Goal: Information Seeking & Learning: Learn about a topic

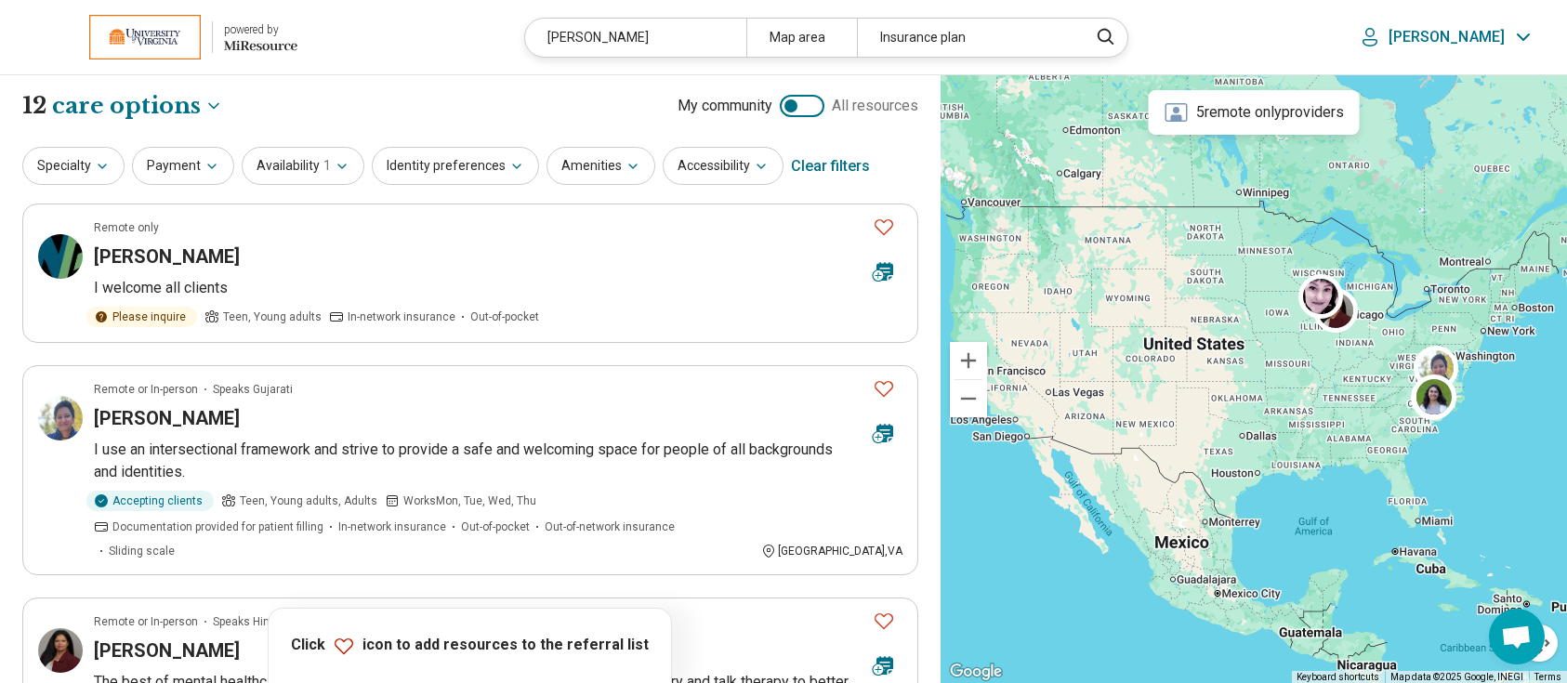
select select "***"
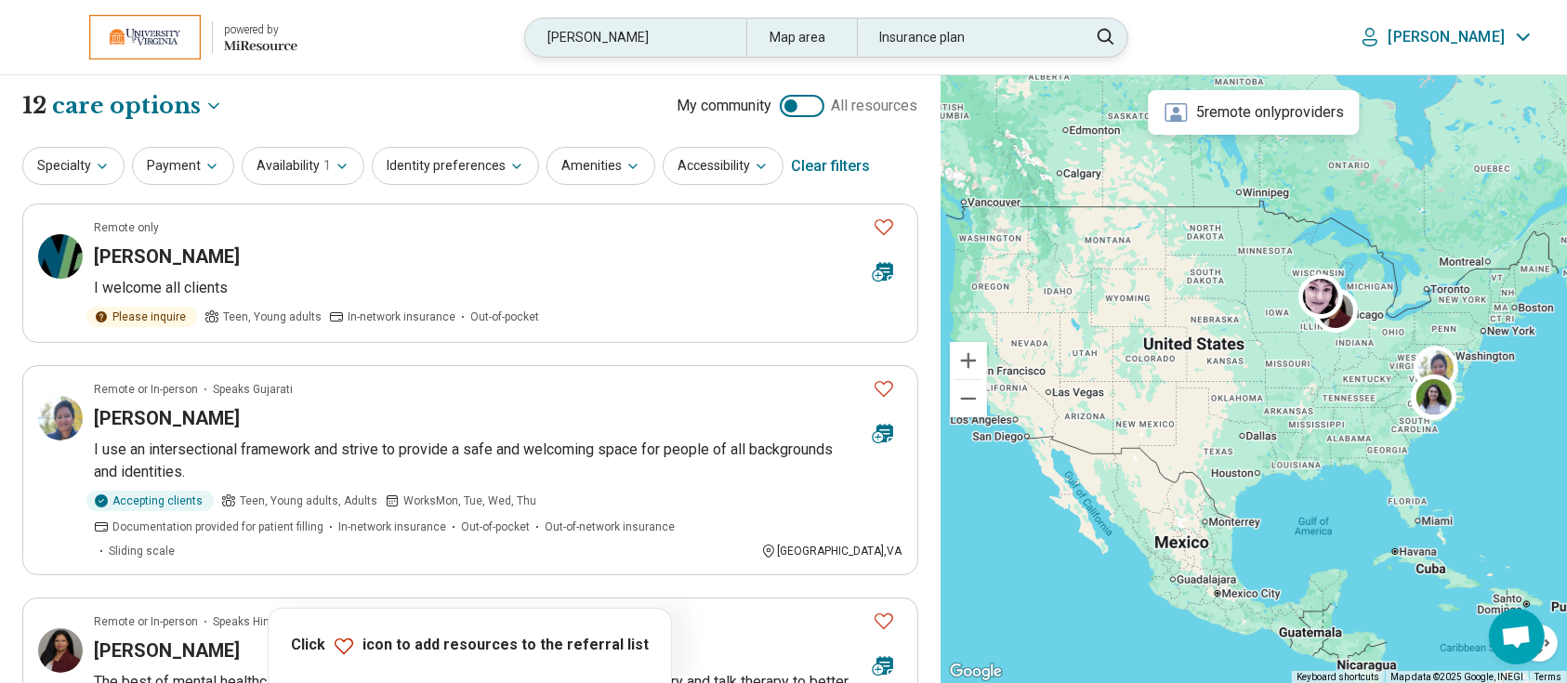
click at [727, 37] on div "[PERSON_NAME]" at bounding box center [635, 38] width 220 height 38
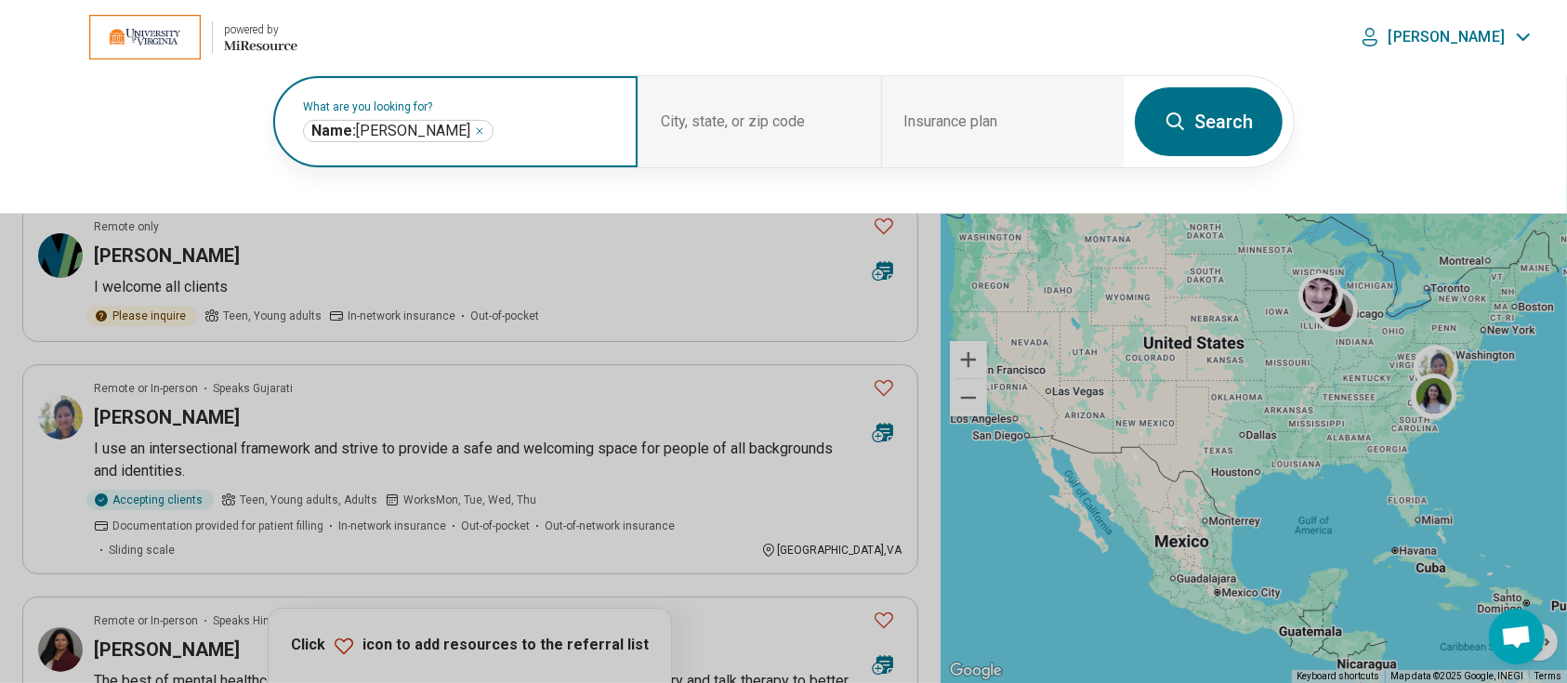
click at [474, 125] on icon "Remove" at bounding box center [479, 130] width 11 height 11
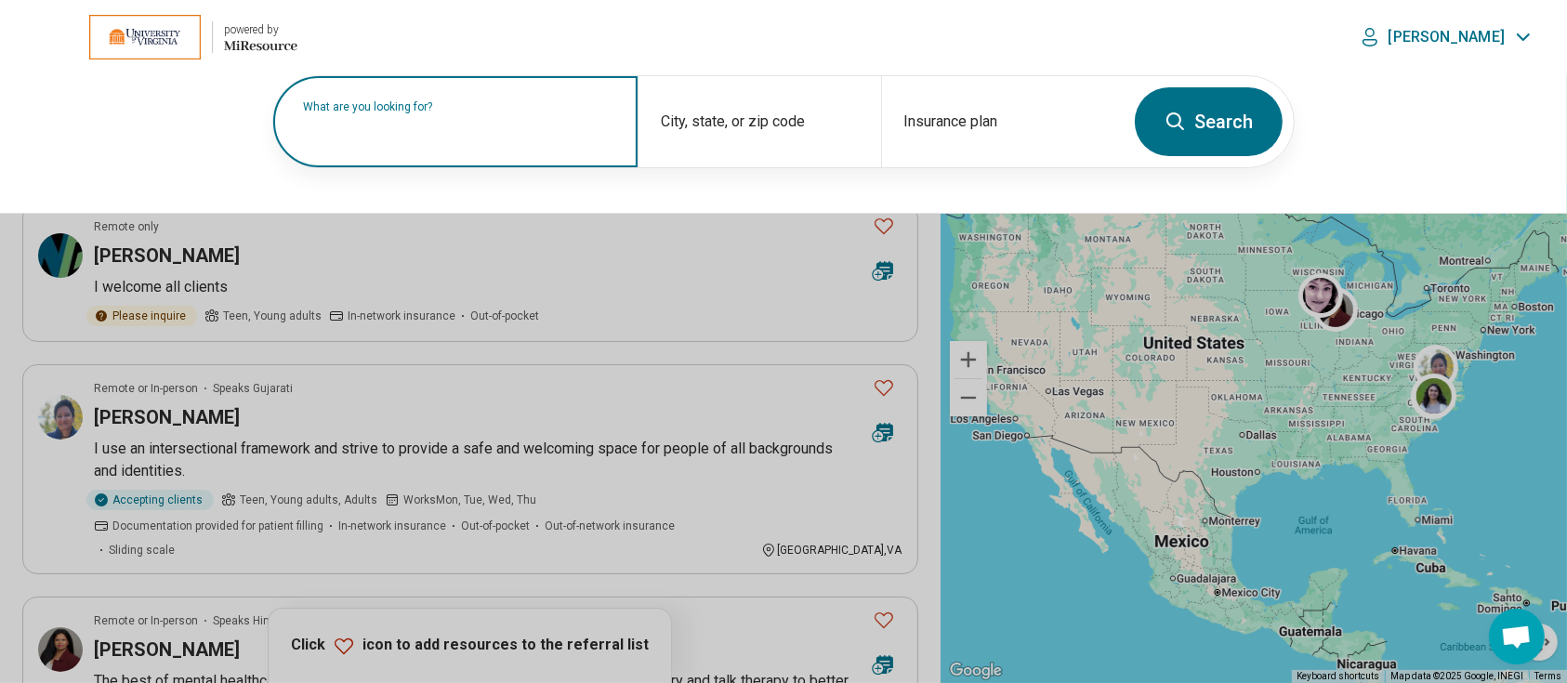
click at [473, 112] on label "What are you looking for?" at bounding box center [459, 106] width 312 height 11
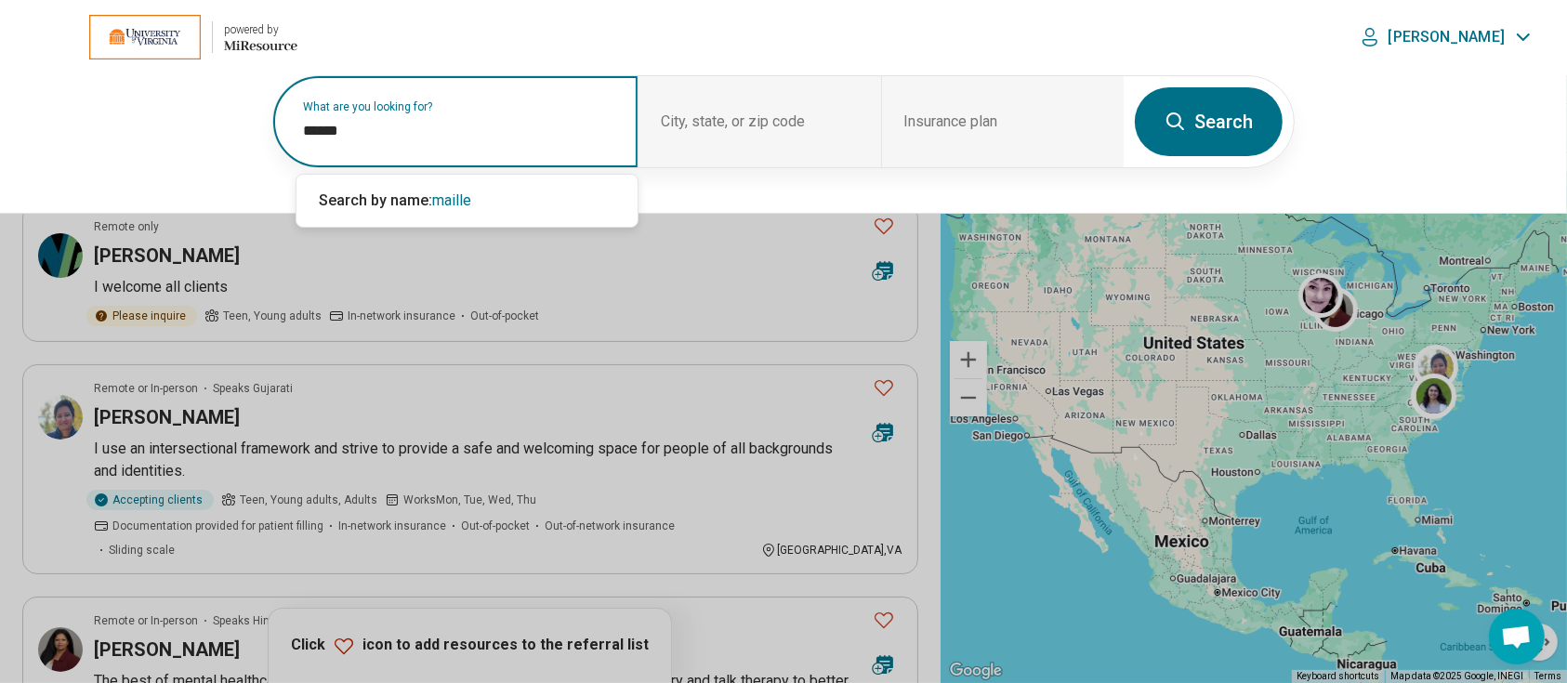
type input "******"
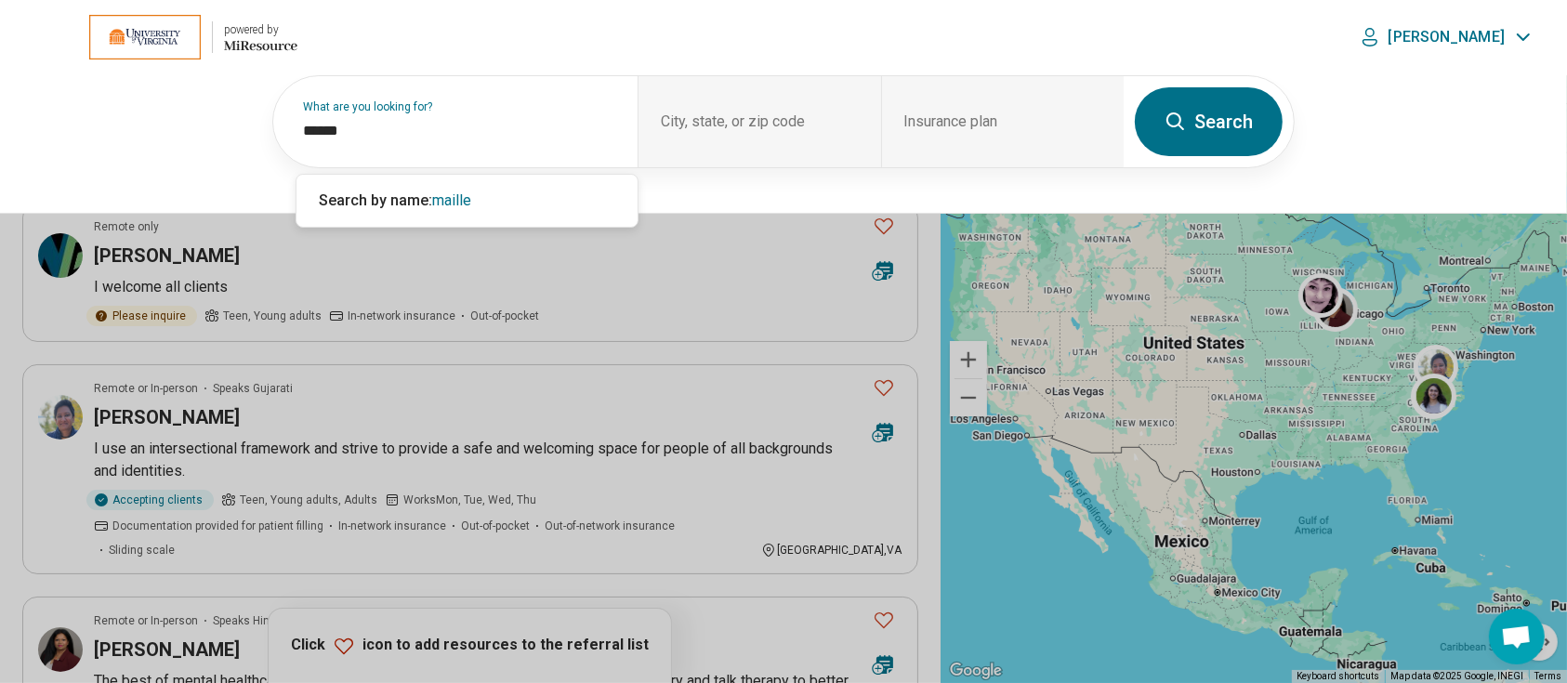
click at [1258, 137] on button "Search" at bounding box center [1209, 121] width 148 height 69
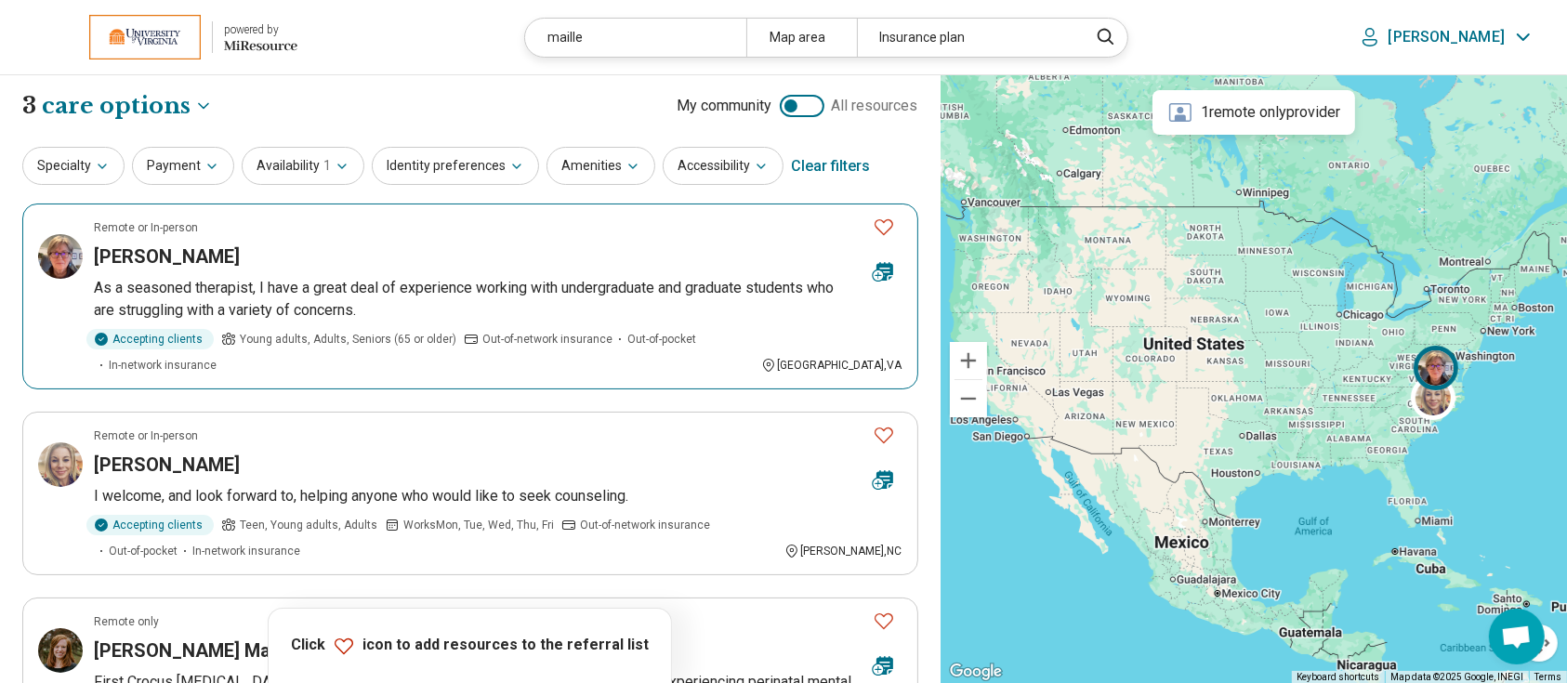
click at [171, 243] on h3 "Barbara Maille" at bounding box center [167, 256] width 146 height 26
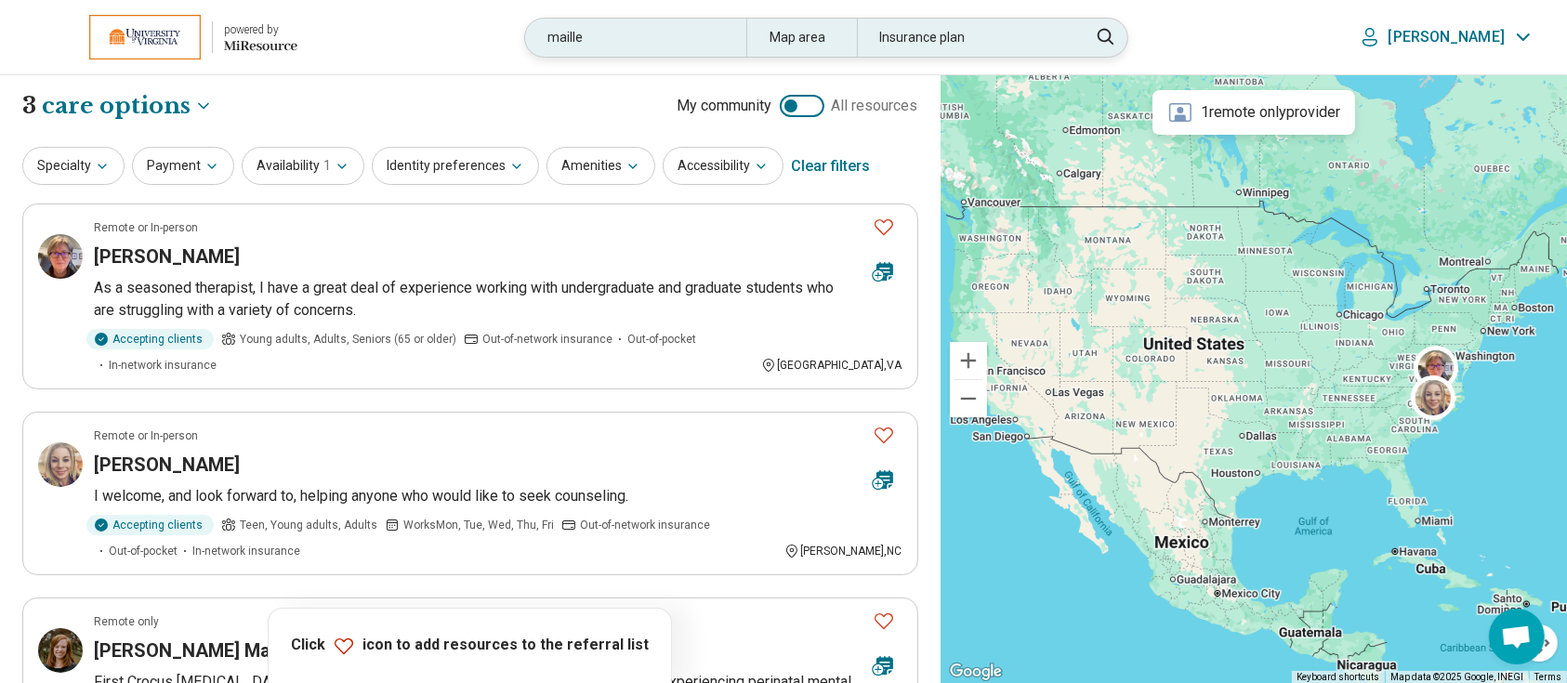
click at [660, 41] on div "maille" at bounding box center [635, 38] width 220 height 38
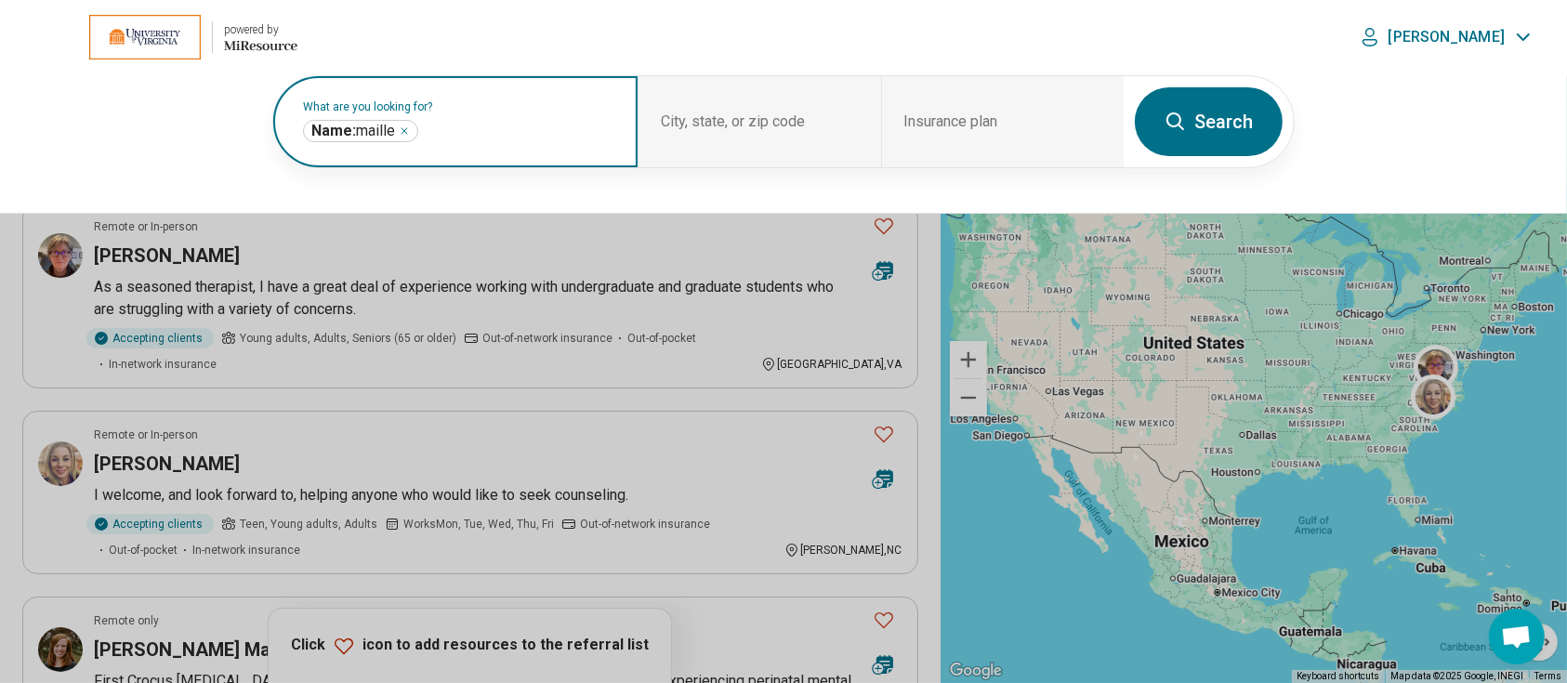
click at [404, 132] on icon "Remove" at bounding box center [404, 130] width 11 height 11
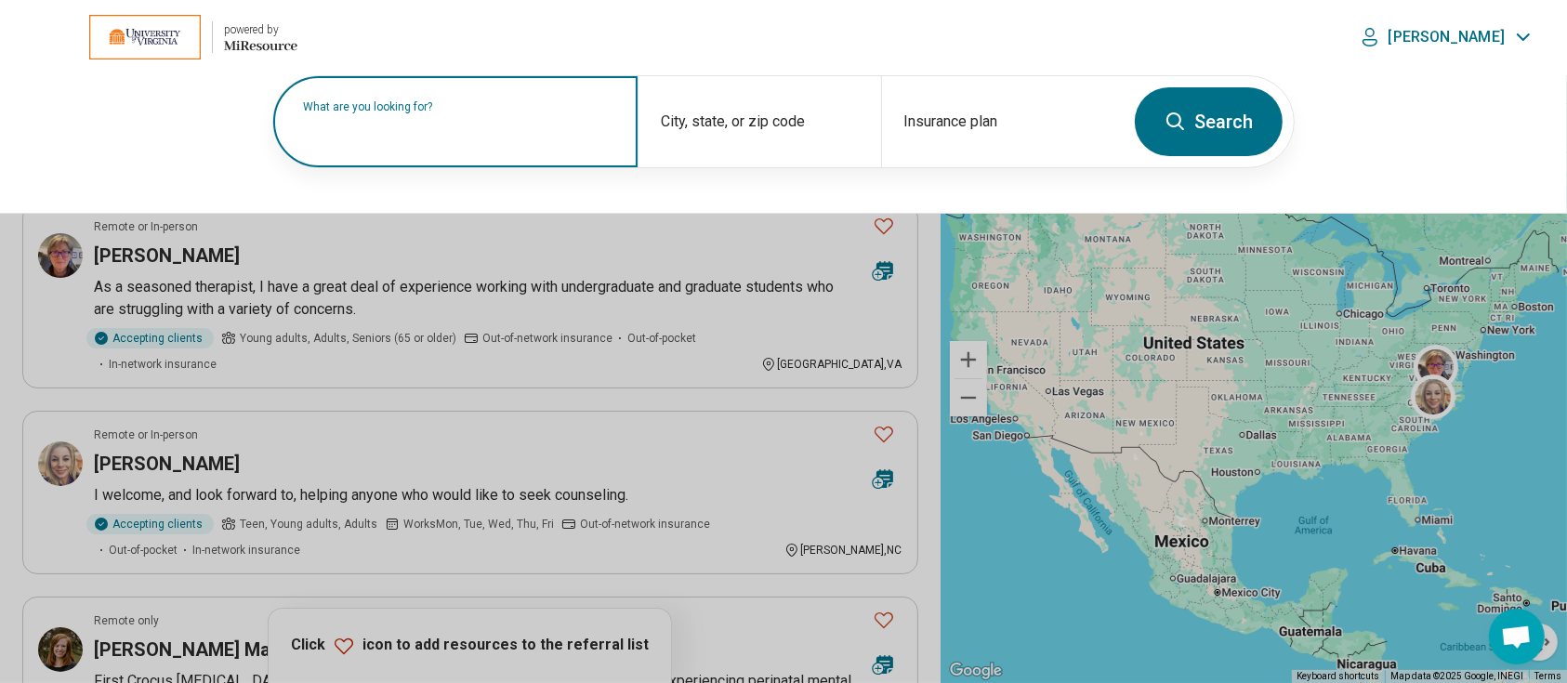
click at [404, 112] on label "What are you looking for?" at bounding box center [459, 106] width 312 height 11
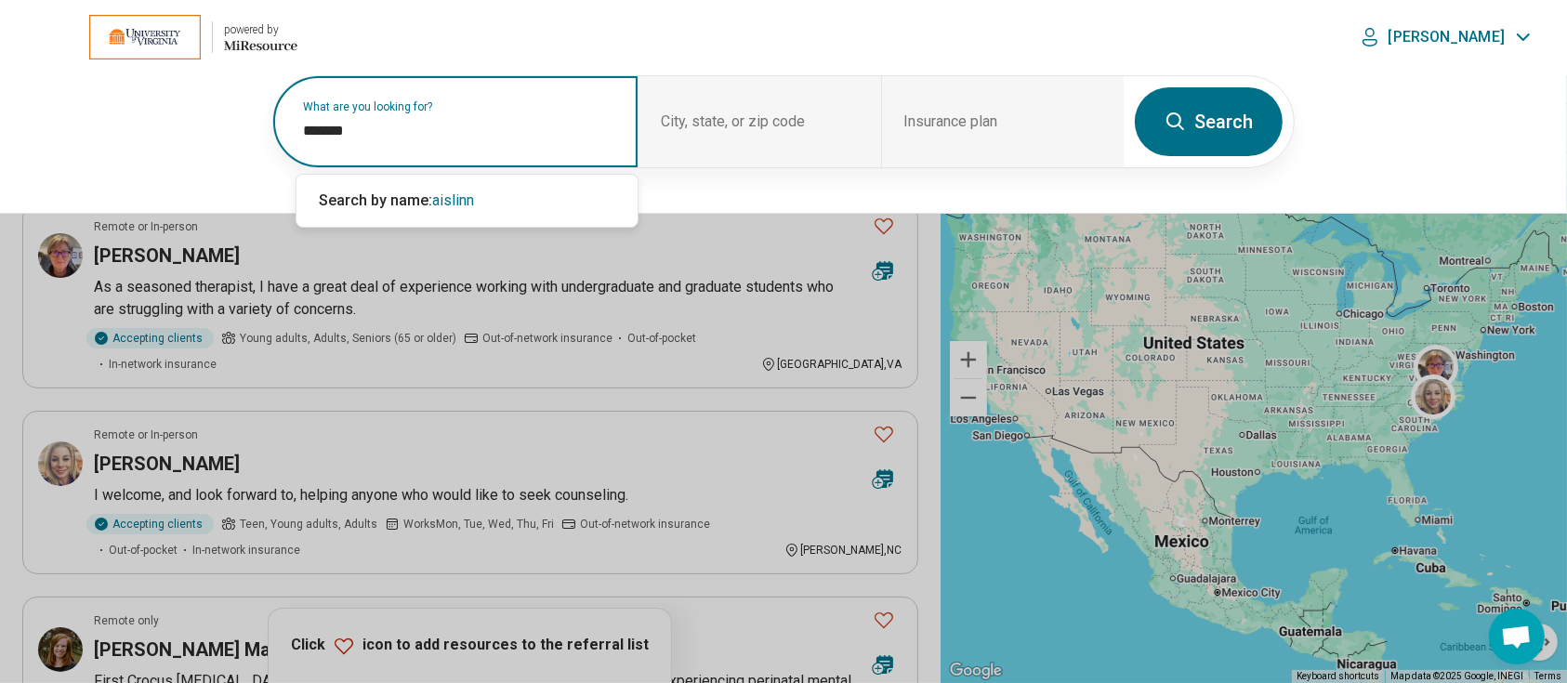
type input "*******"
click at [1211, 121] on button "Search" at bounding box center [1209, 121] width 148 height 69
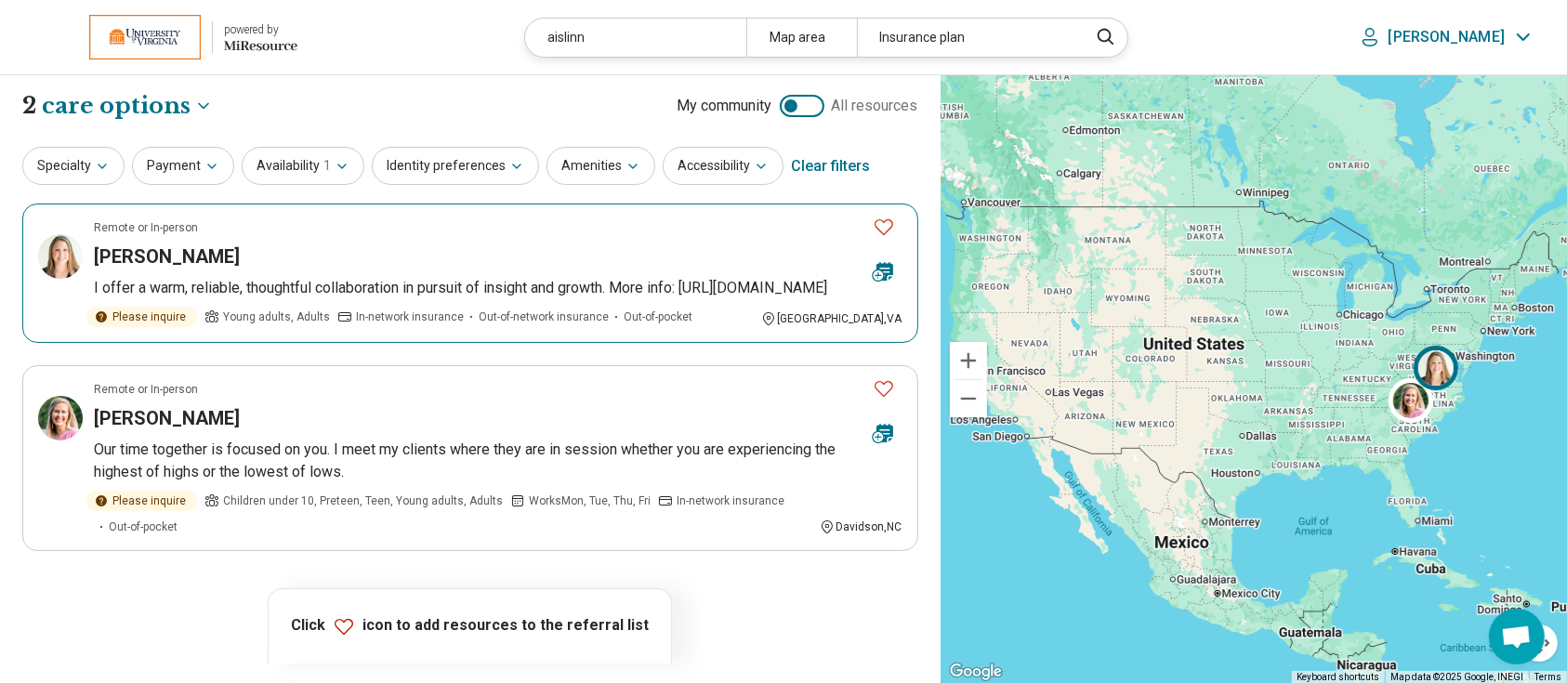
click at [138, 256] on h3 "[PERSON_NAME]" at bounding box center [167, 256] width 146 height 26
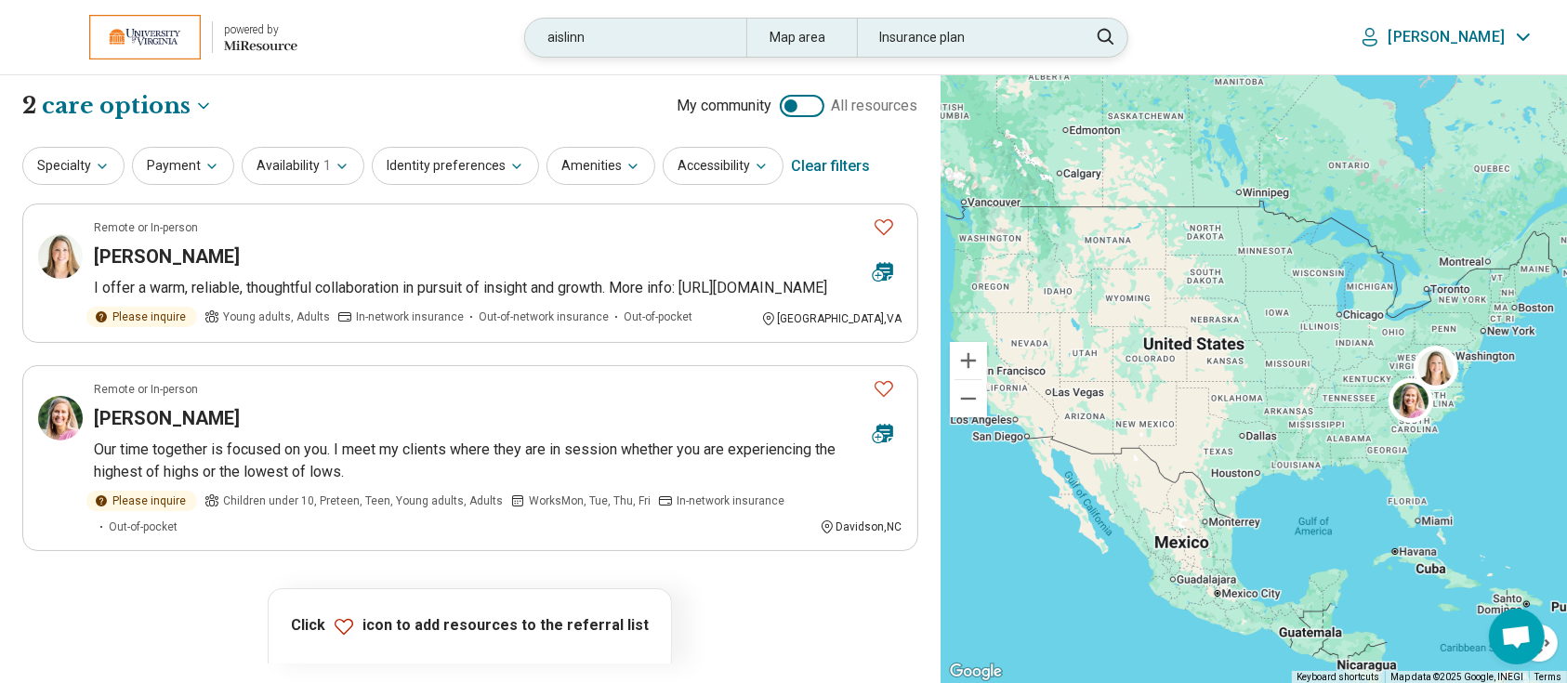
click at [651, 39] on div "aislinn" at bounding box center [635, 38] width 220 height 38
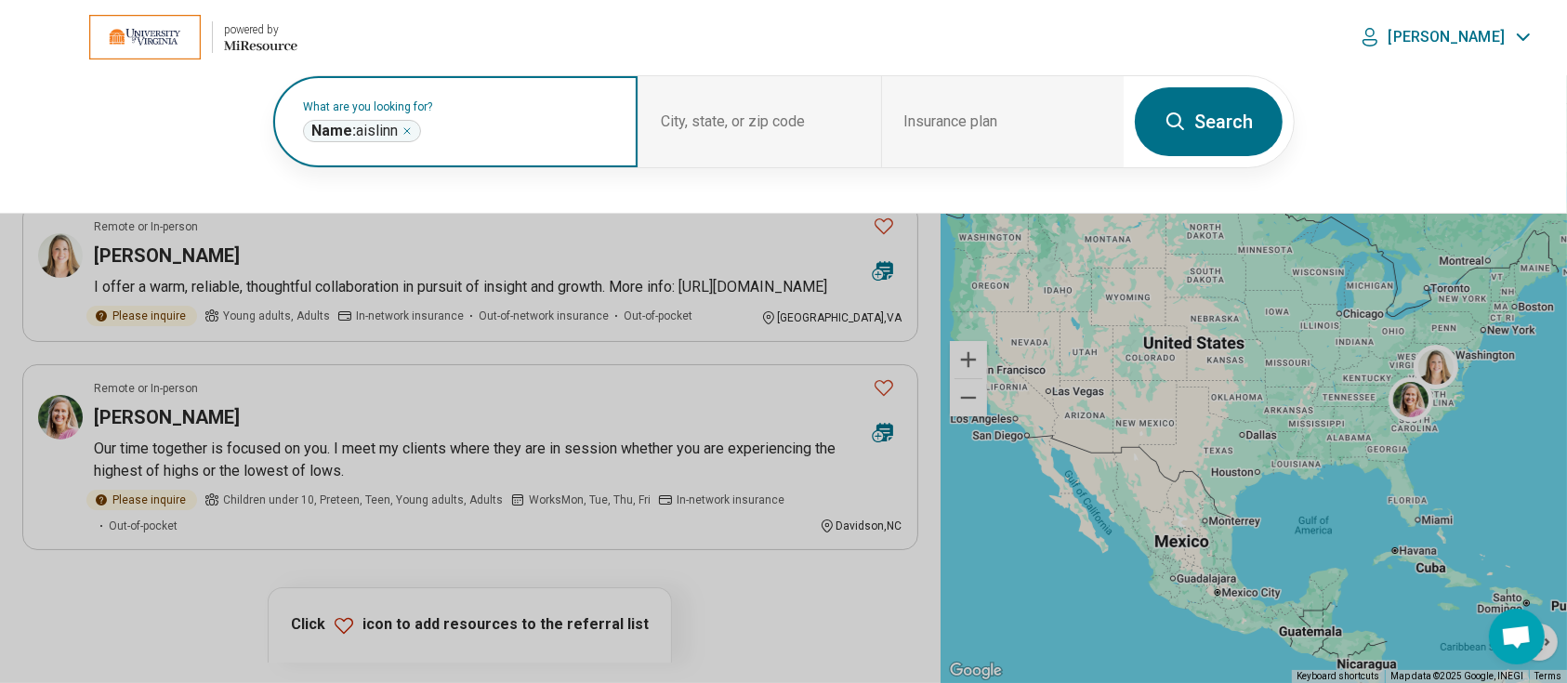
click at [412, 125] on icon "Remove" at bounding box center [406, 130] width 11 height 11
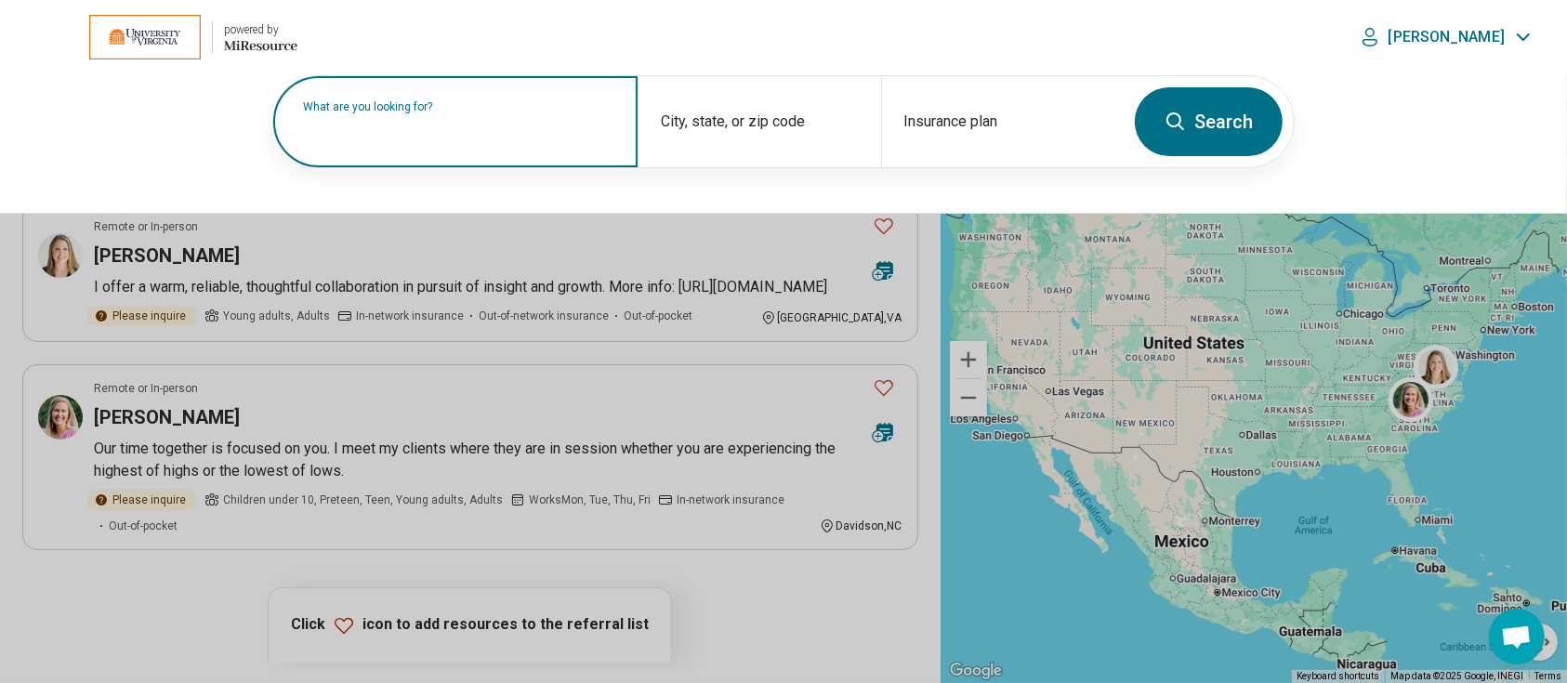
click at [412, 112] on label "What are you looking for?" at bounding box center [459, 106] width 312 height 11
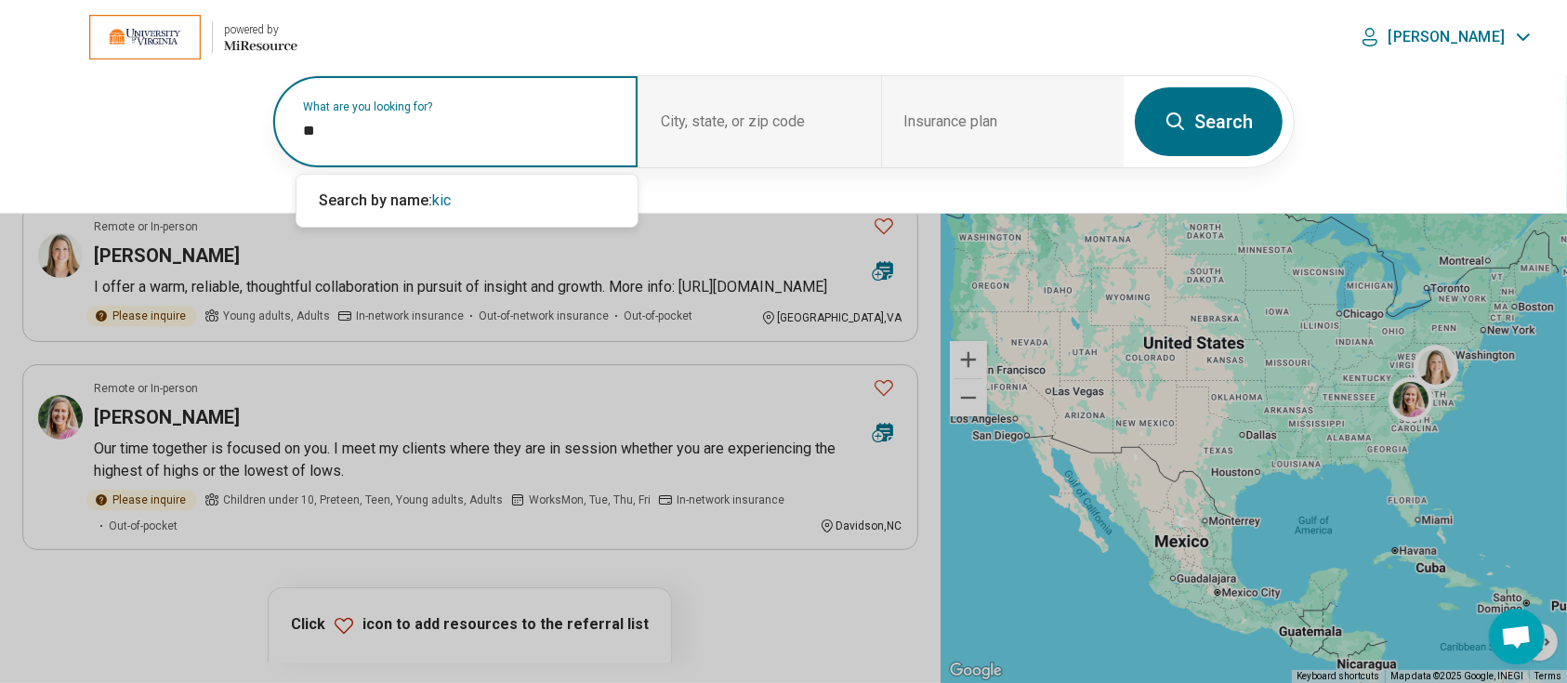
type input "*"
type input "*******"
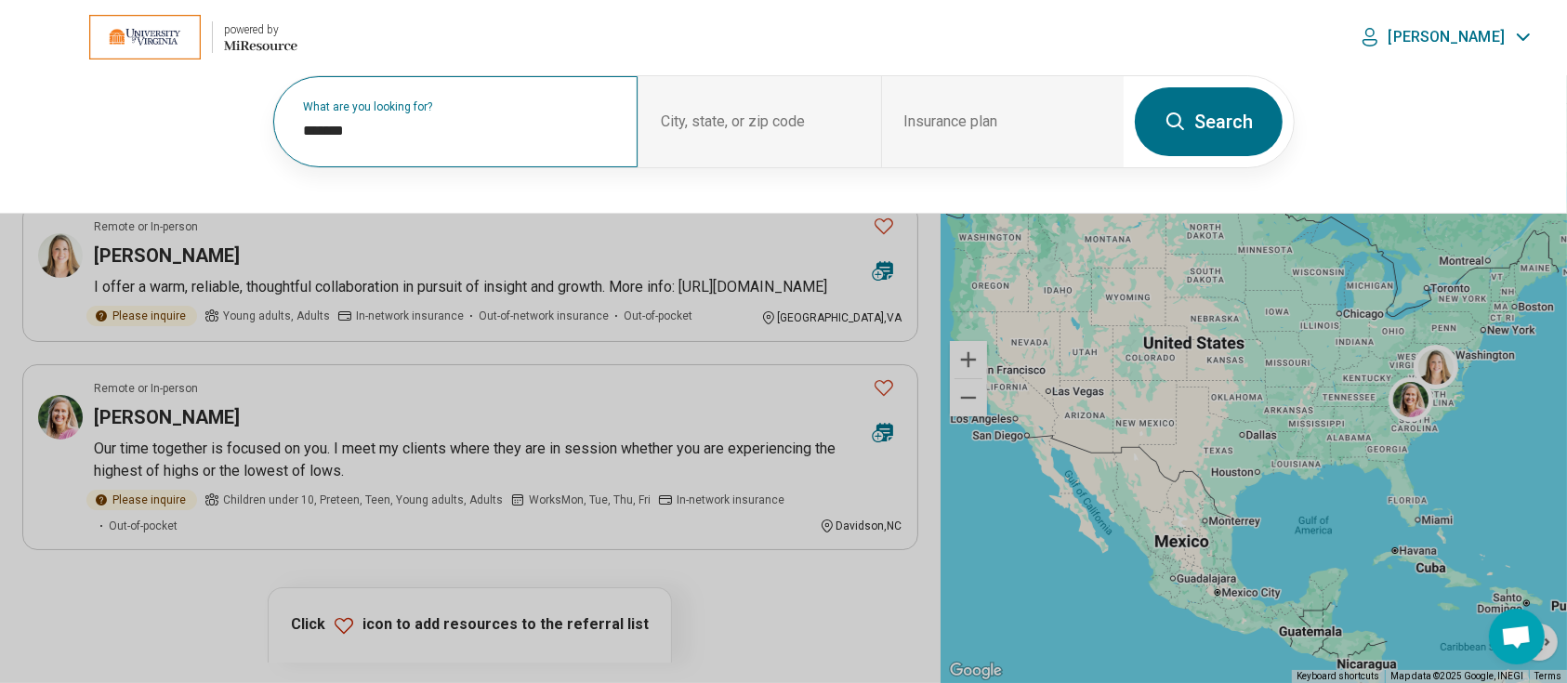
click at [1196, 116] on button "Search" at bounding box center [1209, 121] width 148 height 69
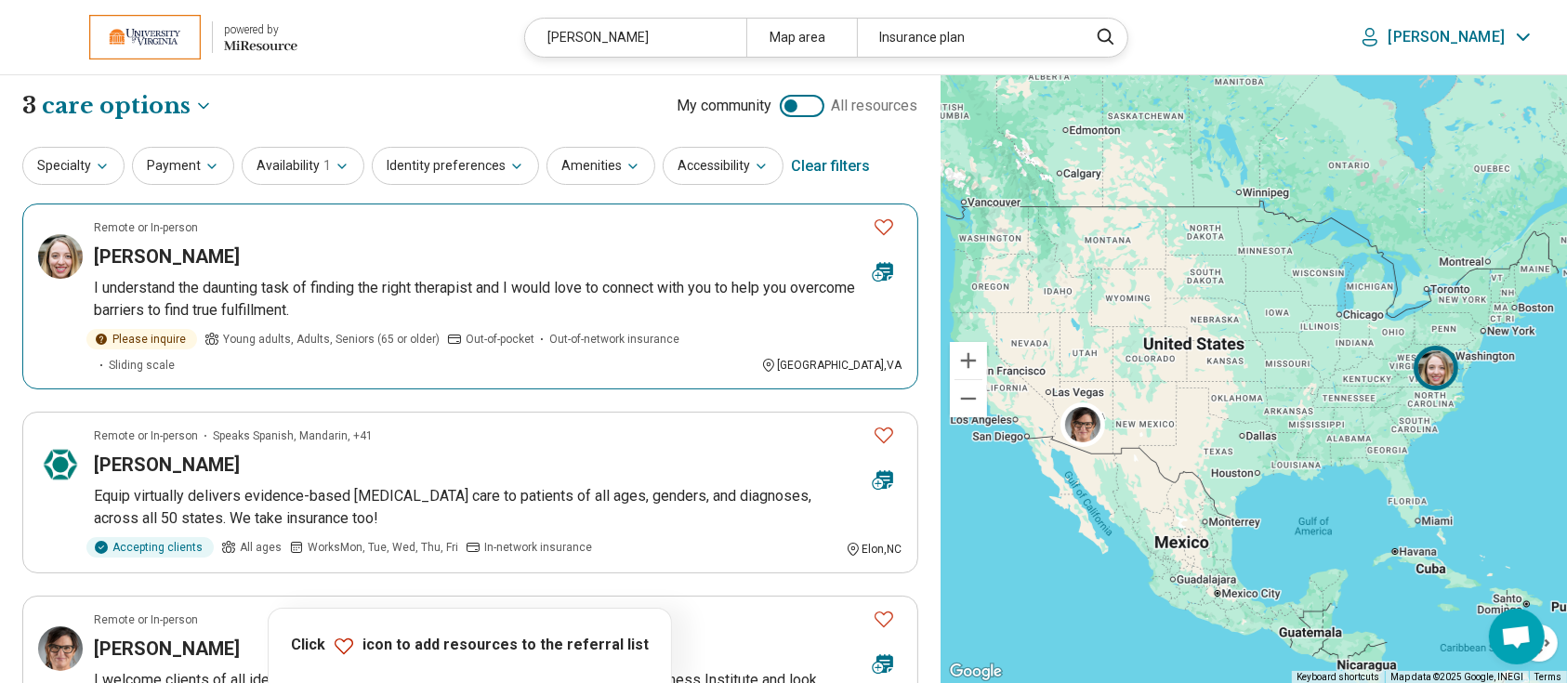
click at [200, 246] on h3 "Morgan Hickman" at bounding box center [167, 256] width 146 height 26
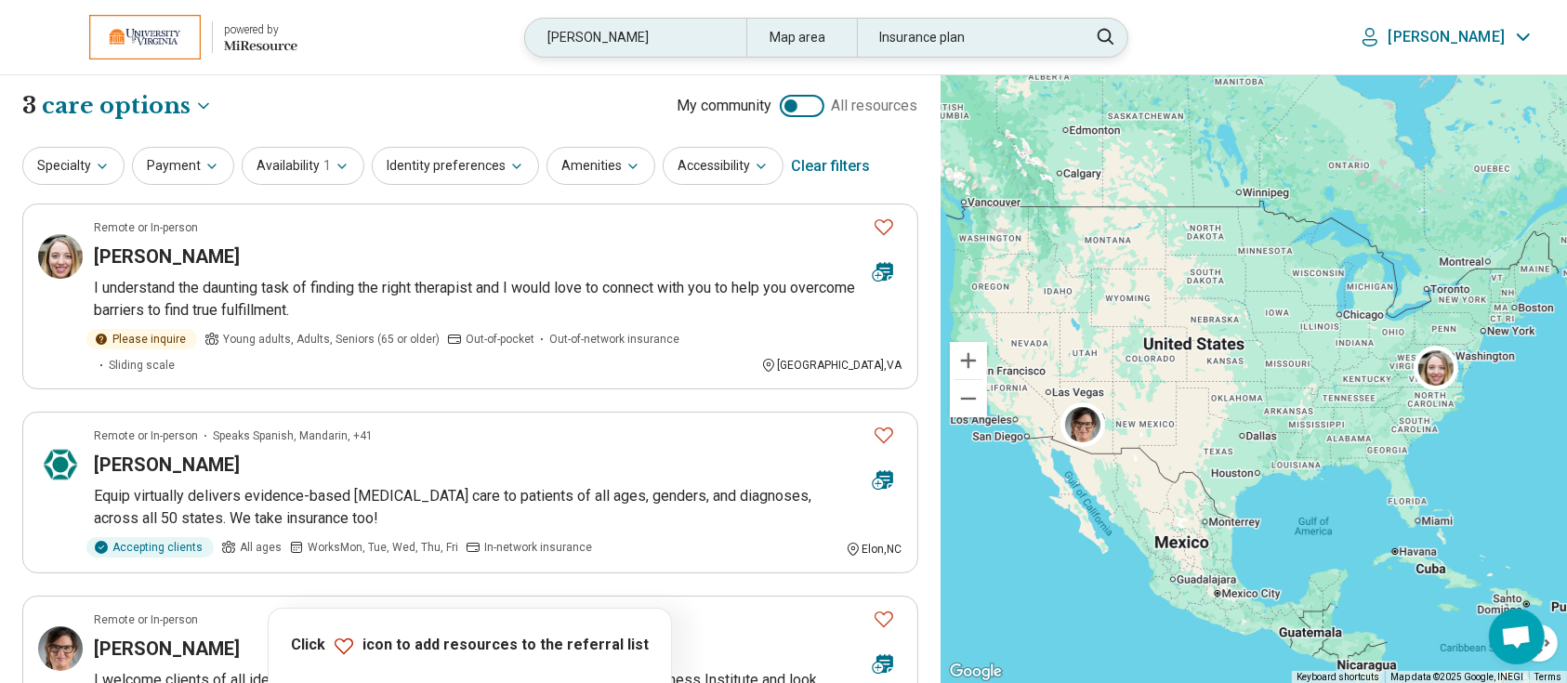
click at [653, 43] on div "hickman" at bounding box center [635, 38] width 220 height 38
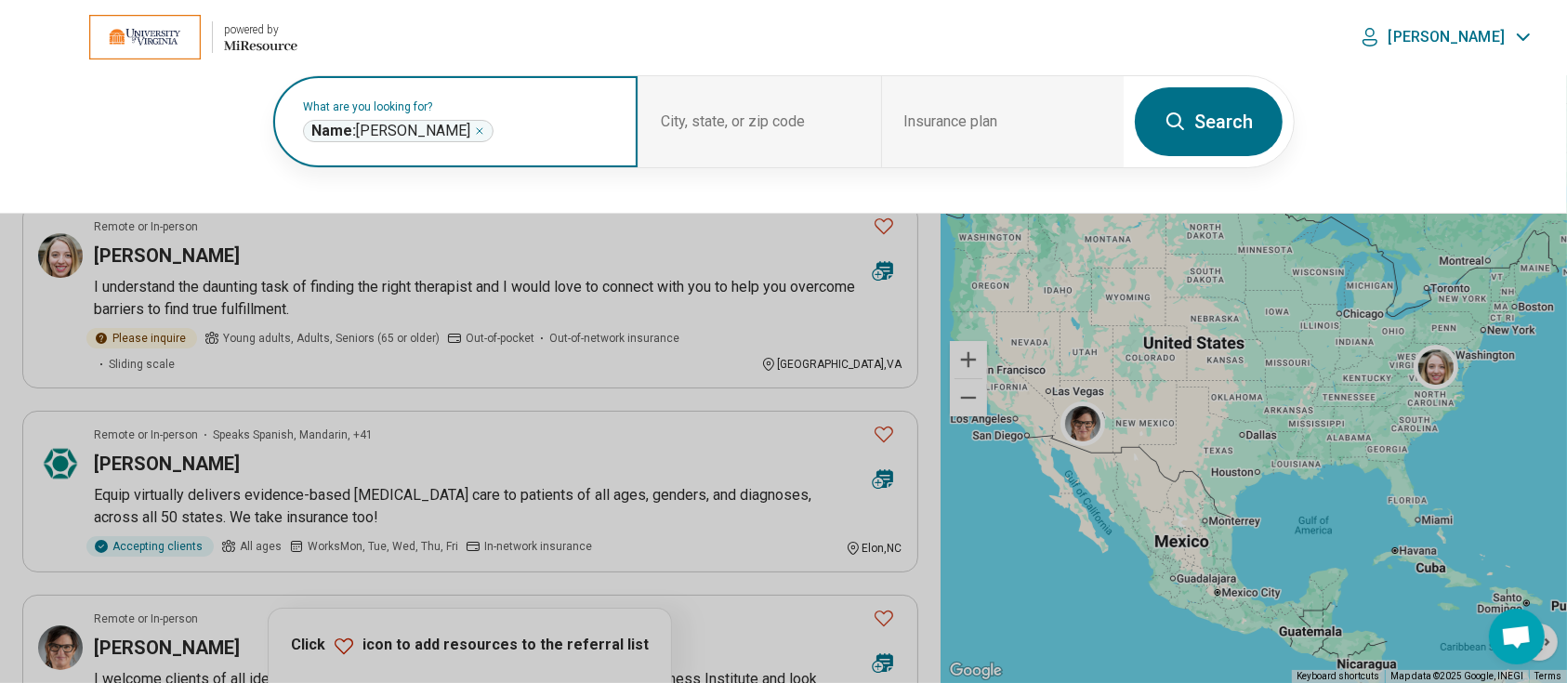
click at [477, 130] on icon "Remove" at bounding box center [480, 131] width 6 height 6
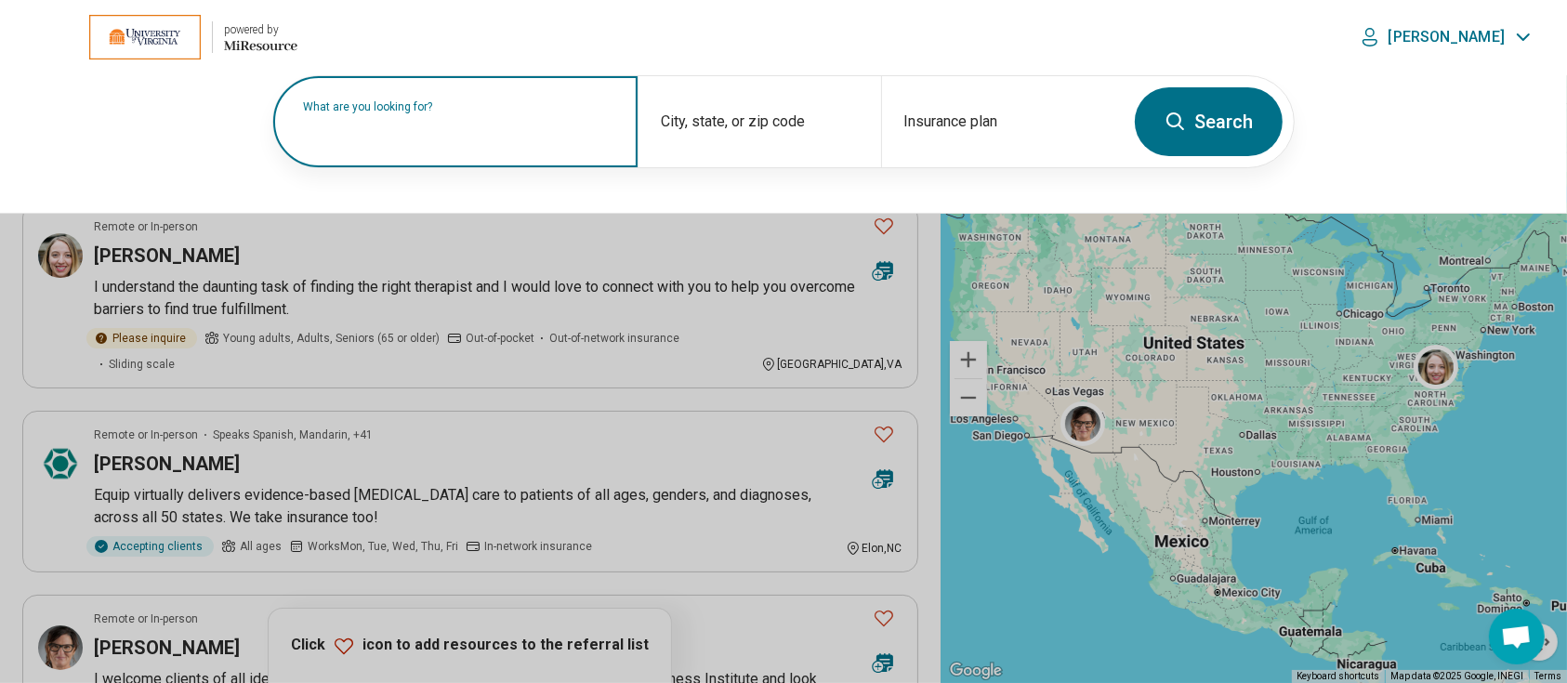
click at [463, 112] on label "What are you looking for?" at bounding box center [459, 106] width 312 height 11
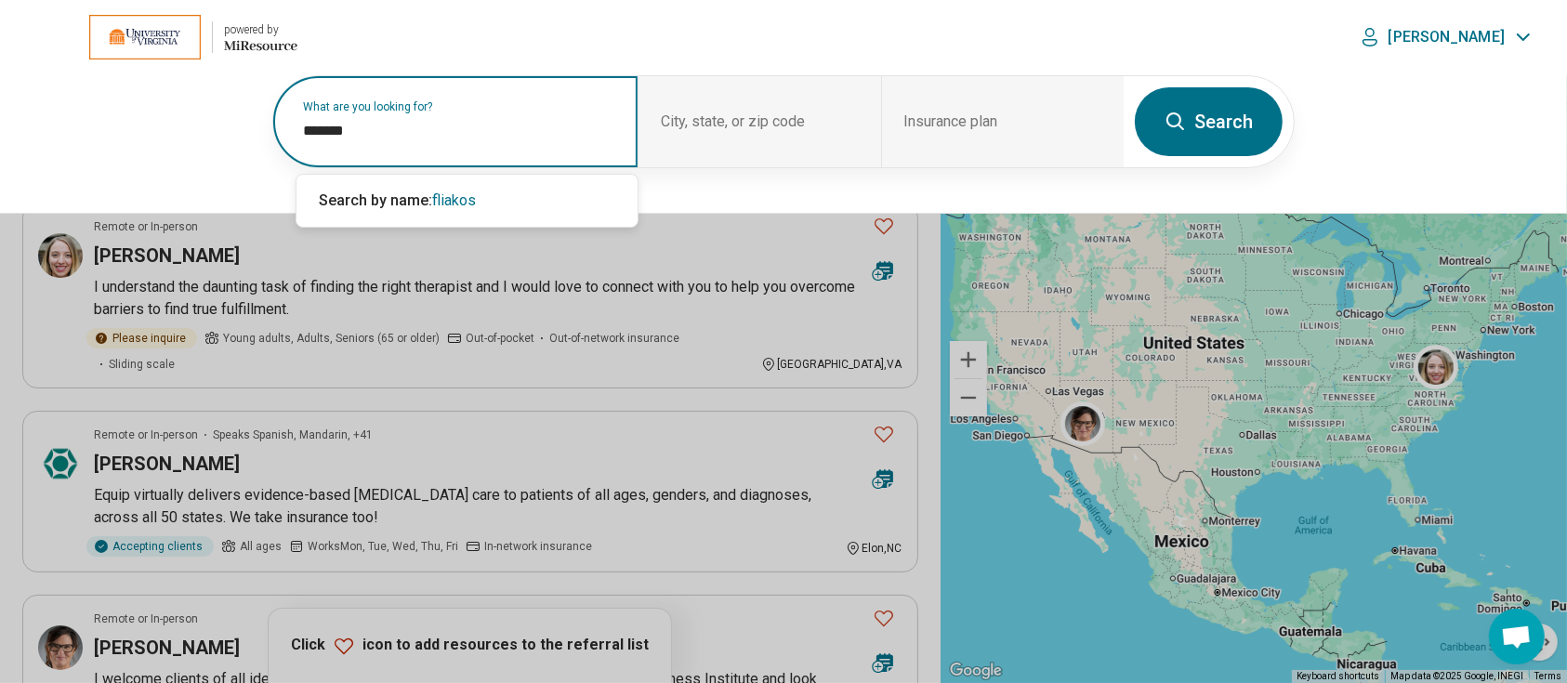
type input "*******"
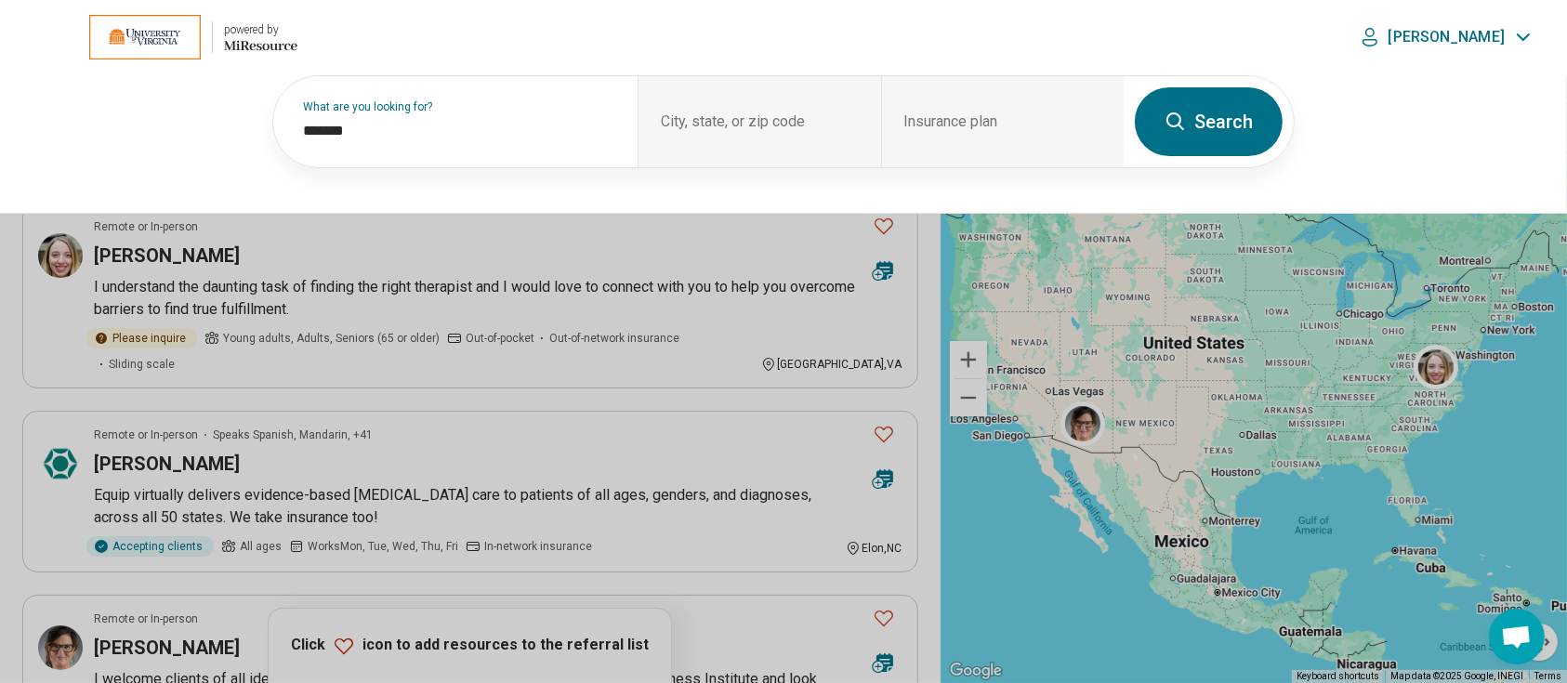
click at [1230, 116] on button "Search" at bounding box center [1209, 121] width 148 height 69
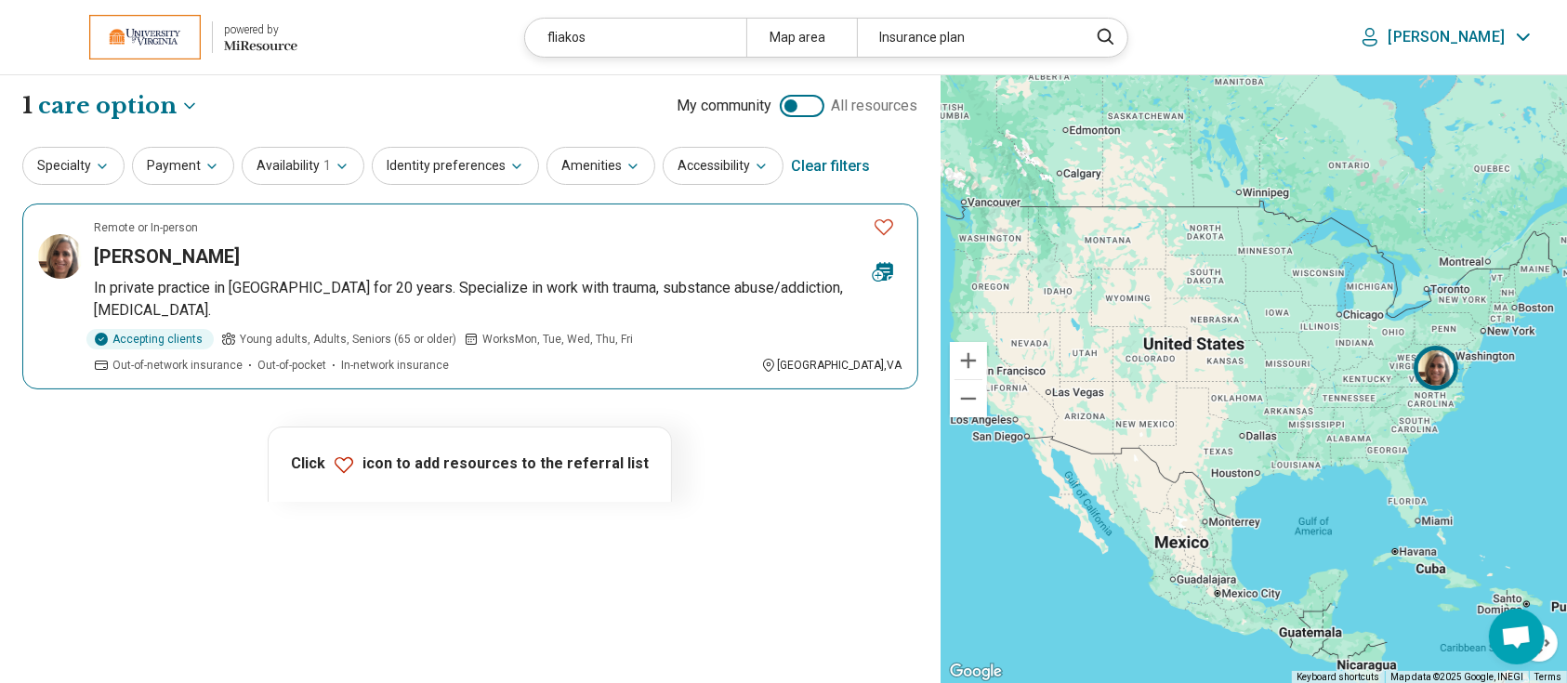
click at [210, 247] on h3 "[PERSON_NAME]" at bounding box center [167, 256] width 146 height 26
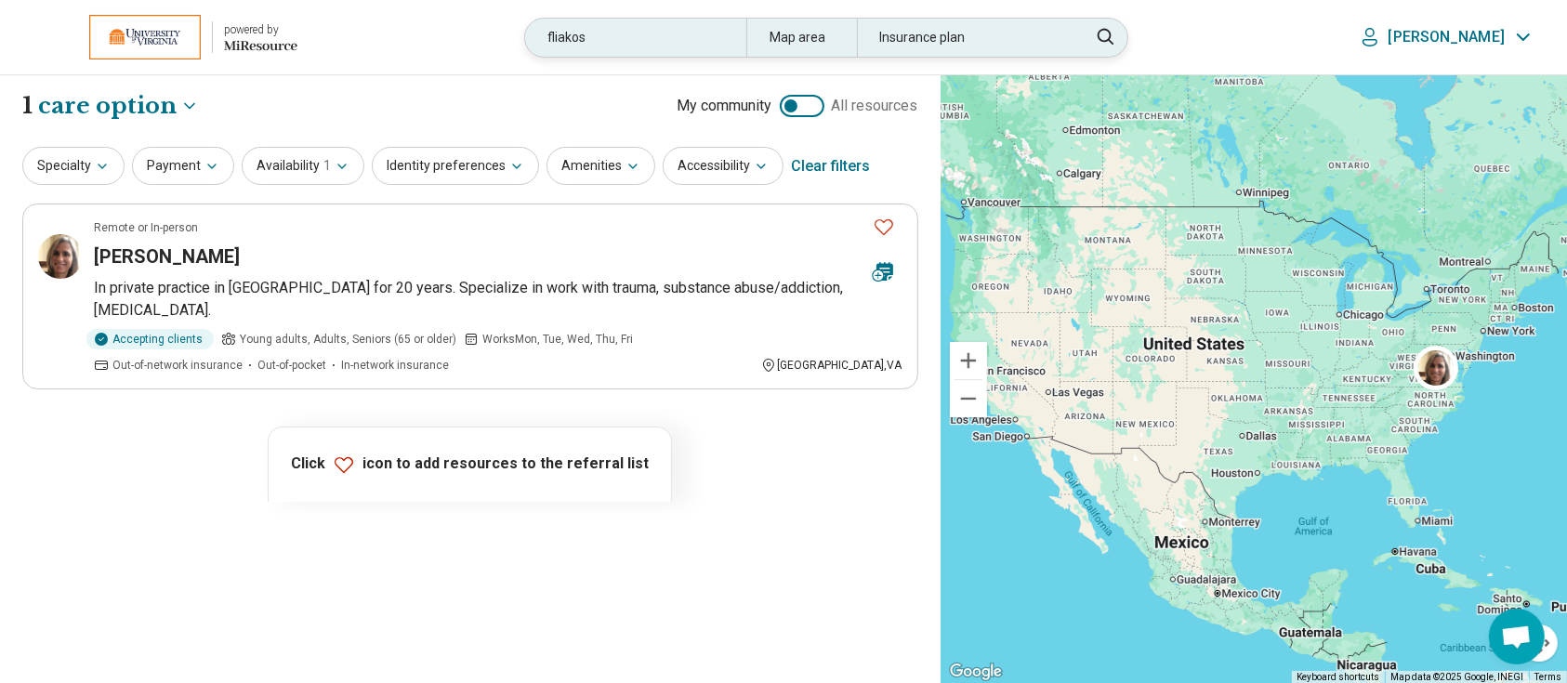
click at [664, 52] on div "fliakos" at bounding box center [635, 38] width 220 height 38
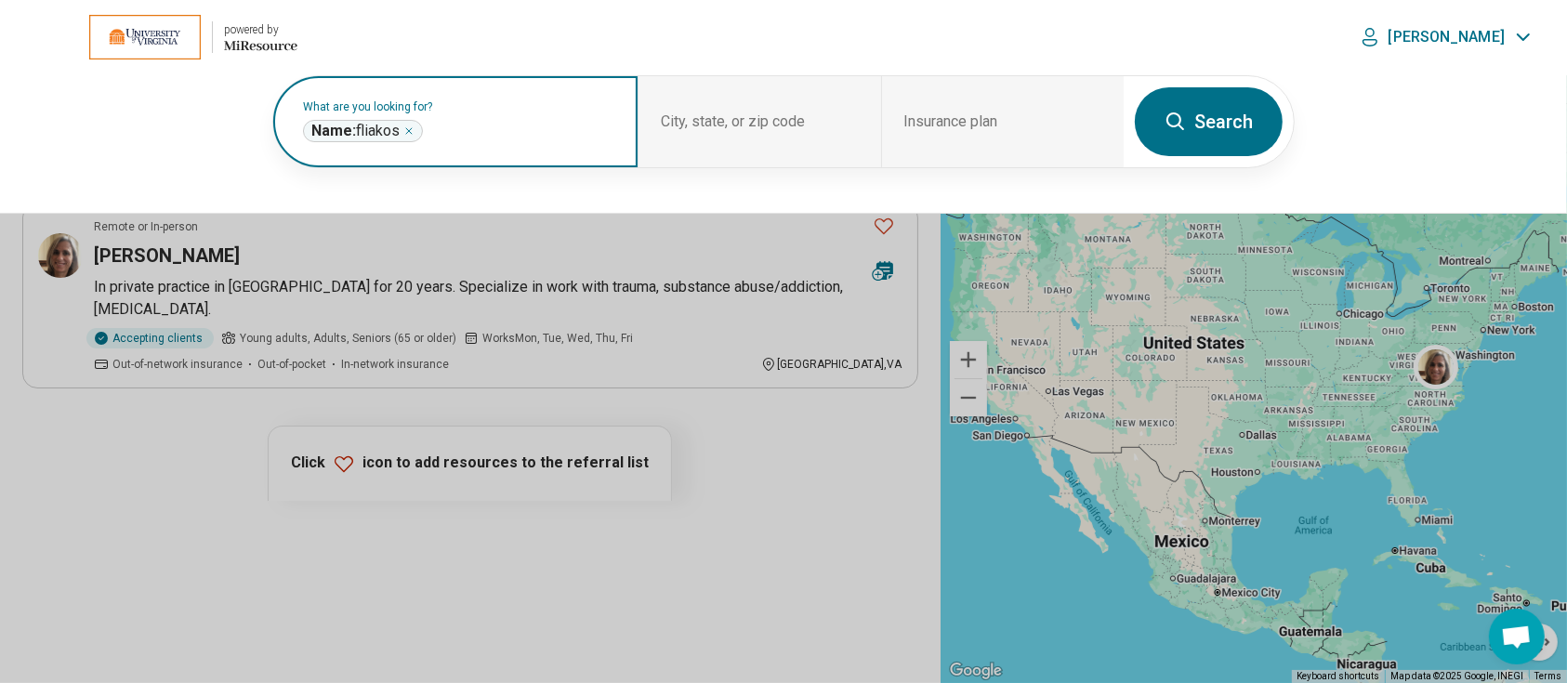
click at [414, 127] on icon "Remove" at bounding box center [408, 130] width 11 height 11
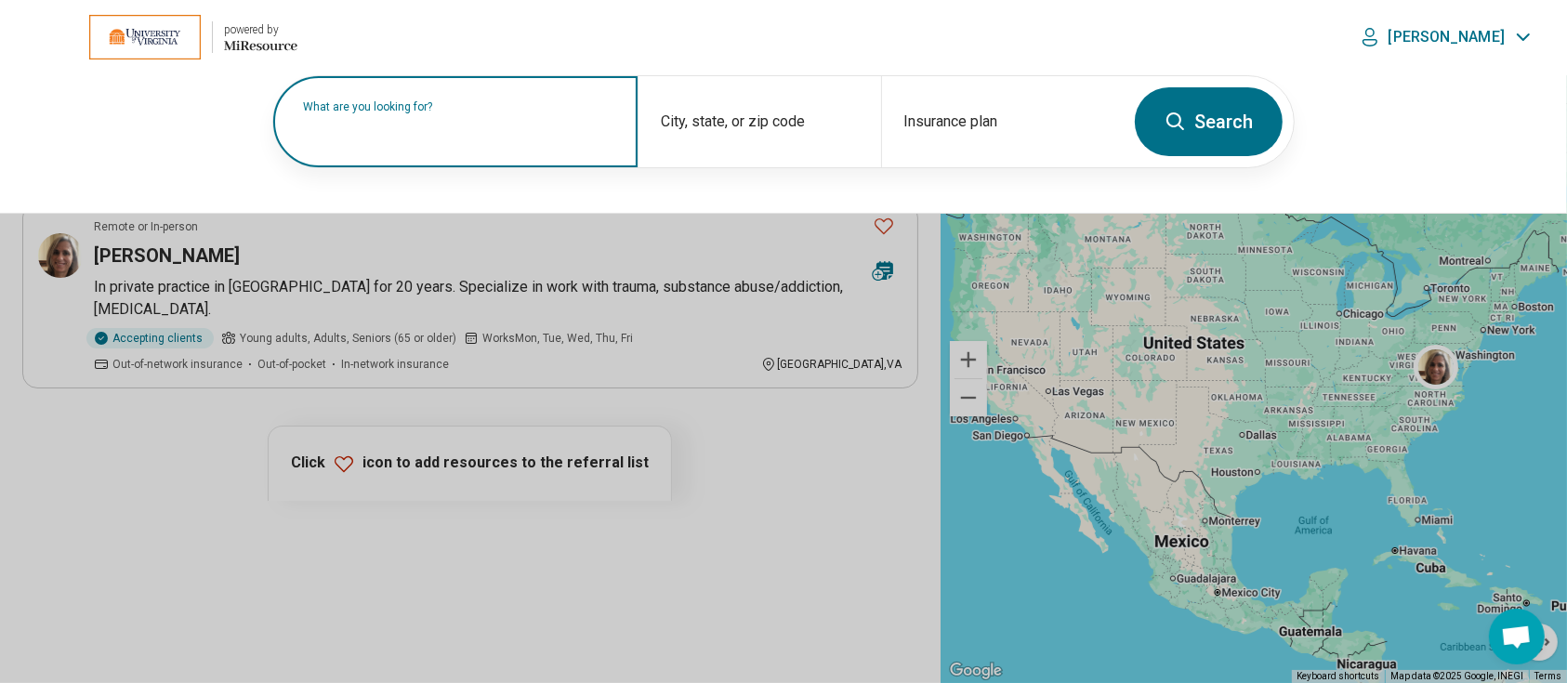
click at [494, 112] on label "What are you looking for?" at bounding box center [459, 106] width 312 height 11
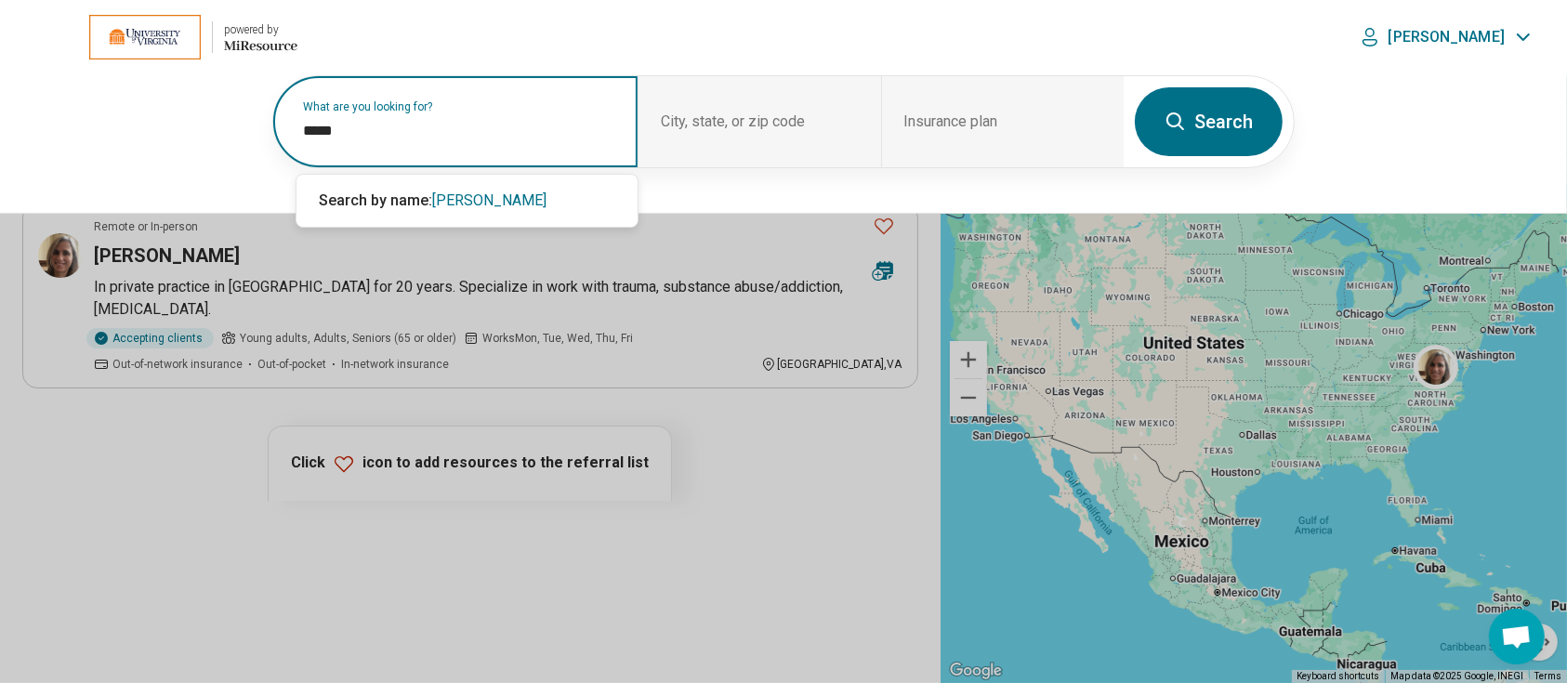
type input "*****"
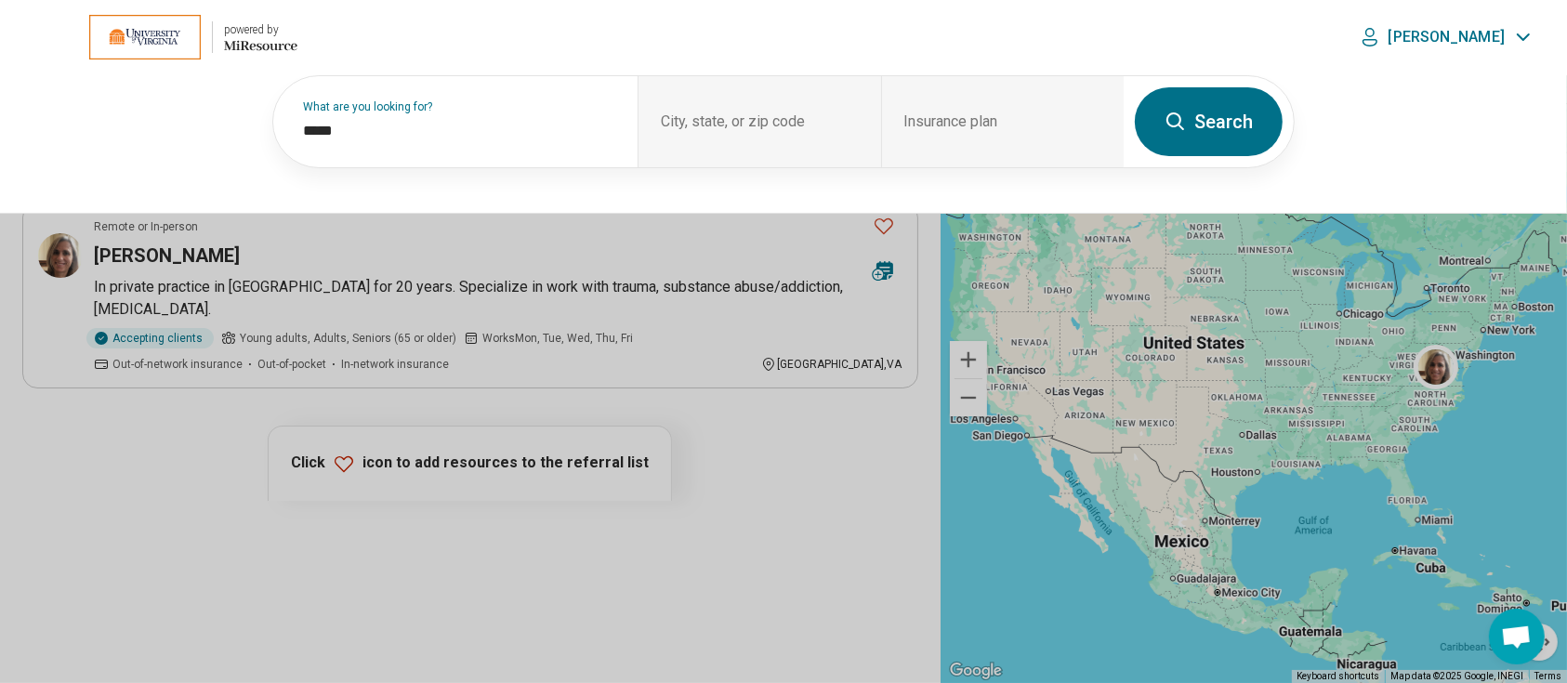
click at [1195, 119] on button "Search" at bounding box center [1209, 121] width 148 height 69
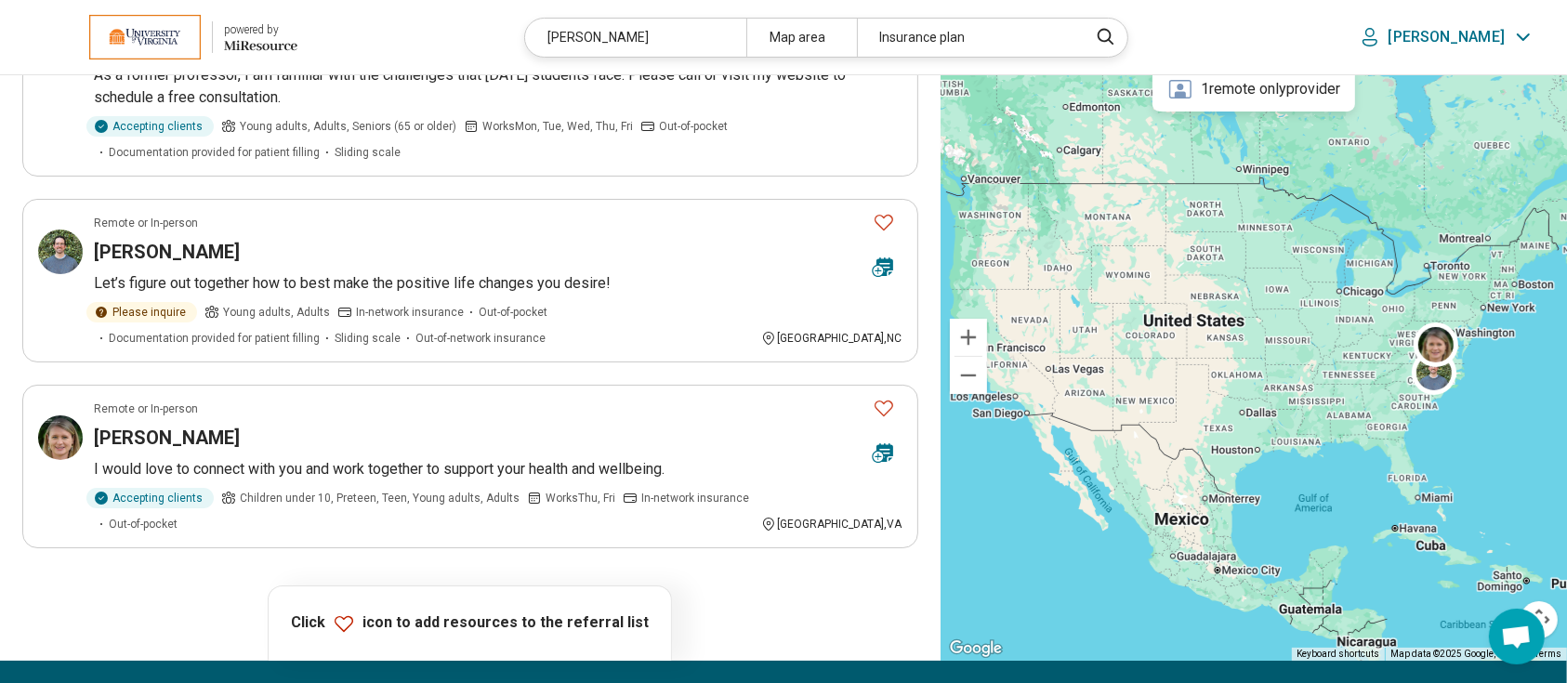
scroll to position [215, 0]
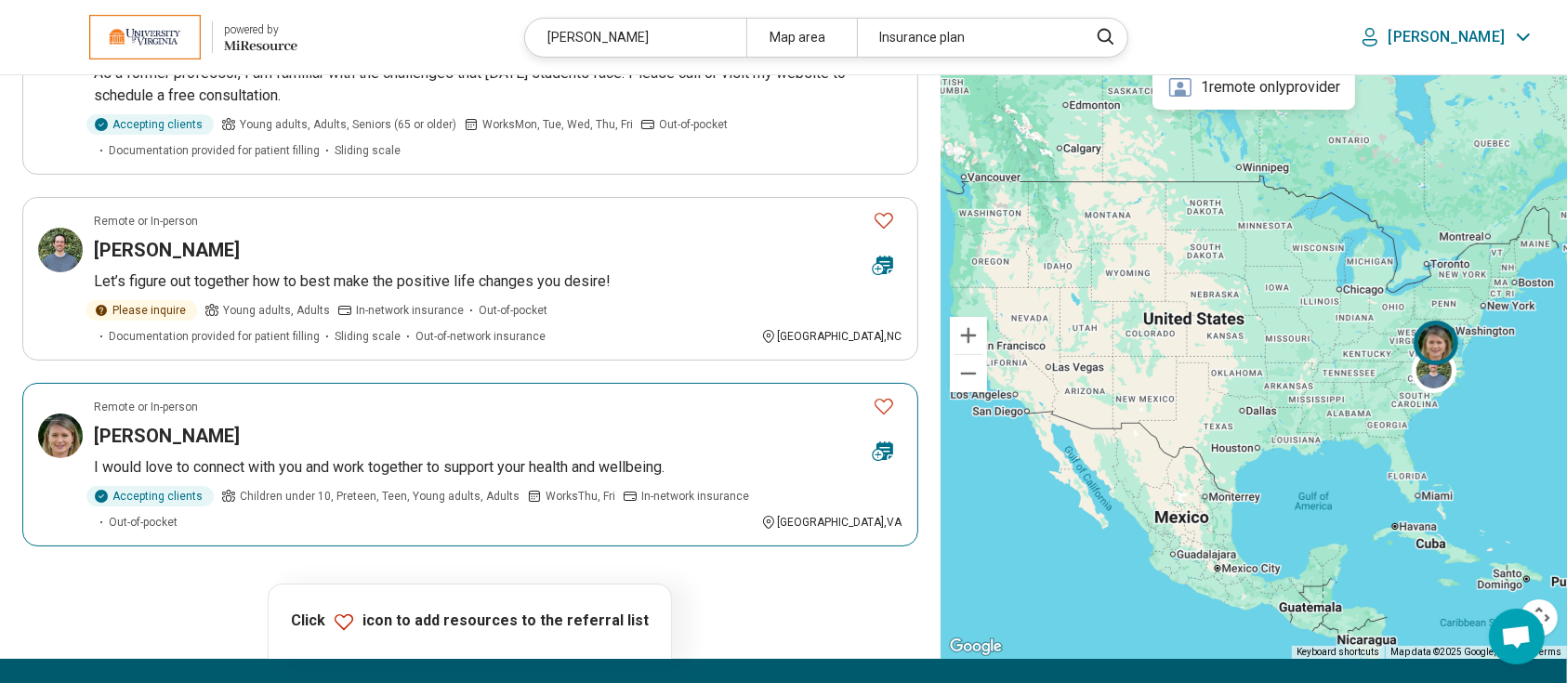
click at [158, 434] on h3 "Joanna Magee" at bounding box center [167, 436] width 146 height 26
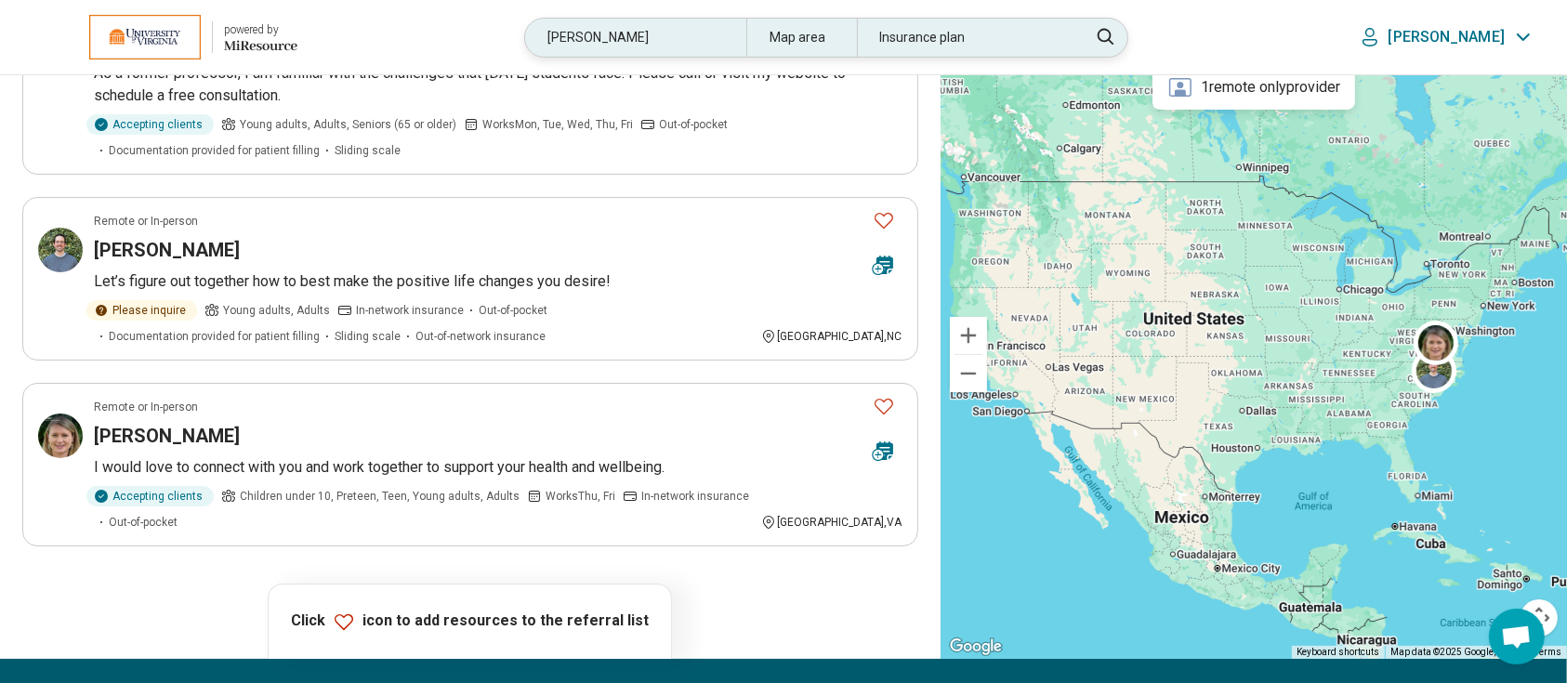
click at [718, 35] on div "magee" at bounding box center [635, 38] width 220 height 38
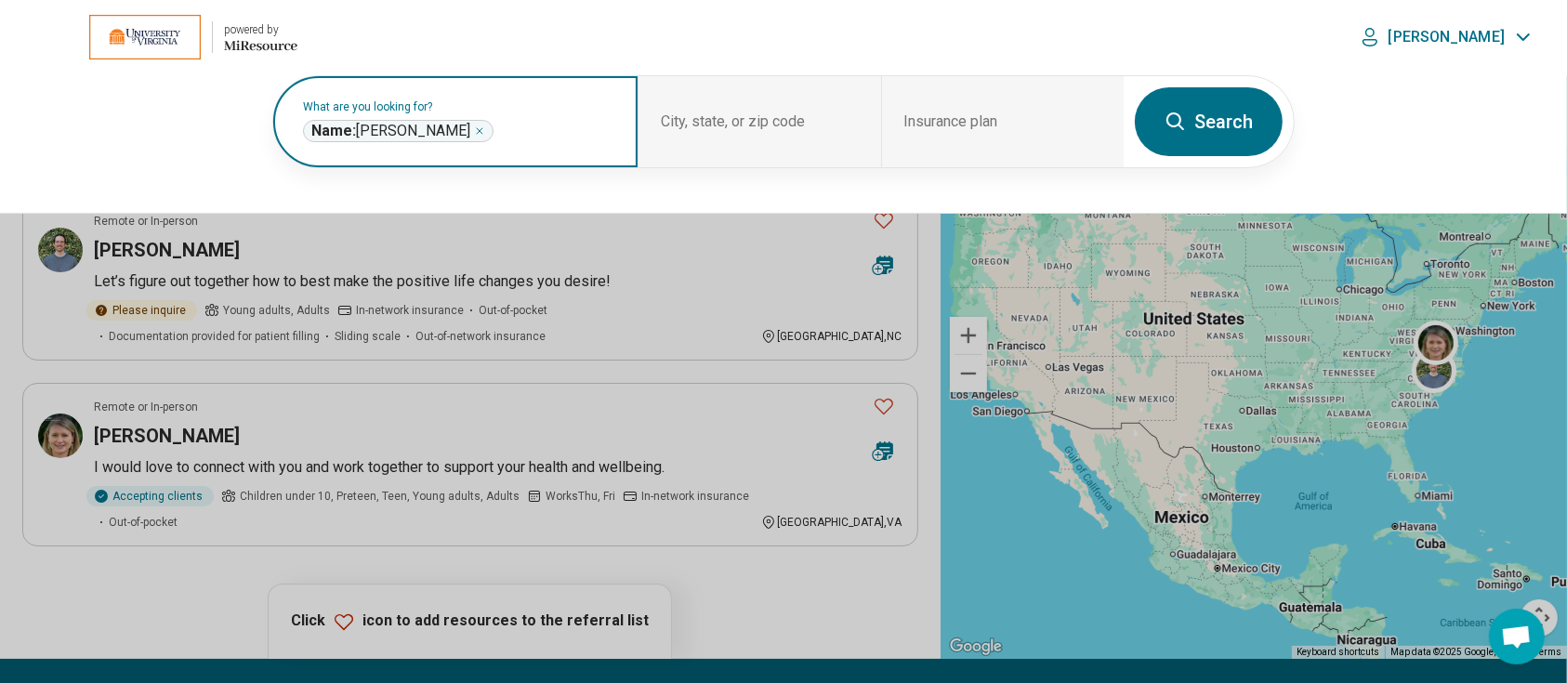
click at [477, 131] on icon "Remove" at bounding box center [480, 131] width 6 height 6
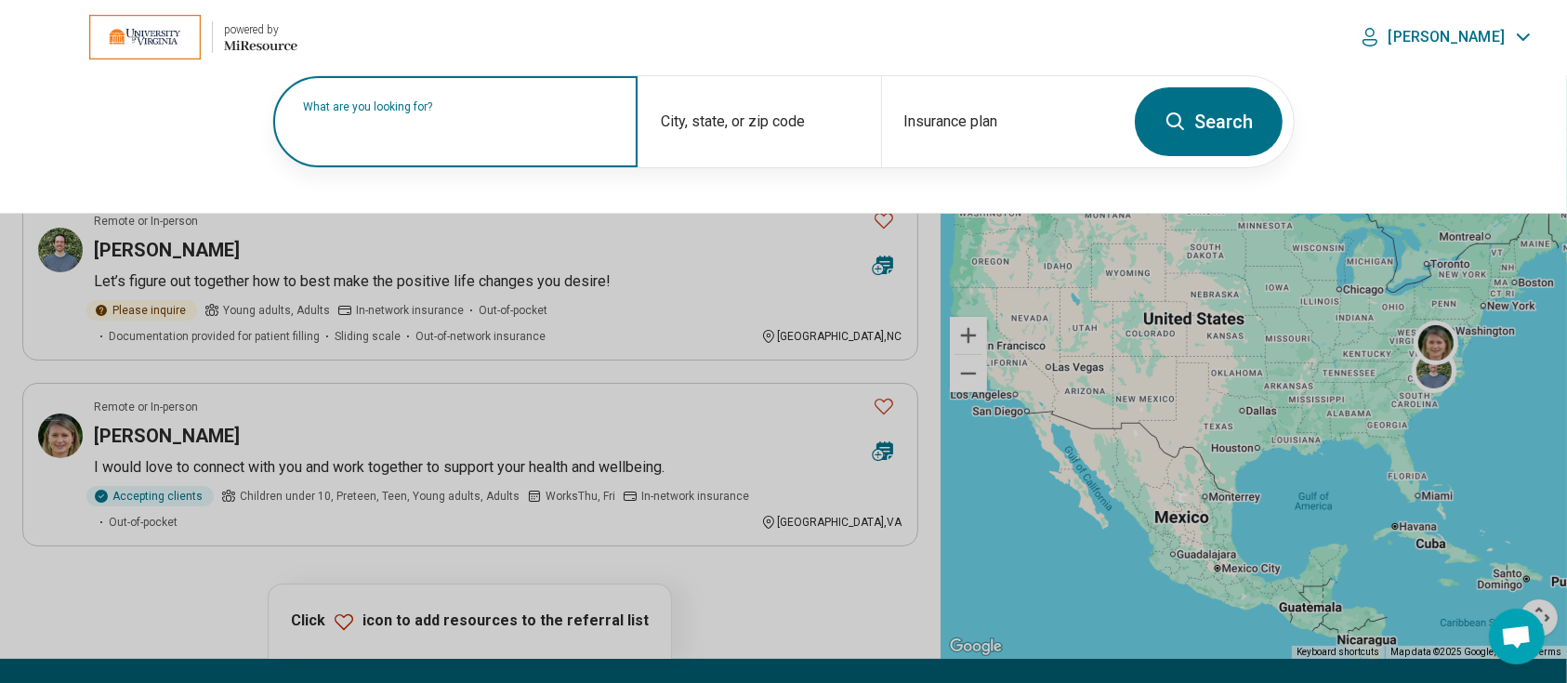
click at [412, 112] on label "What are you looking for?" at bounding box center [459, 106] width 312 height 11
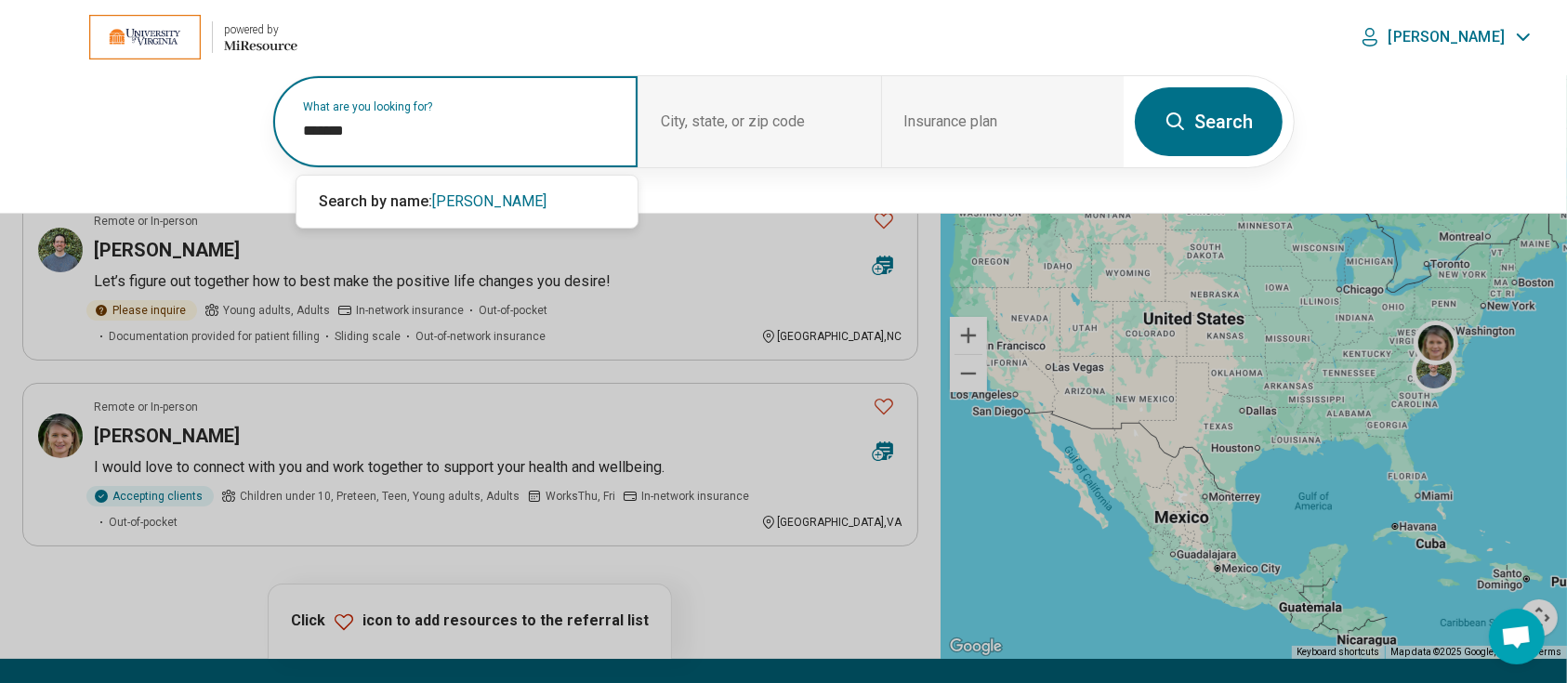
type input "*******"
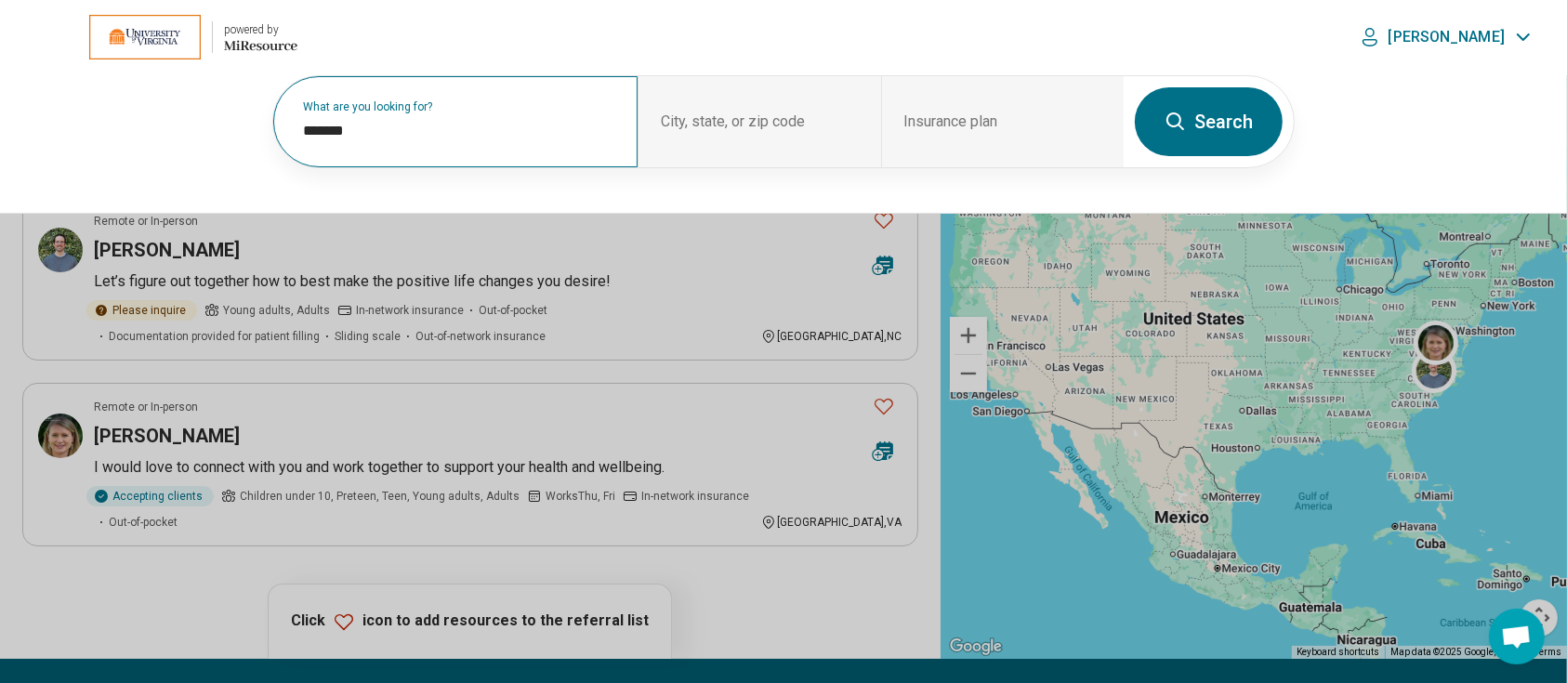
click at [1209, 124] on button "Search" at bounding box center [1209, 121] width 148 height 69
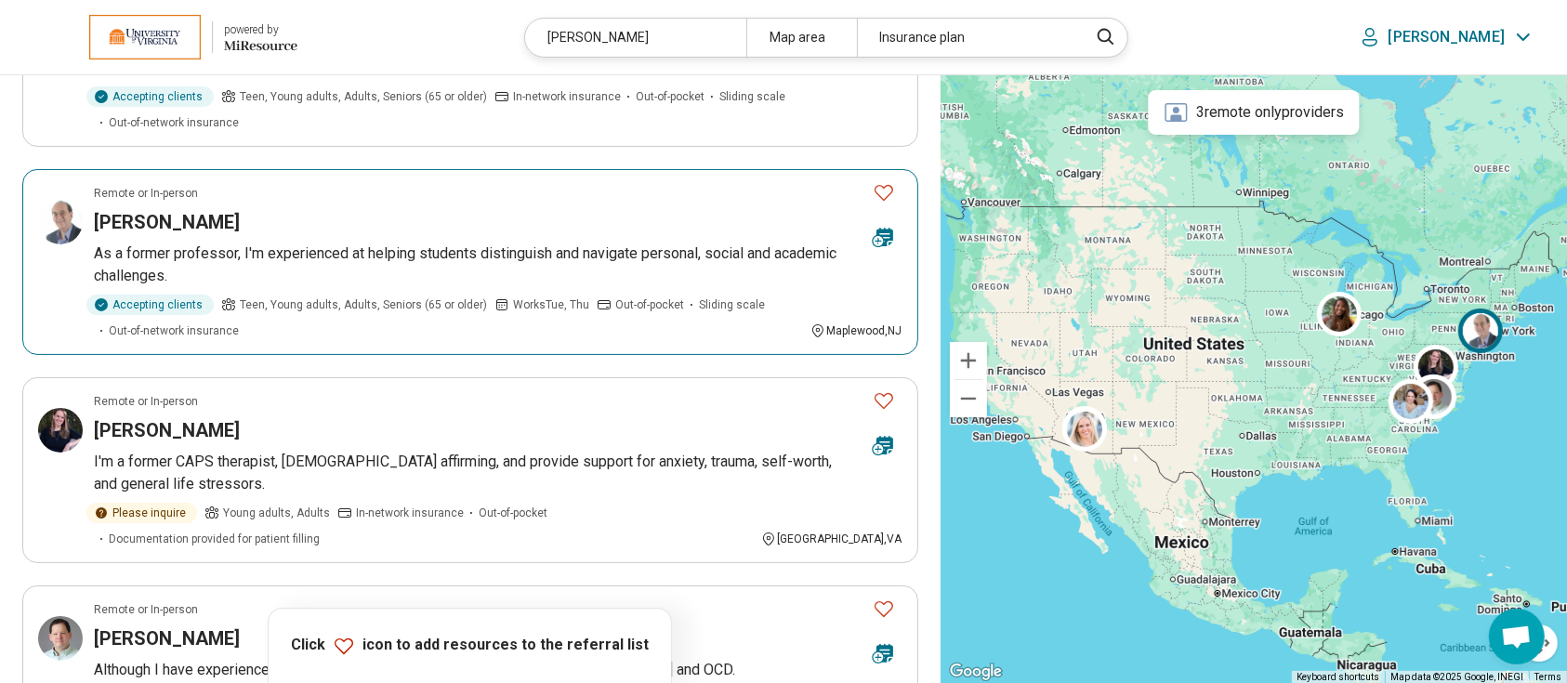
scroll to position [283, 0]
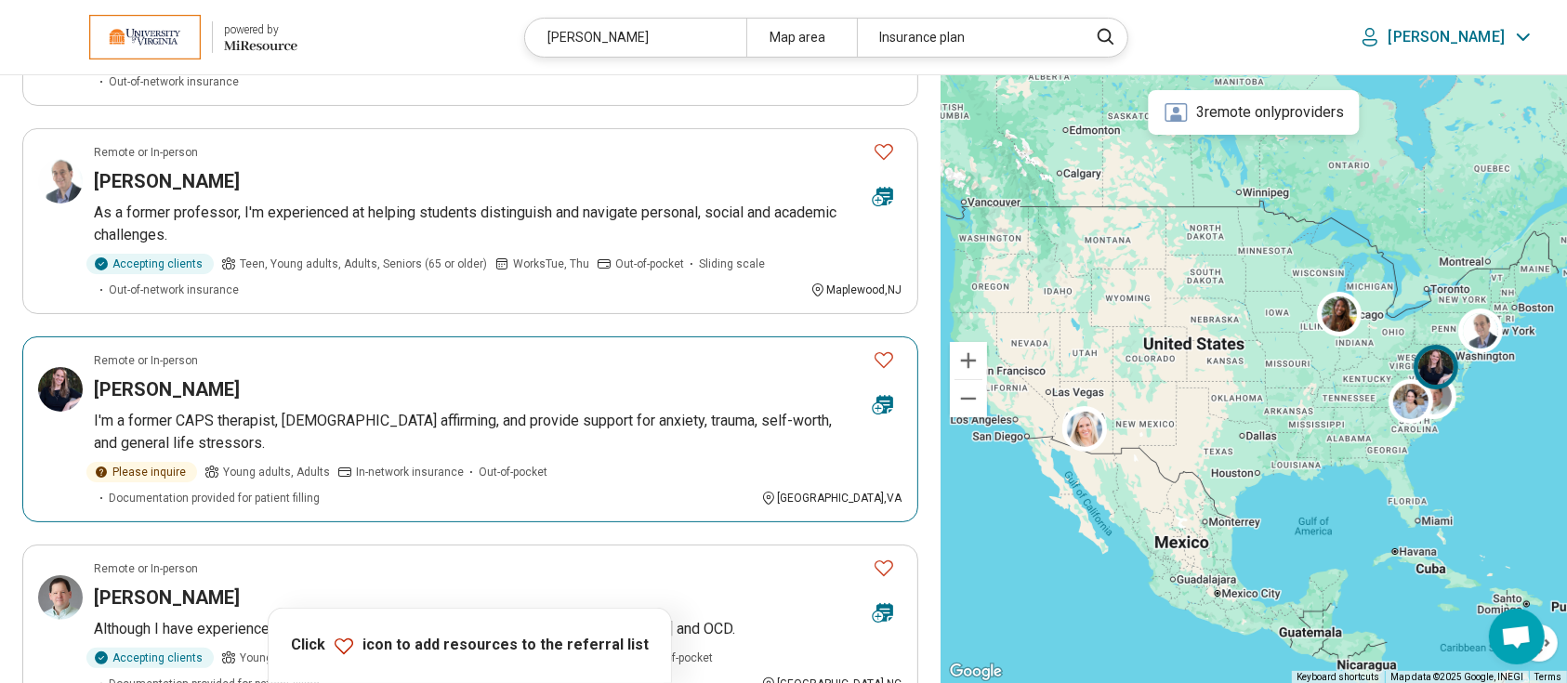
click at [166, 376] on h3 "Katie Richard" at bounding box center [167, 389] width 146 height 26
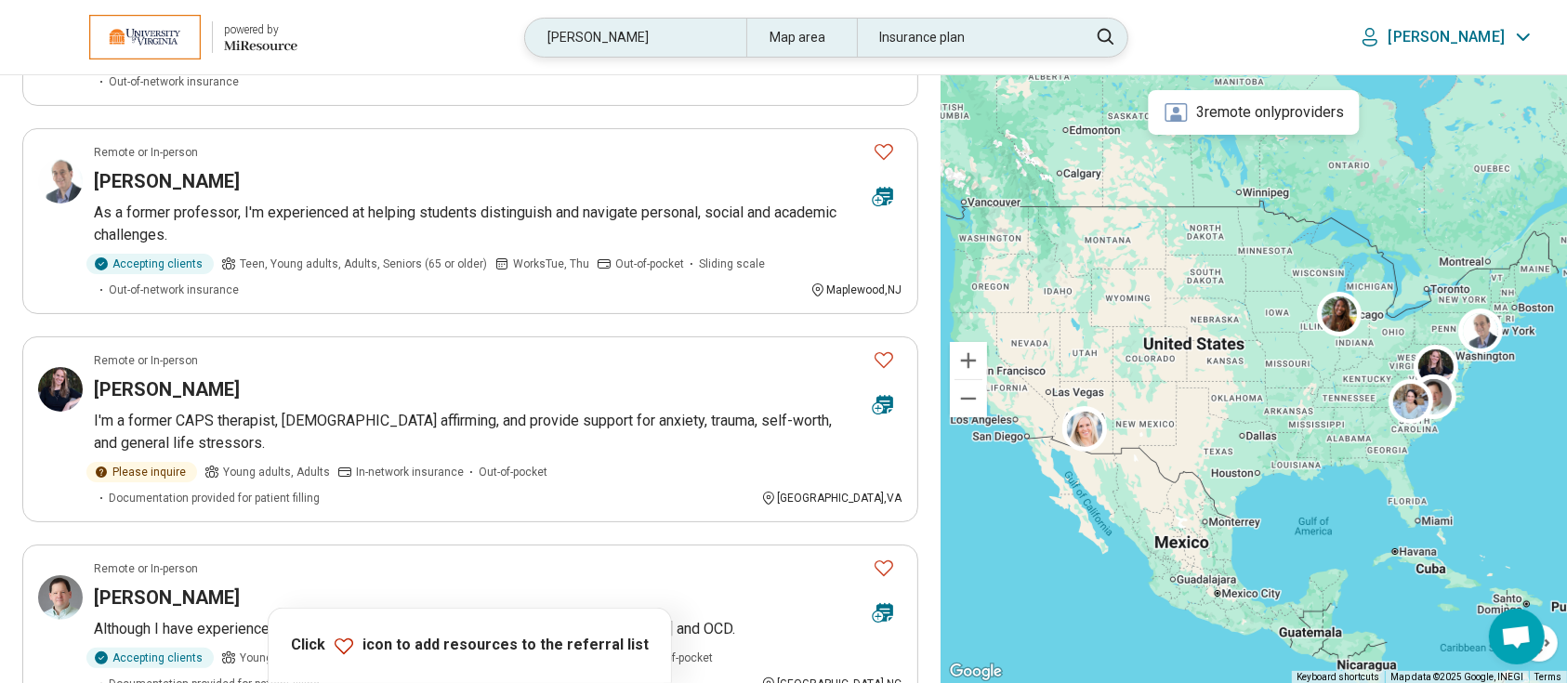
click at [723, 41] on div "richard" at bounding box center [635, 38] width 220 height 38
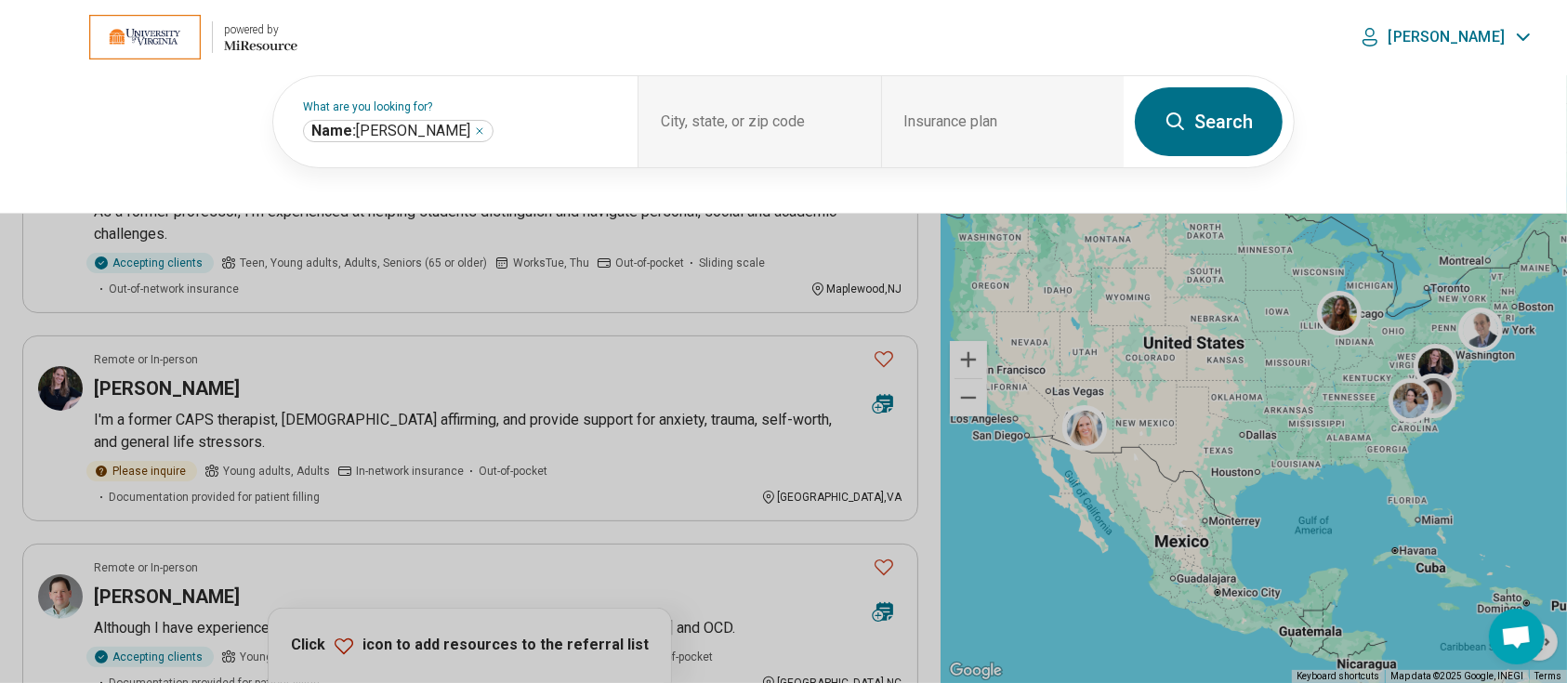
scroll to position [283, 0]
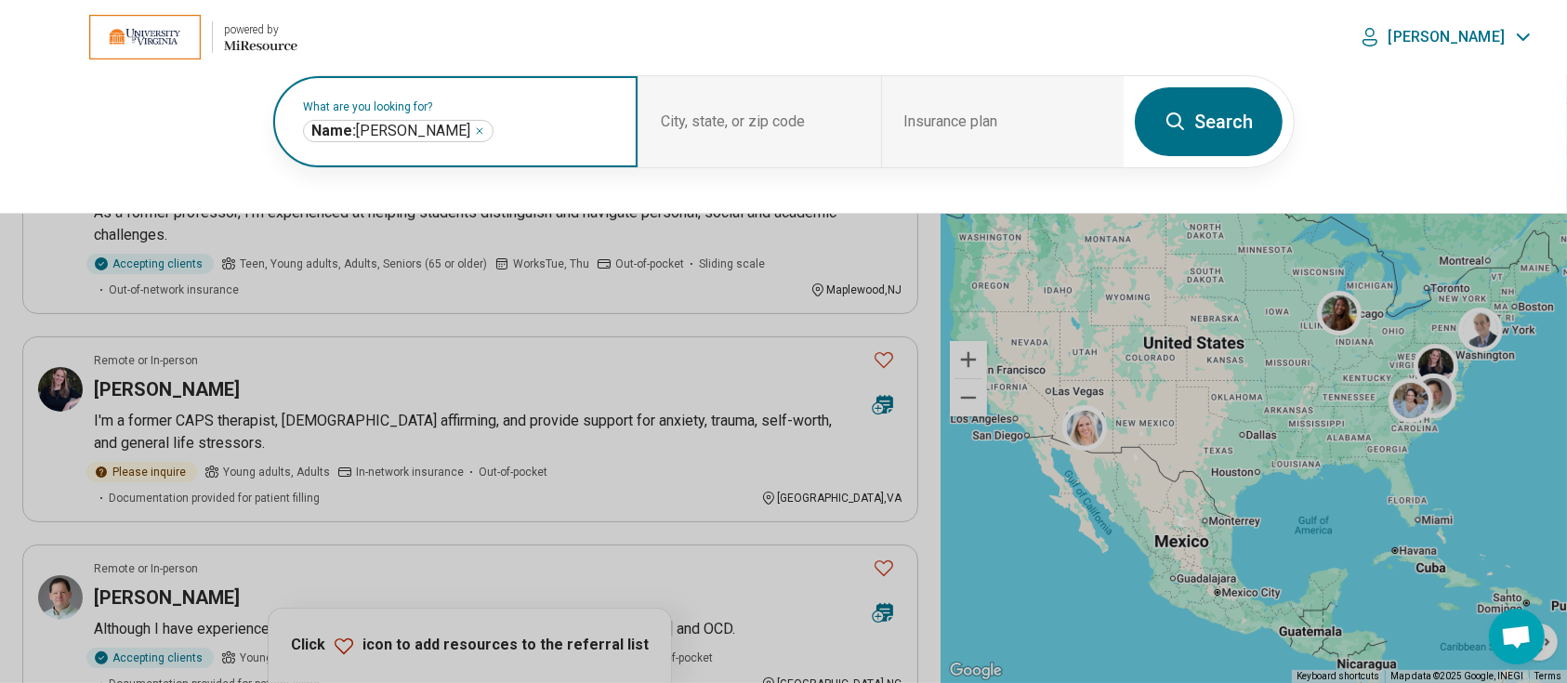
click at [474, 125] on icon "Remove" at bounding box center [479, 130] width 11 height 11
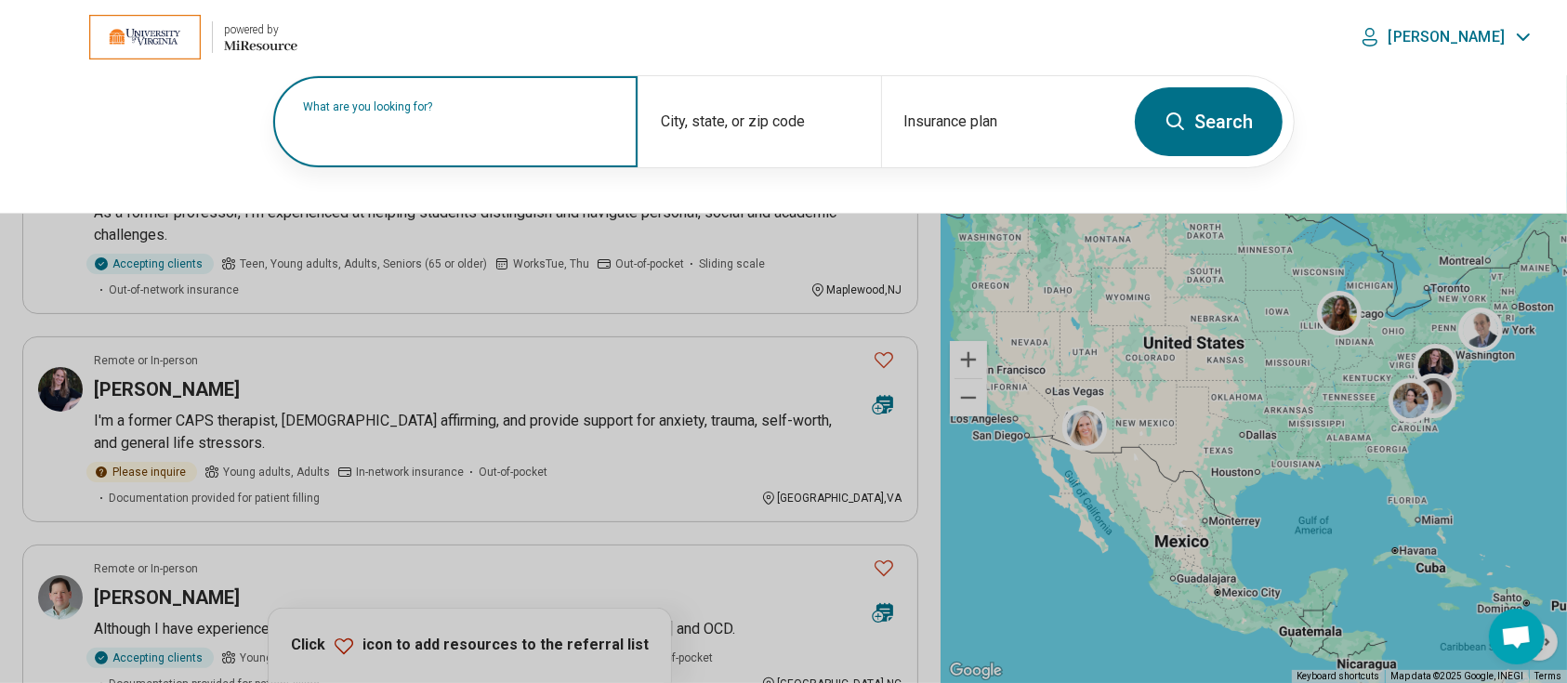
click at [390, 134] on input "text" at bounding box center [459, 131] width 312 height 22
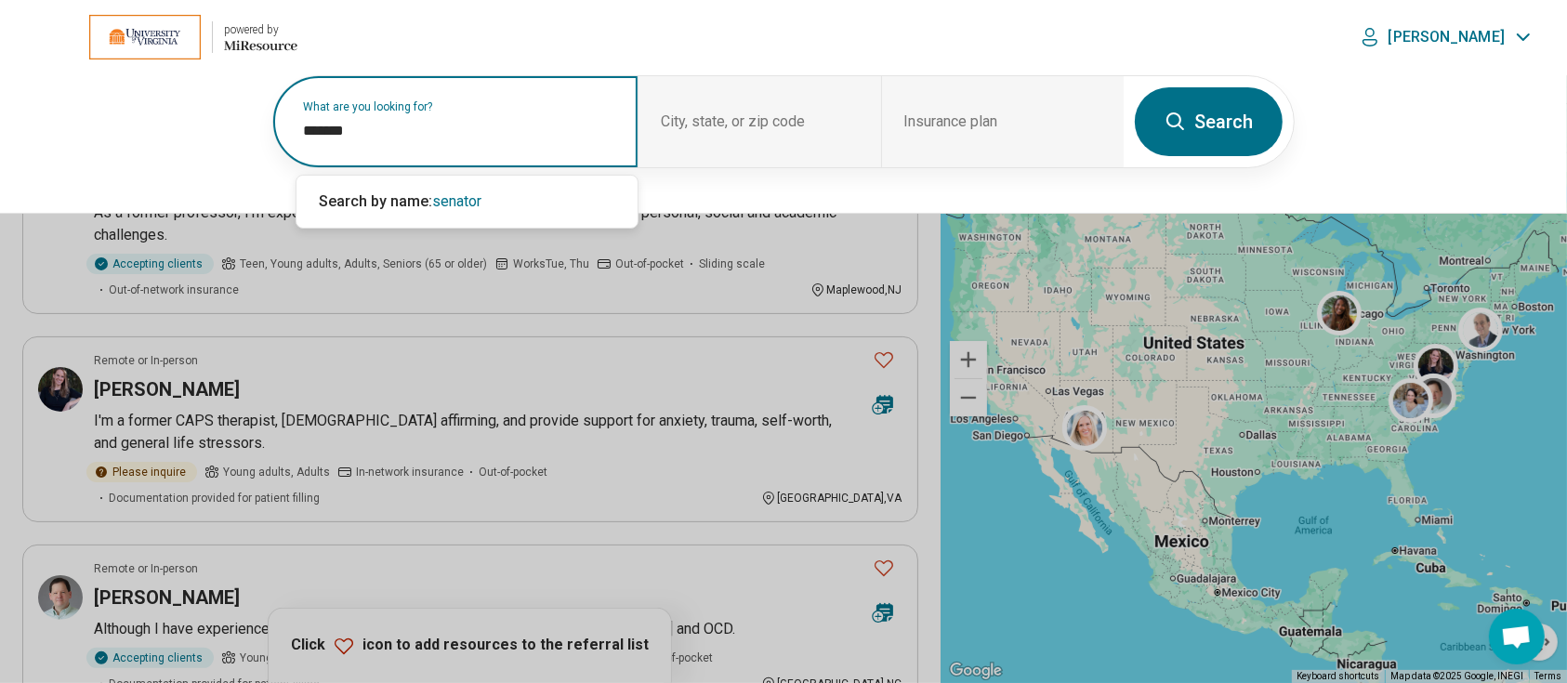
type input "*******"
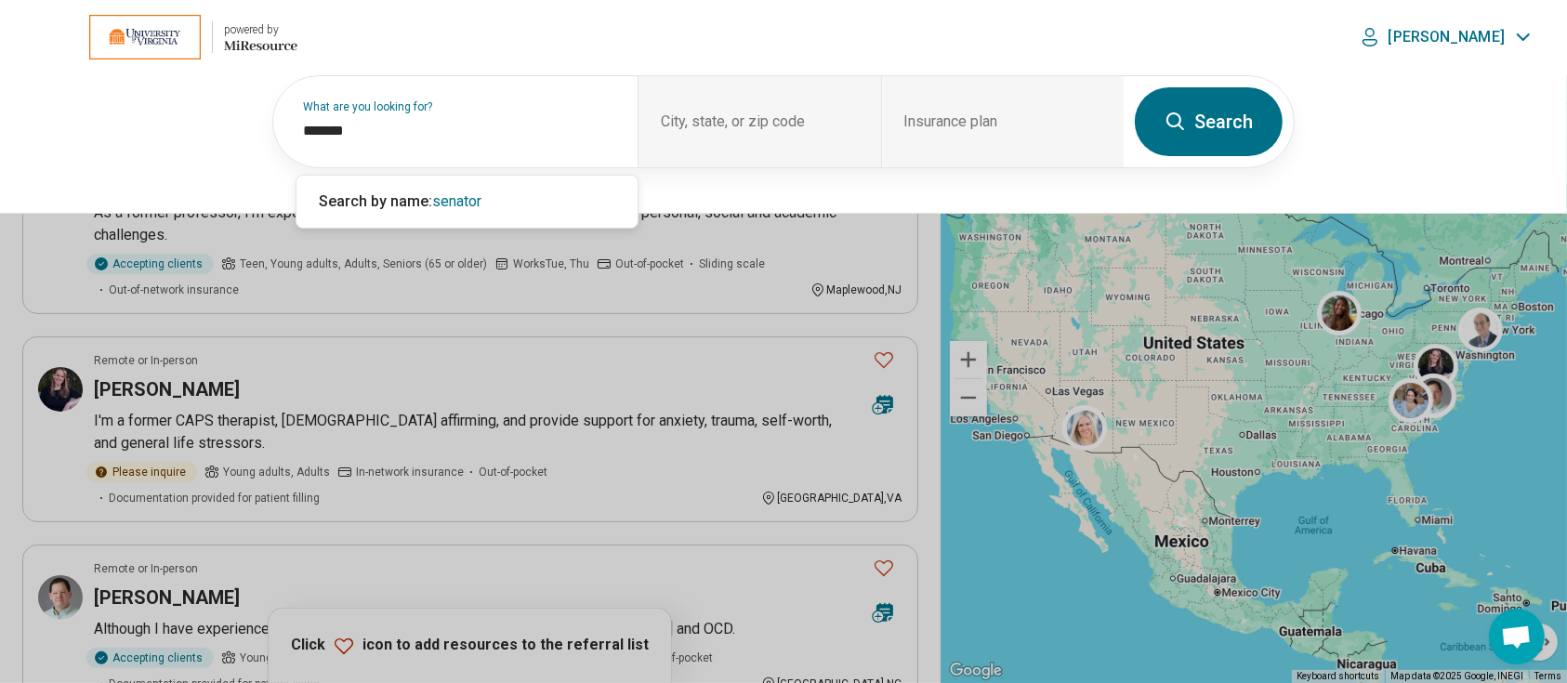
click at [1234, 113] on button "Search" at bounding box center [1209, 121] width 148 height 69
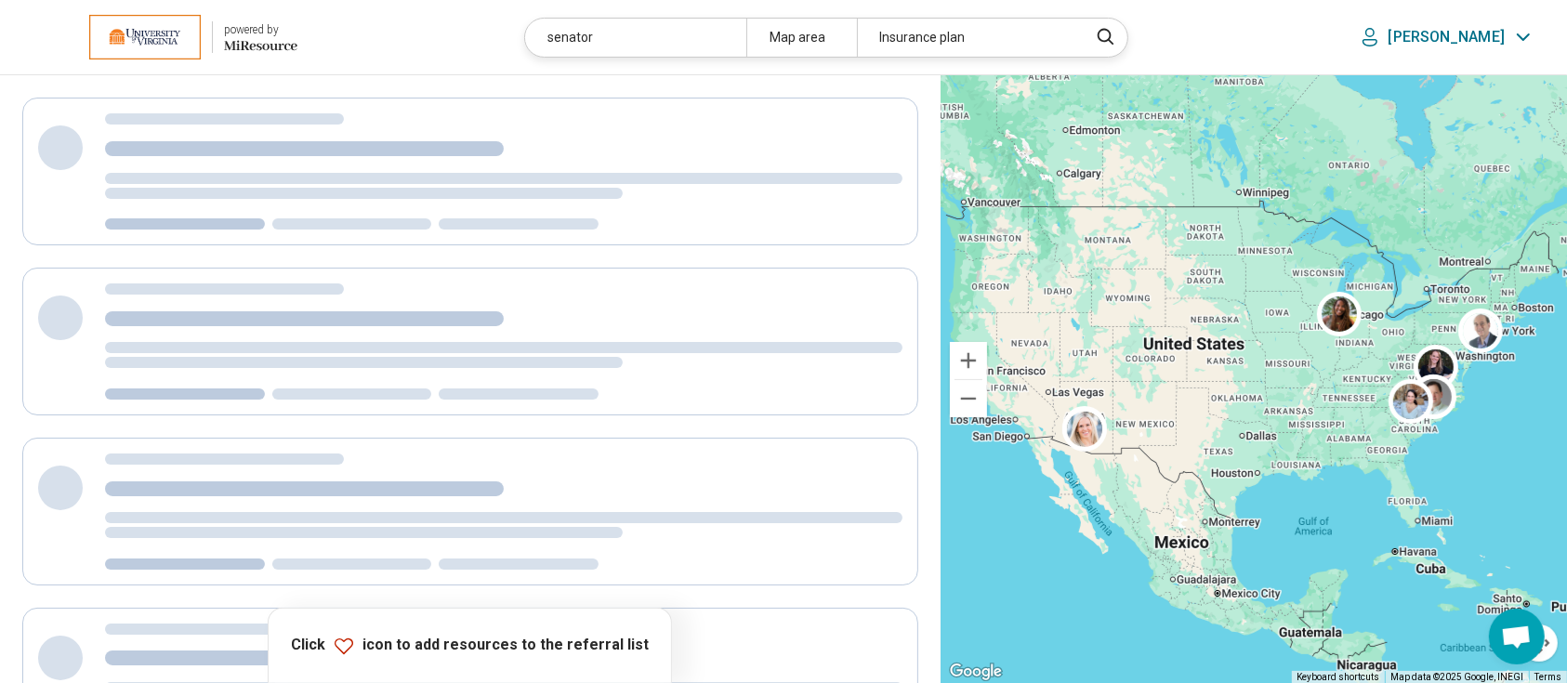
scroll to position [0, 0]
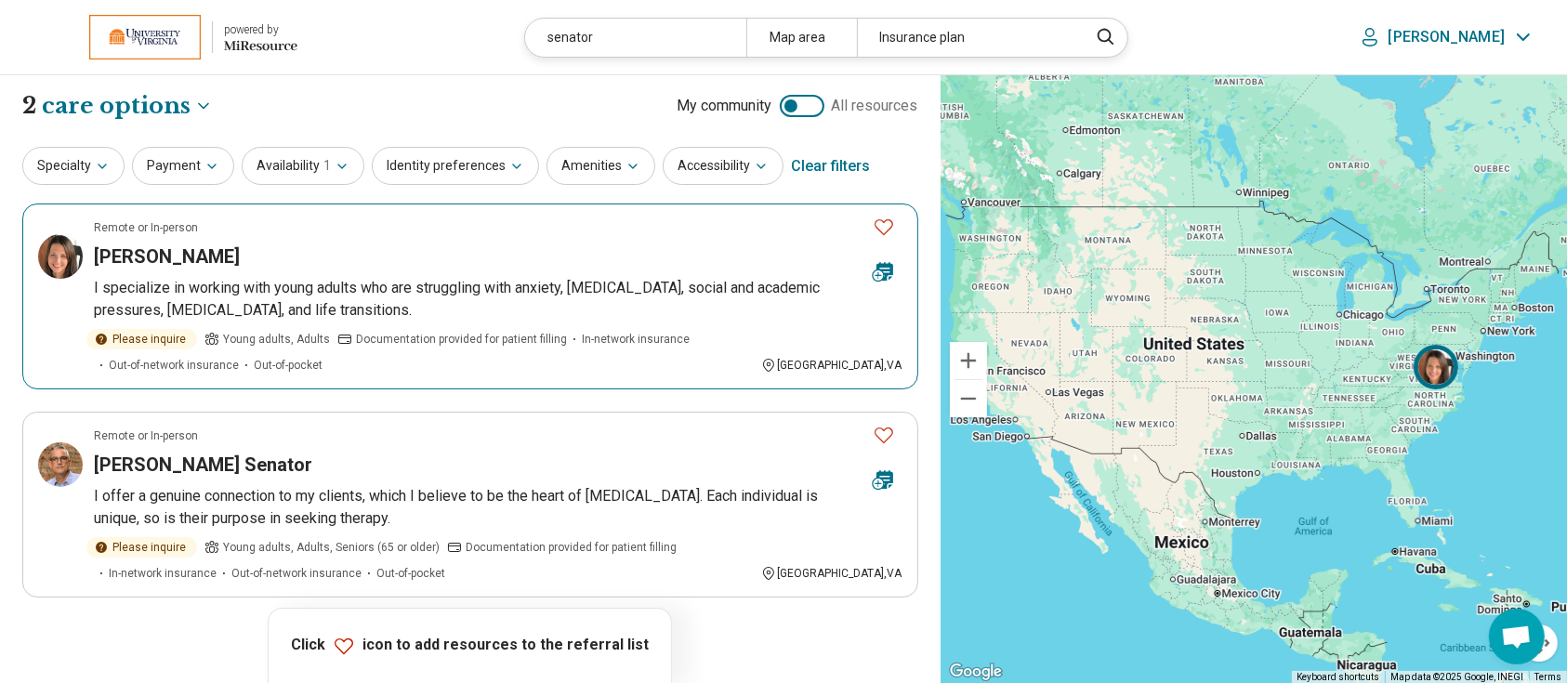
click at [178, 251] on h3 "Jennifer Senator" at bounding box center [167, 256] width 146 height 26
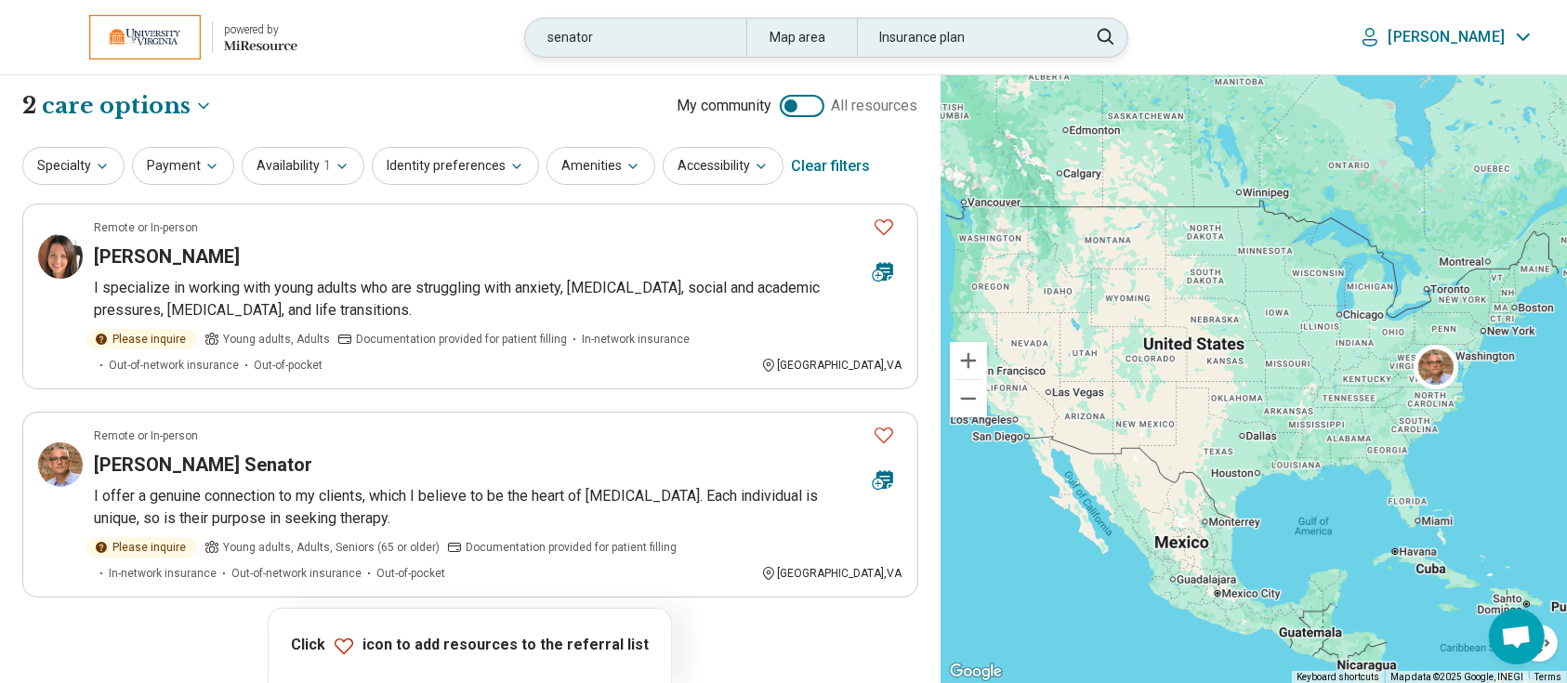
click at [695, 39] on div "senator" at bounding box center [635, 38] width 220 height 38
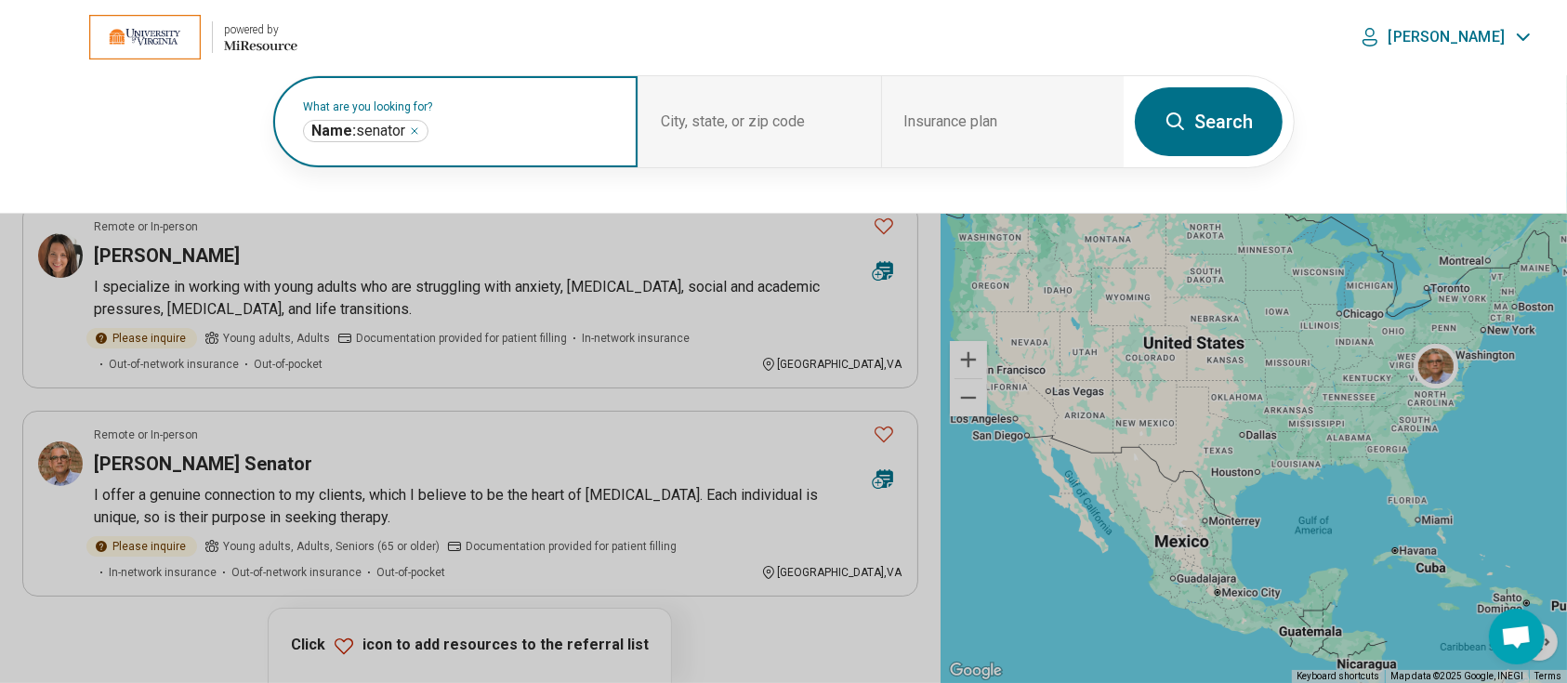
click at [417, 129] on icon "Remove" at bounding box center [414, 130] width 11 height 11
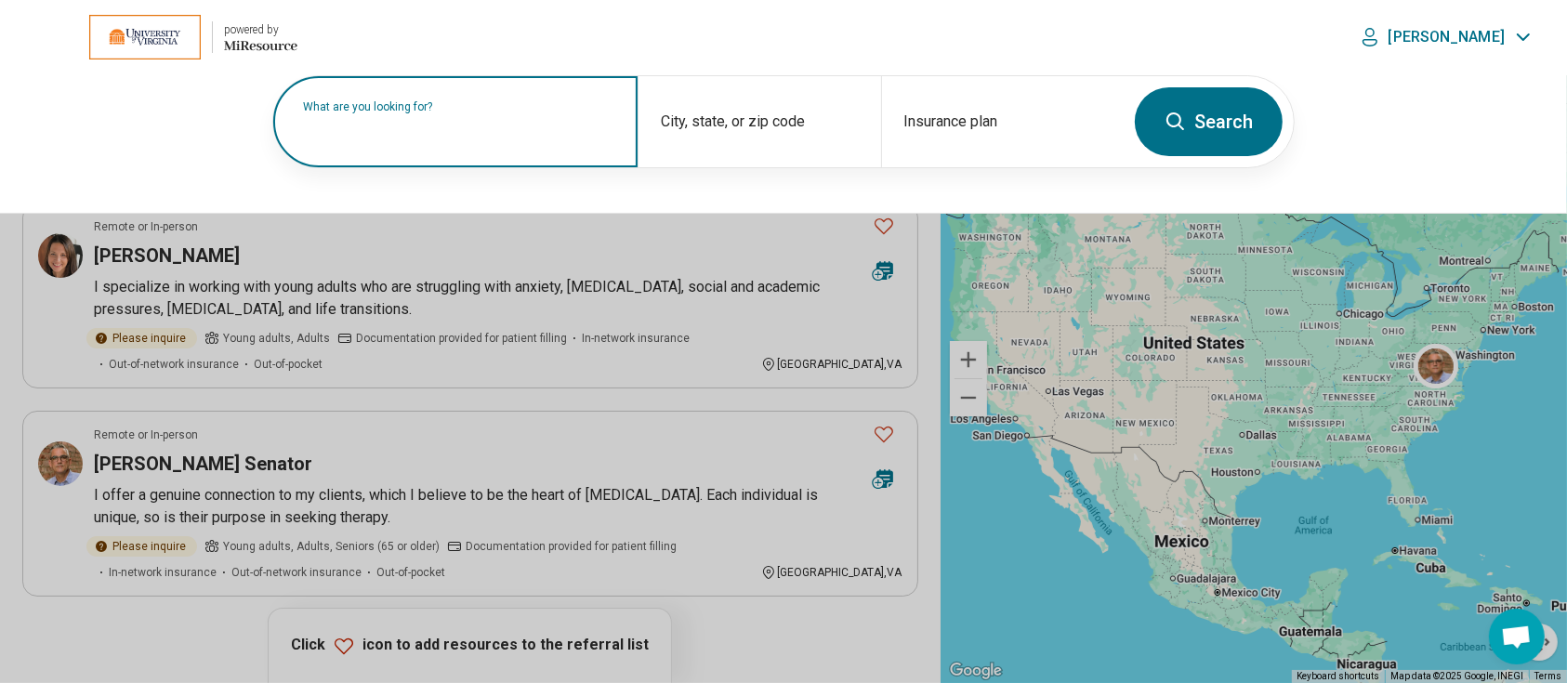
click at [483, 112] on label "What are you looking for?" at bounding box center [459, 106] width 312 height 11
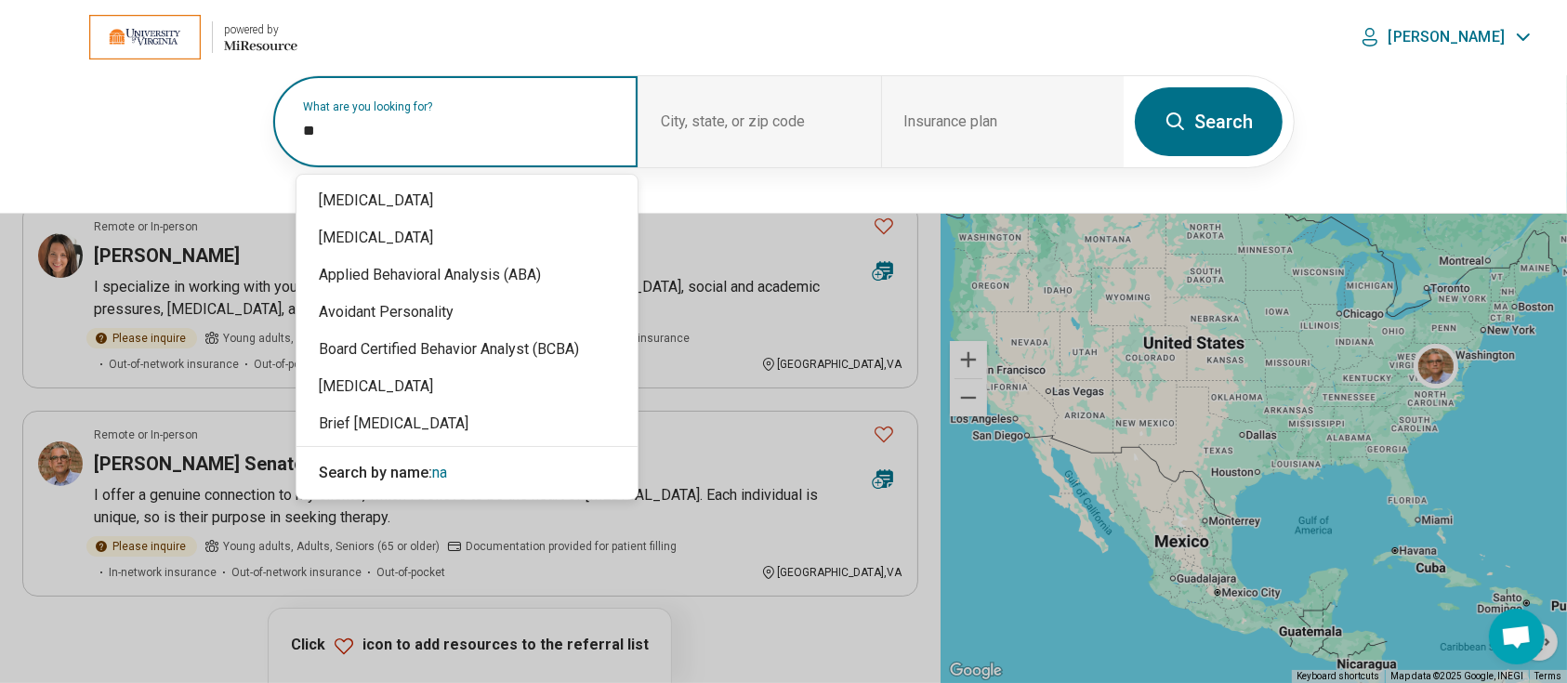
type input "*"
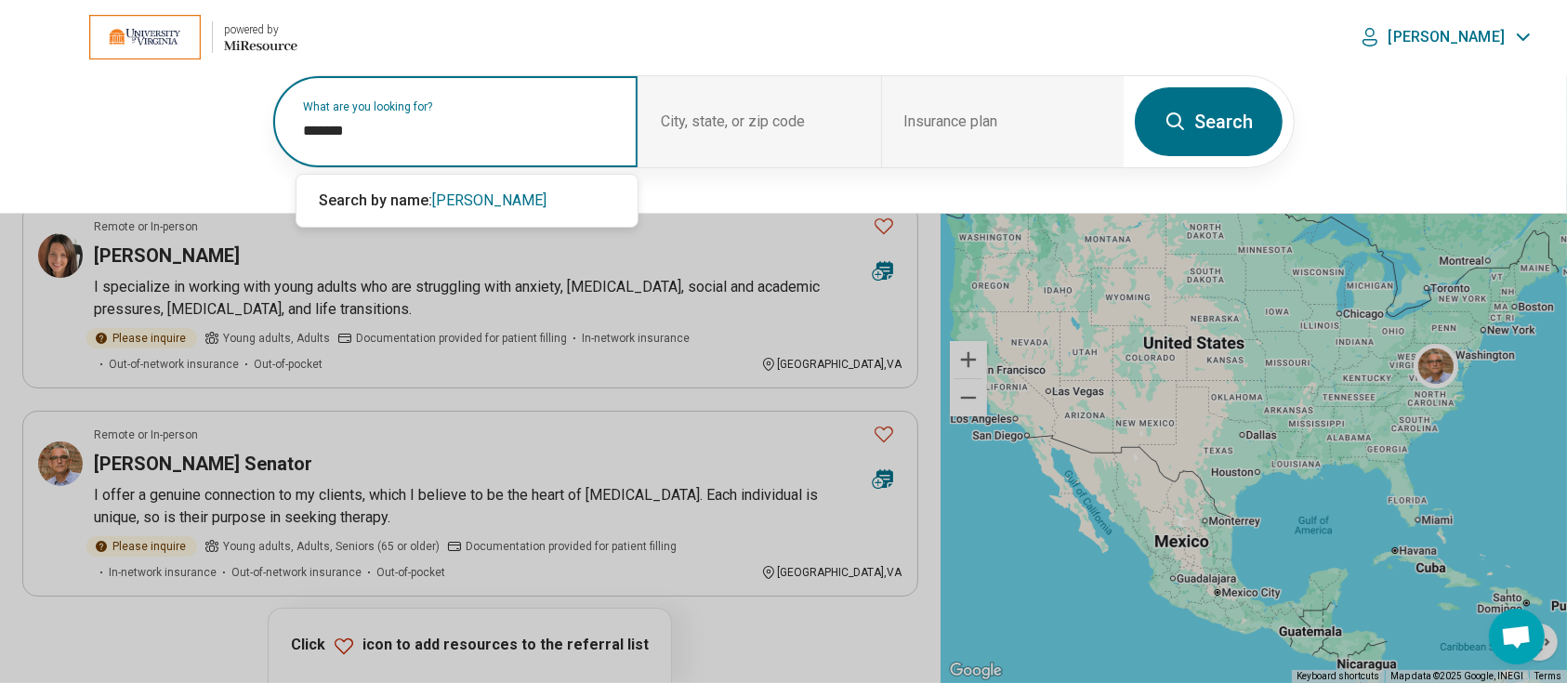
type input "*******"
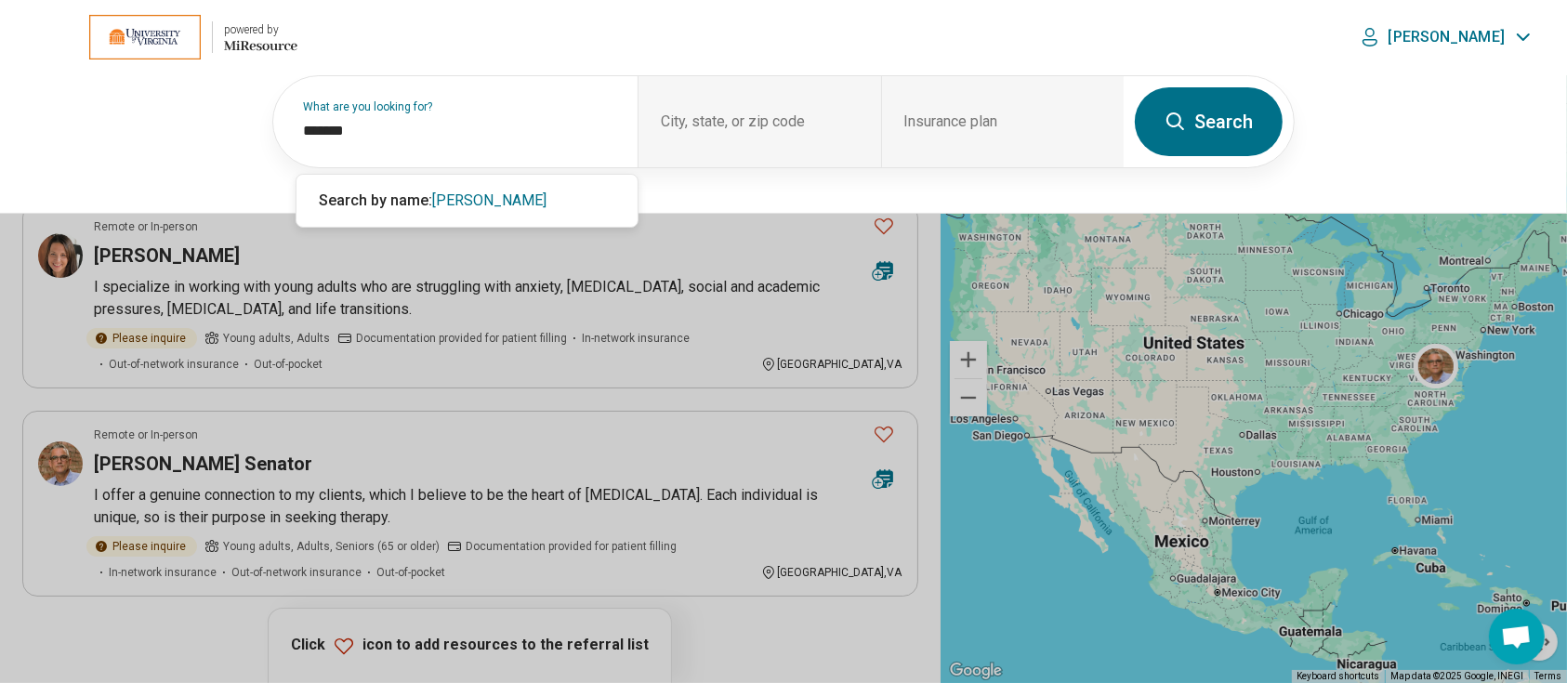
click at [1237, 112] on button "Search" at bounding box center [1209, 121] width 148 height 69
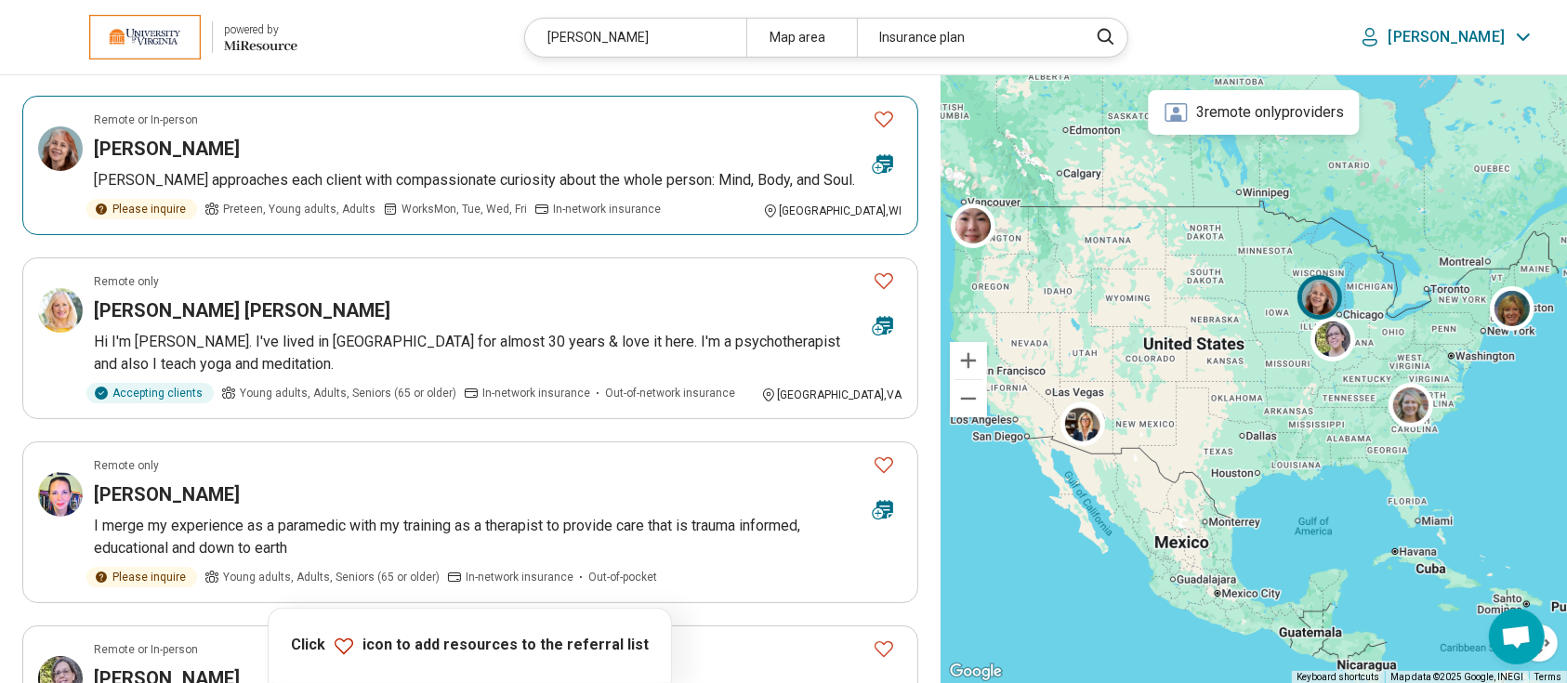
scroll to position [380, 0]
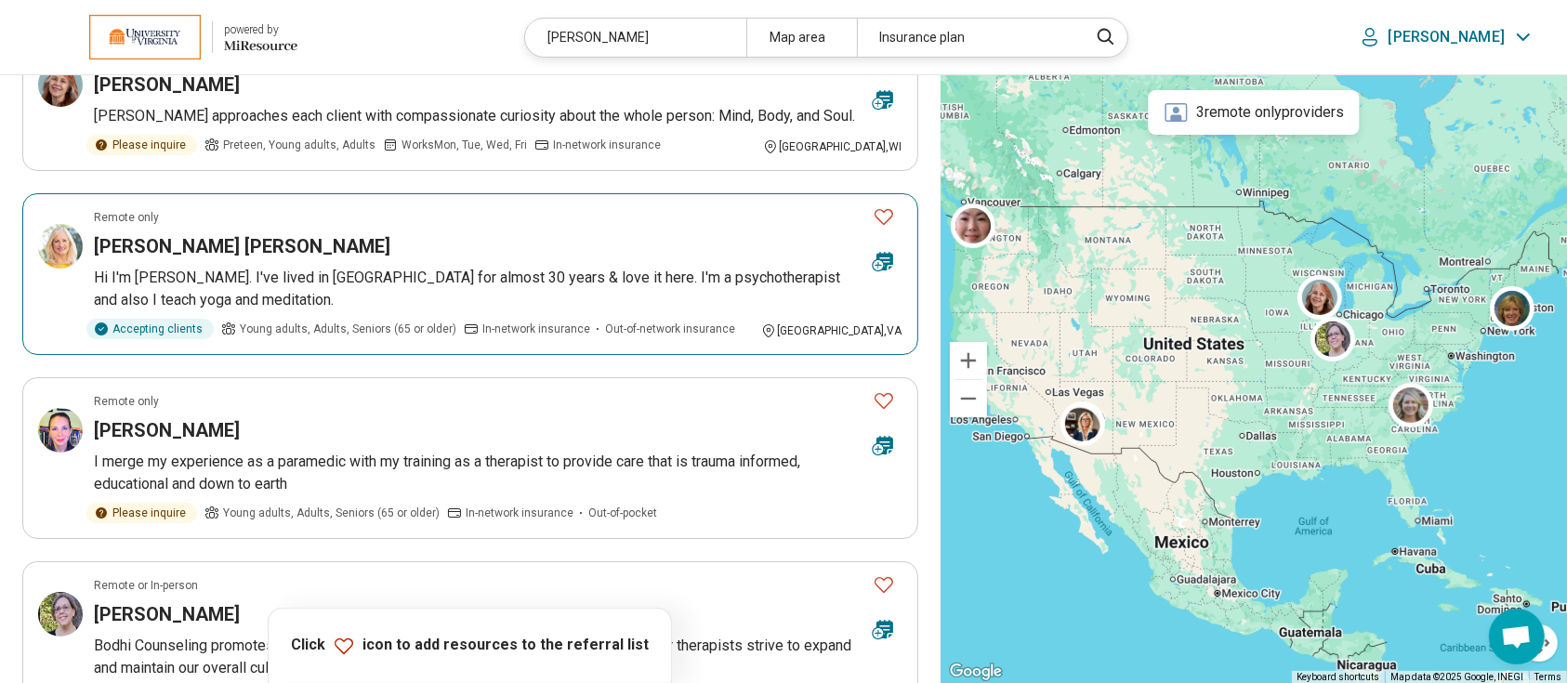
click at [257, 245] on h3 "Maureen Mala Cunningham" at bounding box center [242, 246] width 296 height 26
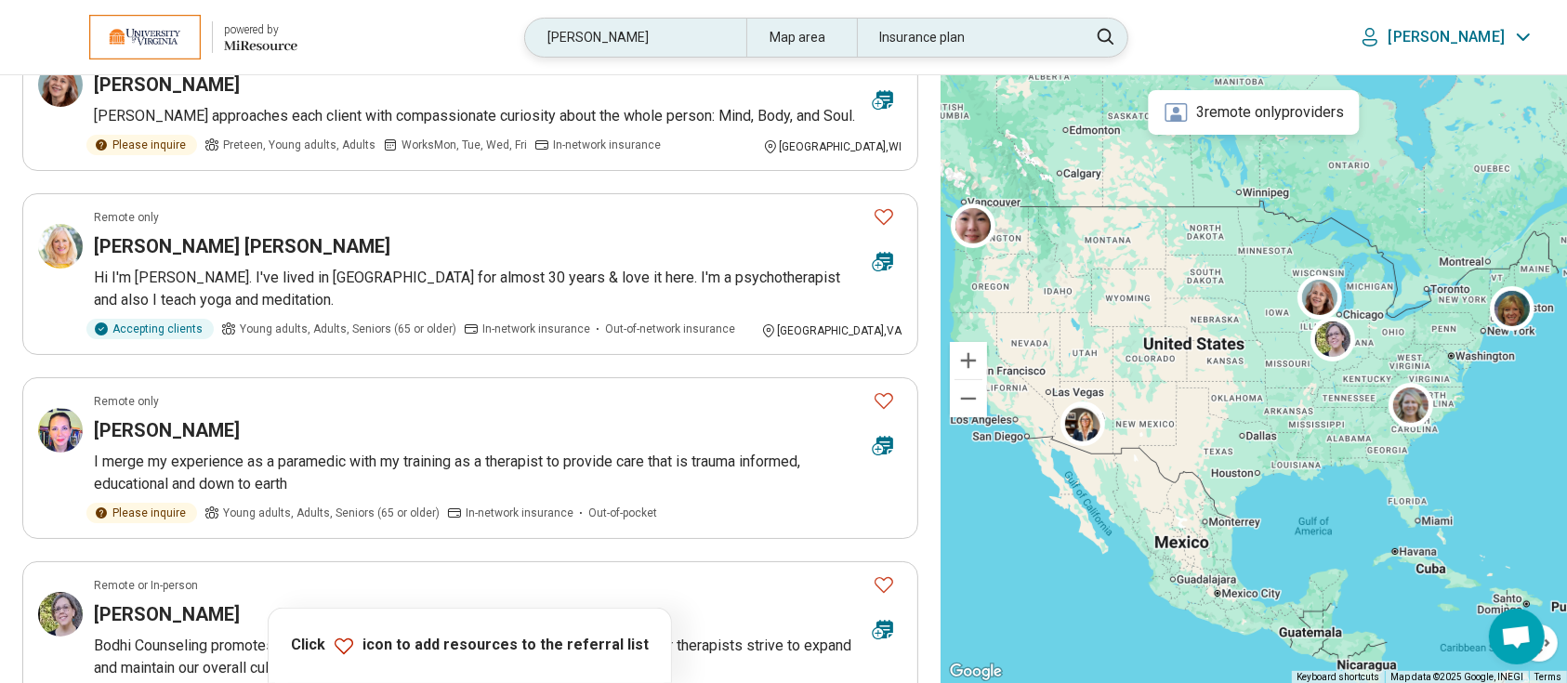
click at [711, 36] on div "maureen" at bounding box center [635, 38] width 220 height 38
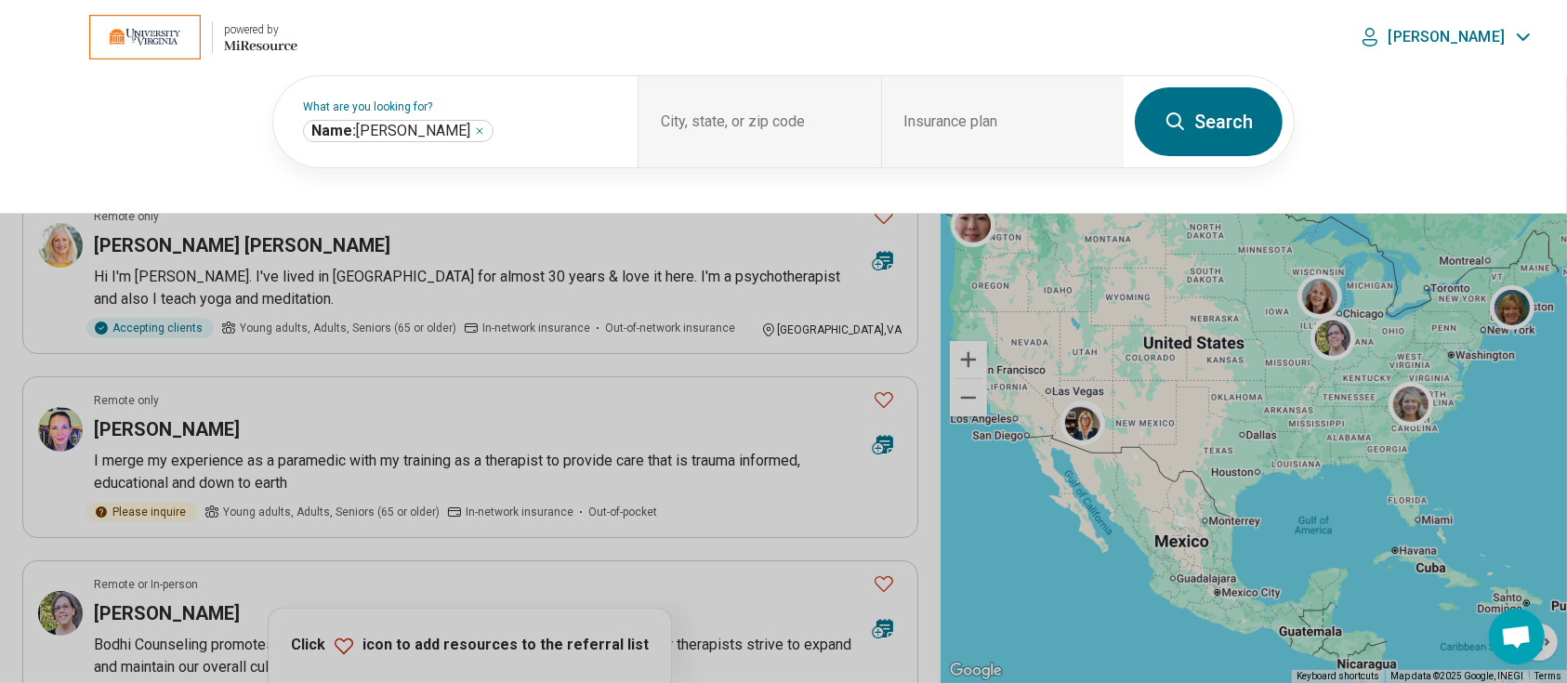
scroll to position [379, 0]
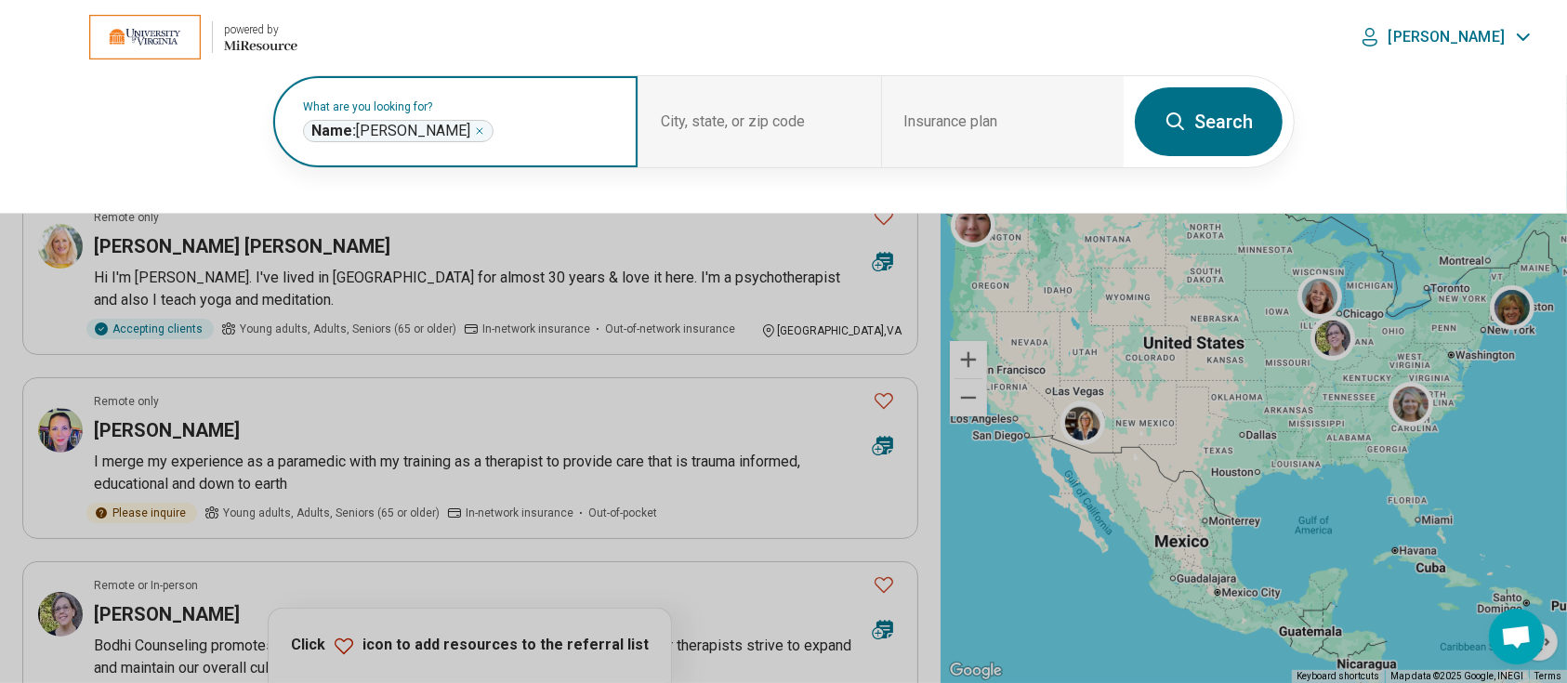
click at [474, 130] on icon "Remove" at bounding box center [479, 130] width 11 height 11
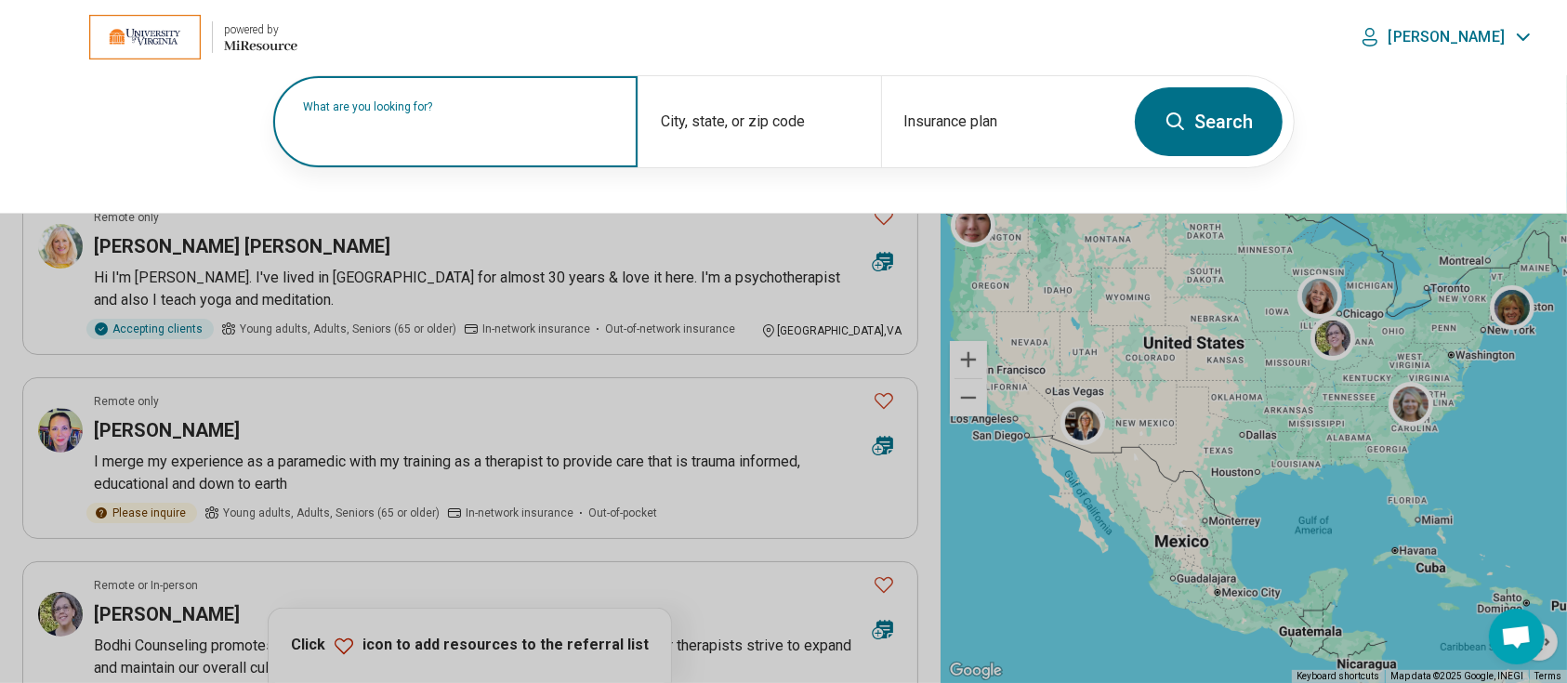
click at [424, 112] on label "What are you looking for?" at bounding box center [459, 106] width 312 height 11
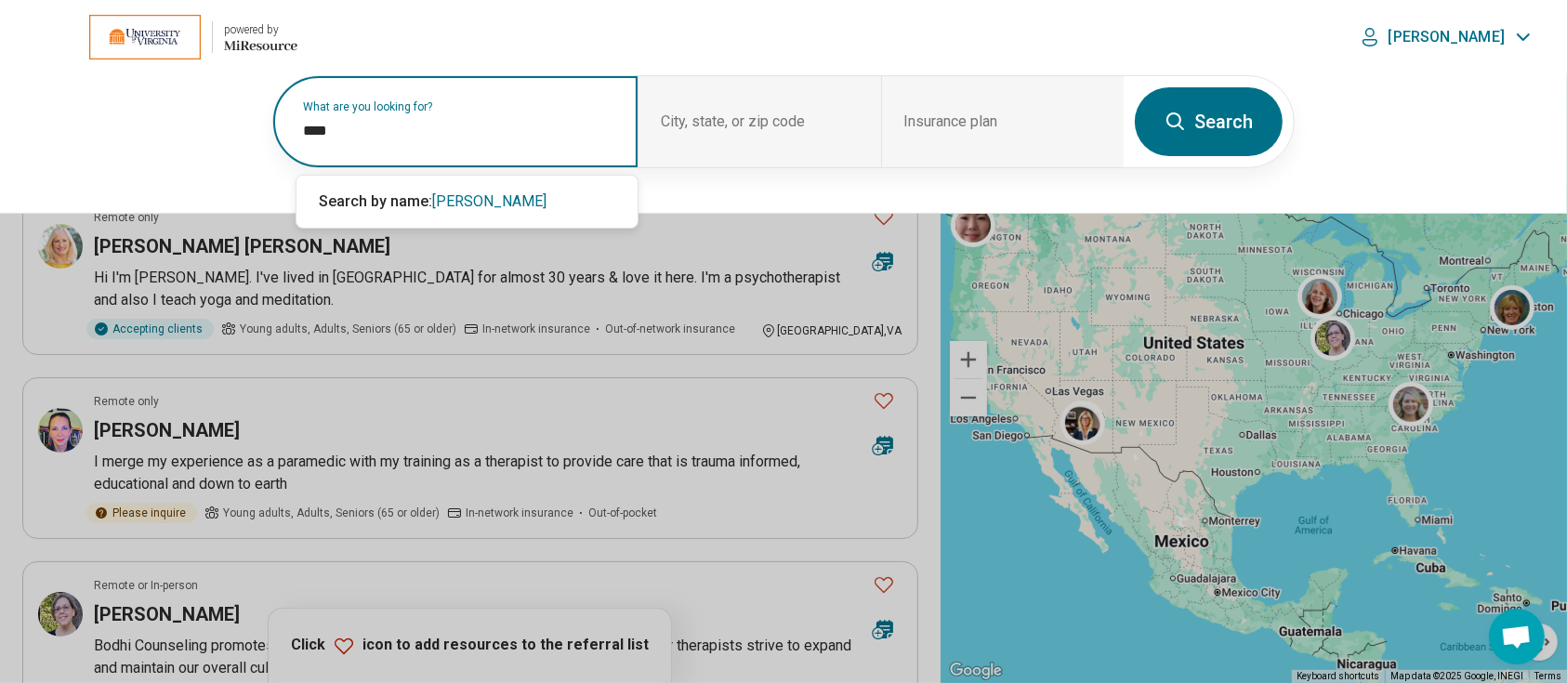
type input "****"
click at [1224, 106] on button "Search" at bounding box center [1209, 121] width 148 height 69
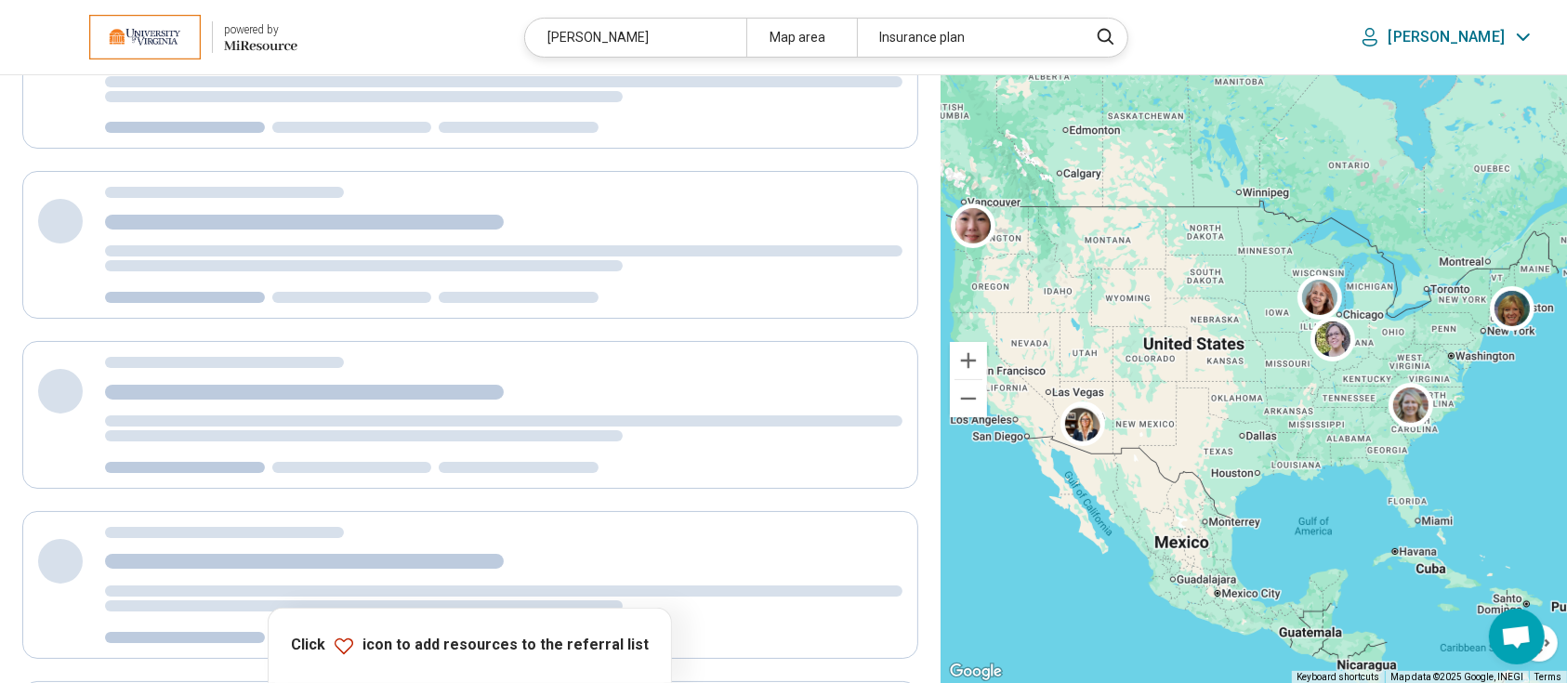
scroll to position [0, 0]
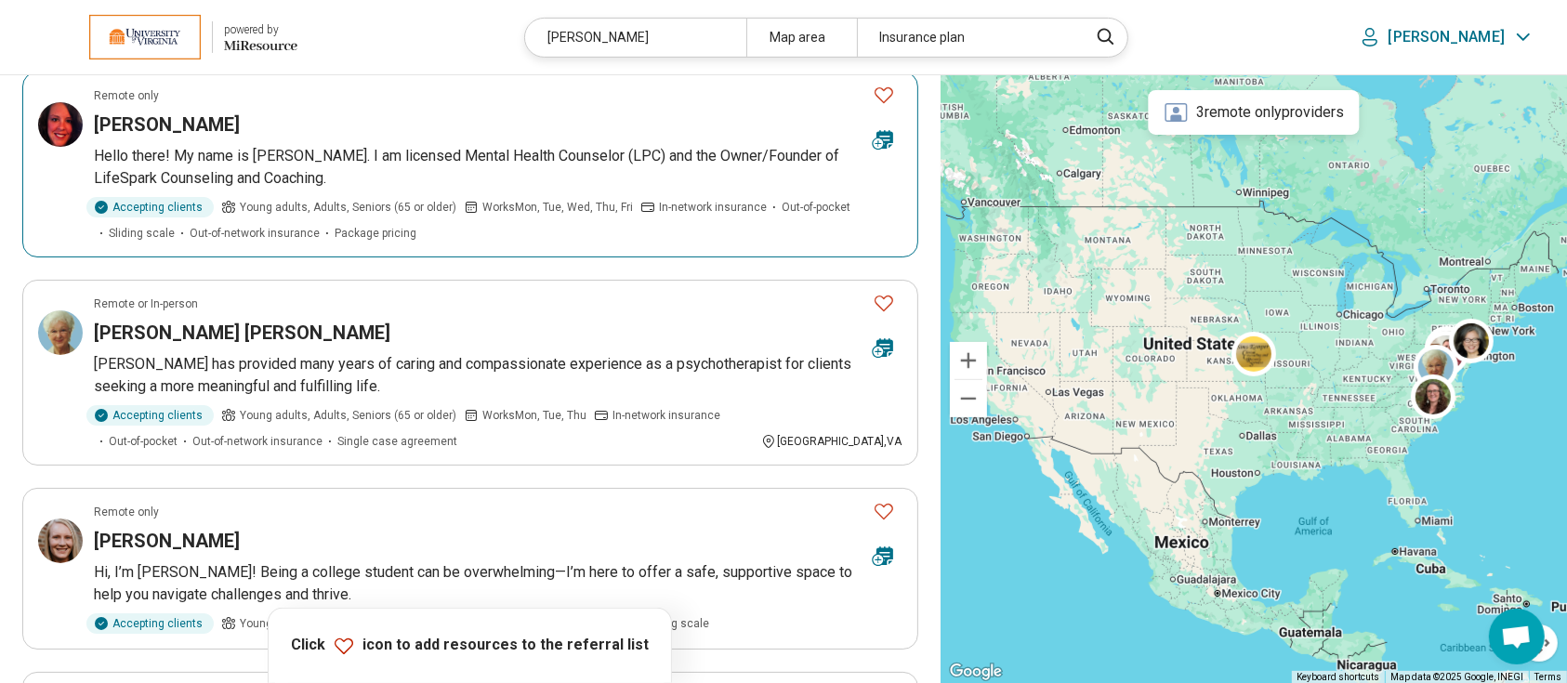
scroll to position [574, 0]
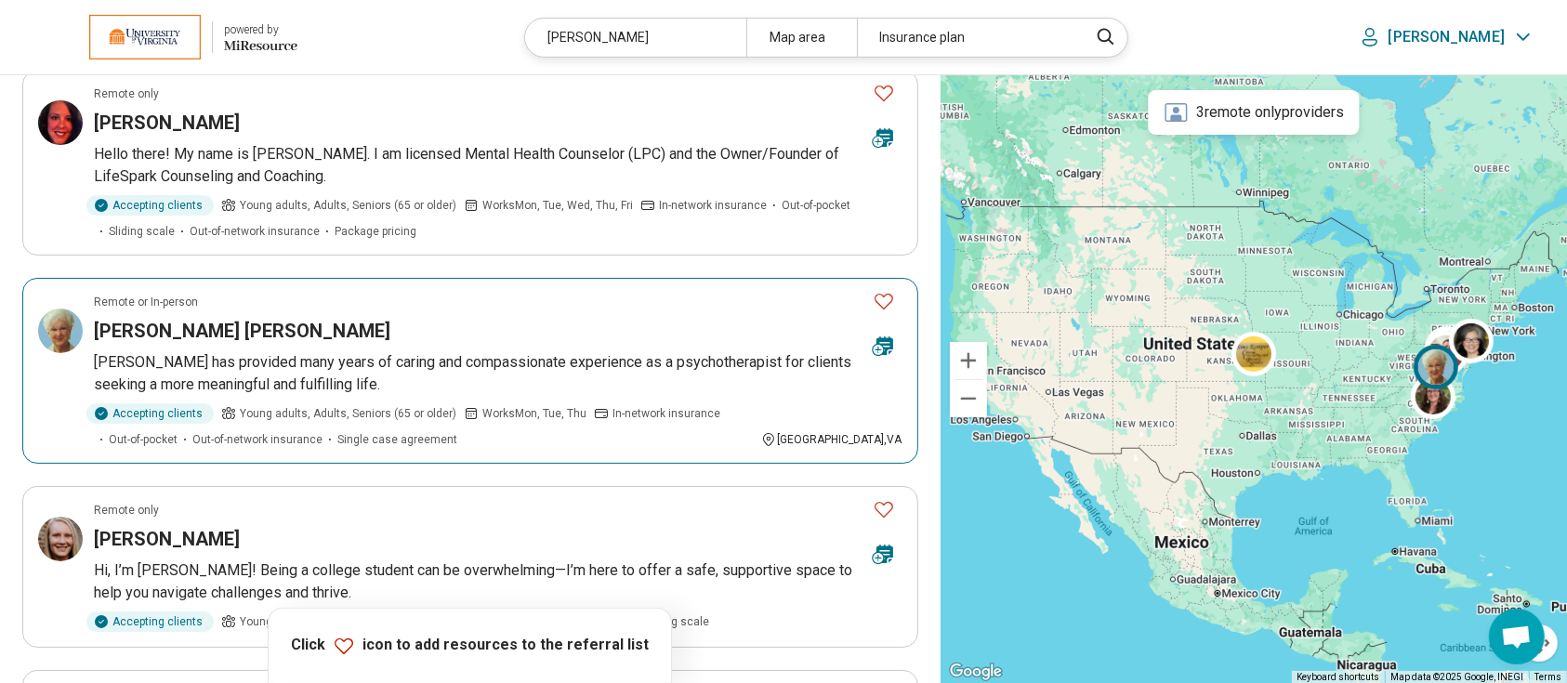
click at [216, 322] on h3 "Carol Carruthers Sims" at bounding box center [242, 331] width 296 height 26
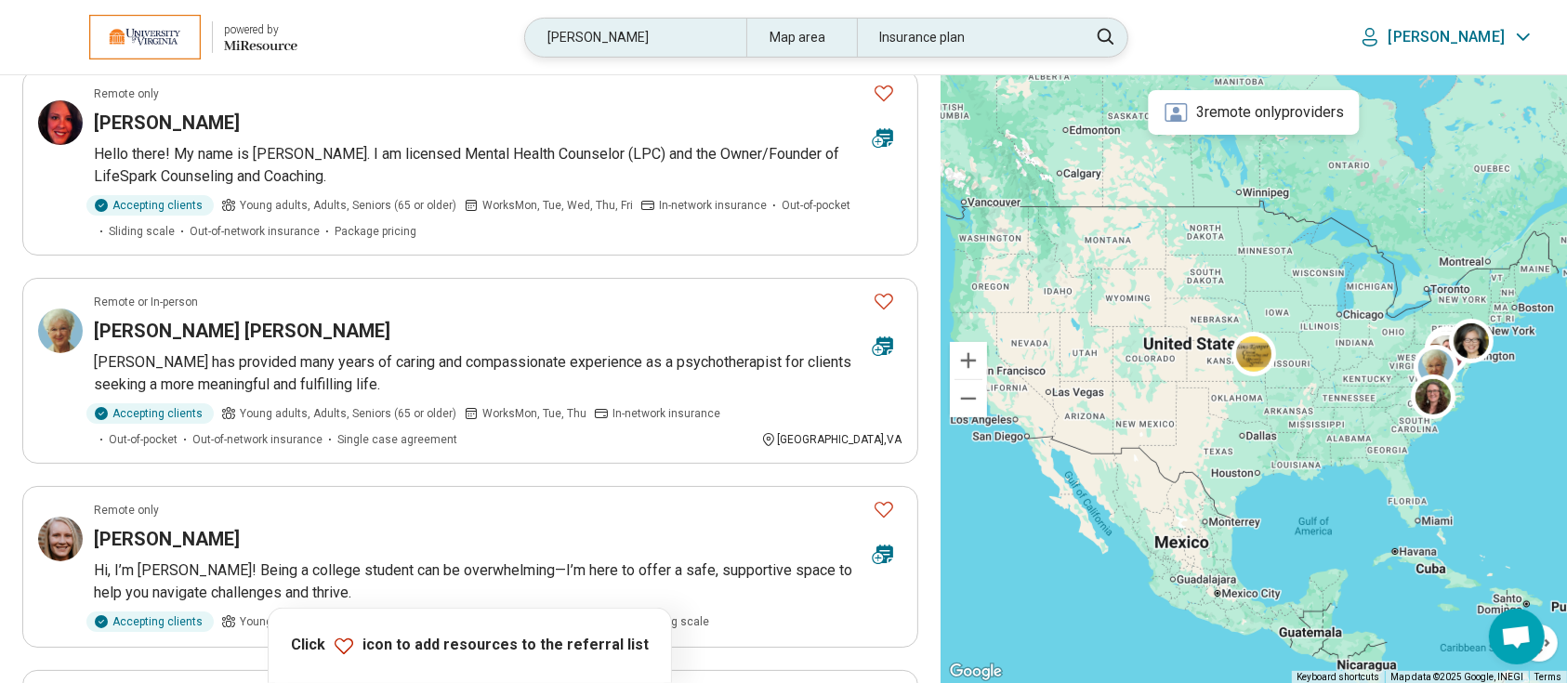
click at [632, 29] on div "sims" at bounding box center [635, 38] width 220 height 38
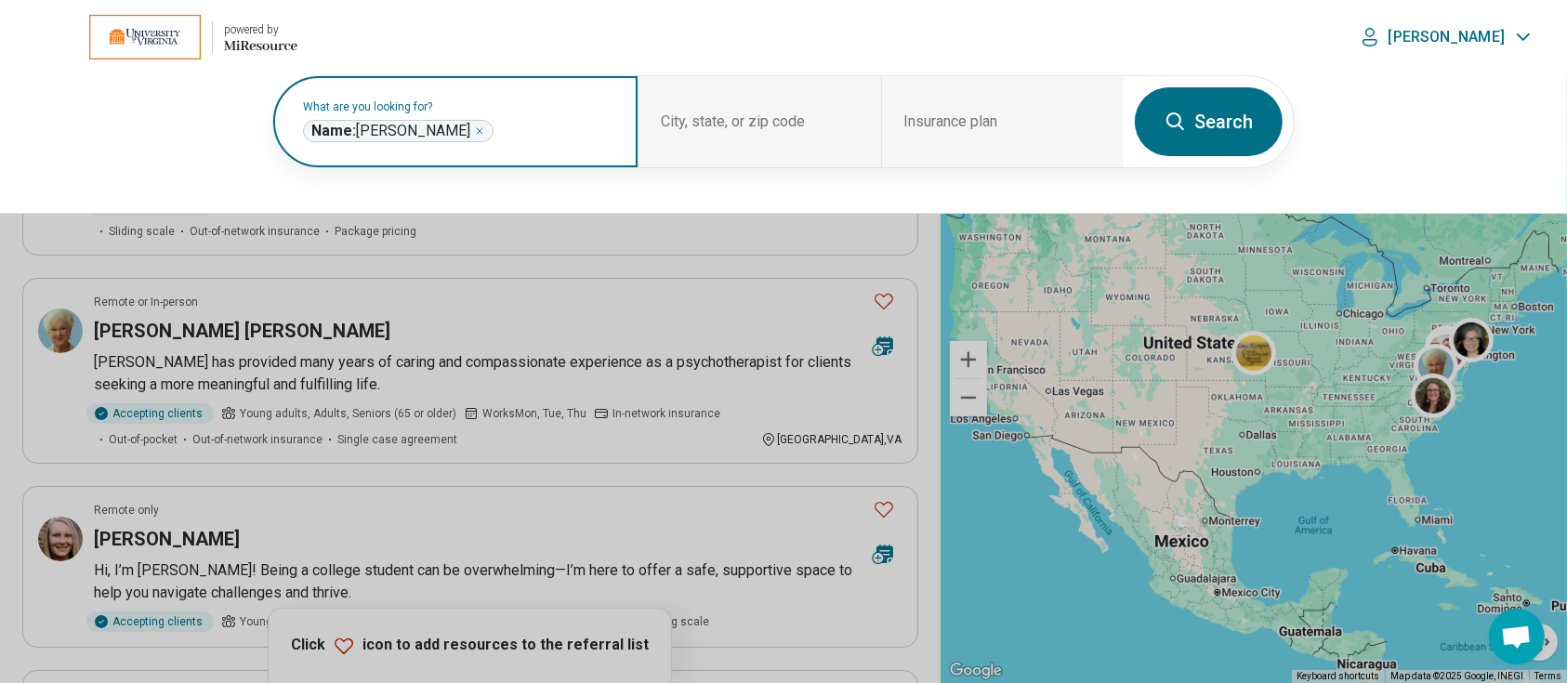
click at [474, 125] on icon "Remove" at bounding box center [479, 130] width 11 height 11
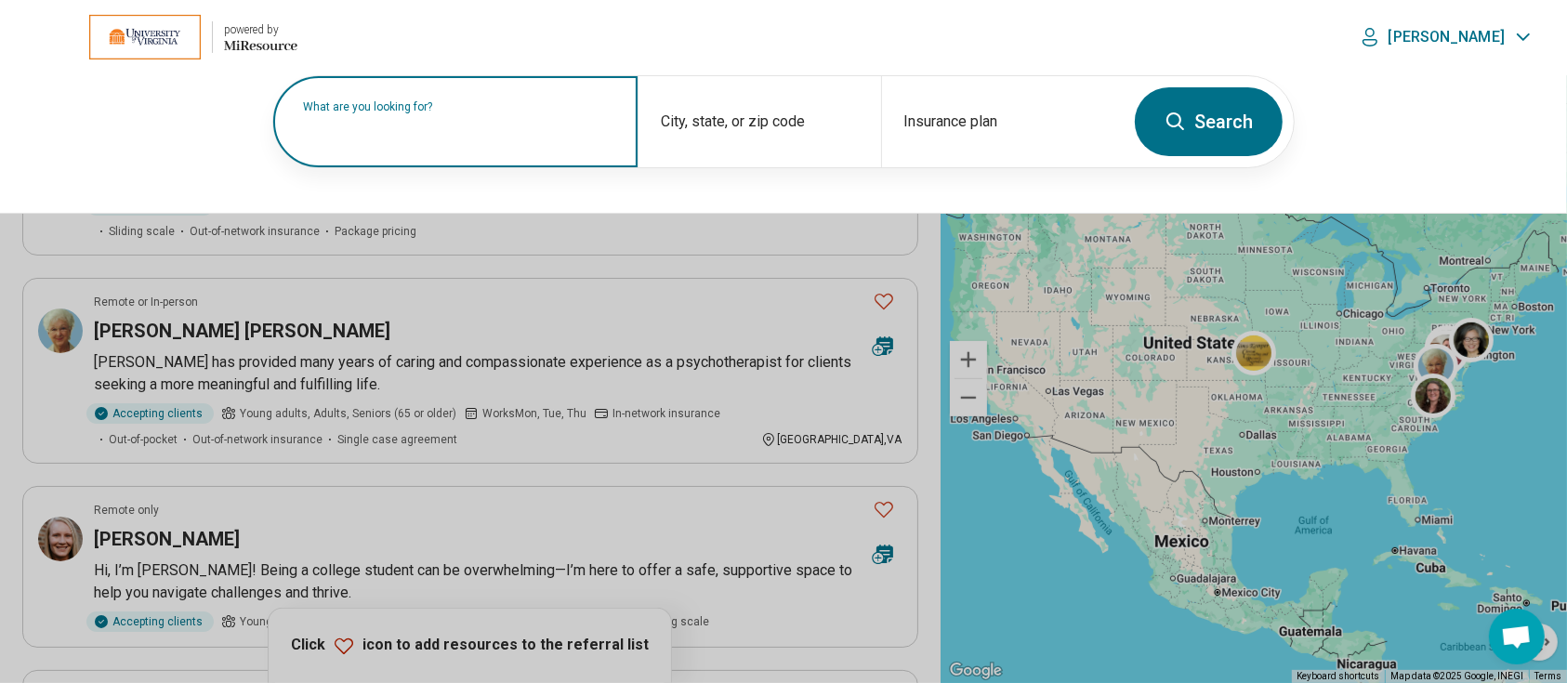
click at [399, 112] on label "What are you looking for?" at bounding box center [459, 106] width 312 height 11
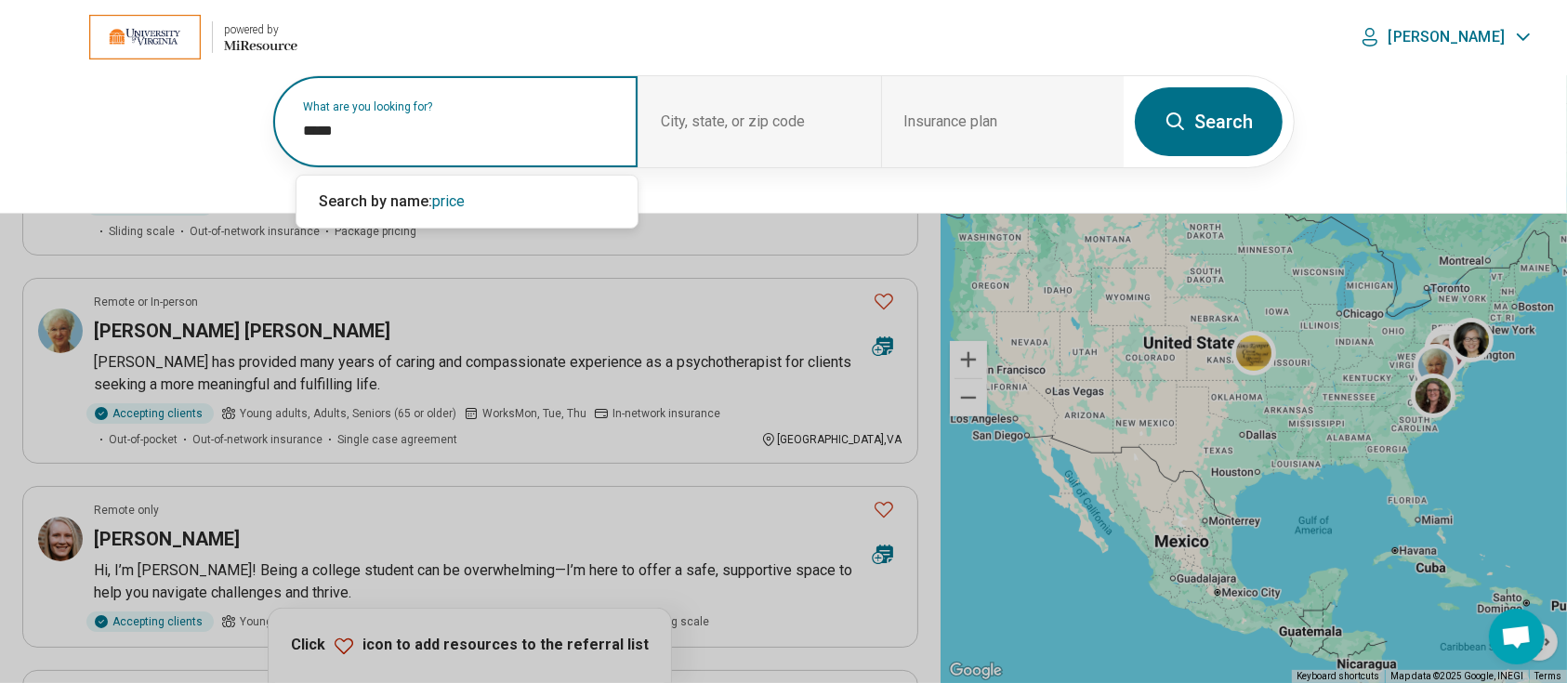
type input "*****"
click at [1216, 116] on button "Search" at bounding box center [1209, 121] width 148 height 69
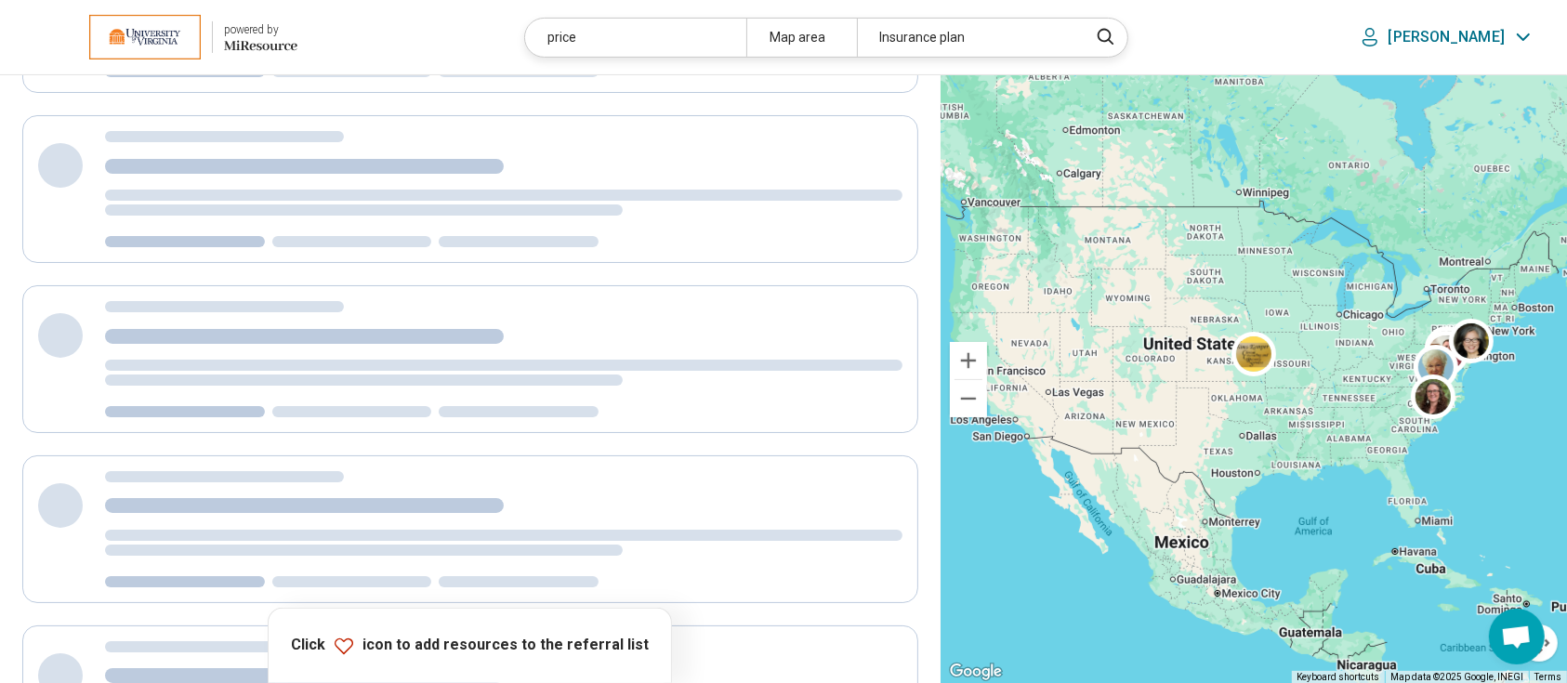
scroll to position [185, 0]
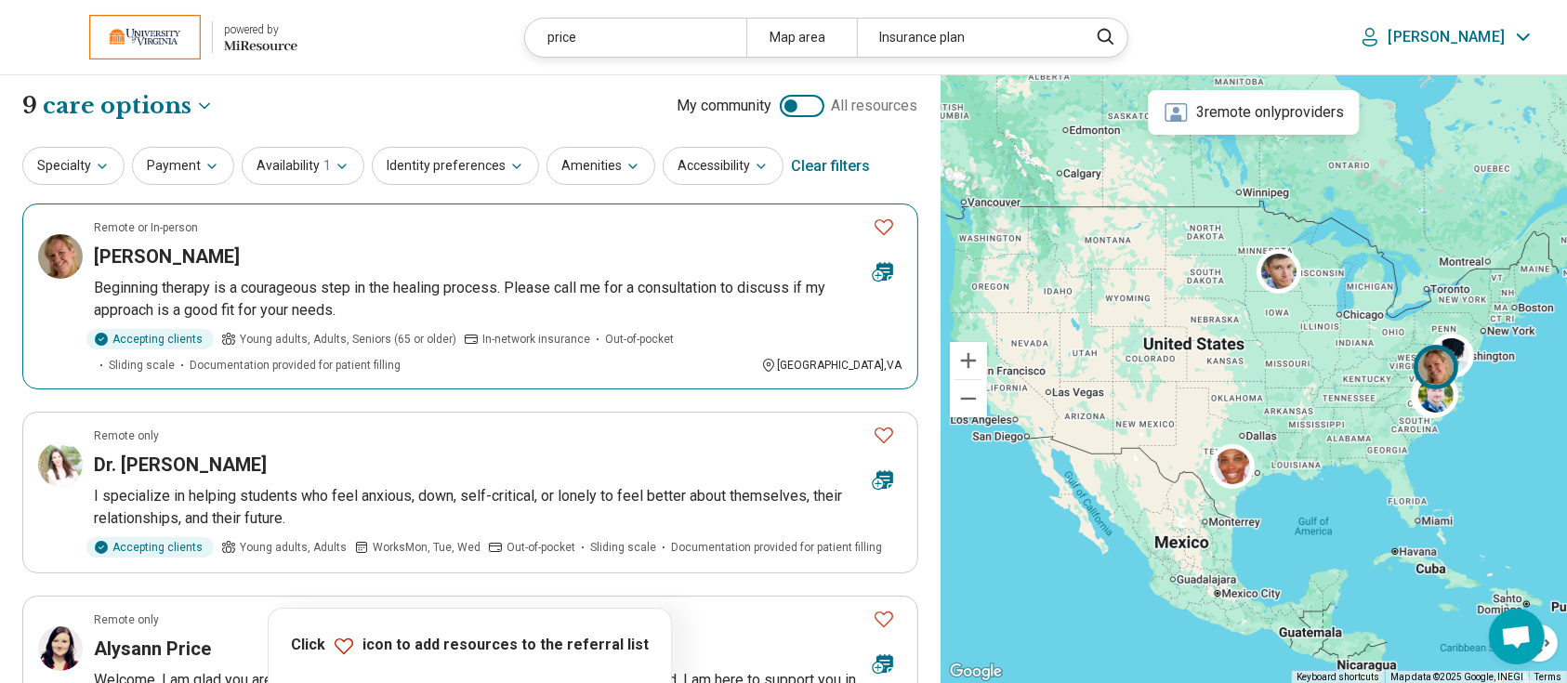
click at [151, 244] on h3 "Caitlin Price" at bounding box center [167, 256] width 146 height 26
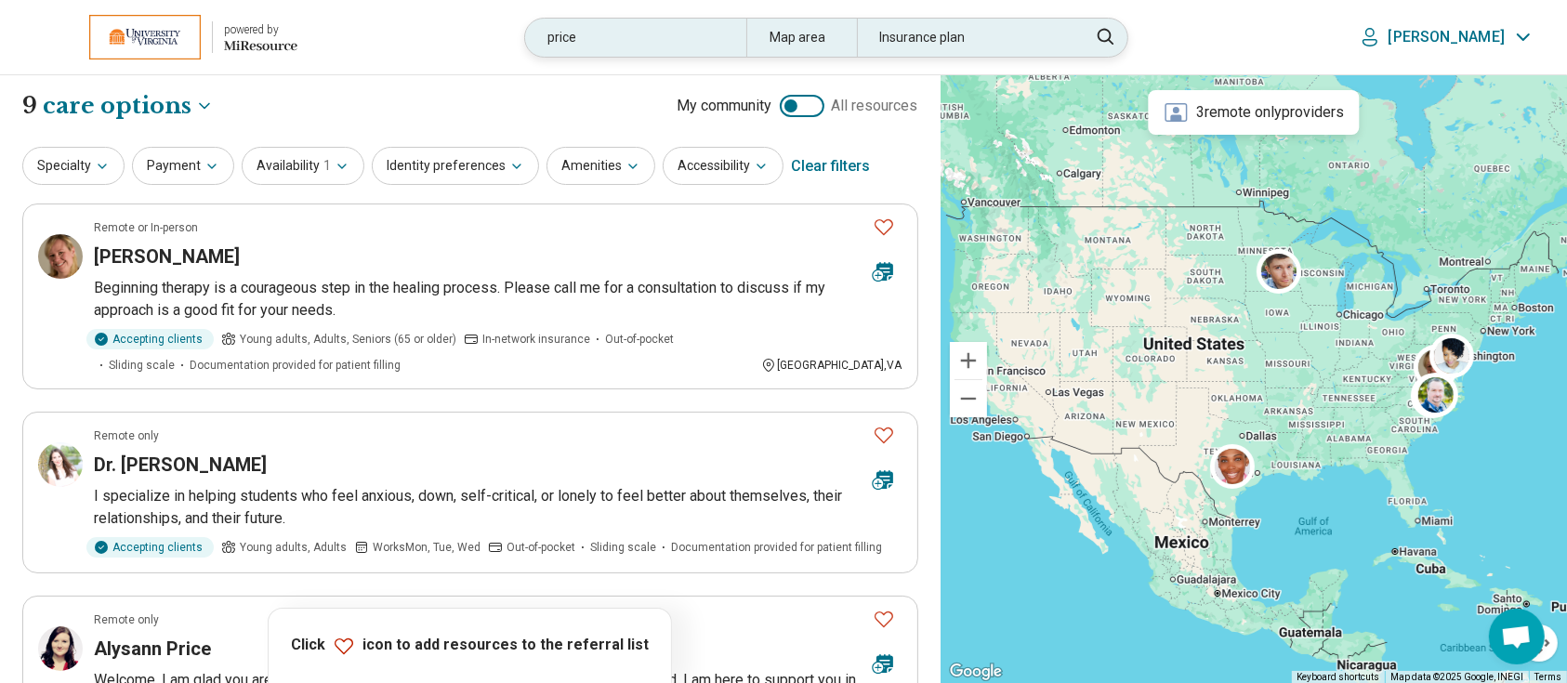
click at [641, 29] on div "price" at bounding box center [635, 38] width 220 height 38
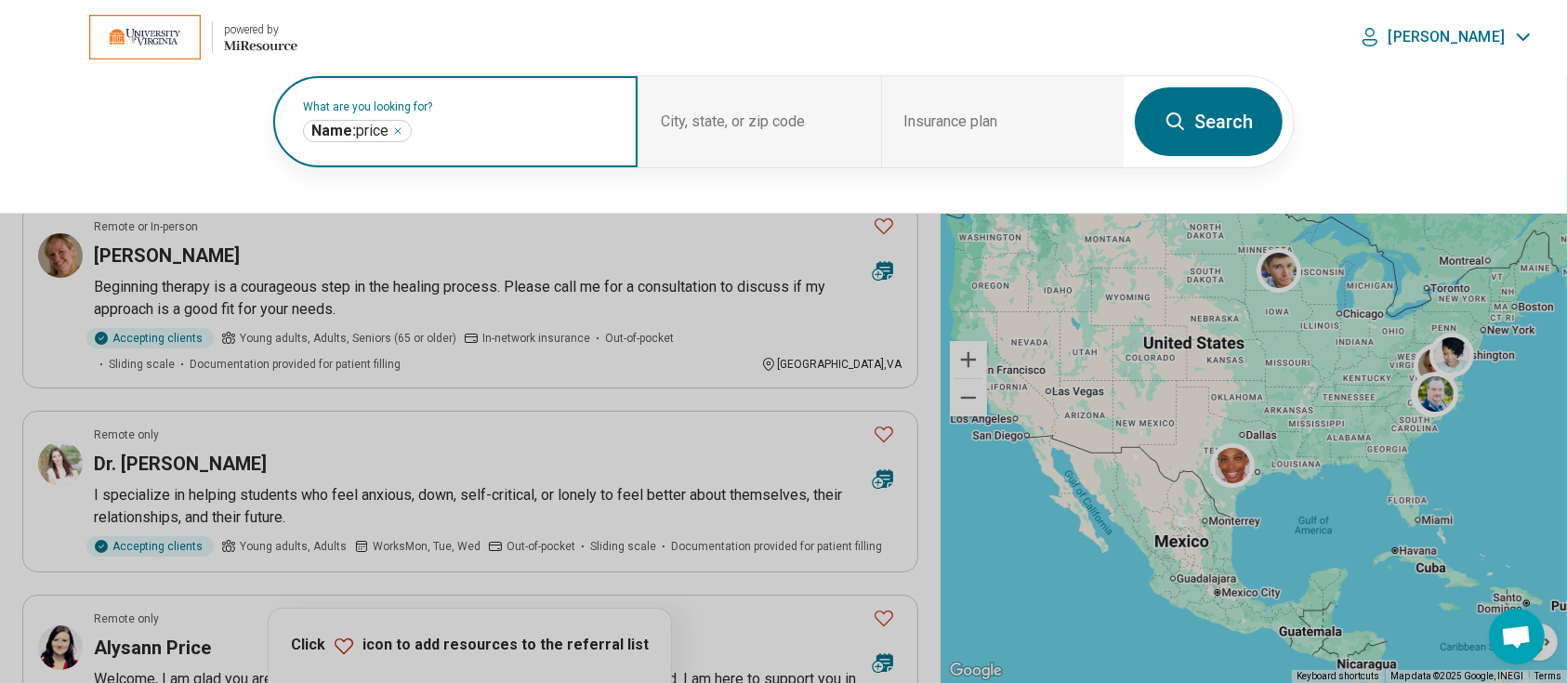
click at [399, 128] on icon "Remove" at bounding box center [397, 130] width 11 height 11
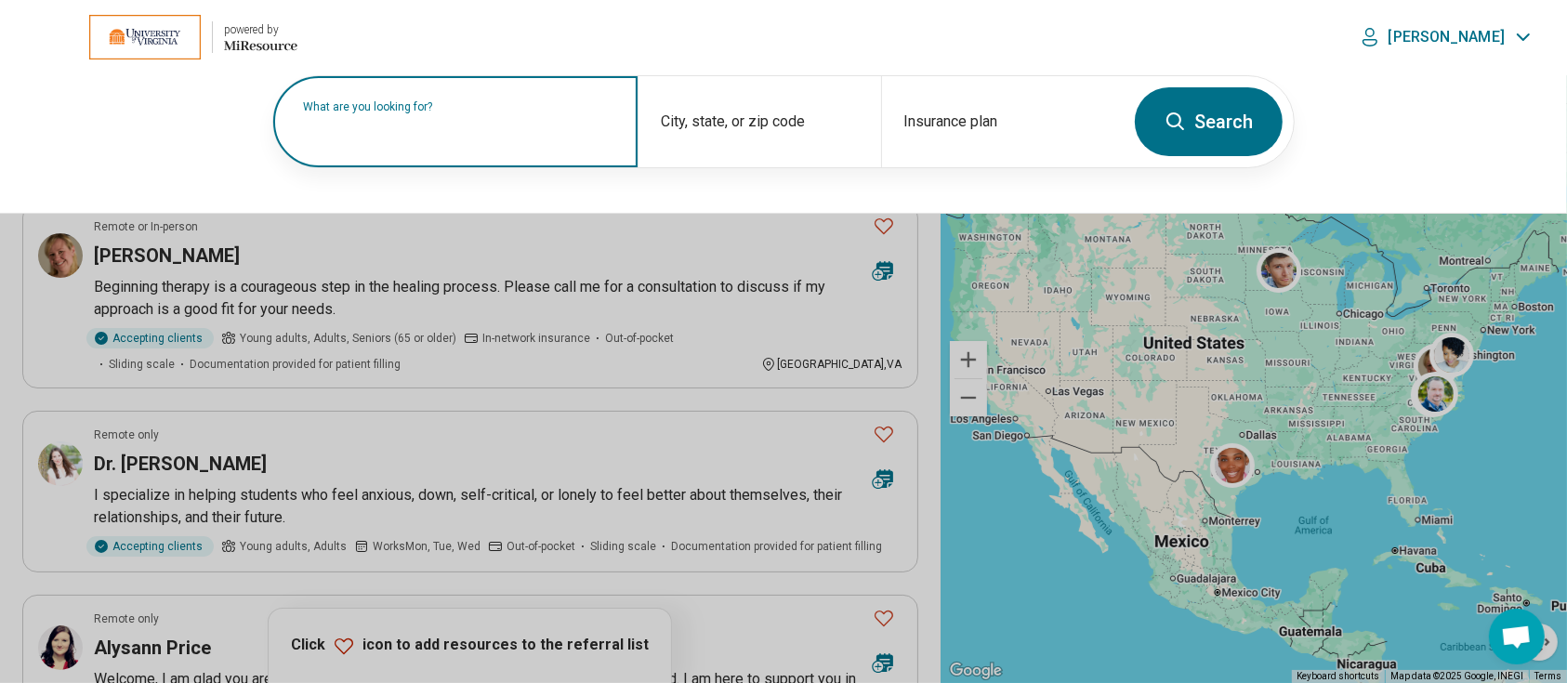
click at [399, 112] on label "What are you looking for?" at bounding box center [459, 106] width 312 height 11
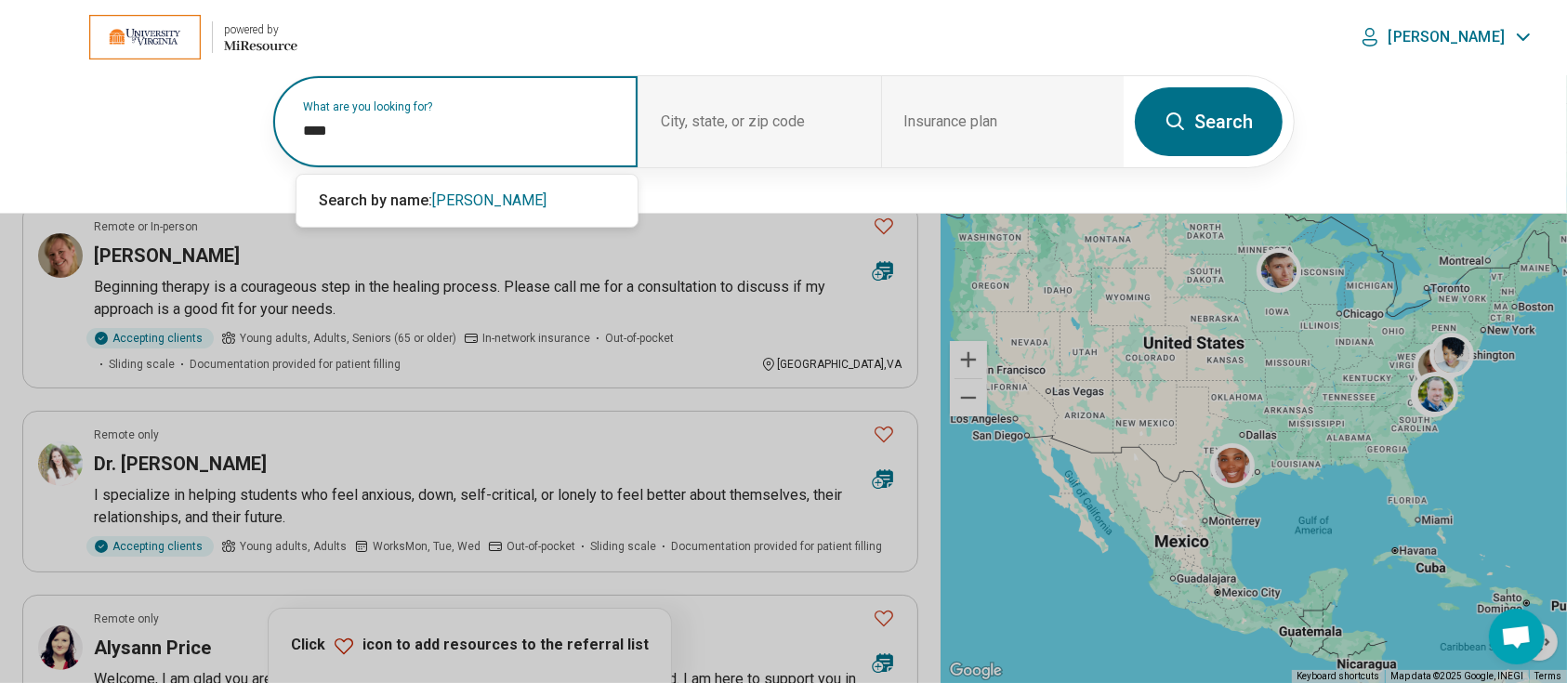
type input "****"
click at [1218, 128] on button "Search" at bounding box center [1209, 121] width 148 height 69
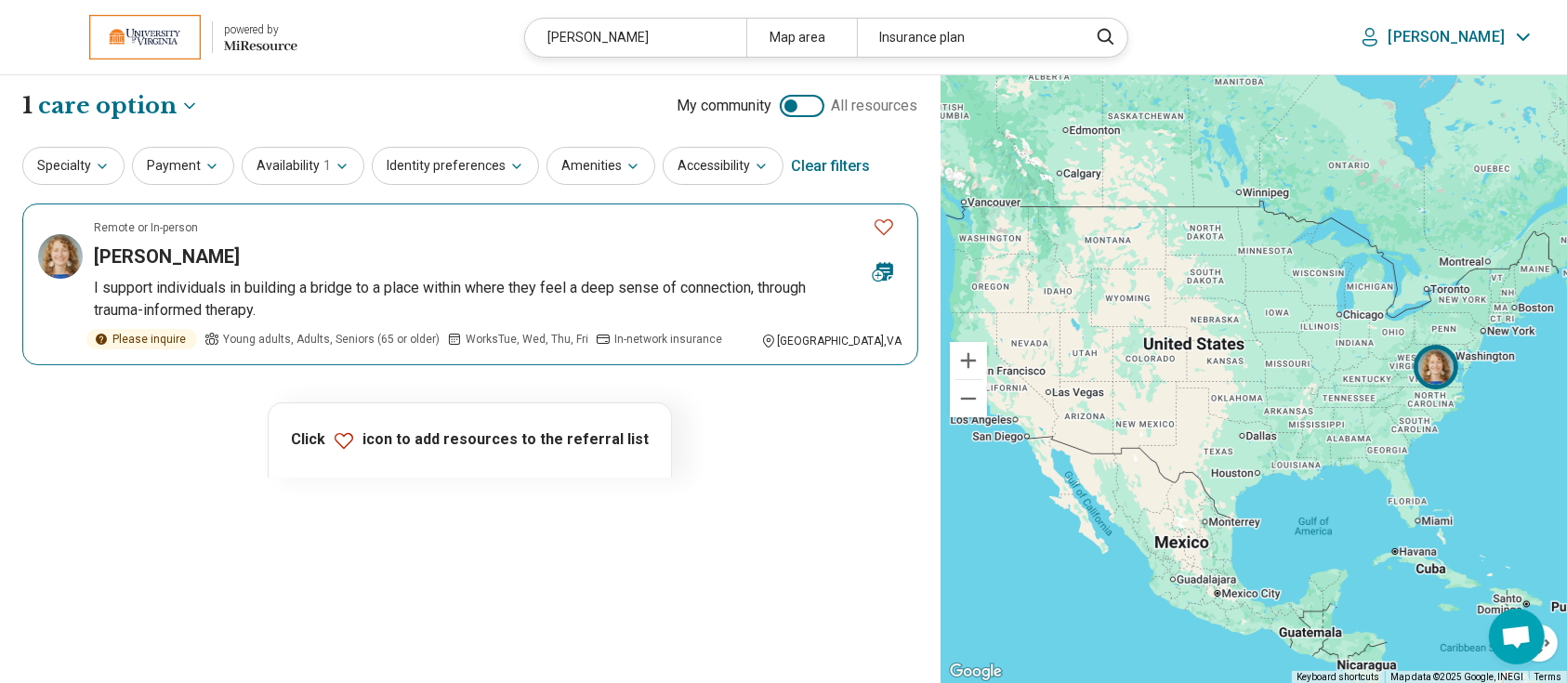
click at [138, 249] on h3 "Lanz Travers" at bounding box center [167, 256] width 146 height 26
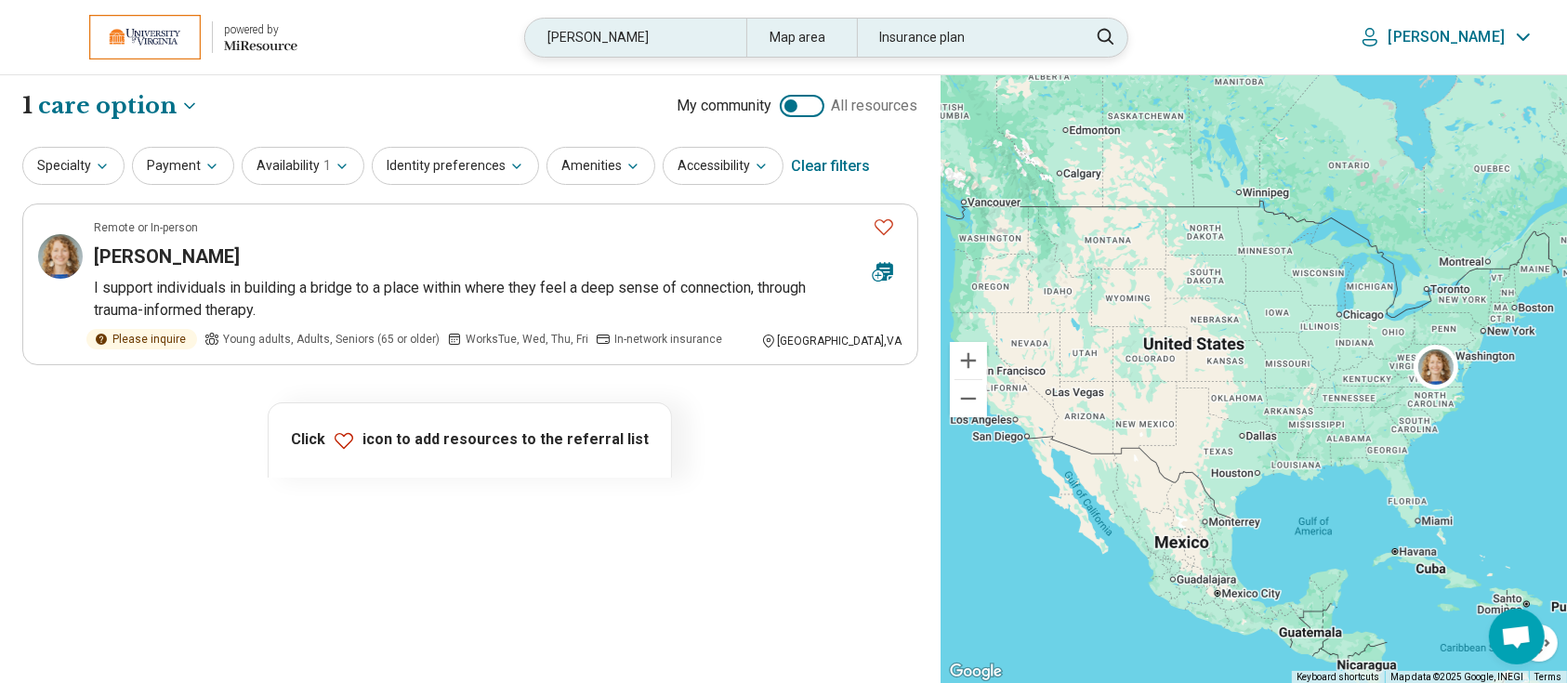
click at [693, 43] on div "lanz" at bounding box center [635, 38] width 220 height 38
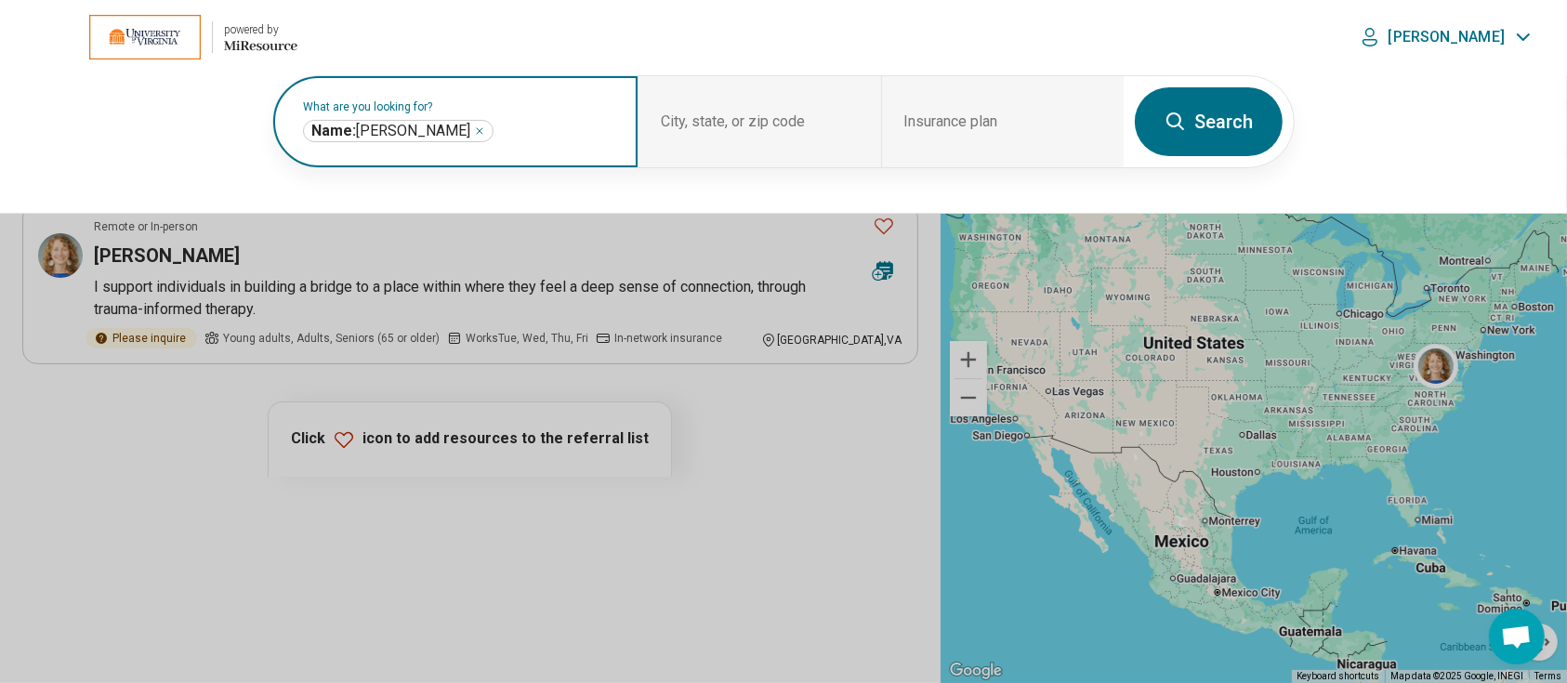
click at [477, 128] on icon "Remove" at bounding box center [480, 131] width 6 height 6
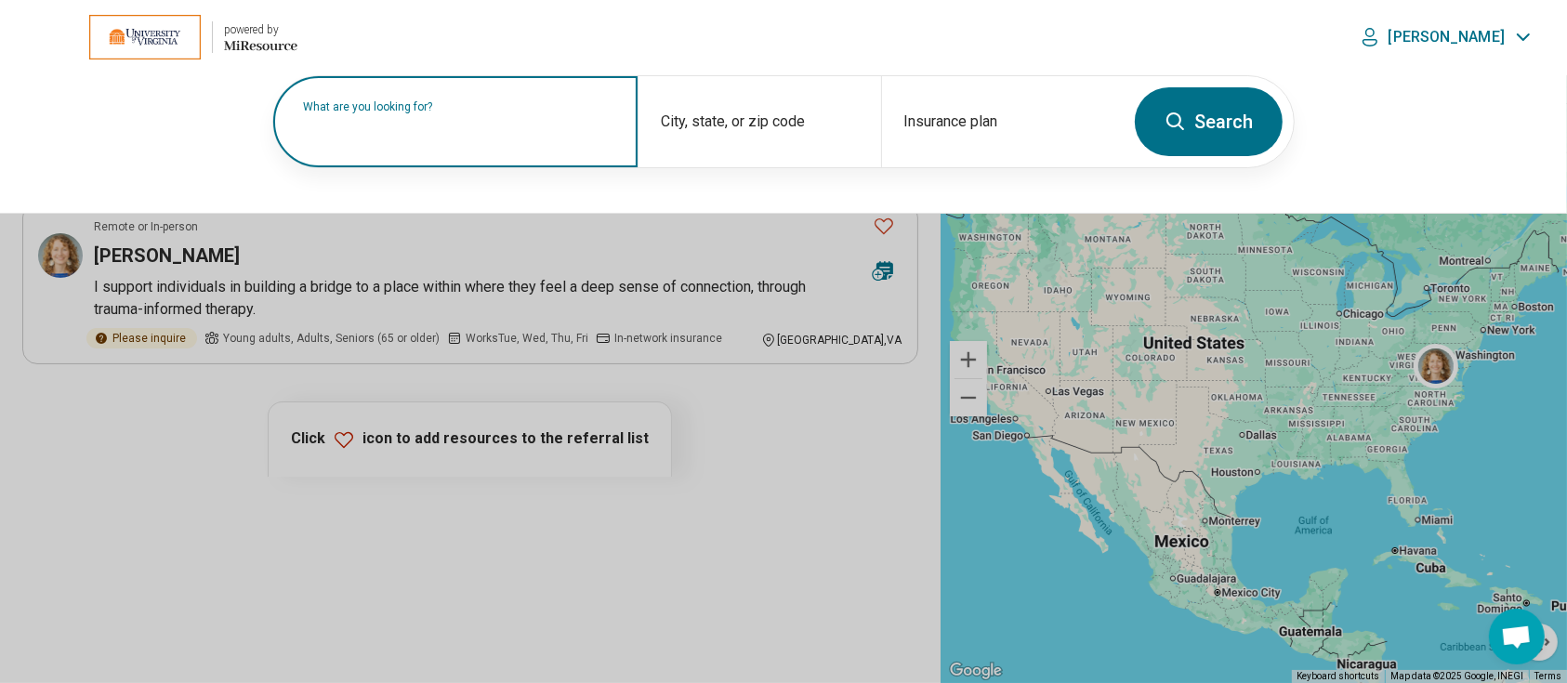
click at [392, 112] on label "What are you looking for?" at bounding box center [459, 106] width 312 height 11
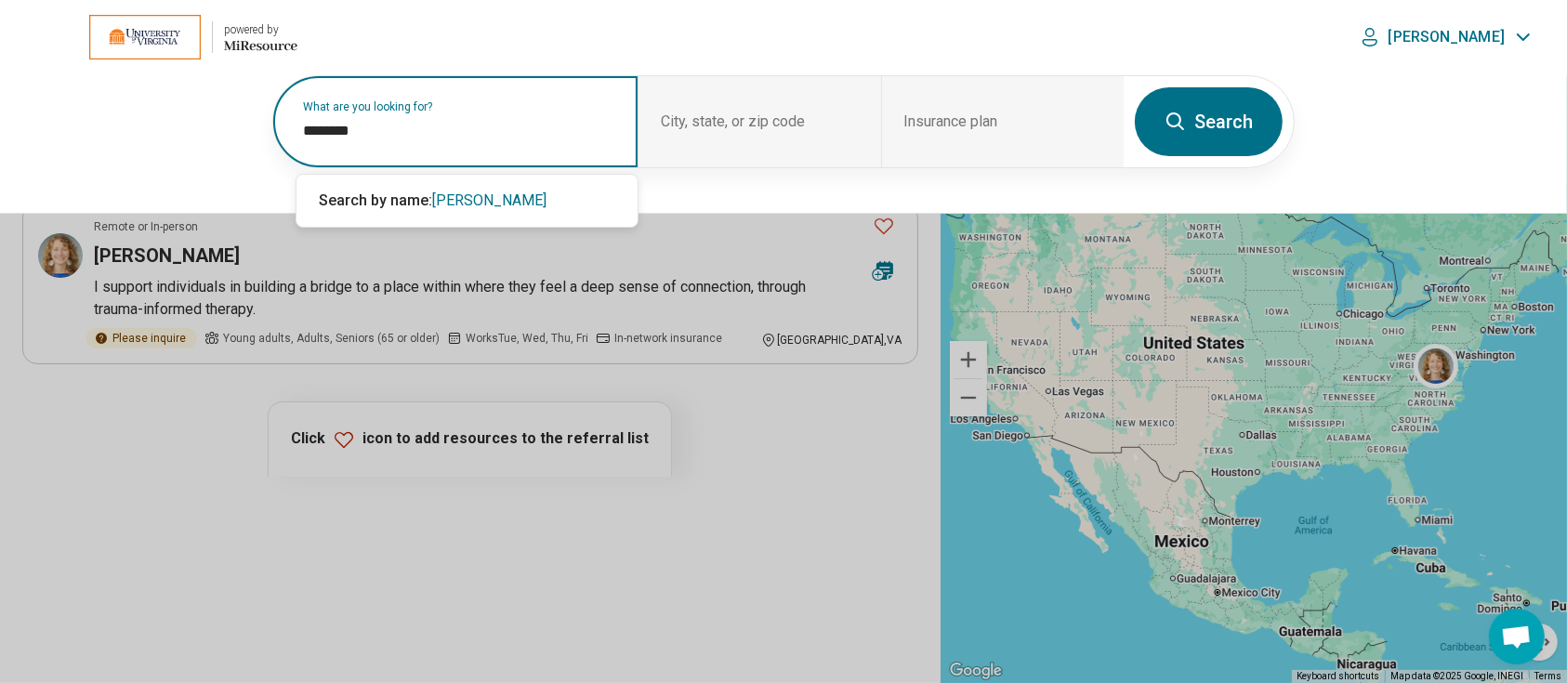
type input "********"
click at [1220, 127] on button "Search" at bounding box center [1209, 121] width 148 height 69
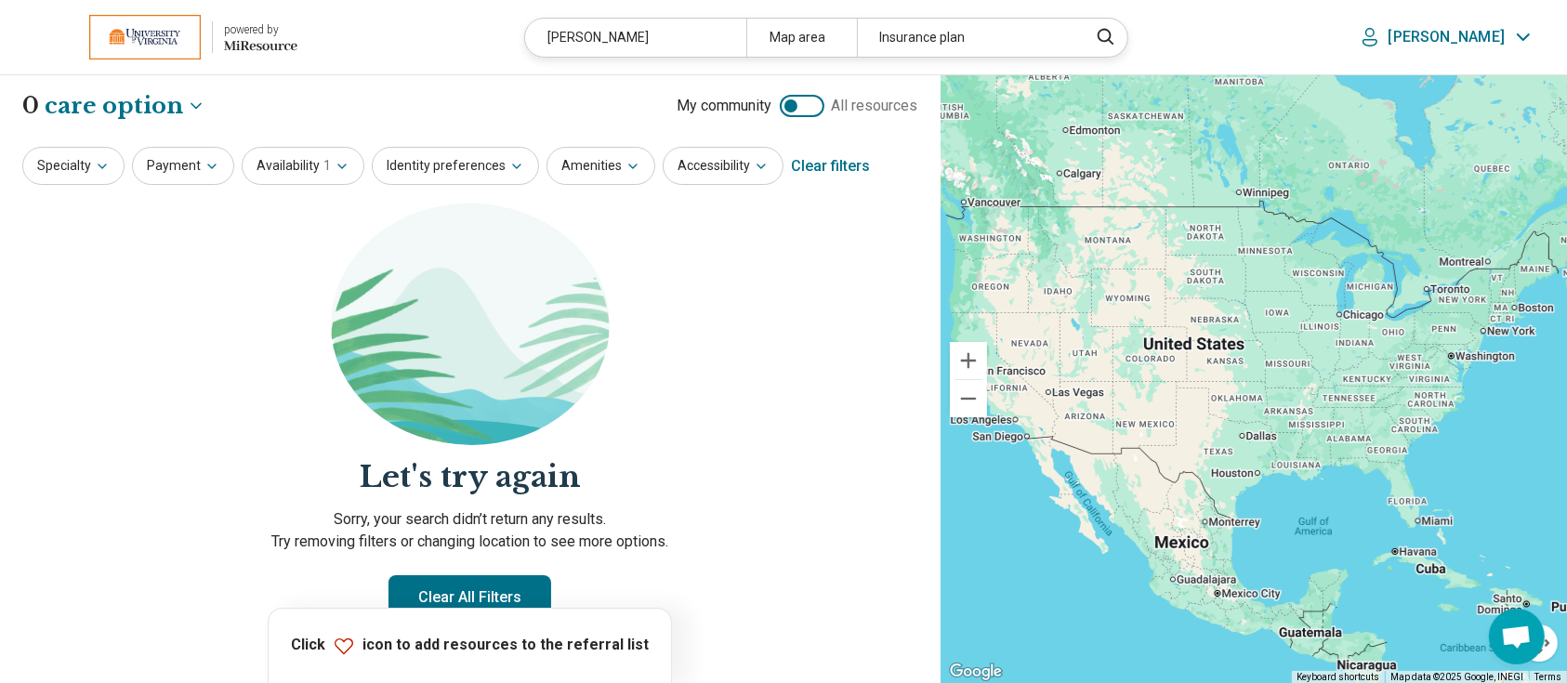
click at [811, 169] on div "Clear filters" at bounding box center [830, 166] width 79 height 45
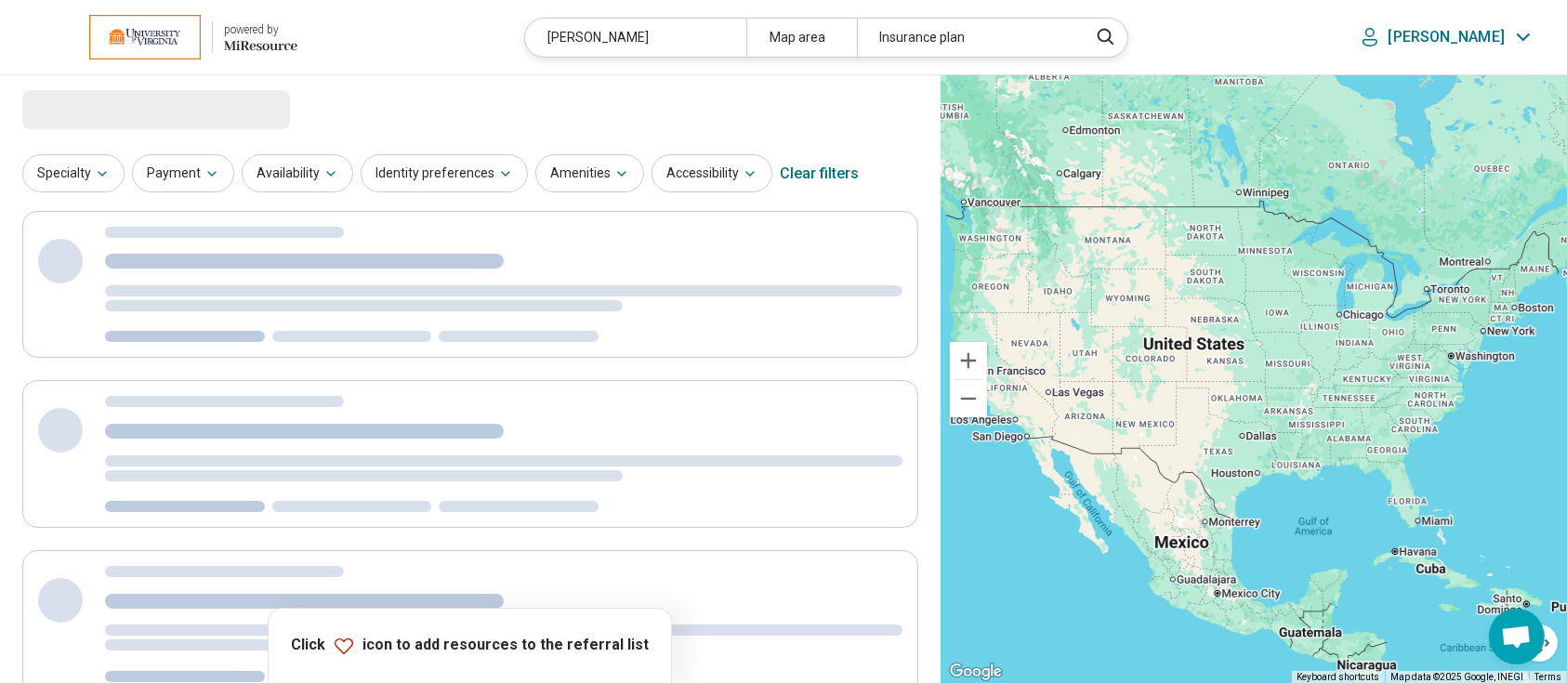
select select "***"
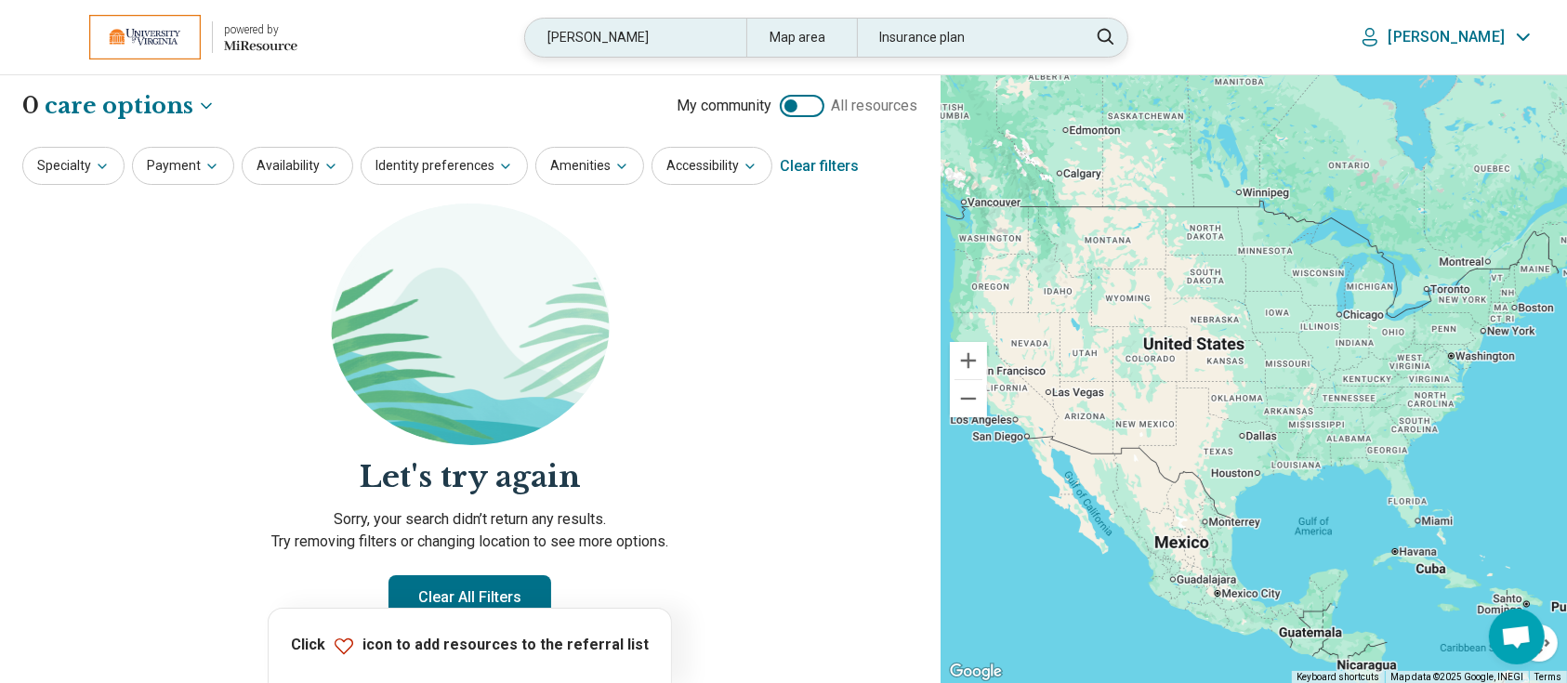
click at [739, 30] on div "winecoff" at bounding box center [635, 38] width 220 height 38
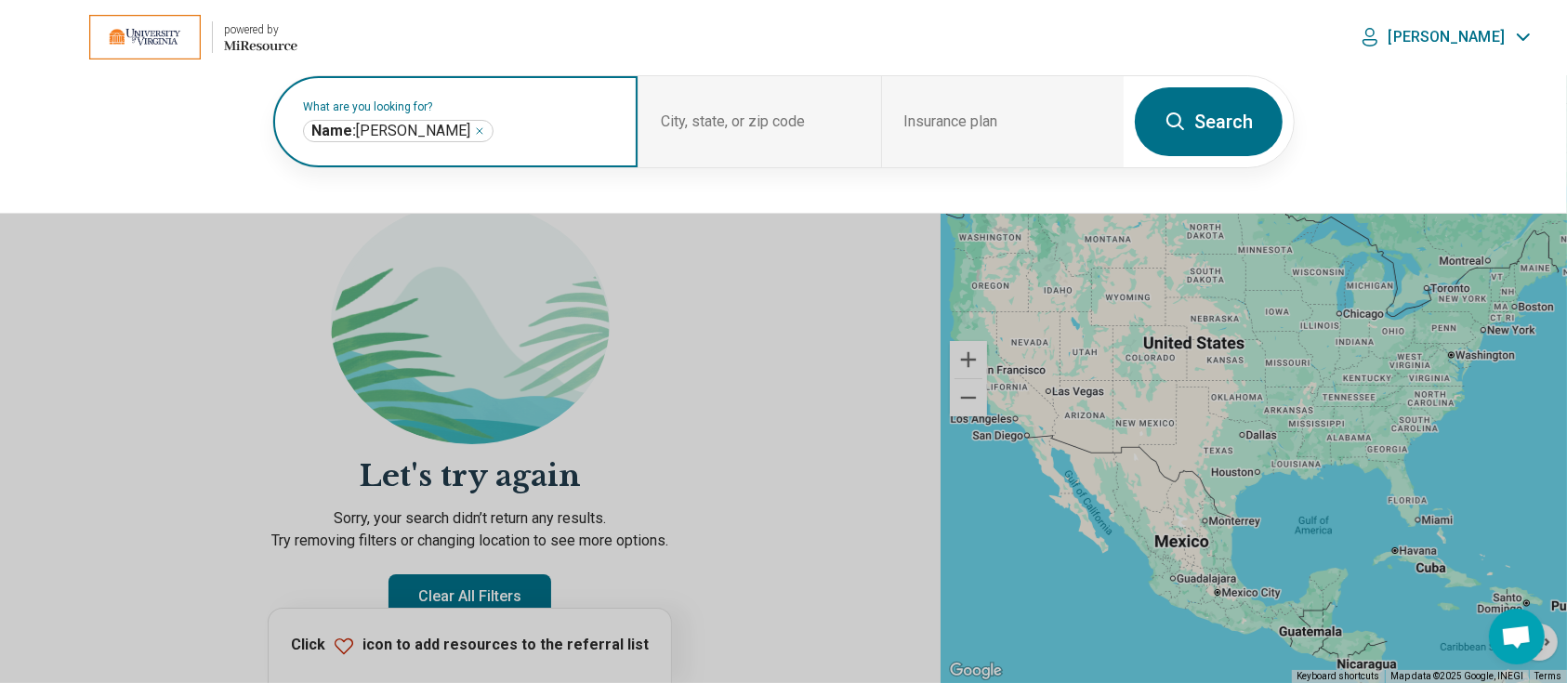
click at [474, 125] on icon "Remove" at bounding box center [479, 130] width 11 height 11
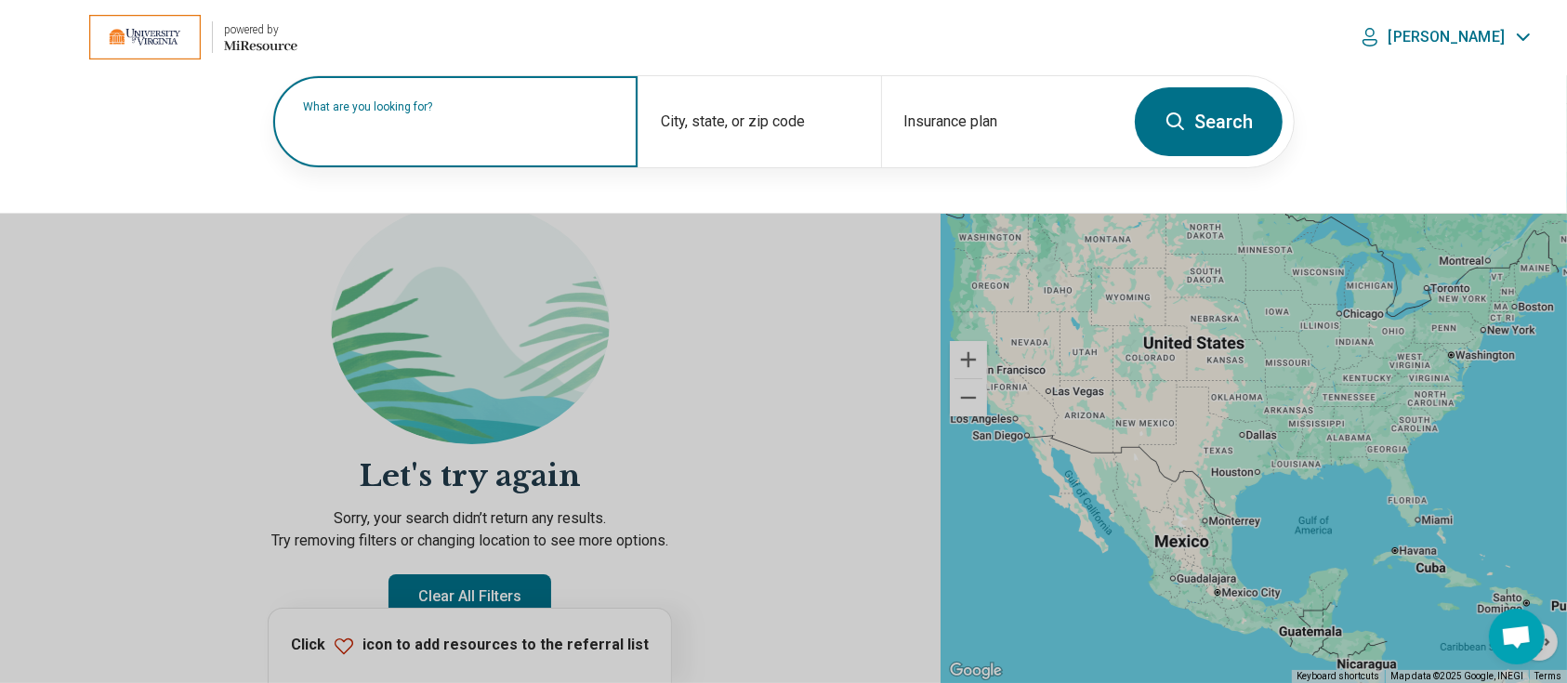
click at [424, 112] on label "What are you looking for?" at bounding box center [459, 106] width 312 height 11
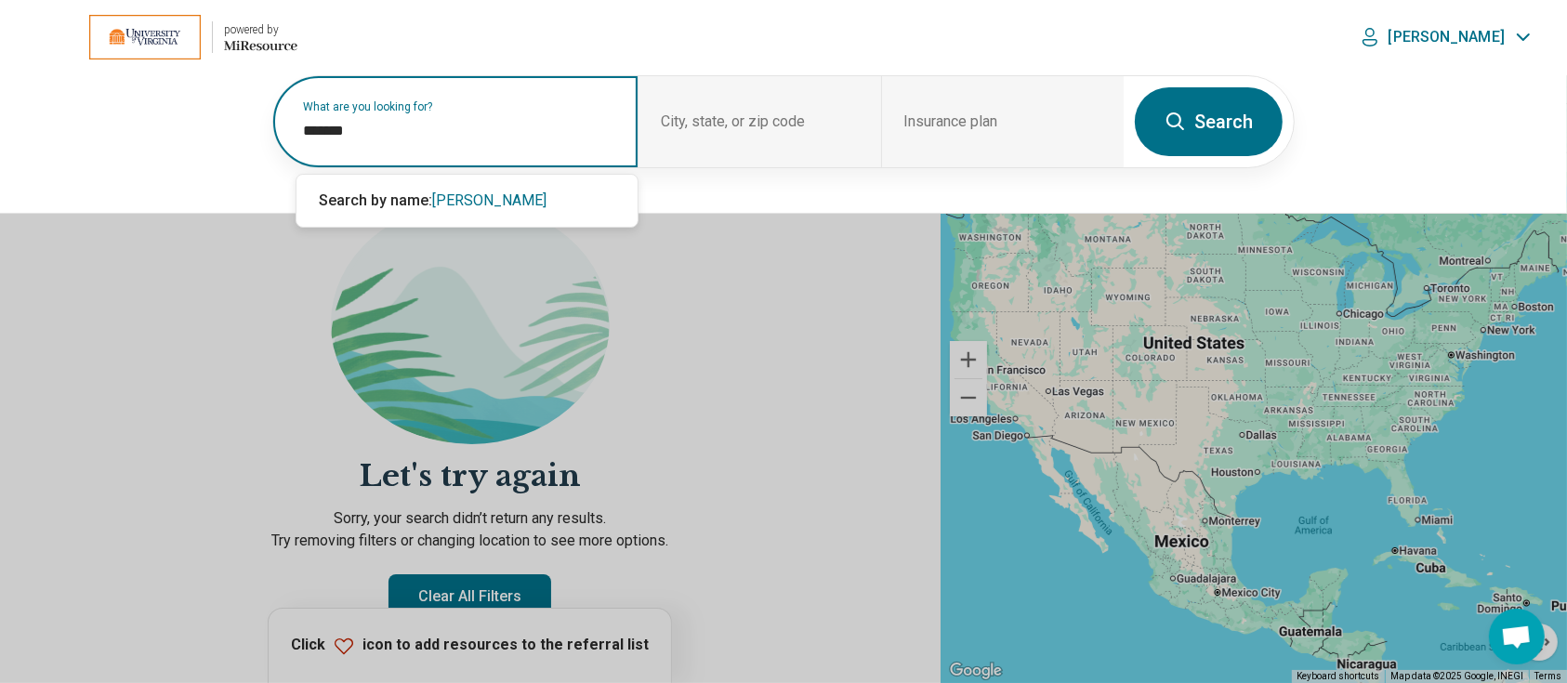
type input "*******"
click at [1223, 117] on button "Search" at bounding box center [1209, 121] width 148 height 69
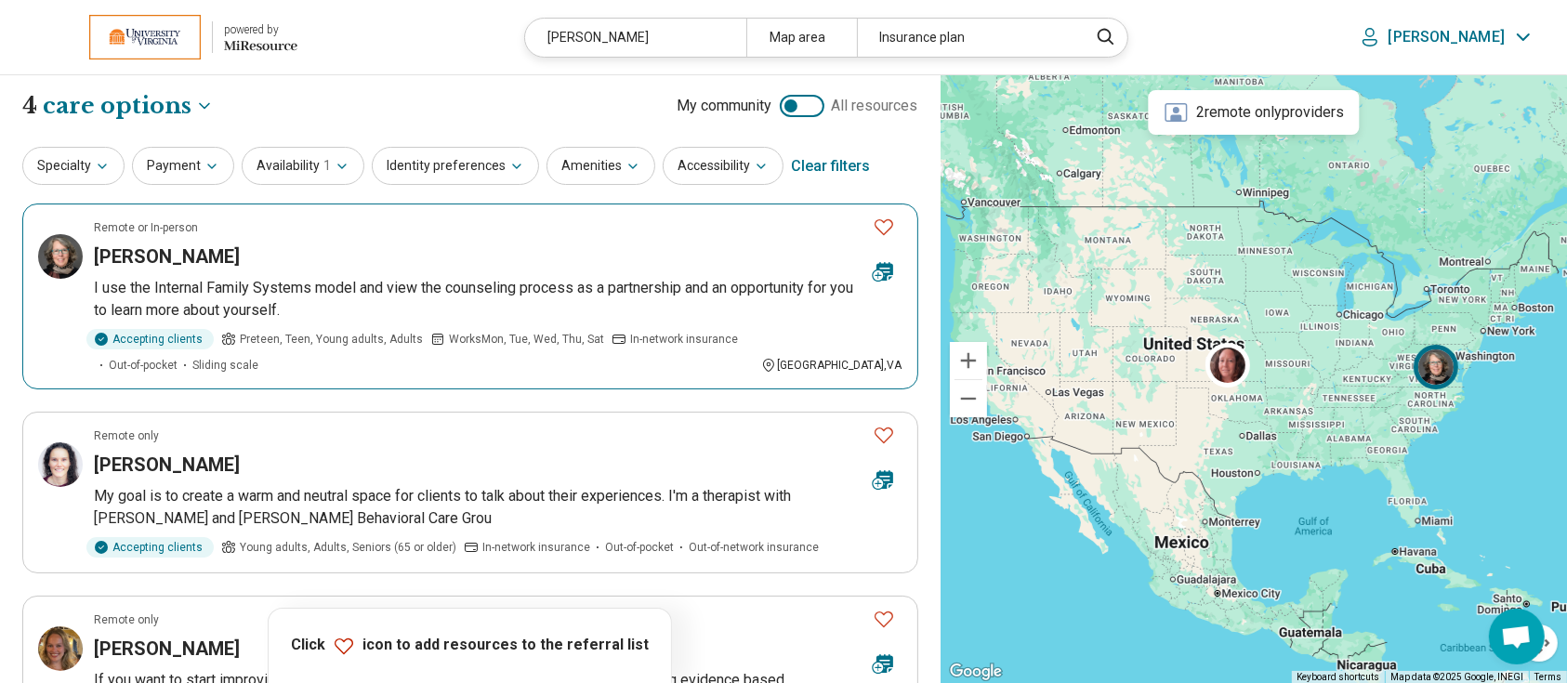
click at [171, 251] on h3 "Terri Higgins" at bounding box center [167, 256] width 146 height 26
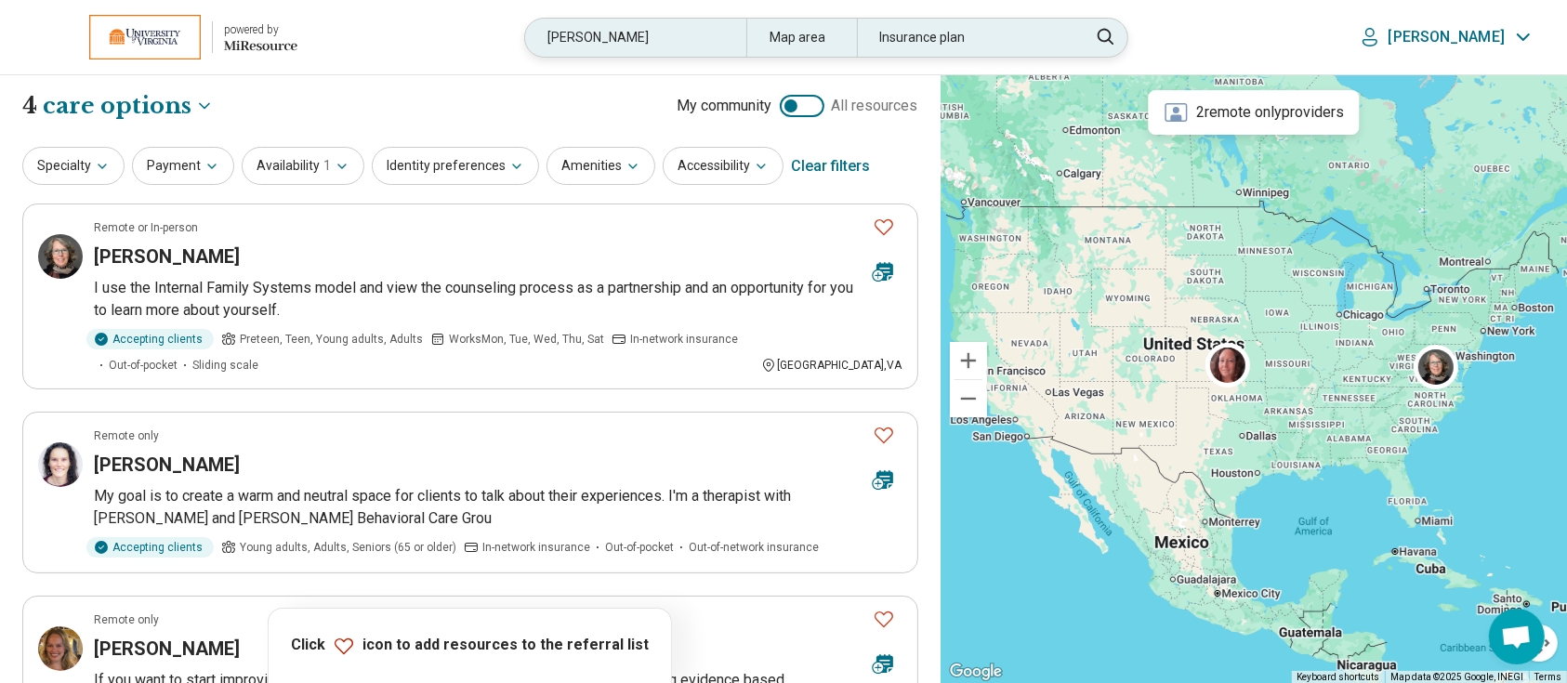
click at [651, 33] on div "higgins" at bounding box center [635, 38] width 220 height 38
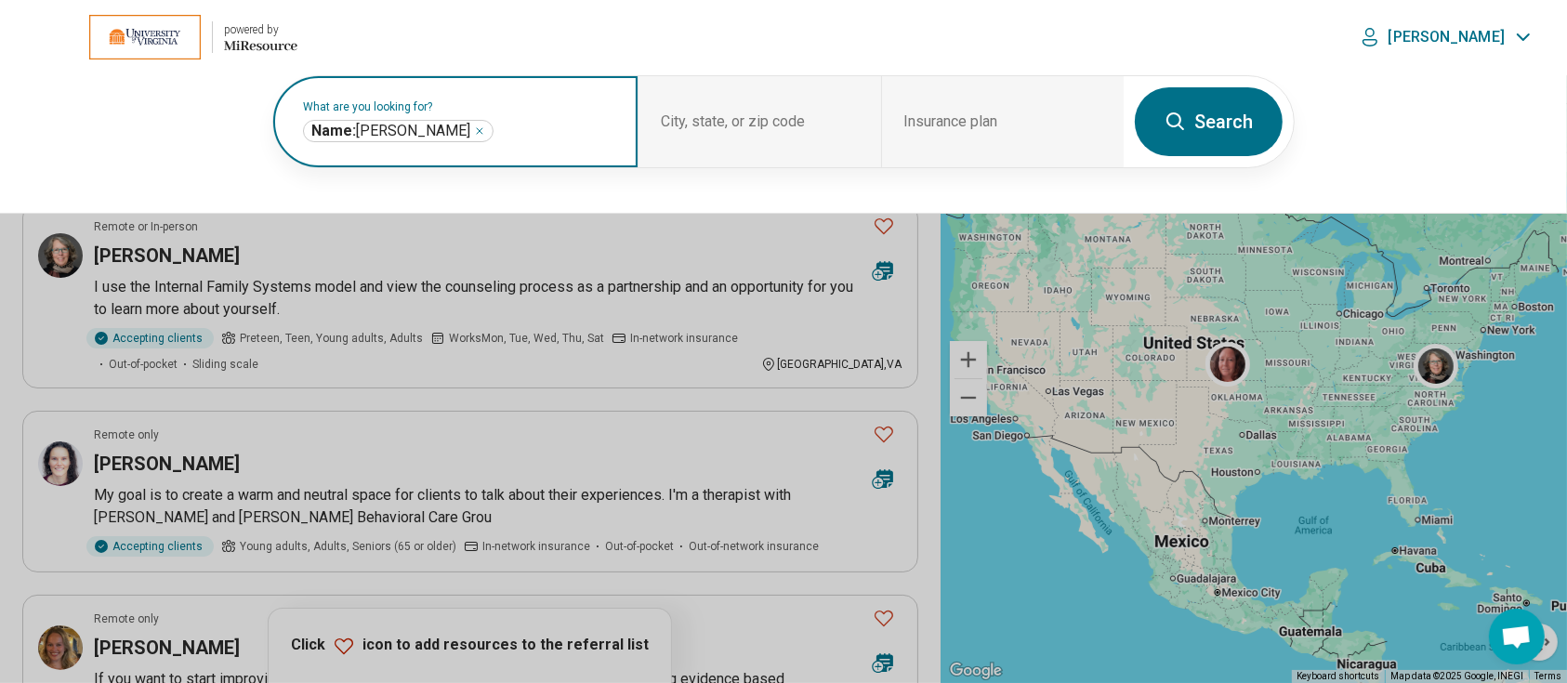
click at [474, 128] on icon "Remove" at bounding box center [479, 130] width 11 height 11
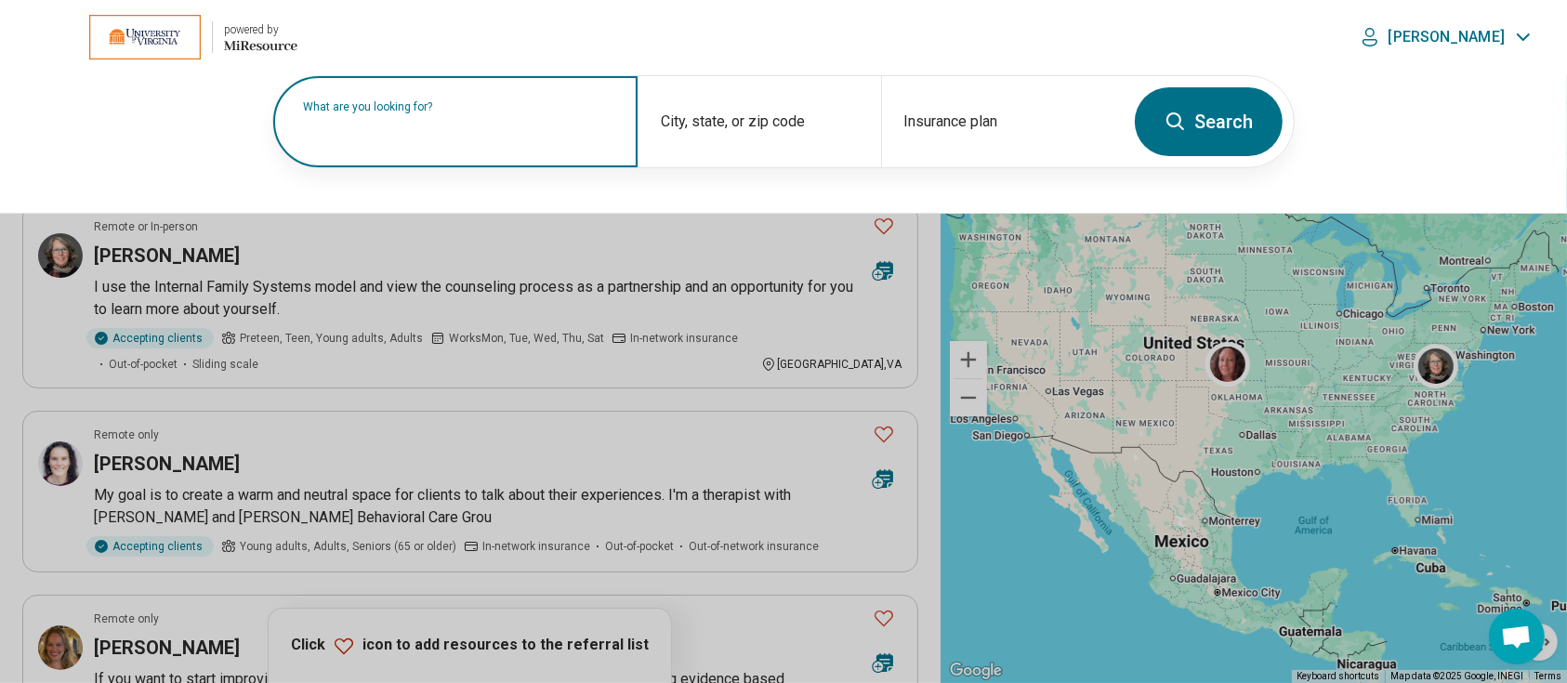
click at [438, 112] on label "What are you looking for?" at bounding box center [459, 106] width 312 height 11
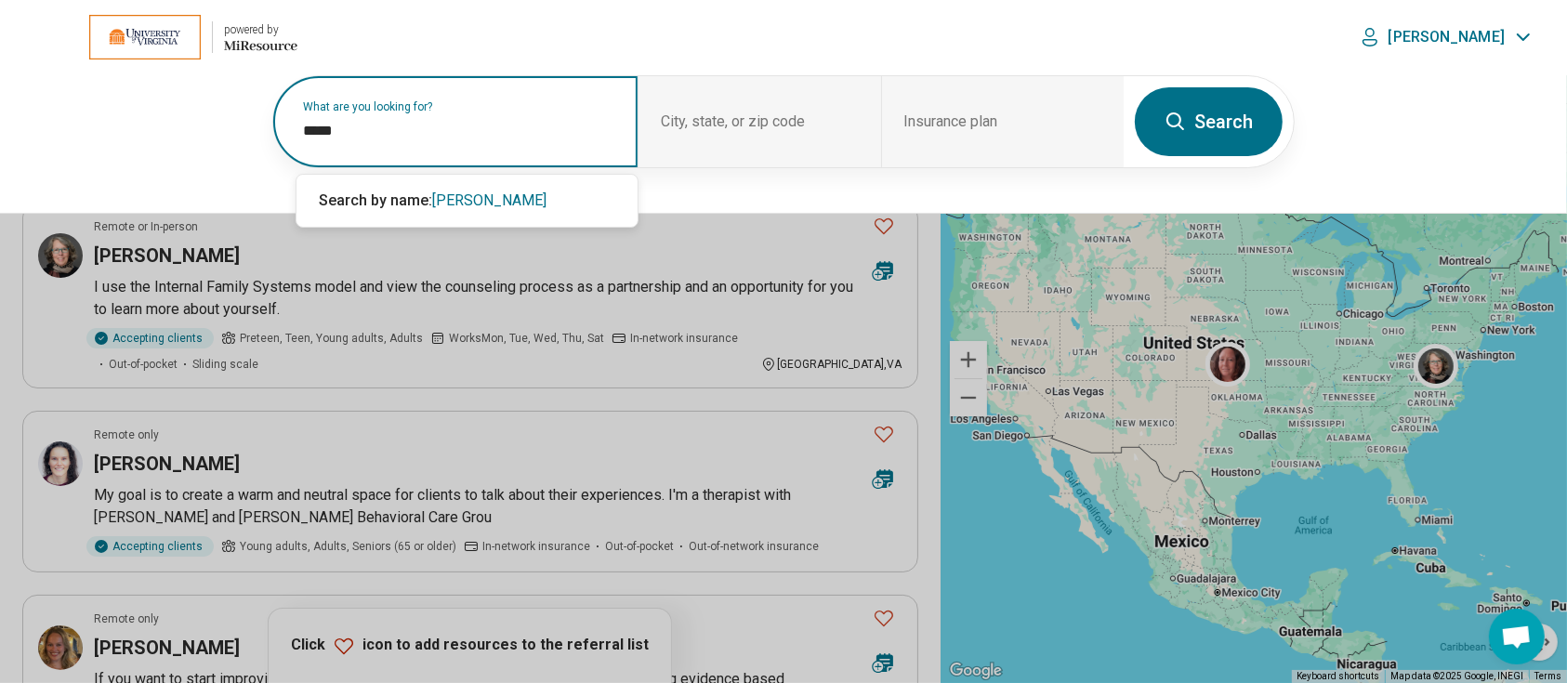
type input "*****"
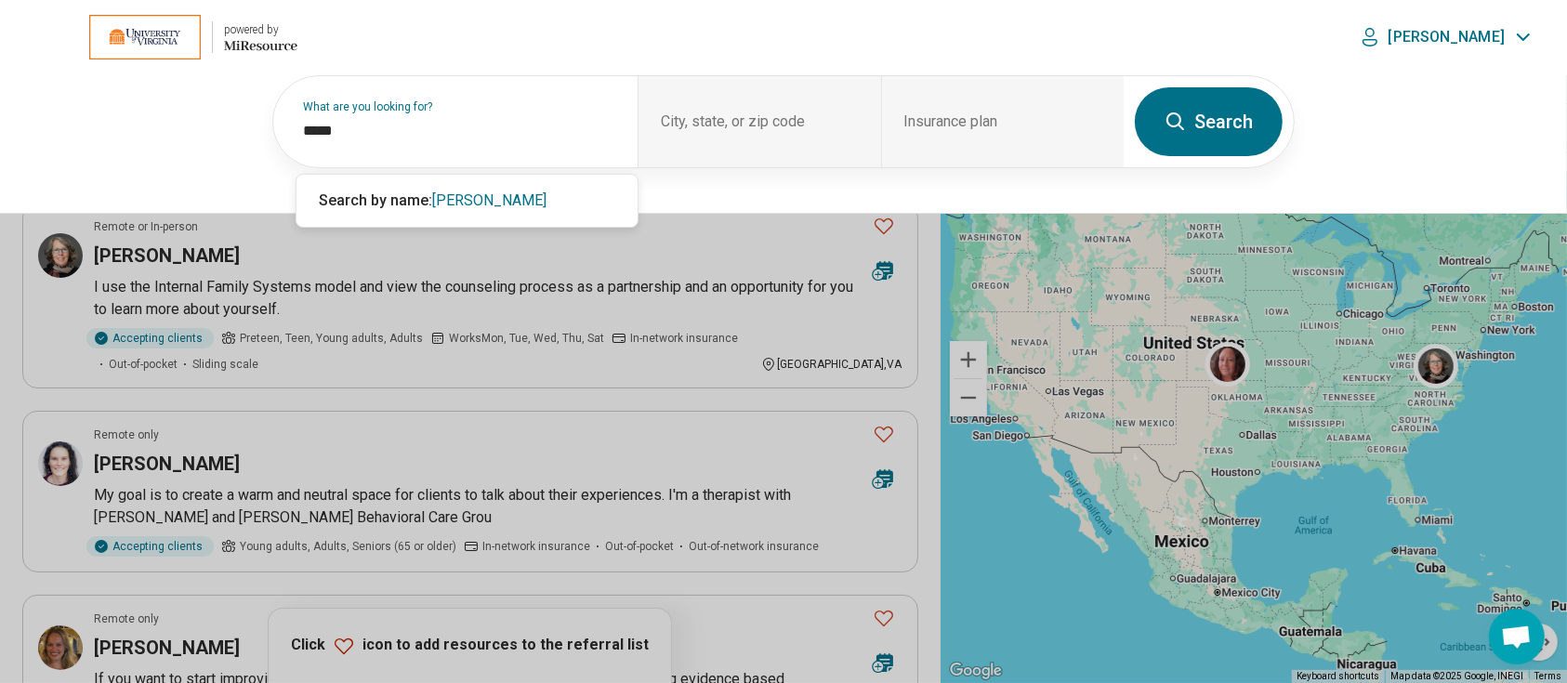
click at [1254, 118] on button "Search" at bounding box center [1209, 121] width 148 height 69
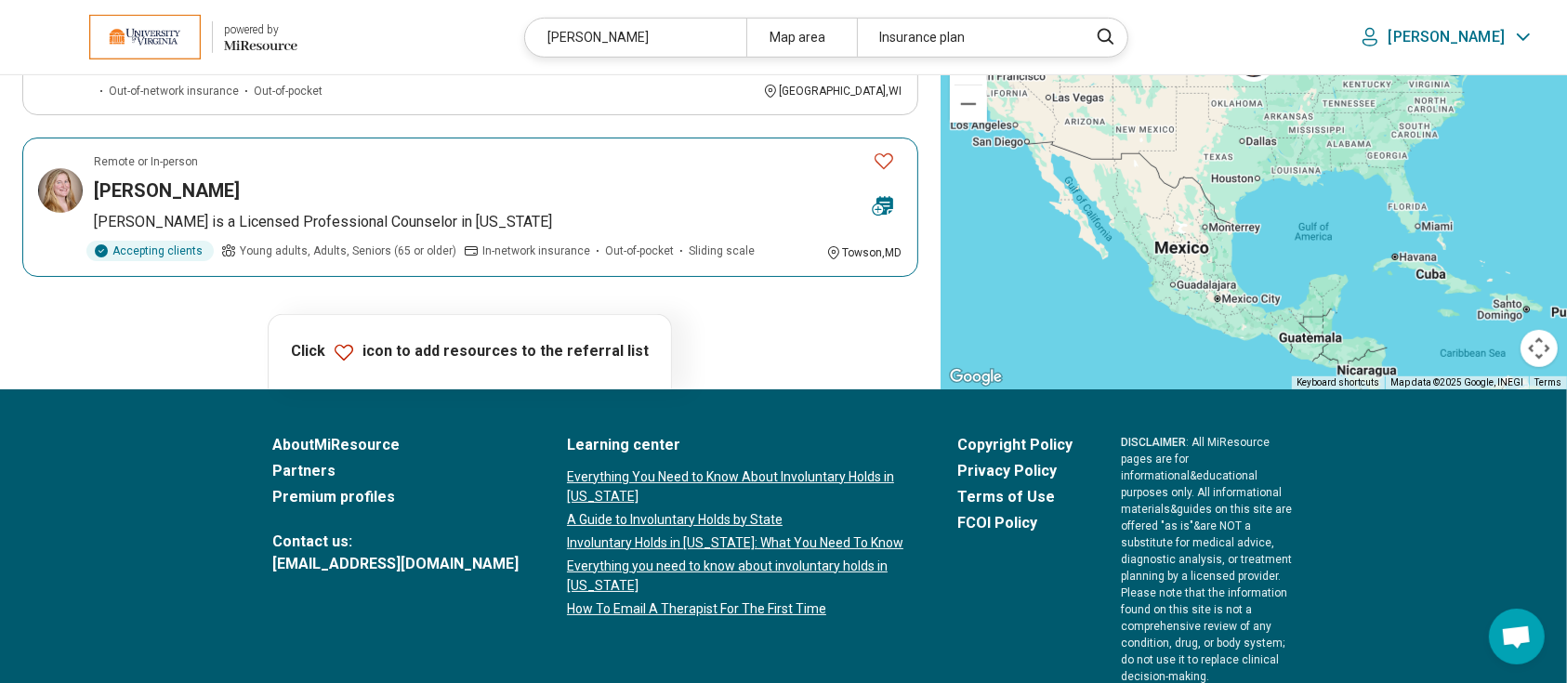
scroll to position [1037, 0]
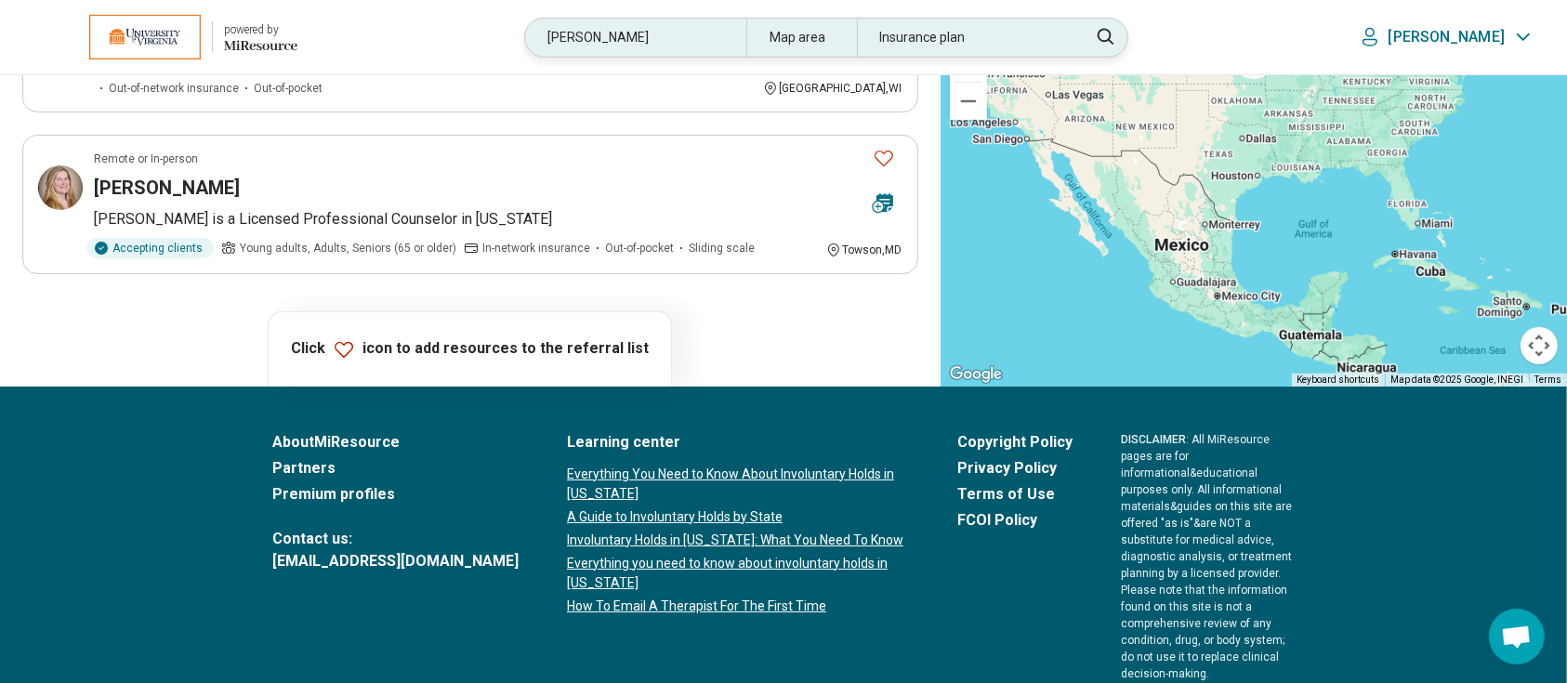
click at [728, 46] on div "jaime" at bounding box center [635, 38] width 220 height 38
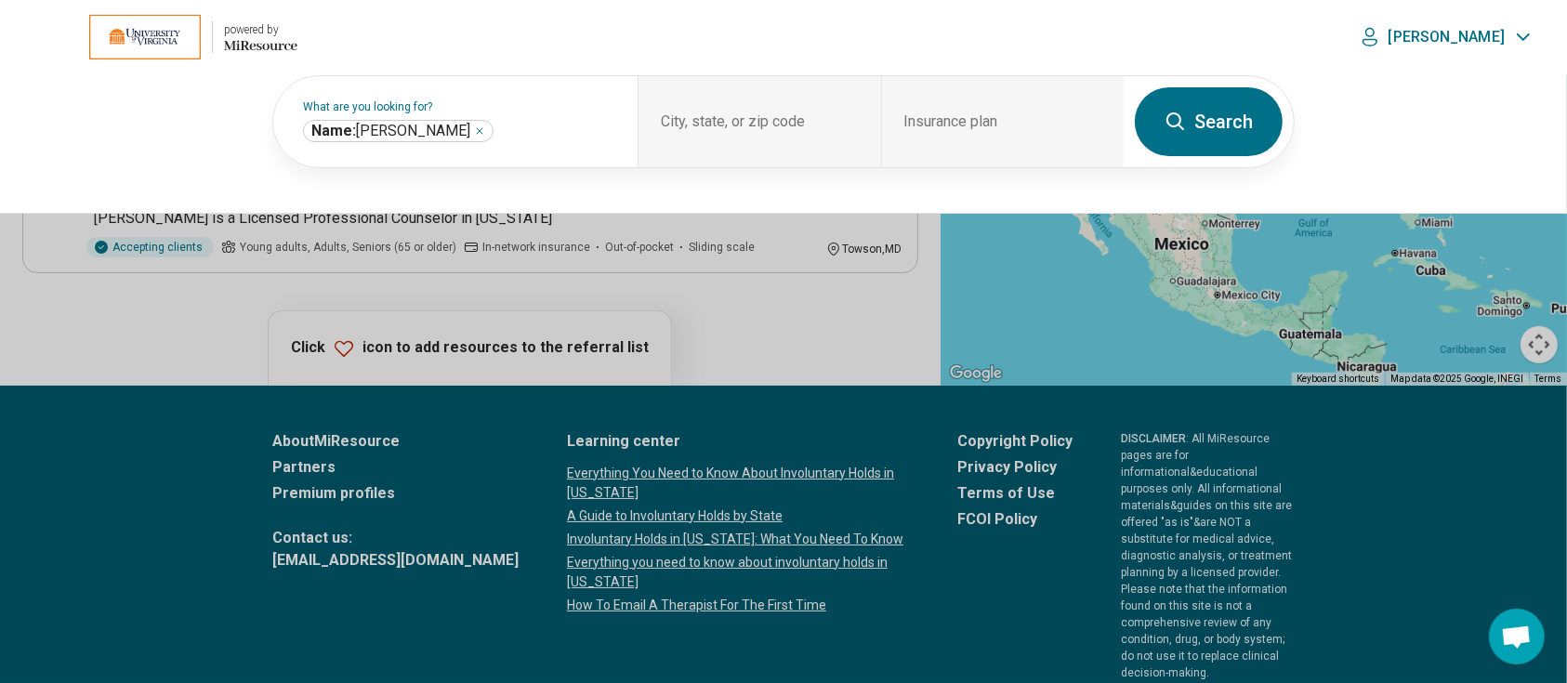
scroll to position [1036, 0]
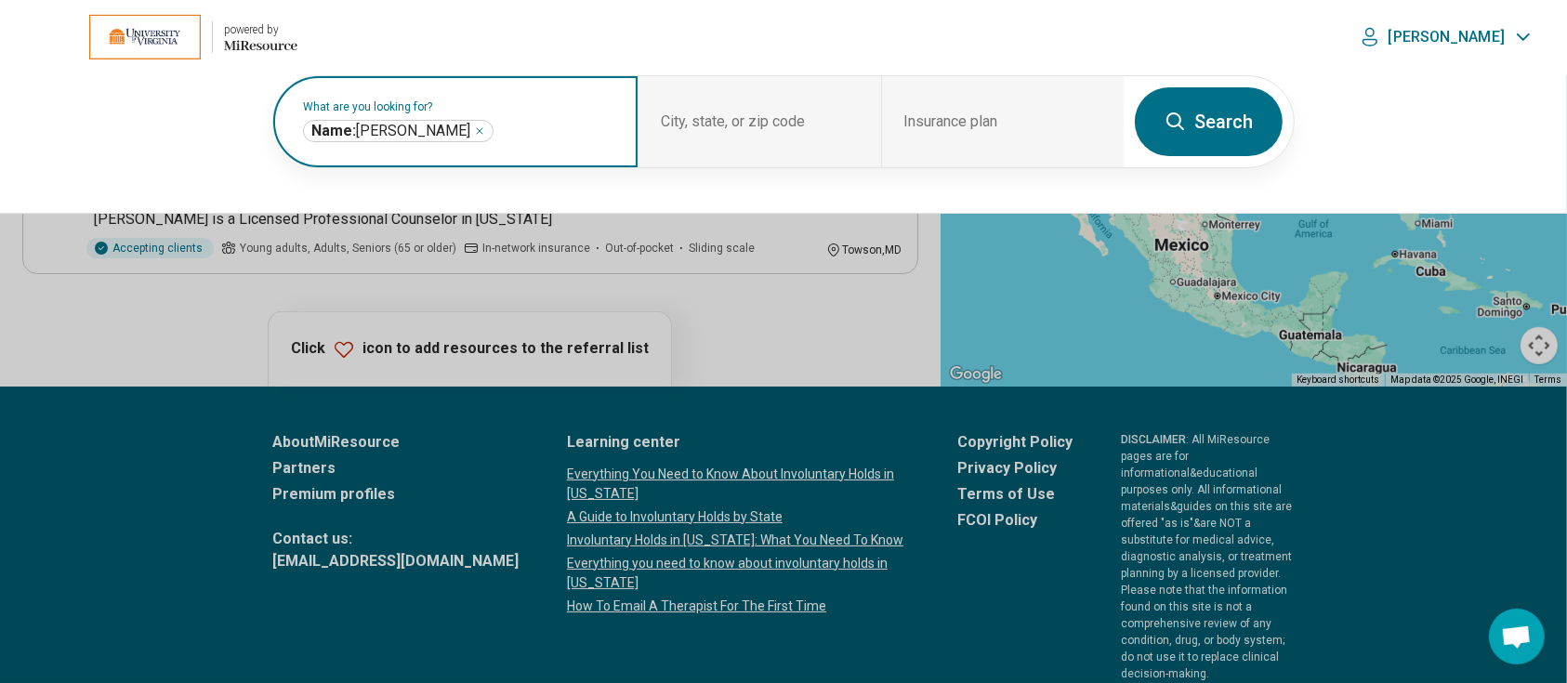
click at [474, 125] on icon "Remove" at bounding box center [479, 130] width 11 height 11
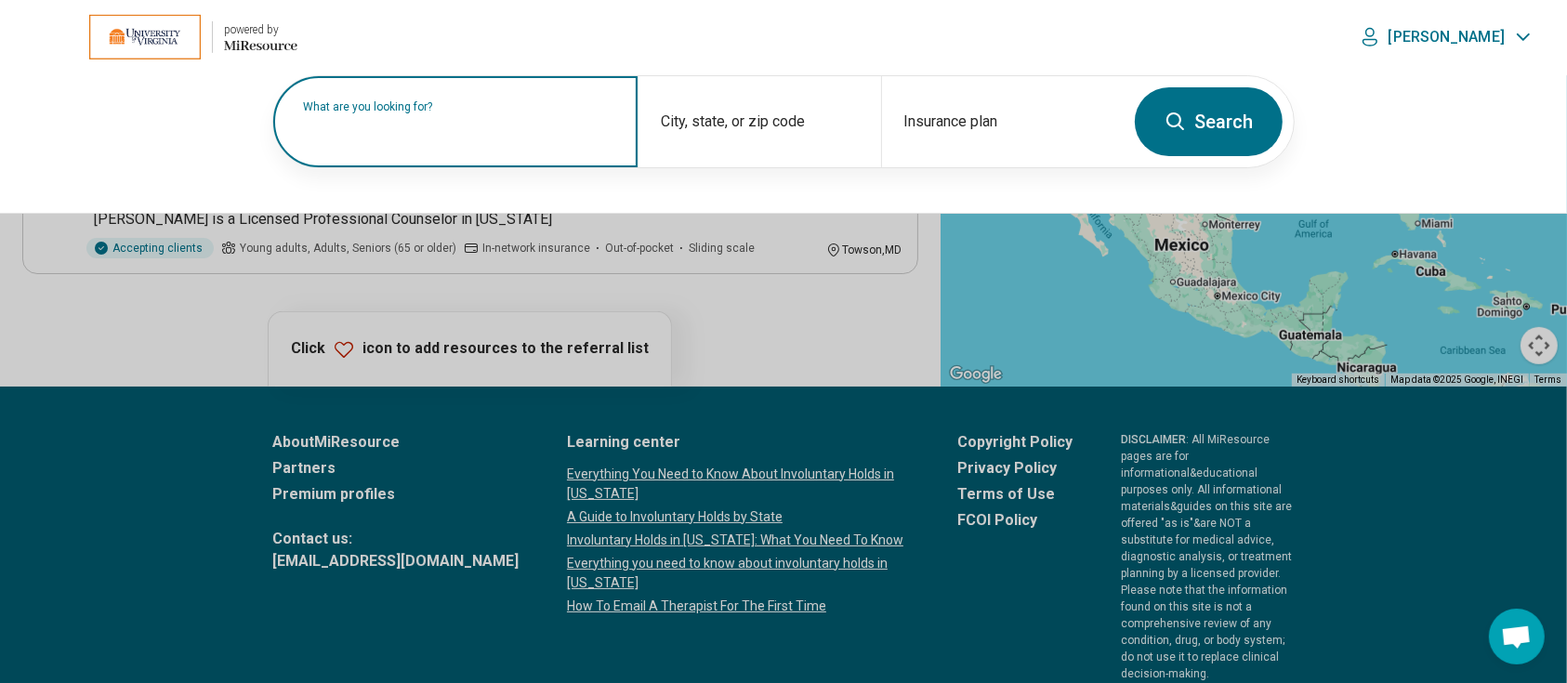
click at [404, 112] on label "What are you looking for?" at bounding box center [459, 106] width 312 height 11
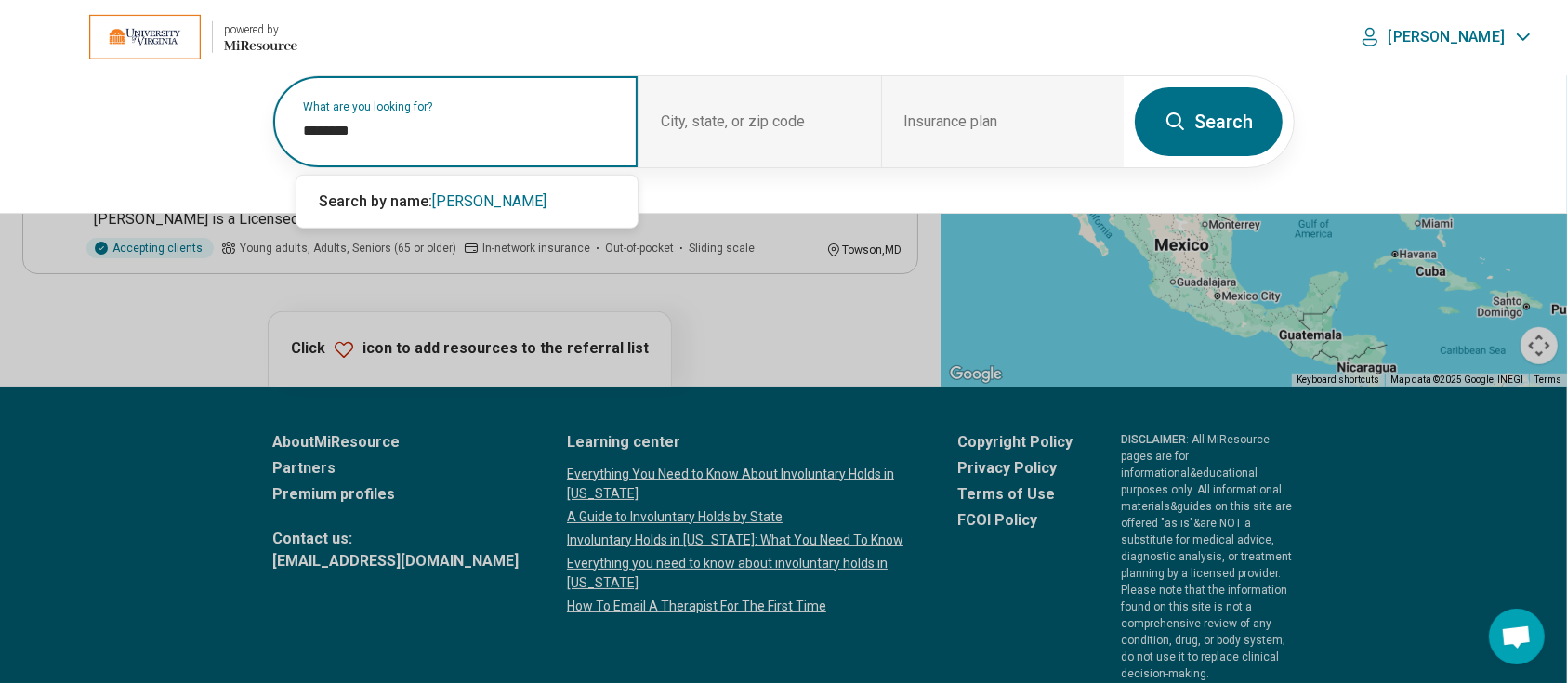
type input "********"
click at [1204, 106] on button "Search" at bounding box center [1209, 121] width 148 height 69
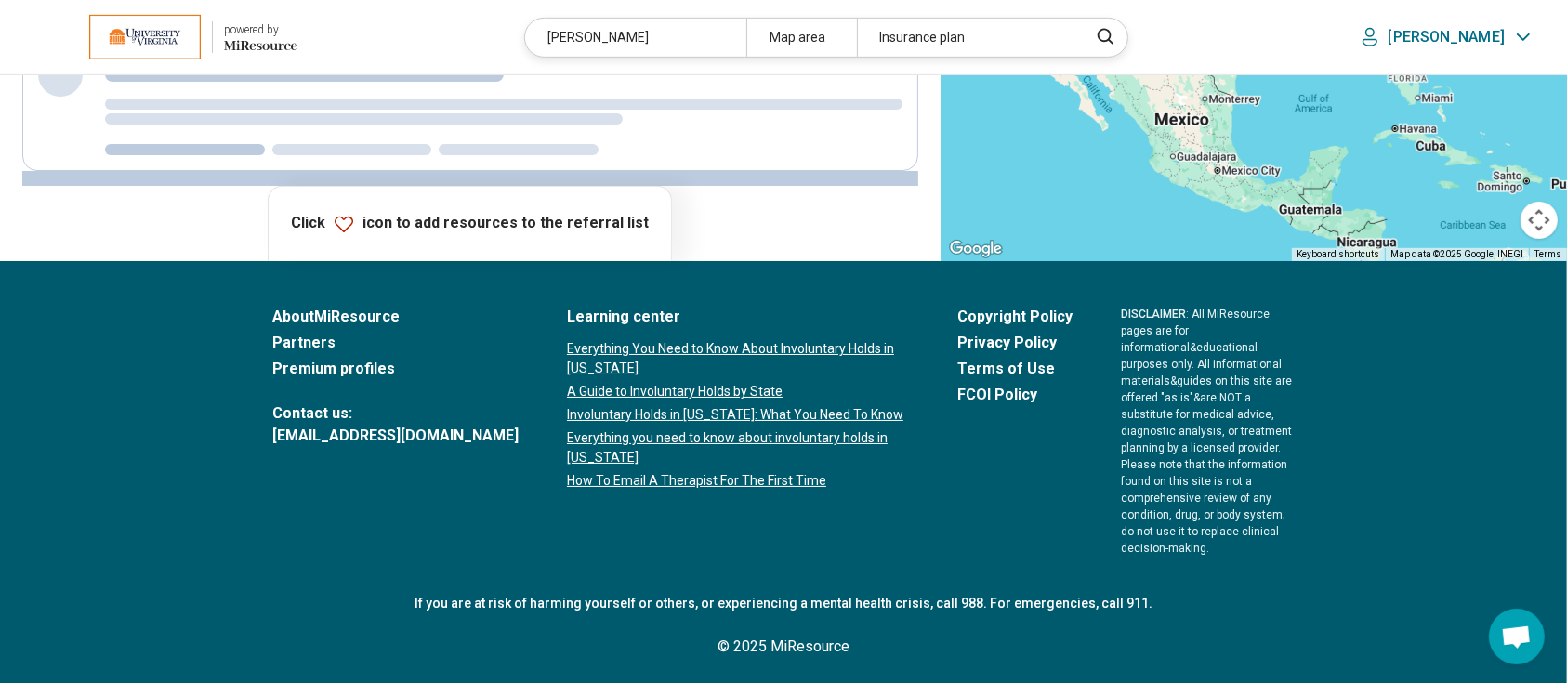
scroll to position [921, 0]
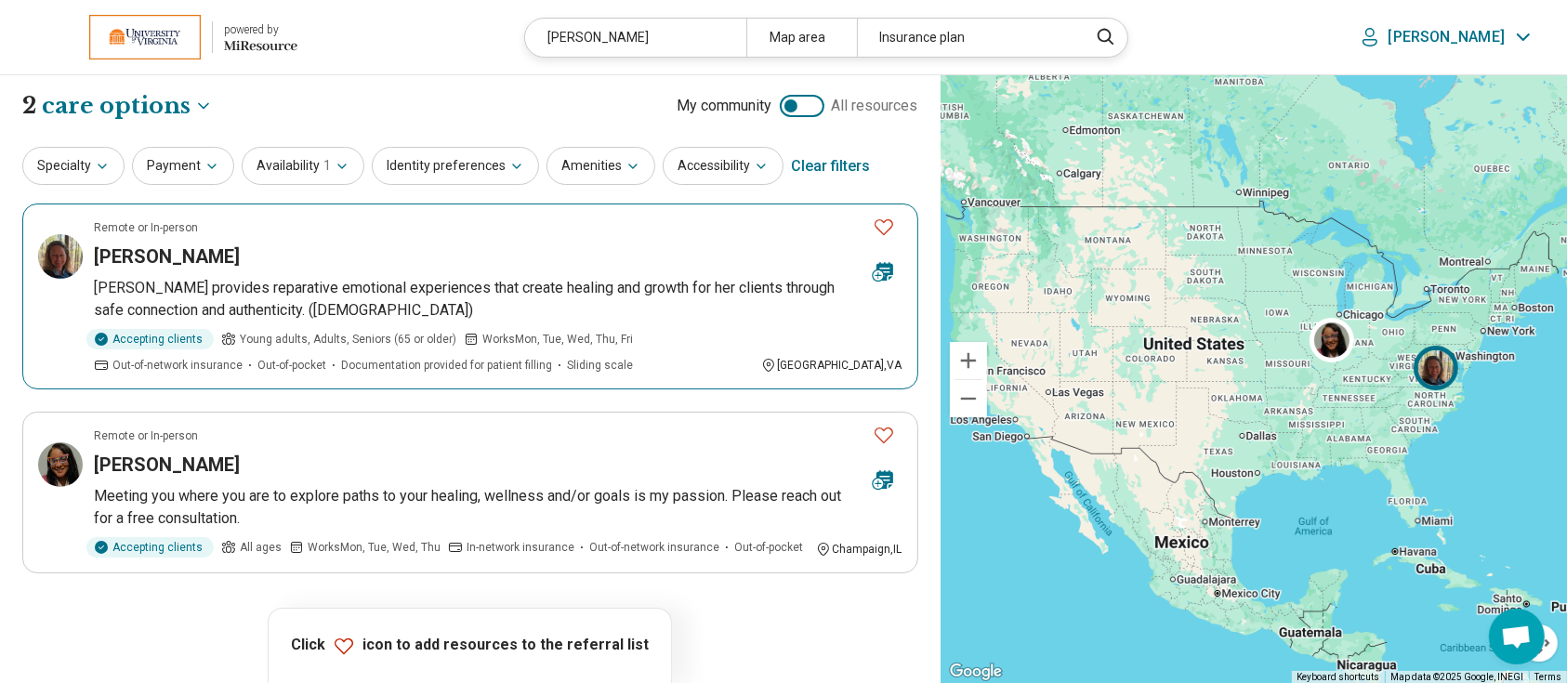
click at [125, 241] on article "Remote or In-person Shelley Faulkner Shelley provides reparative emotional expe…" at bounding box center [470, 297] width 896 height 186
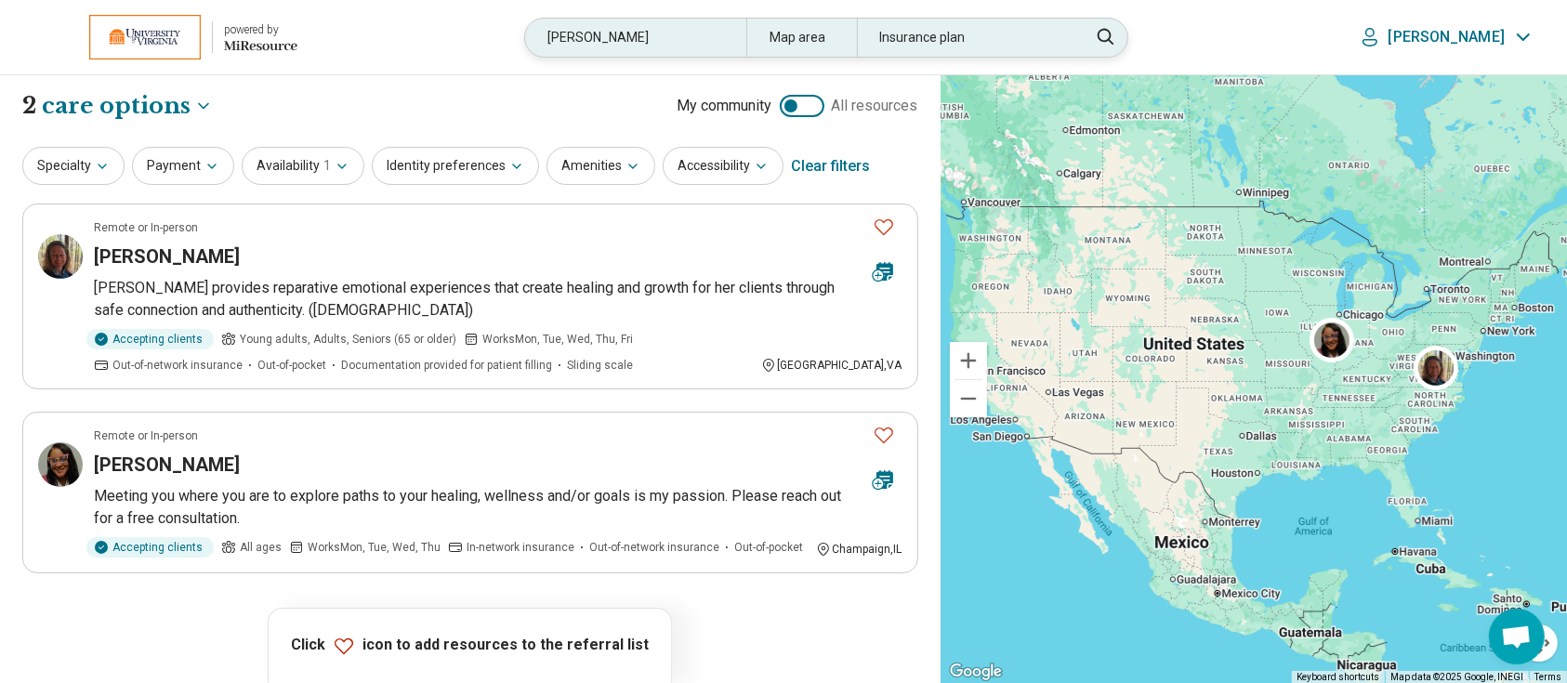
click at [655, 40] on div "faulkner" at bounding box center [635, 38] width 220 height 38
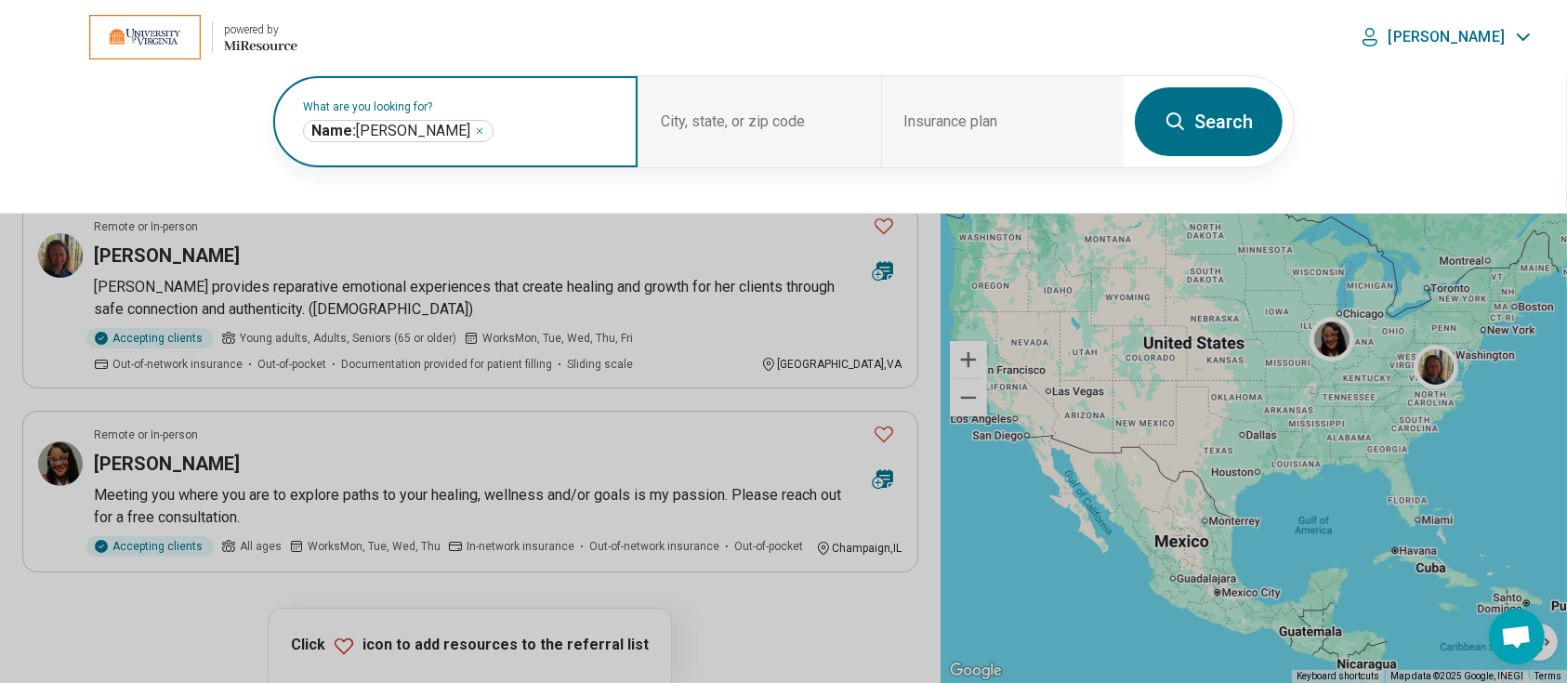
click at [474, 128] on icon "Remove" at bounding box center [479, 130] width 11 height 11
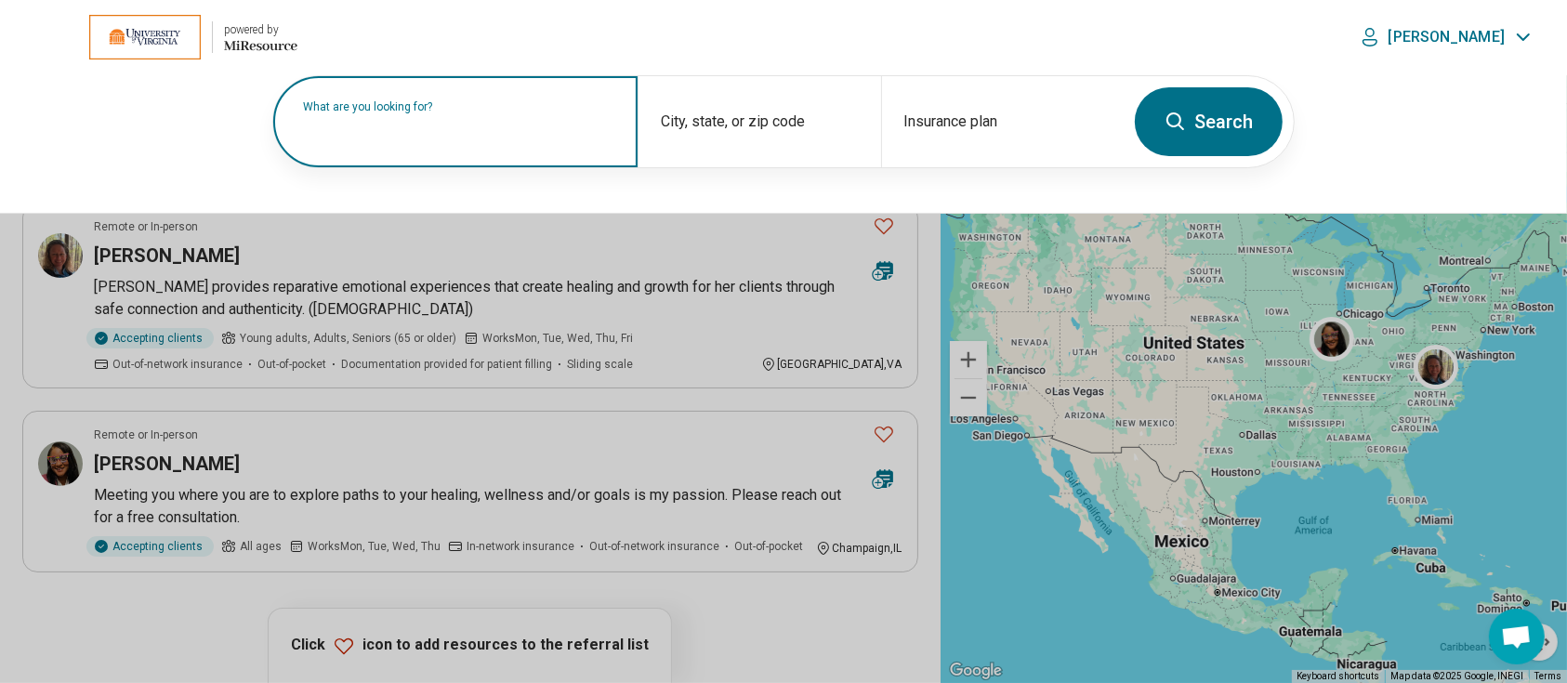
click at [440, 112] on label "What are you looking for?" at bounding box center [459, 106] width 312 height 11
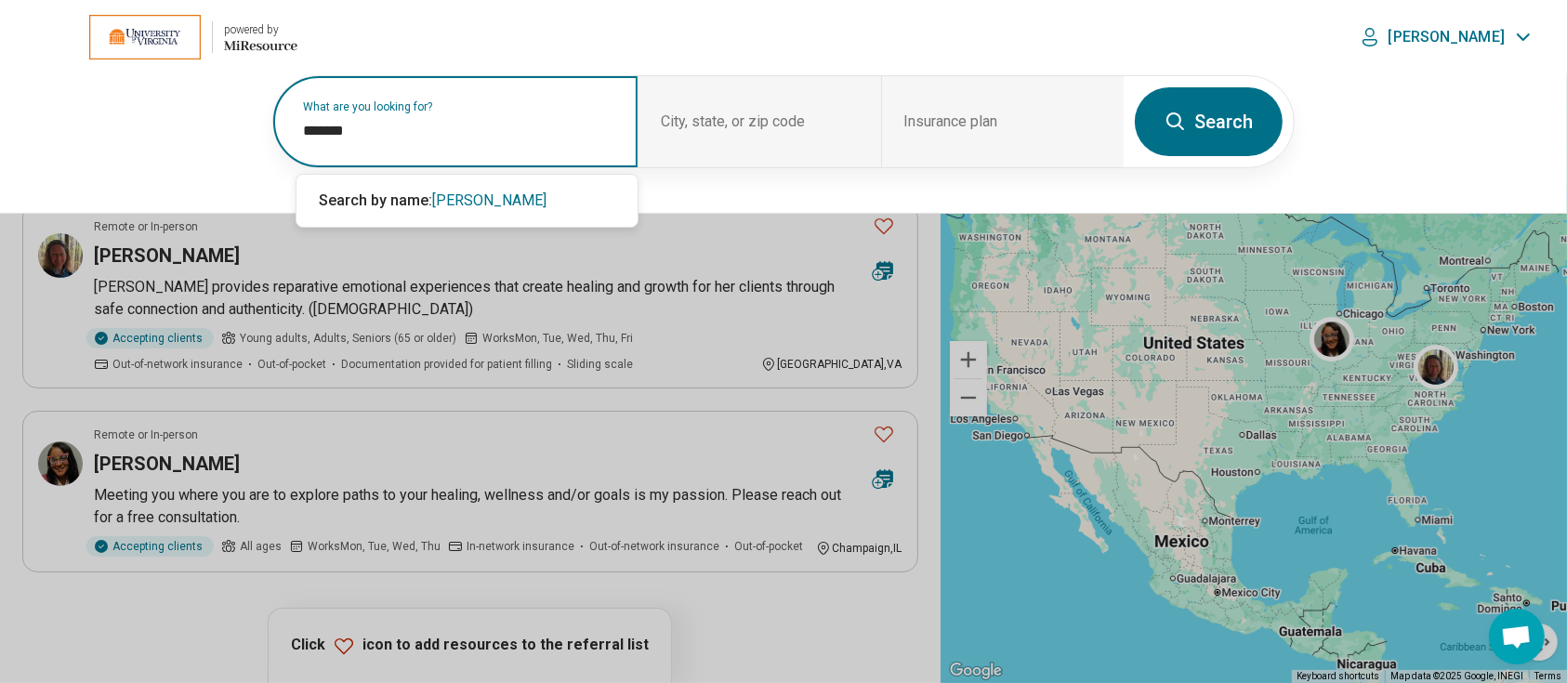
type input "*******"
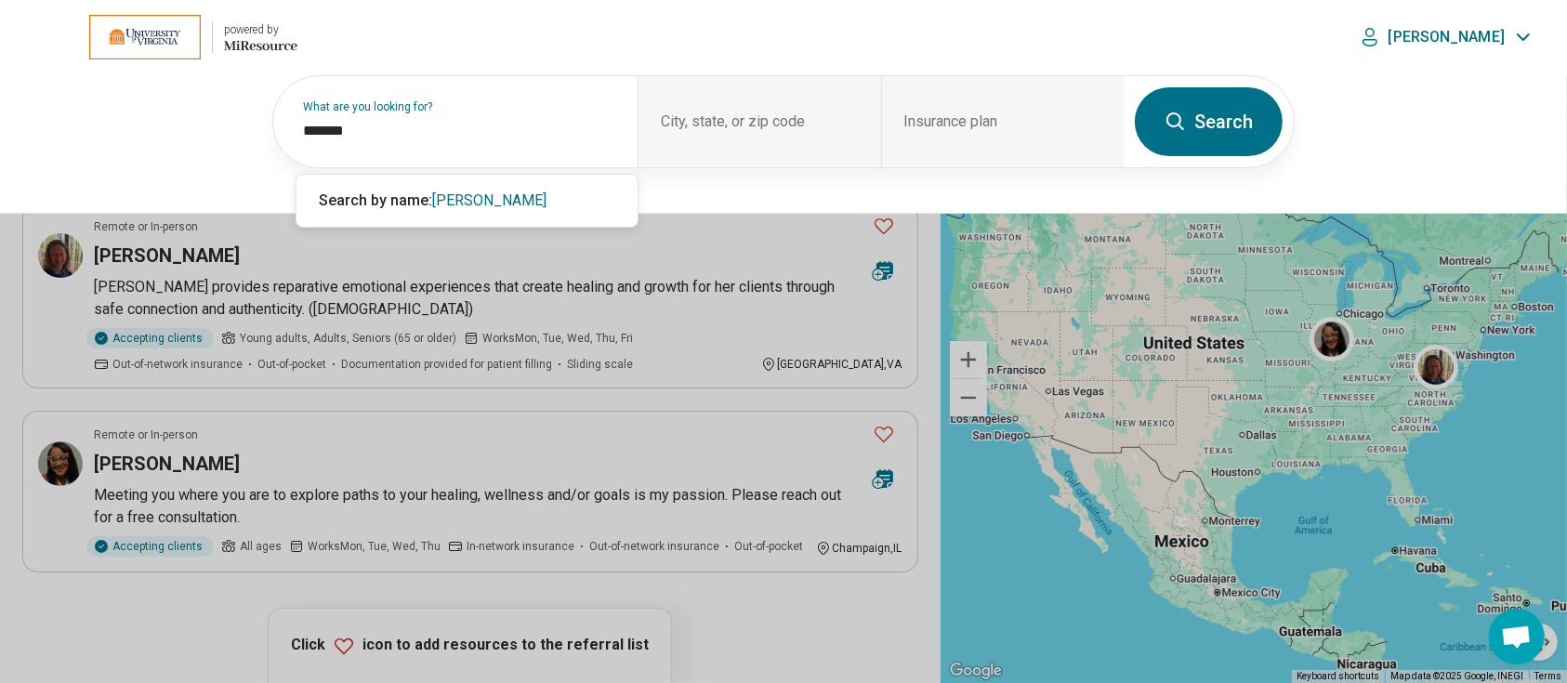
click at [1212, 143] on button "Search" at bounding box center [1209, 121] width 148 height 69
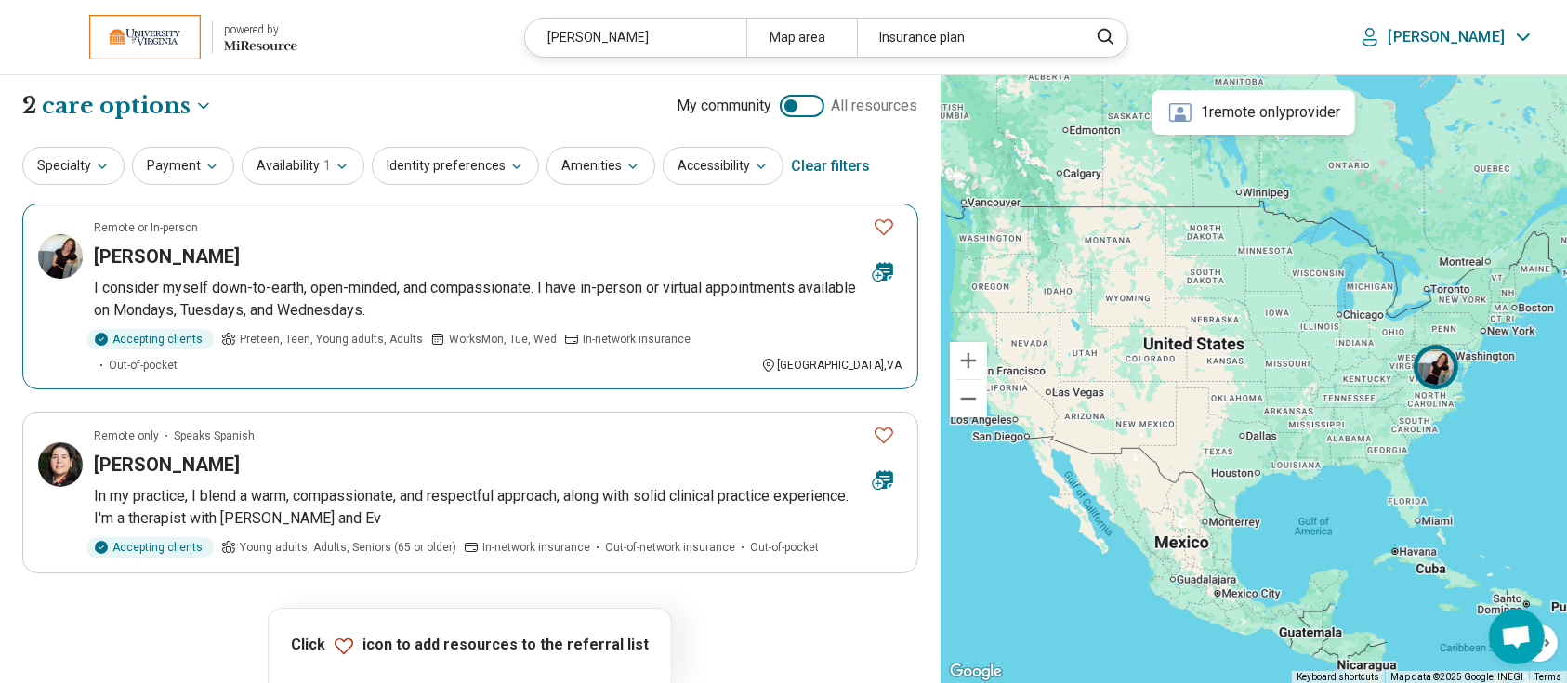
click at [219, 256] on h3 "Sorayda Chorzempa" at bounding box center [167, 256] width 146 height 26
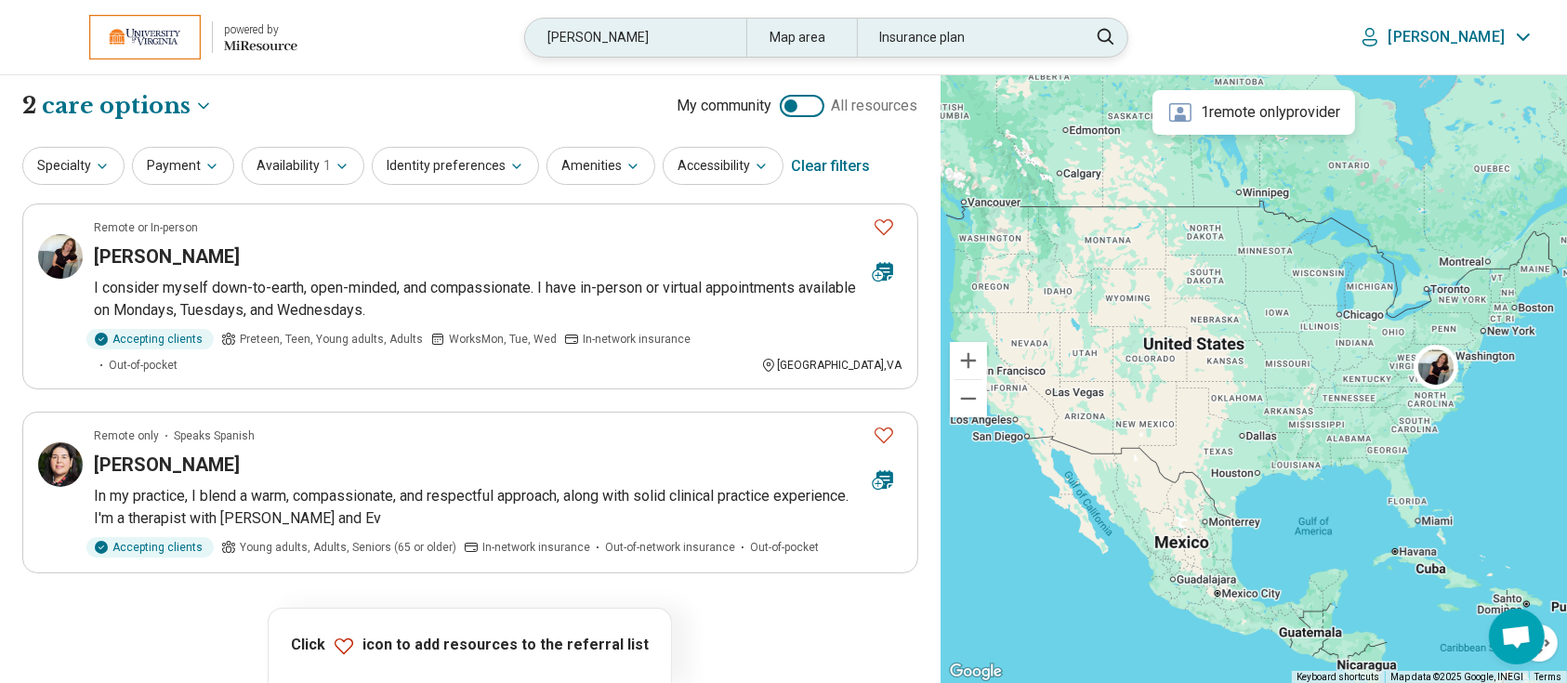
click at [704, 41] on div "sorayda" at bounding box center [635, 38] width 220 height 38
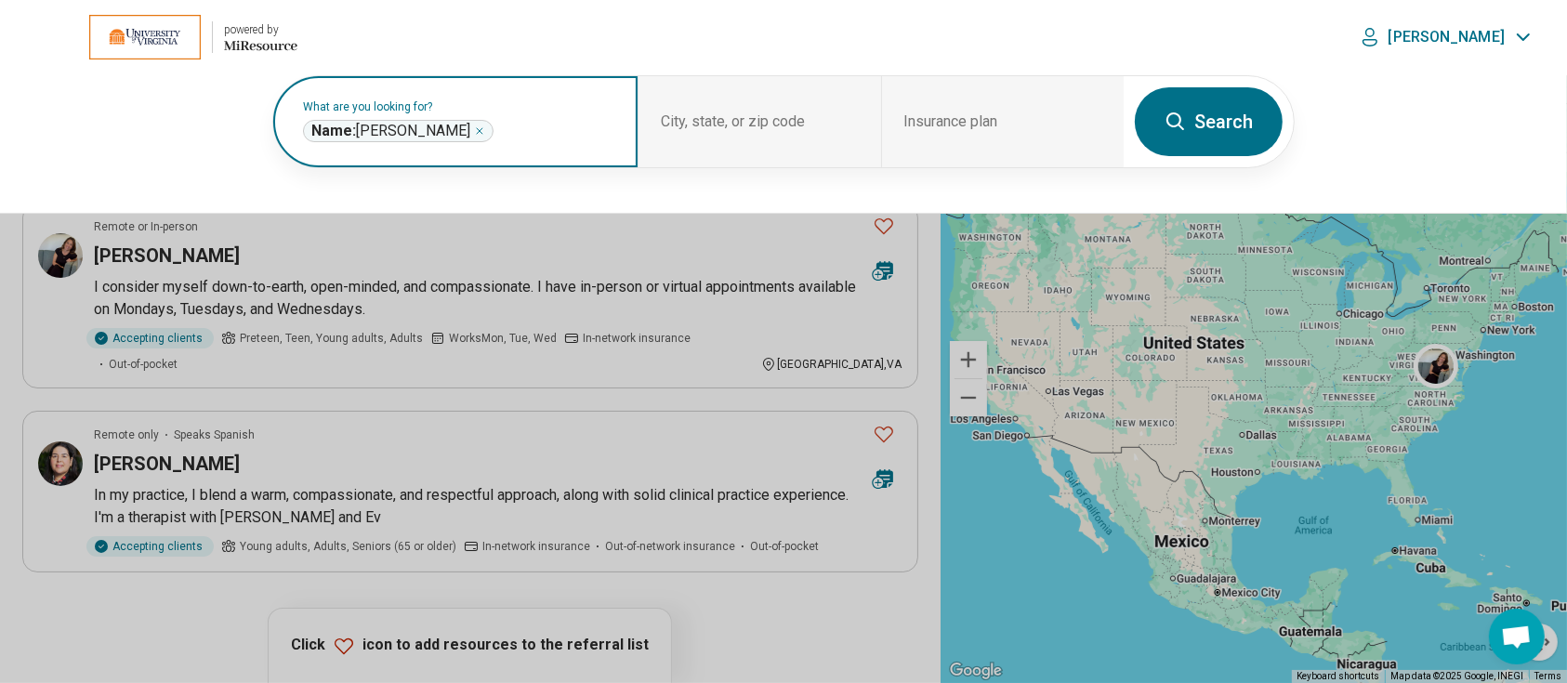
click at [477, 129] on icon "Remove" at bounding box center [480, 131] width 6 height 6
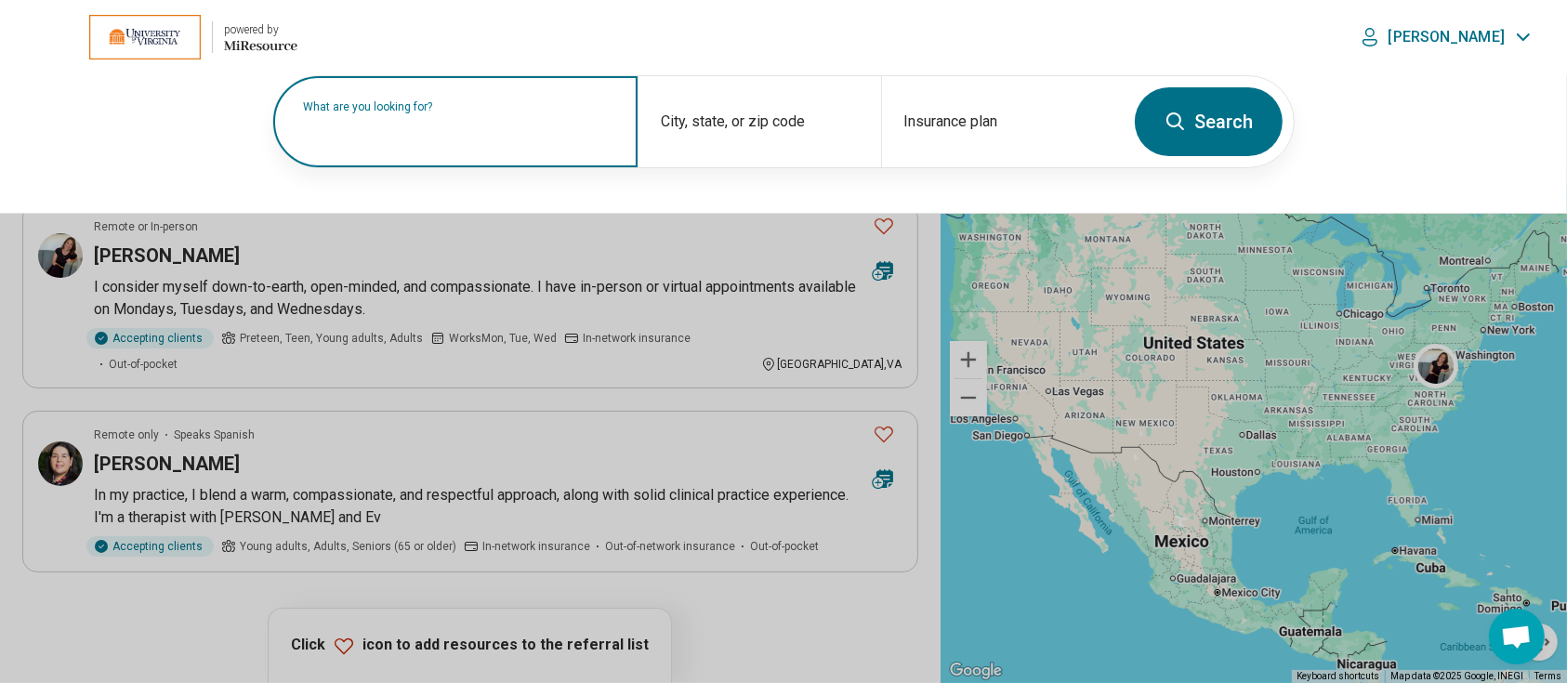
click at [463, 112] on label "What are you looking for?" at bounding box center [459, 106] width 312 height 11
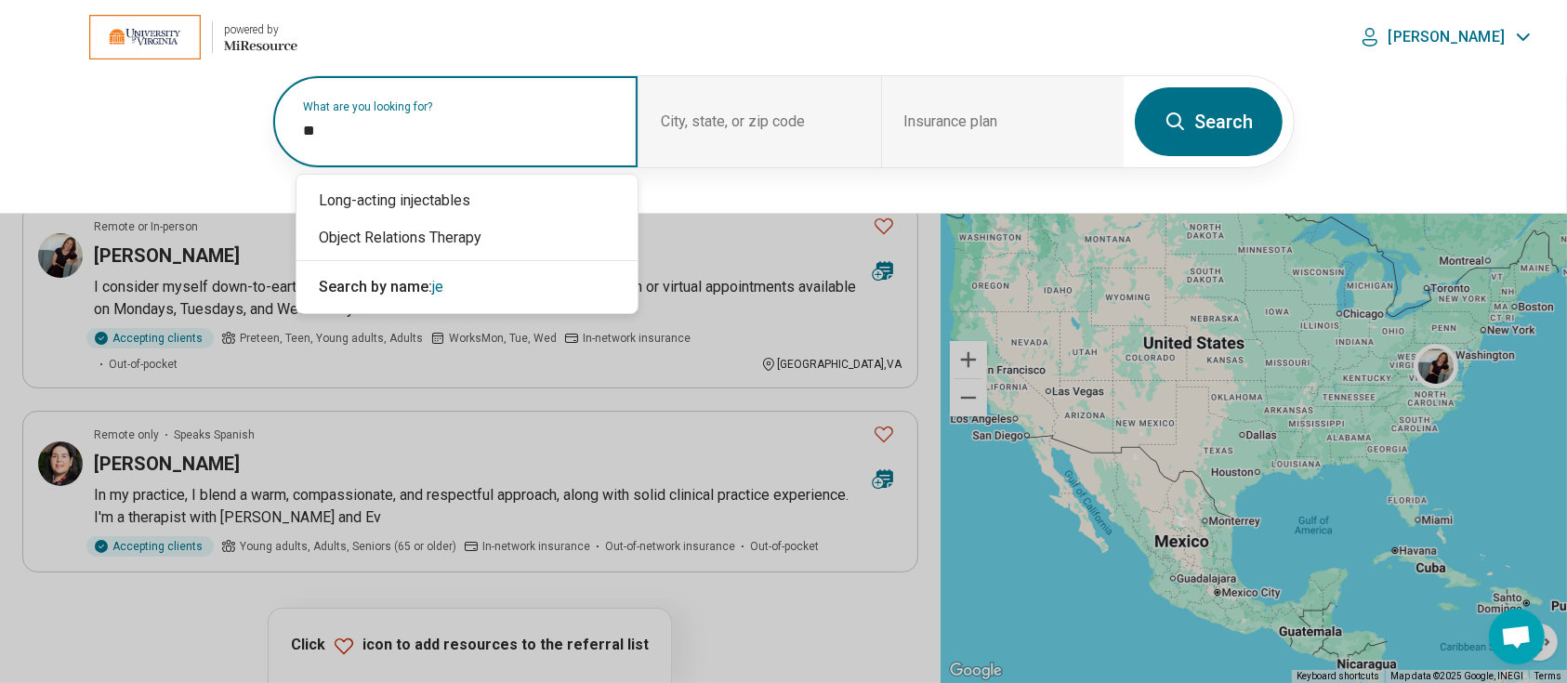
type input "*"
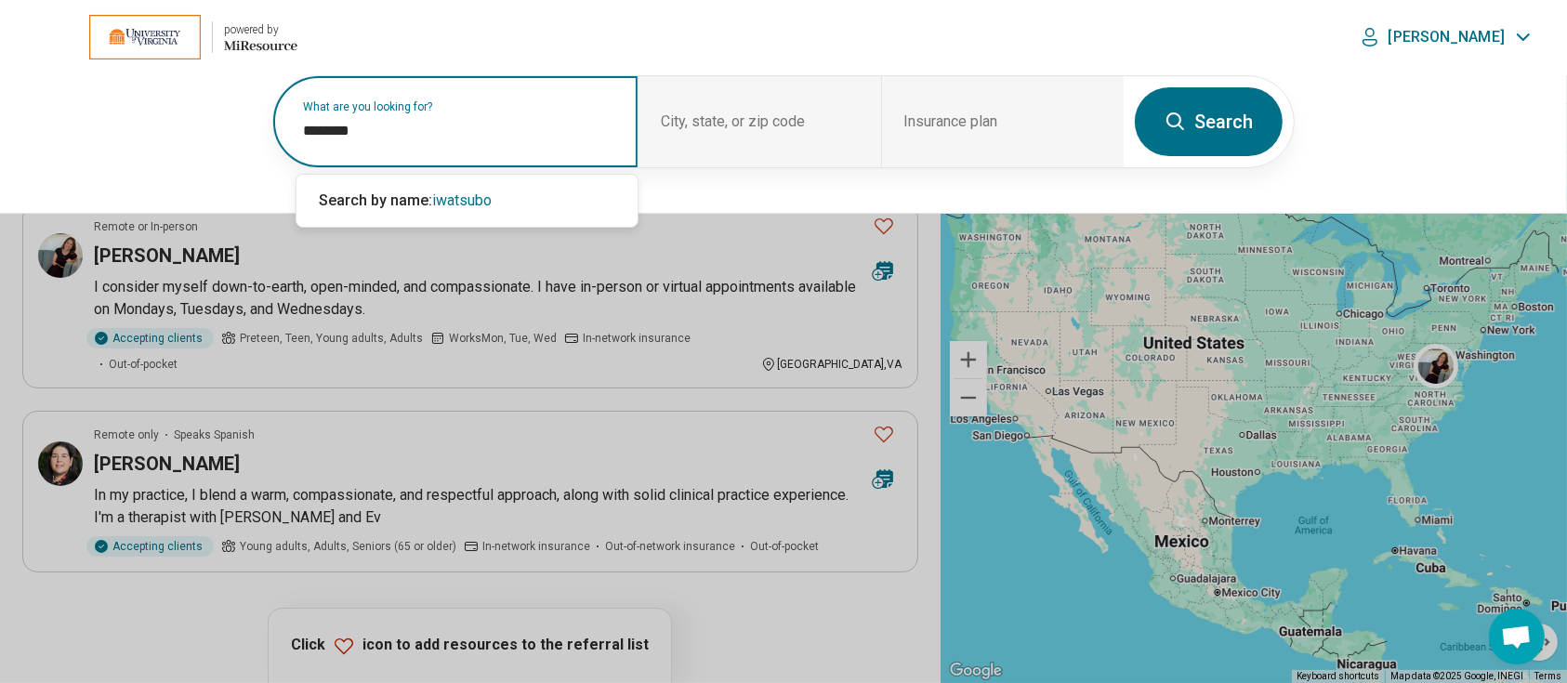
type input "********"
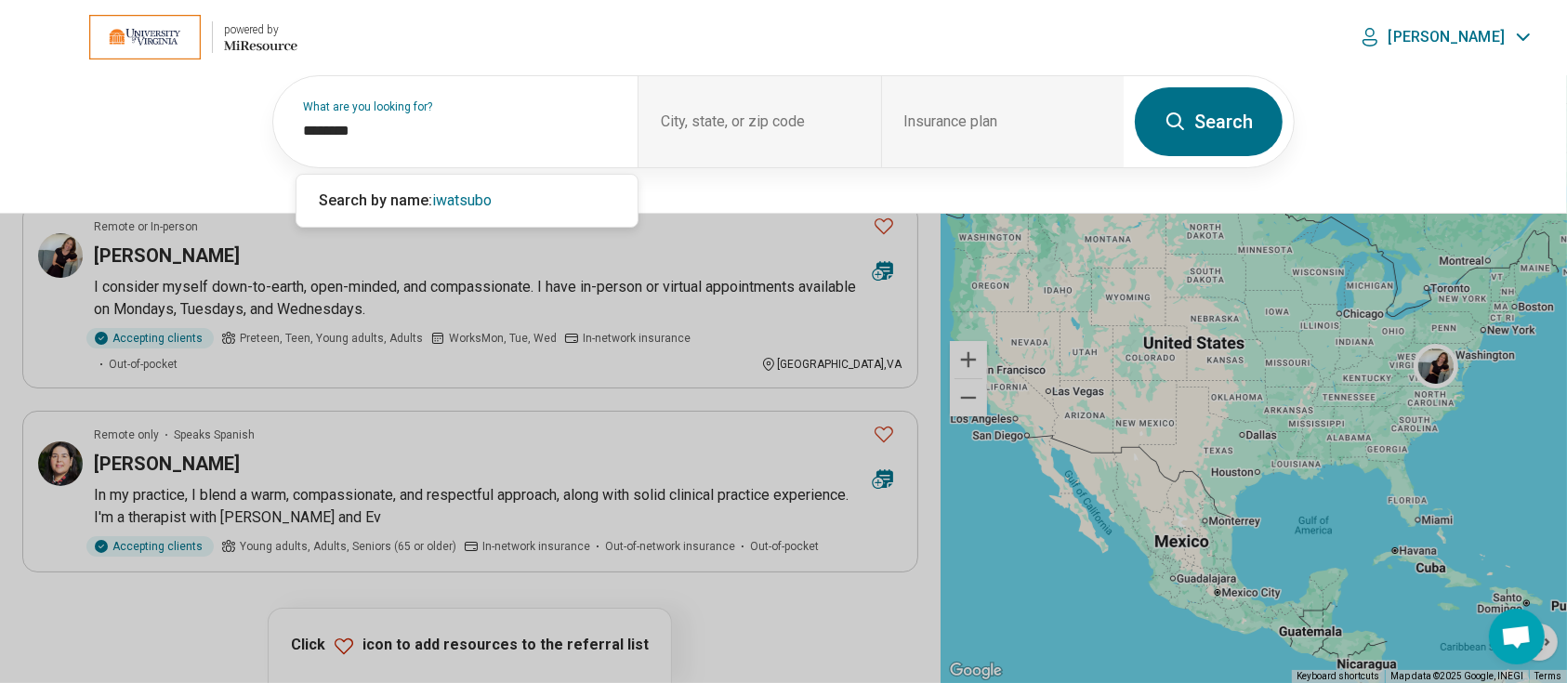
click at [1243, 108] on button "Search" at bounding box center [1209, 121] width 148 height 69
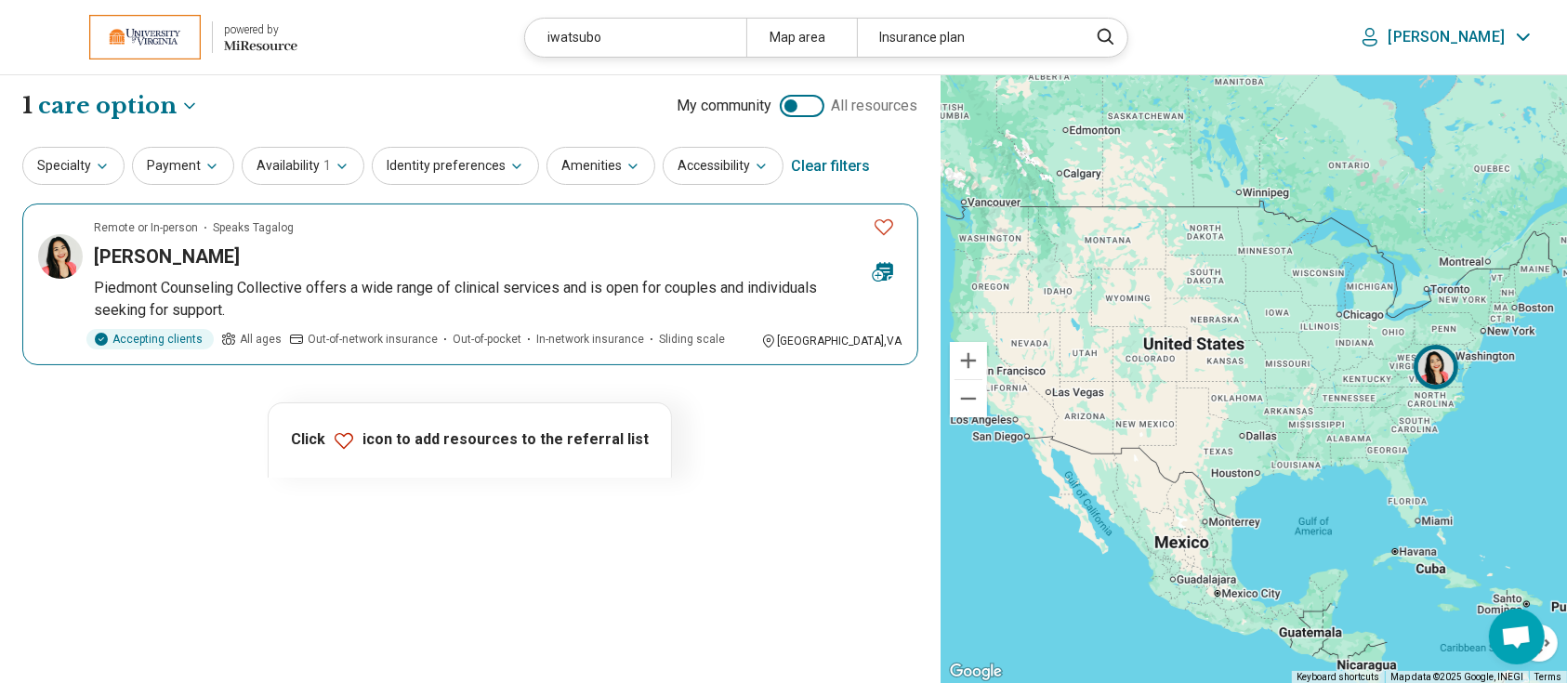
click at [164, 252] on h3 "Jem Iwatsubo" at bounding box center [167, 256] width 146 height 26
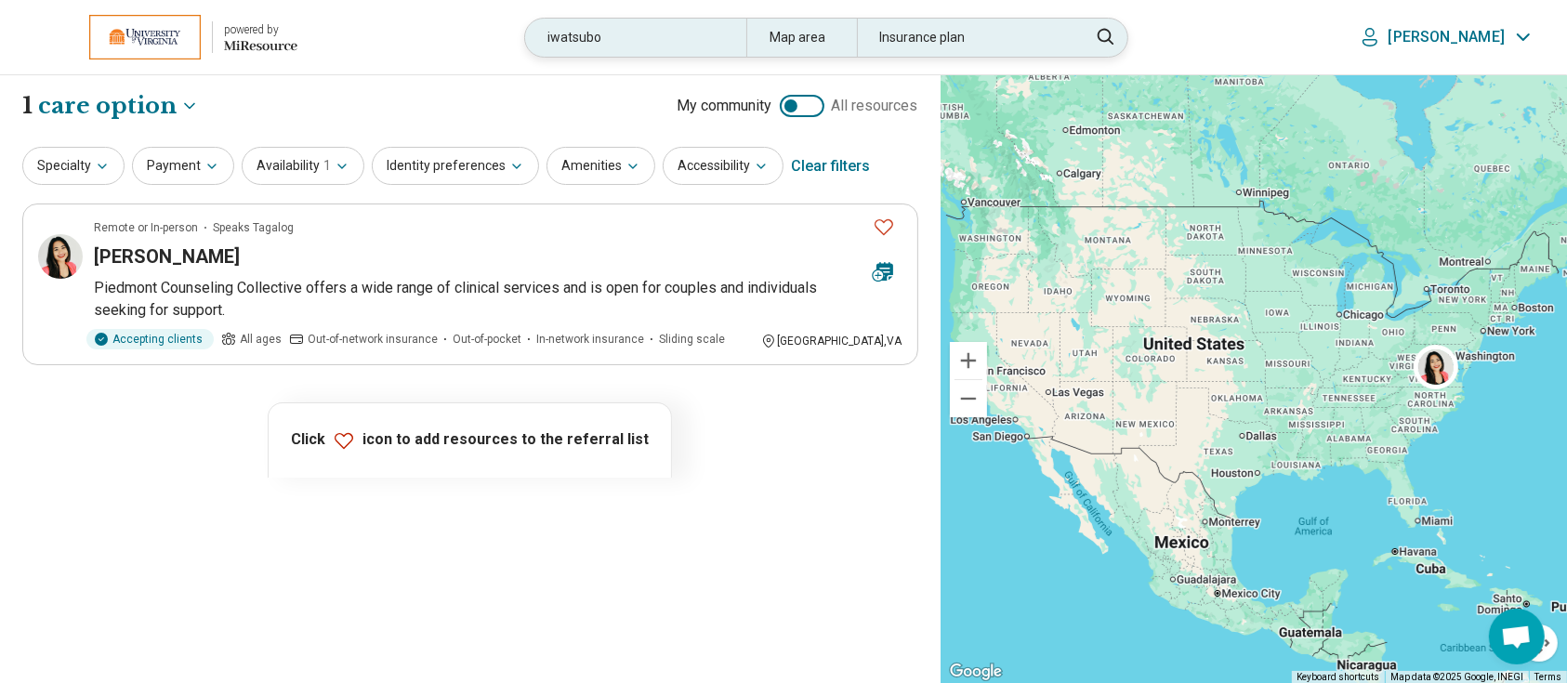
click at [691, 48] on div "iwatsubo" at bounding box center [635, 38] width 220 height 38
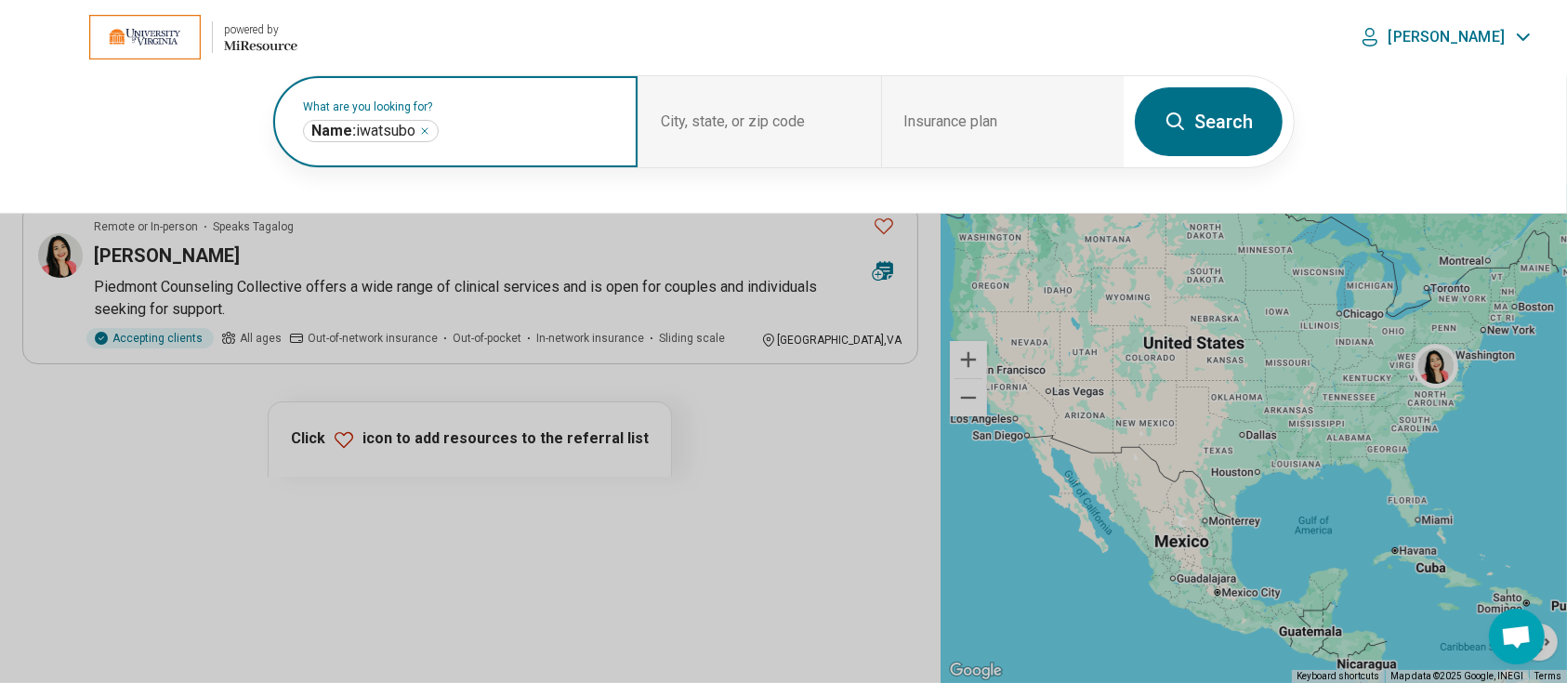
click at [426, 126] on icon "Remove" at bounding box center [424, 130] width 11 height 11
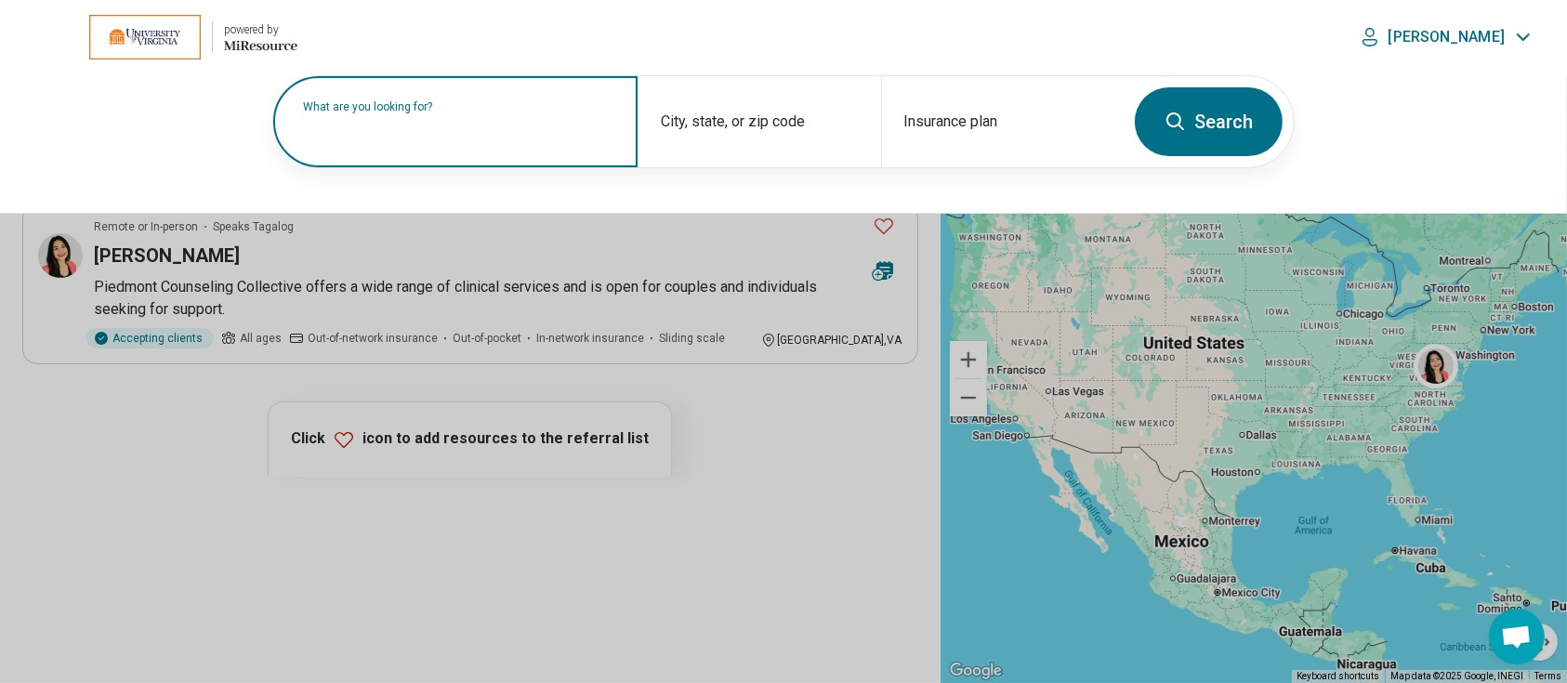
click at [439, 112] on label "What are you looking for?" at bounding box center [459, 106] width 312 height 11
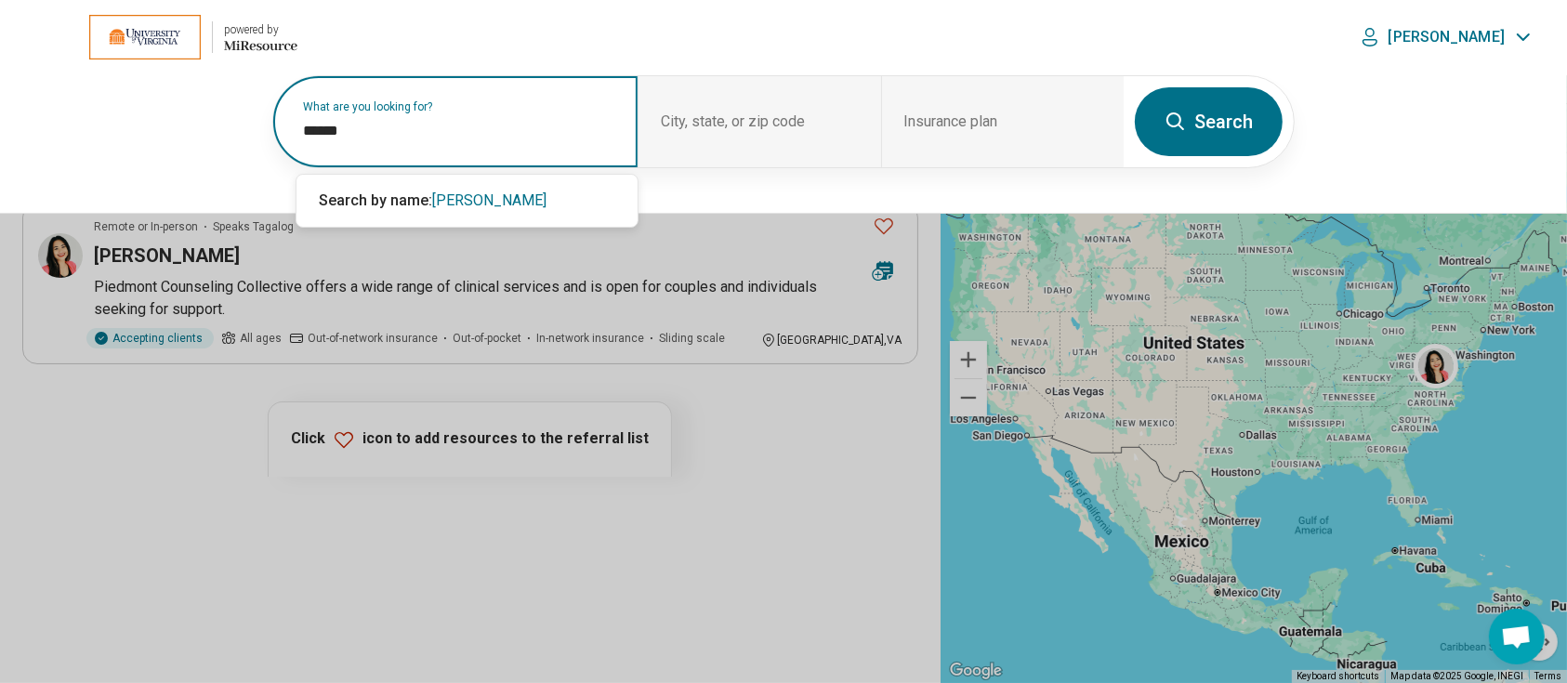
type input "******"
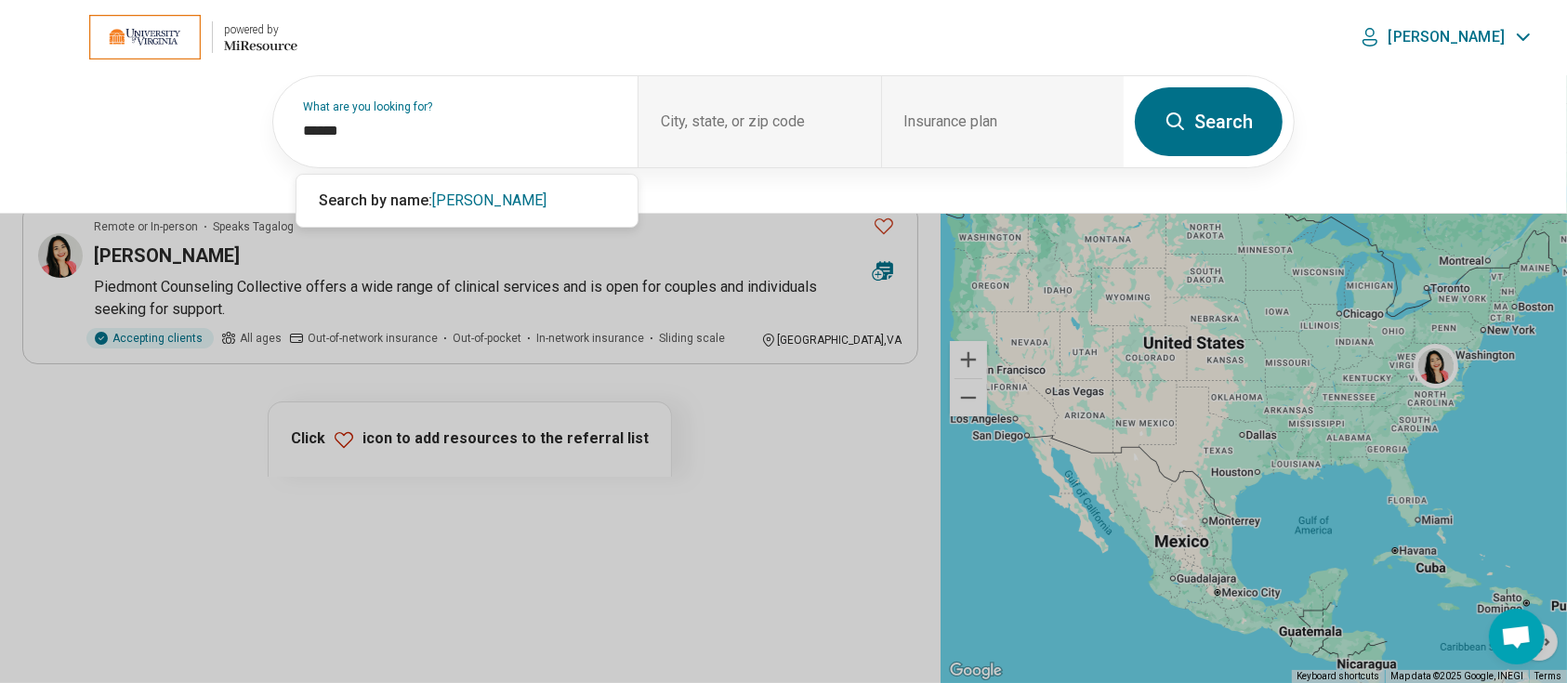
click at [1246, 108] on button "Search" at bounding box center [1209, 121] width 148 height 69
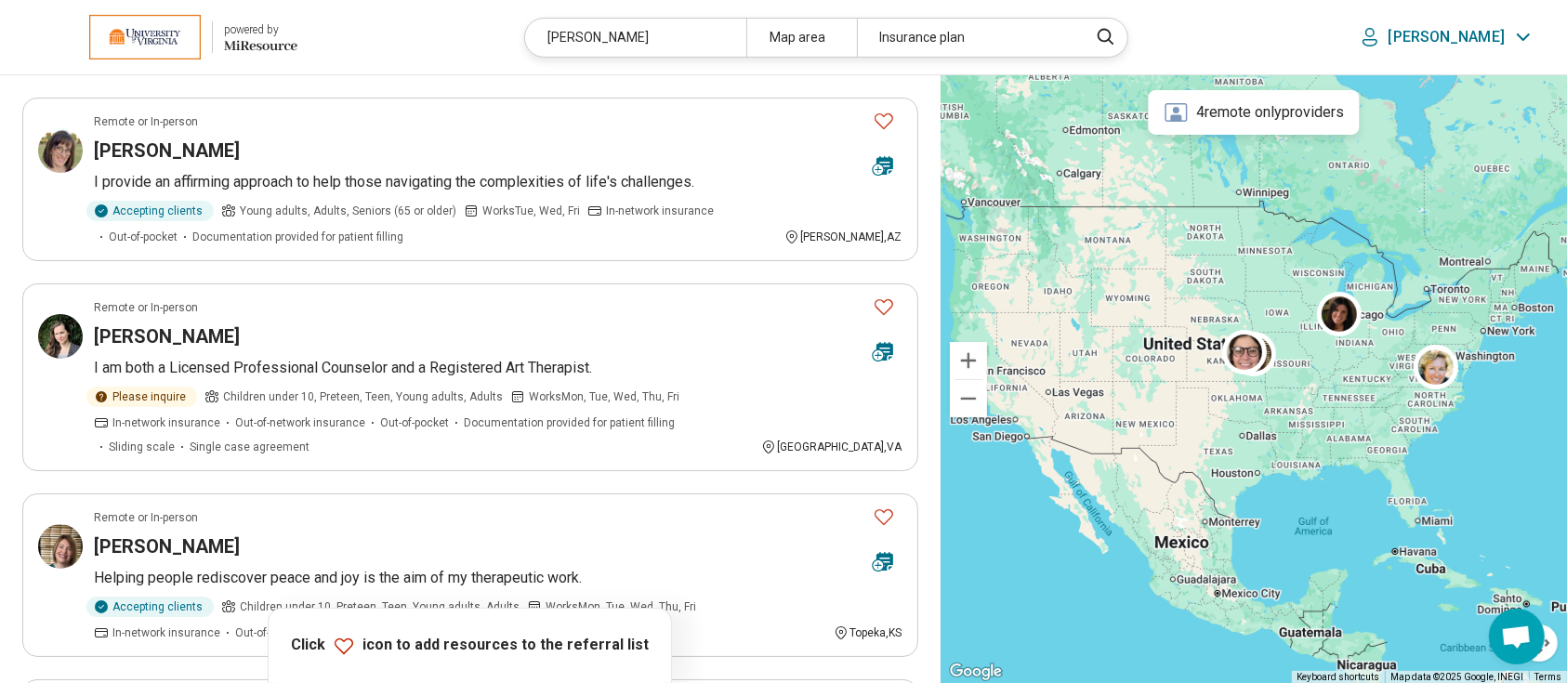
scroll to position [347, 0]
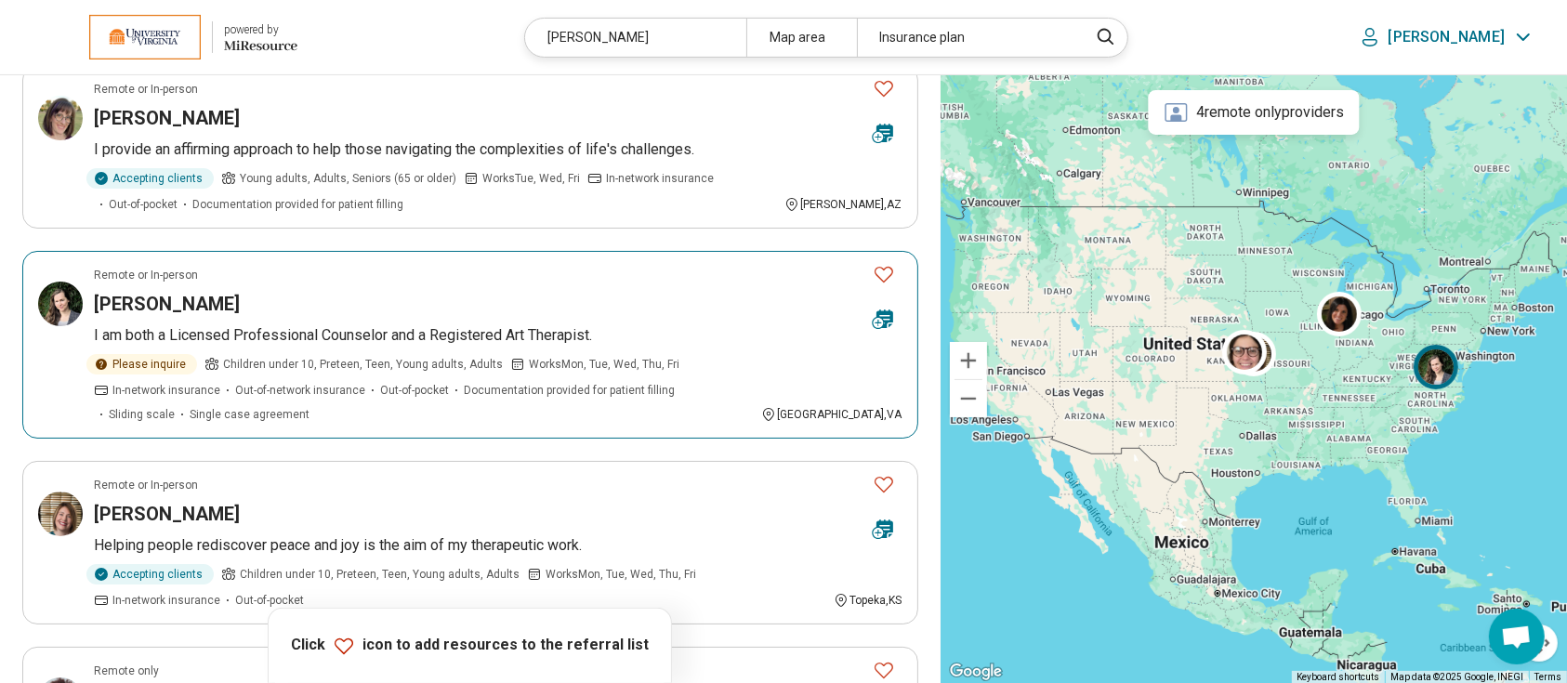
click at [141, 303] on h3 "Stacia Reinhardt" at bounding box center [167, 304] width 146 height 26
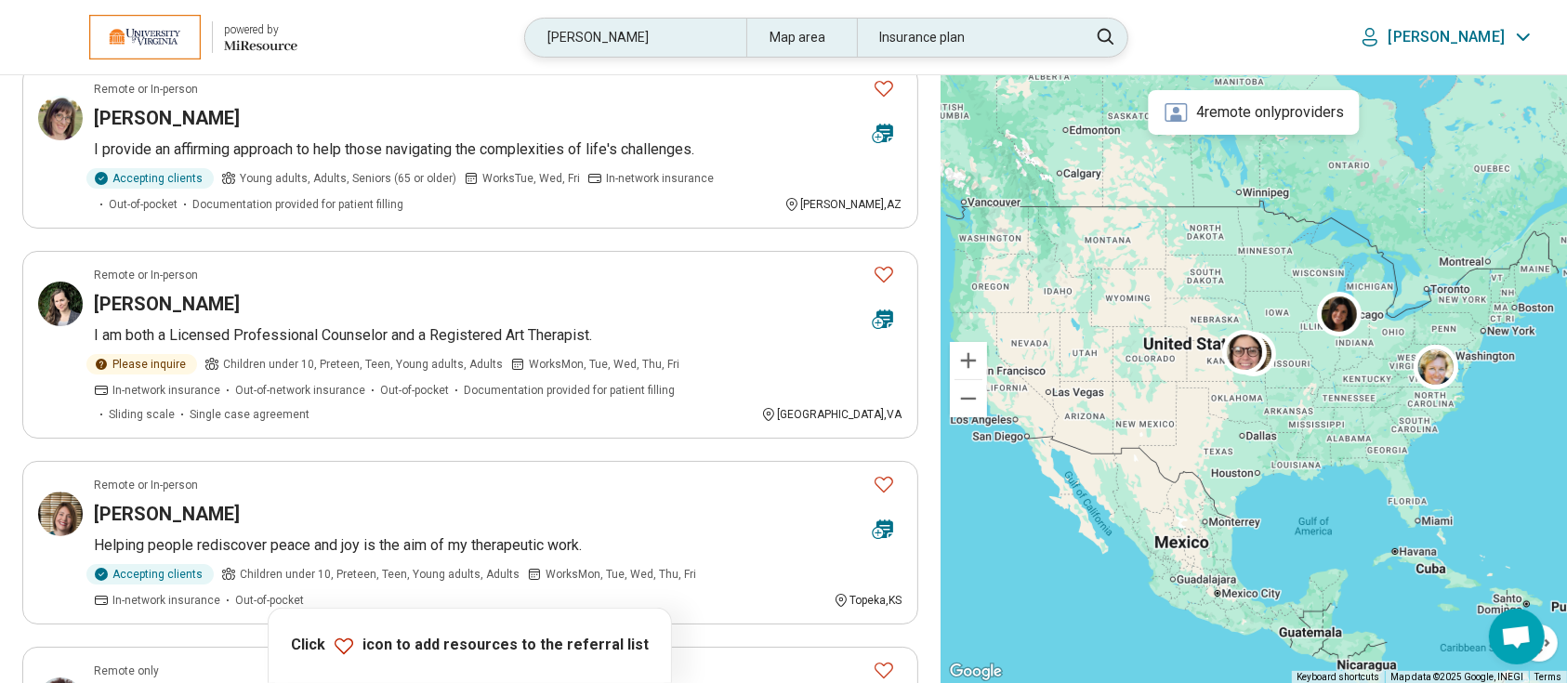
click at [654, 36] on div "stacia" at bounding box center [635, 38] width 220 height 38
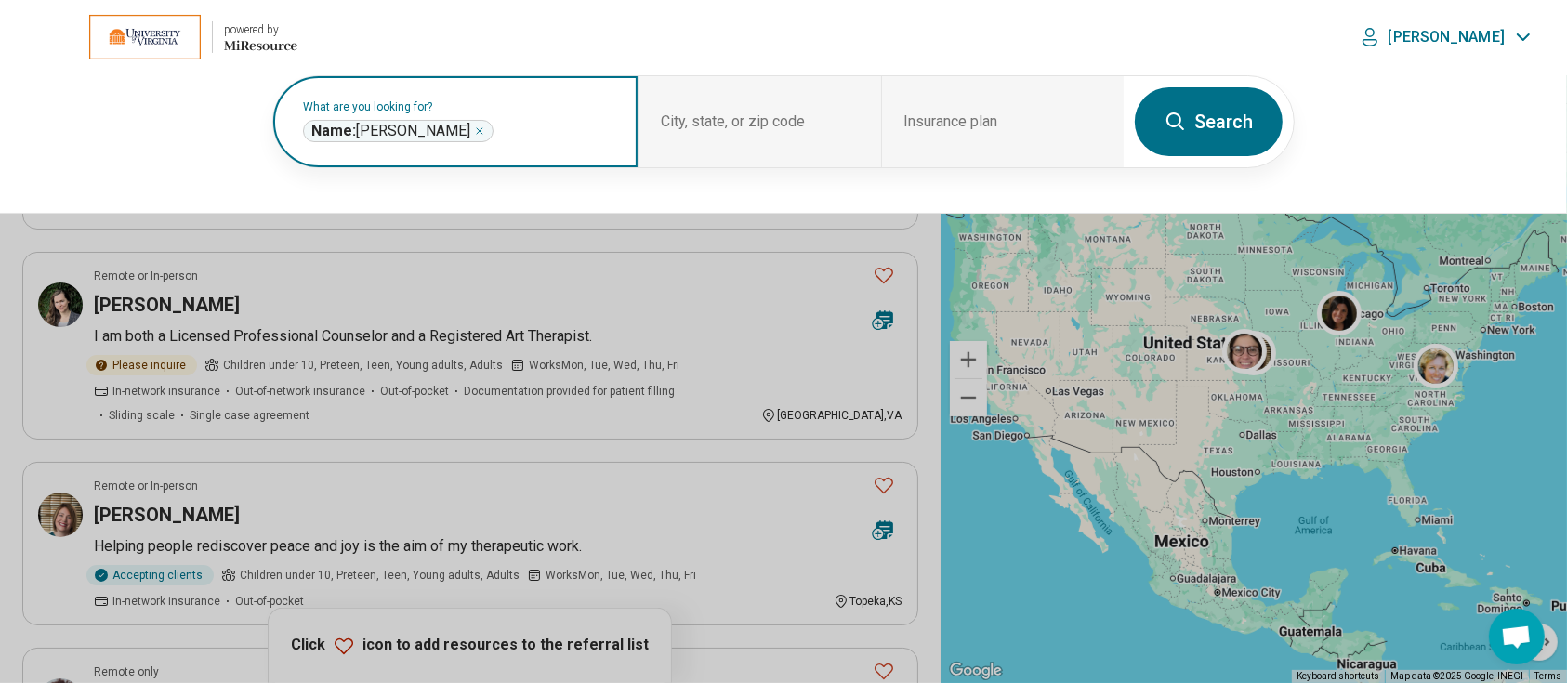
click at [474, 130] on icon "Remove" at bounding box center [479, 130] width 11 height 11
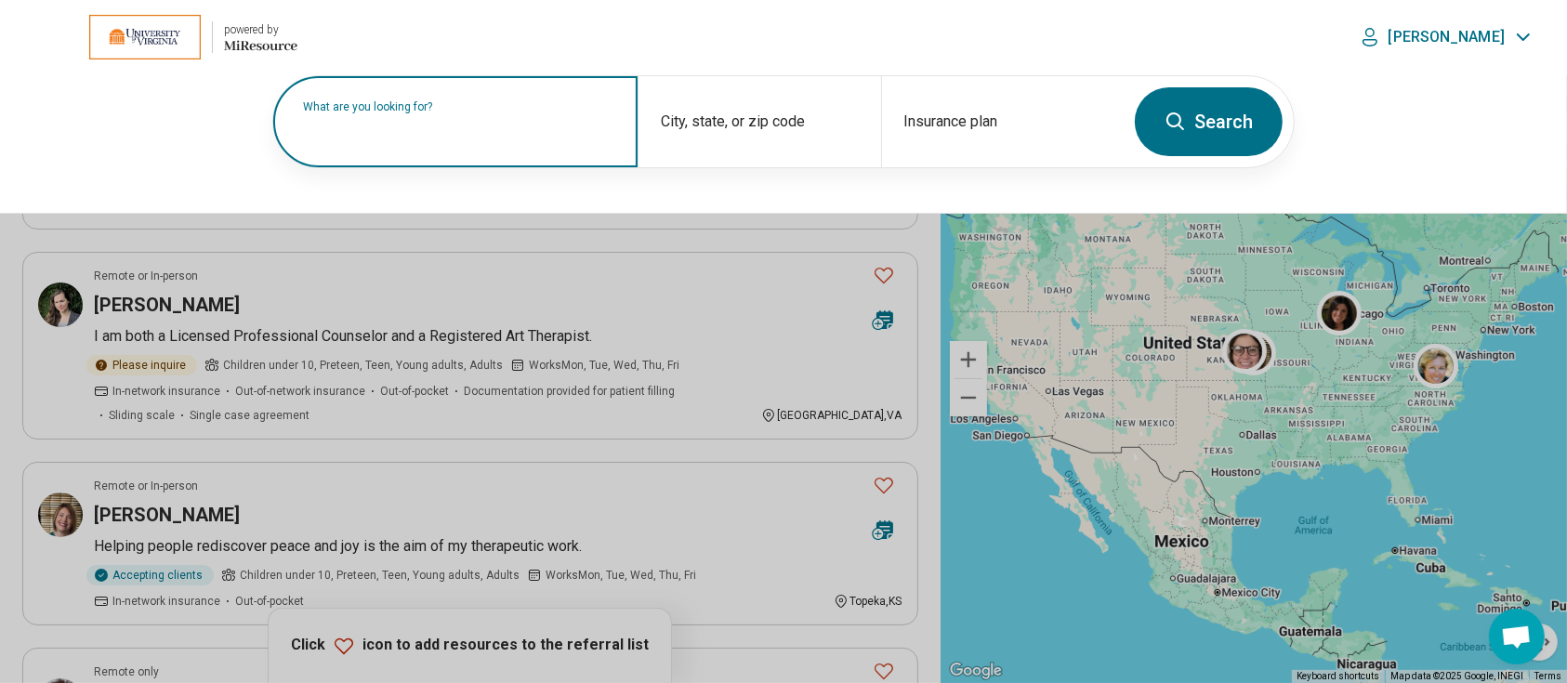
click at [435, 112] on label "What are you looking for?" at bounding box center [459, 106] width 312 height 11
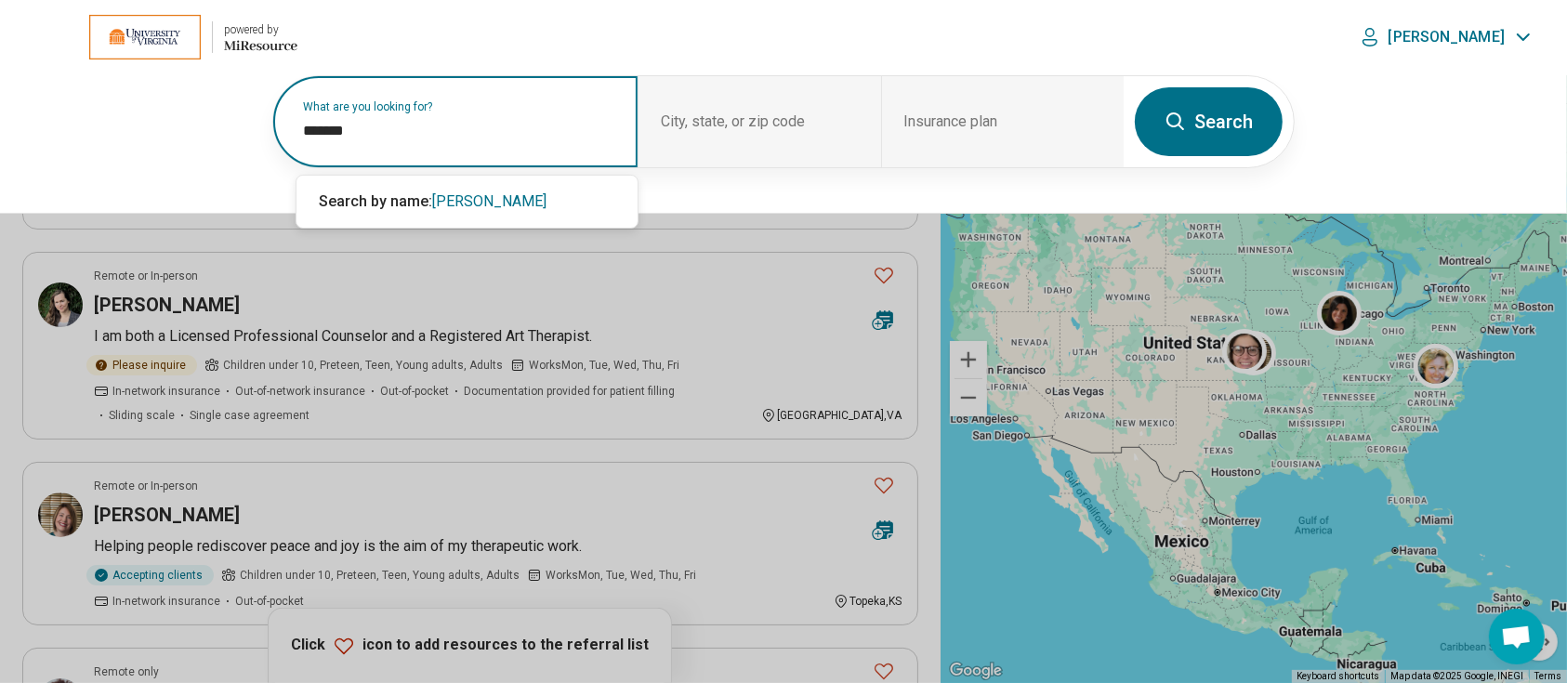
type input "*******"
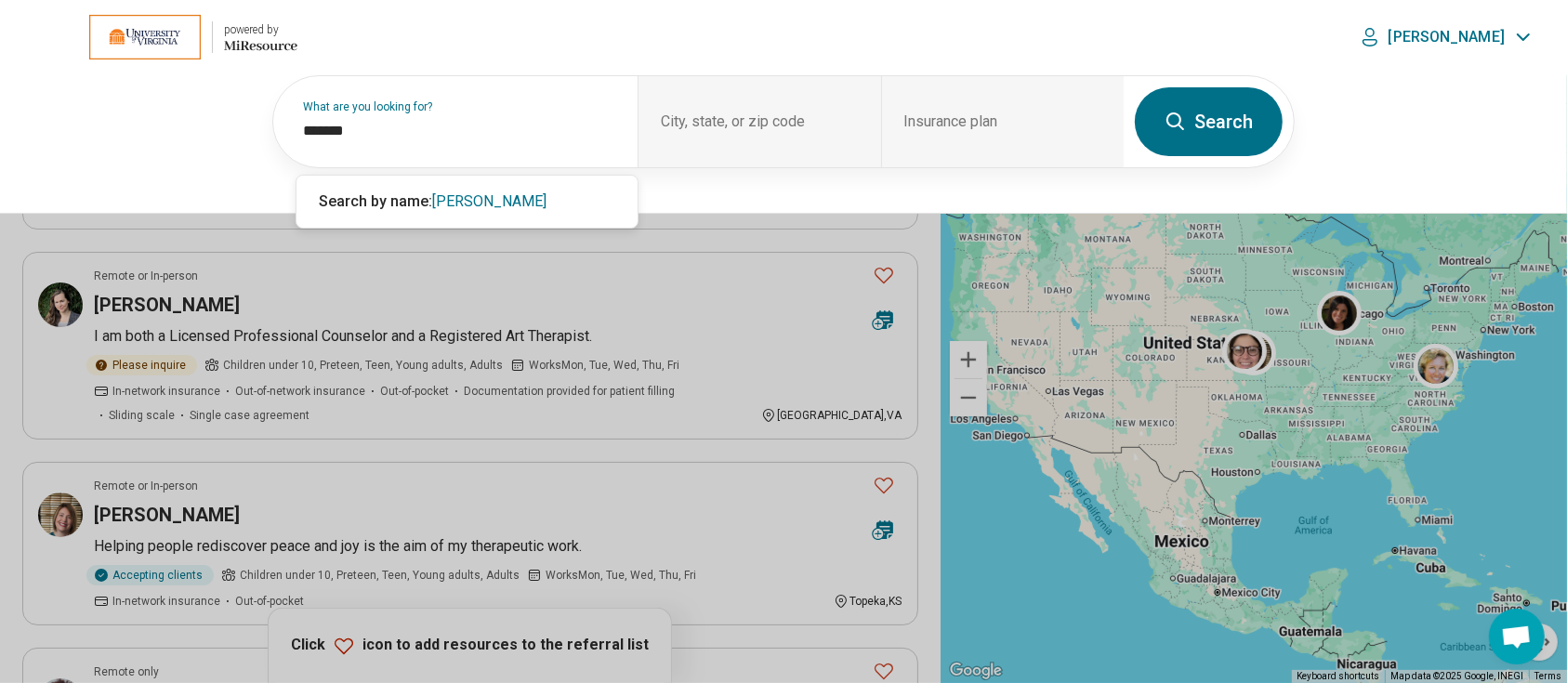
click at [1202, 125] on button "Search" at bounding box center [1209, 121] width 148 height 69
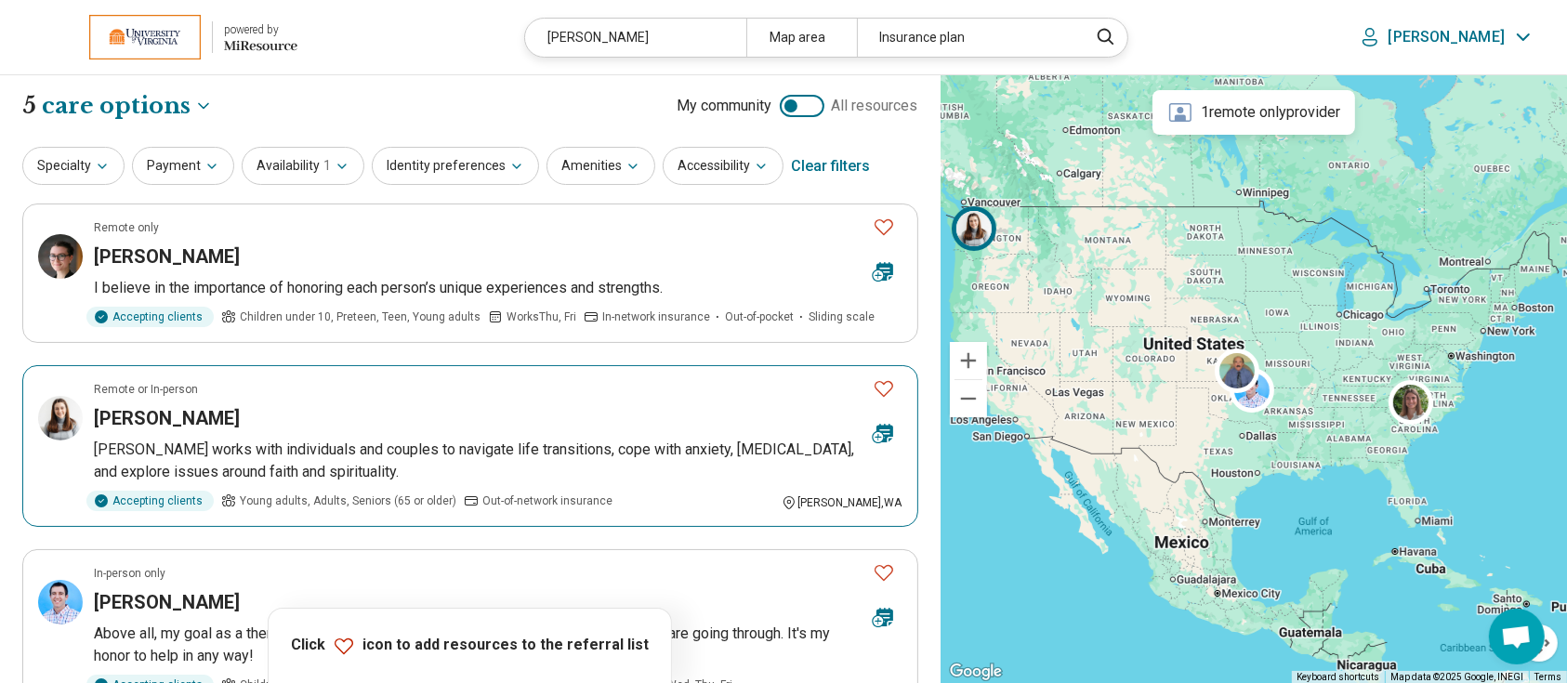
click at [336, 393] on div "Remote or In-person" at bounding box center [476, 389] width 764 height 17
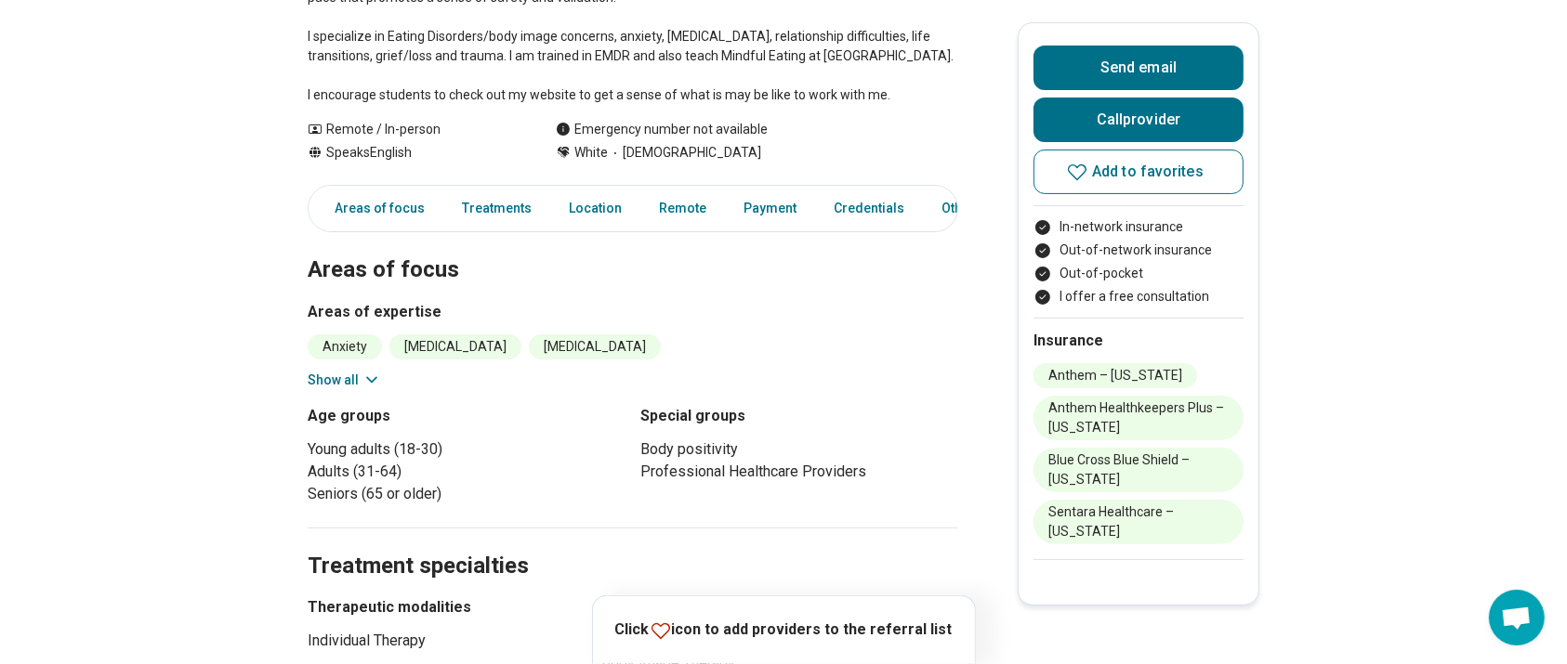
scroll to position [387, 0]
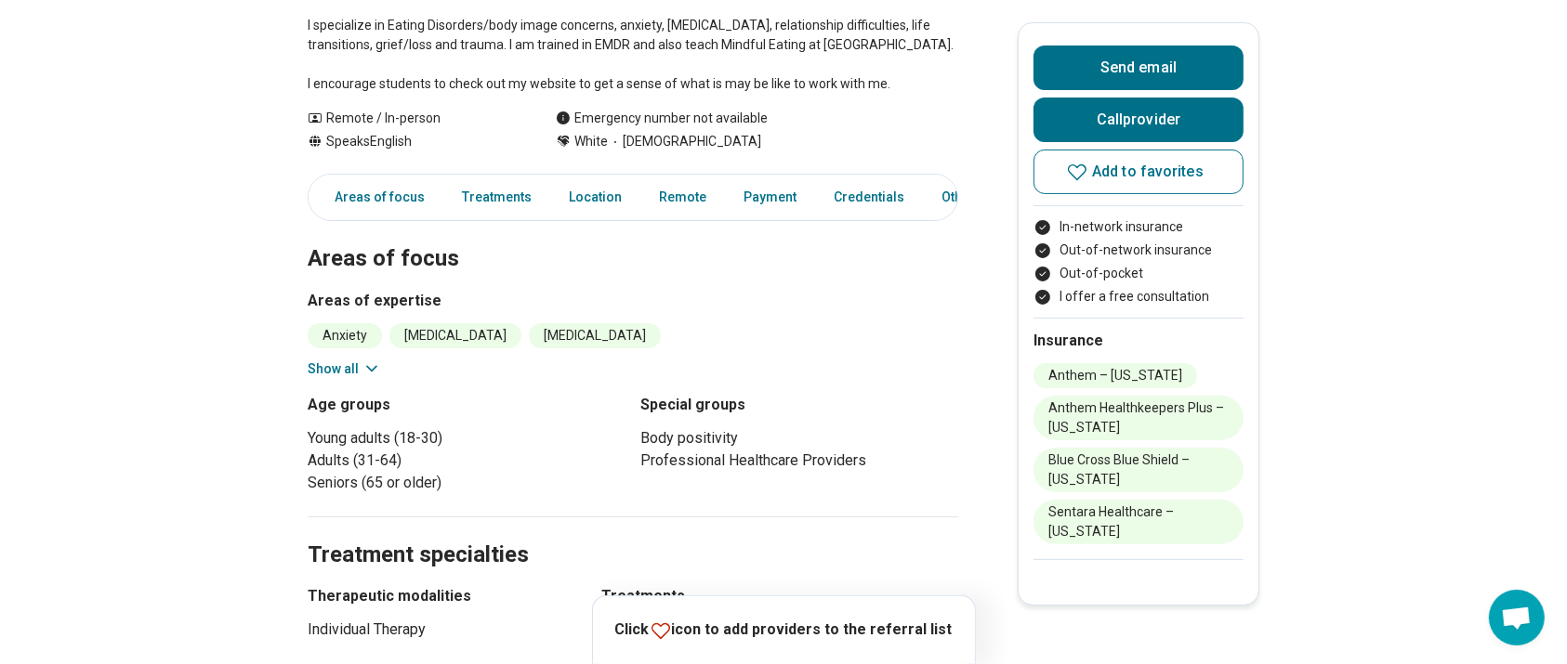
click at [354, 367] on button "Show all" at bounding box center [344, 370] width 73 height 20
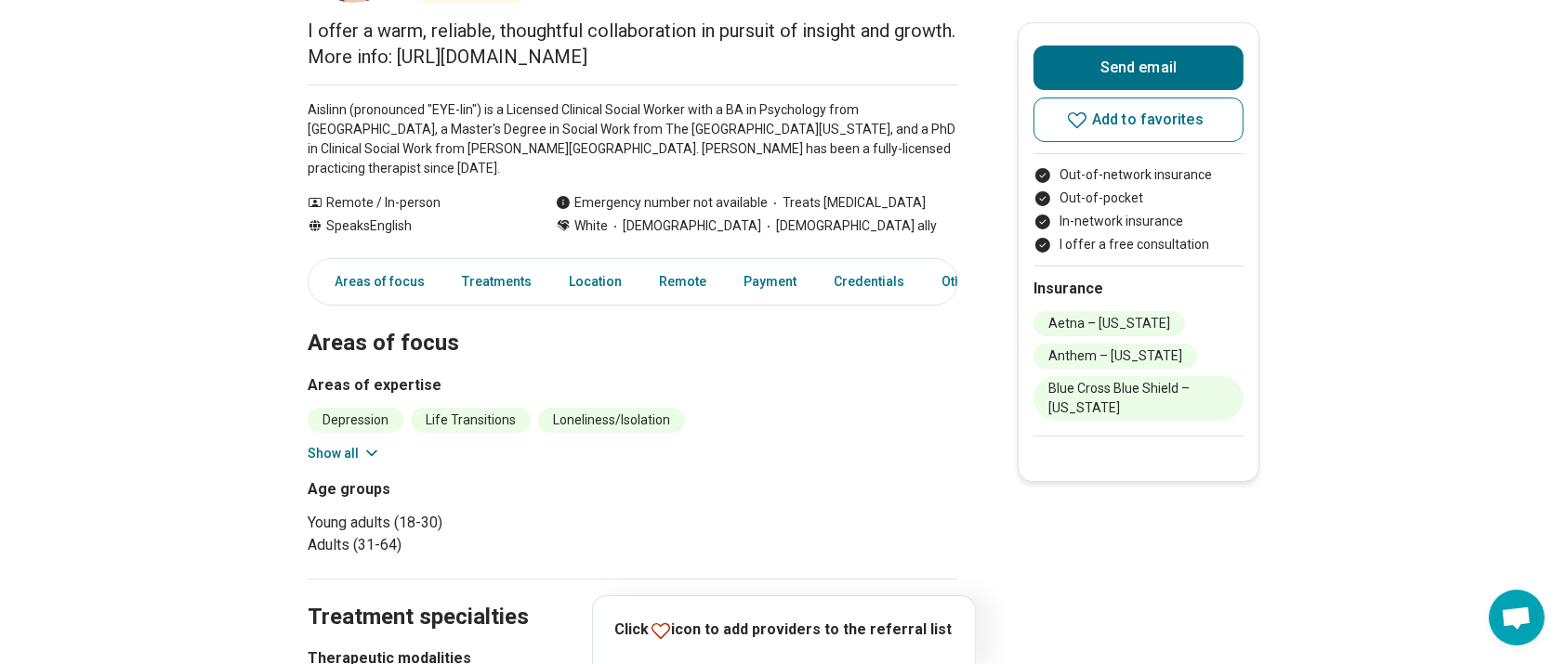
scroll to position [200, 0]
click at [356, 442] on button "Show all" at bounding box center [344, 452] width 73 height 20
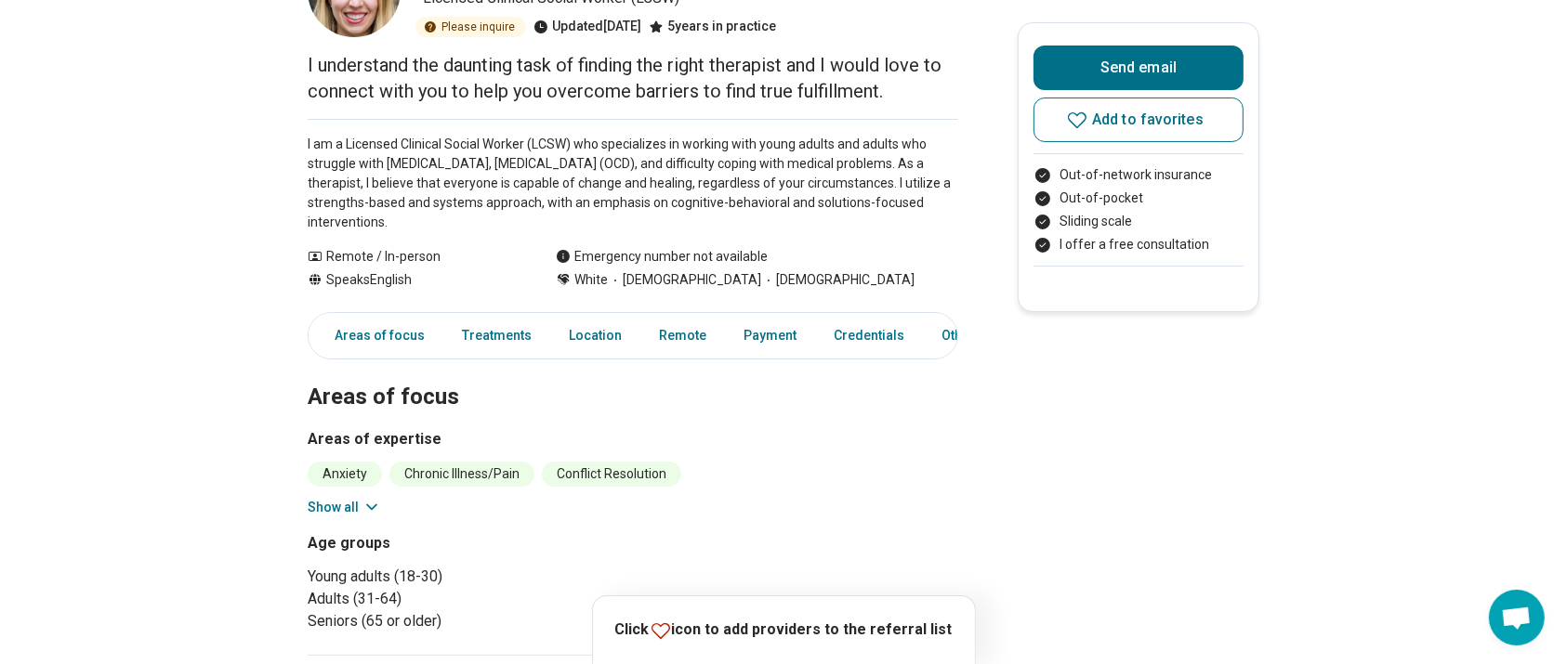
scroll to position [167, 0]
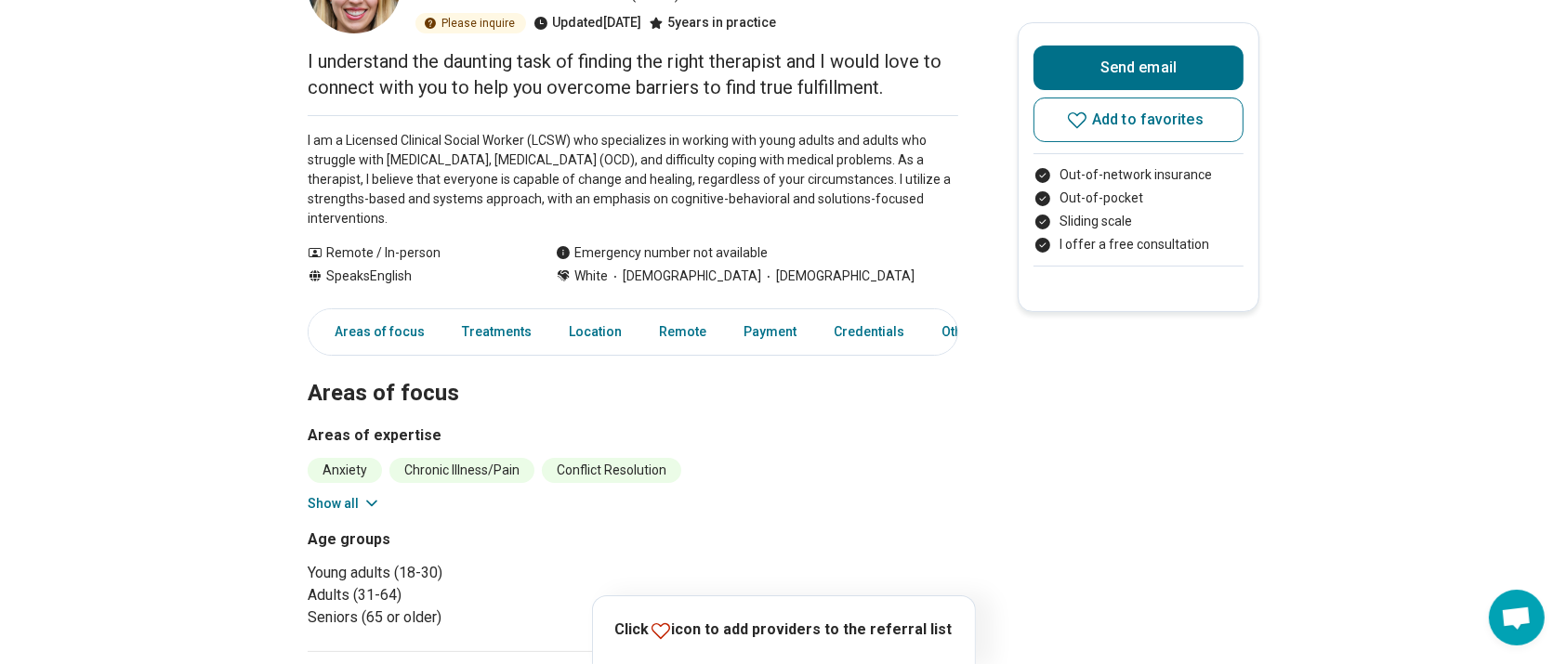
click at [364, 497] on button "Show all" at bounding box center [344, 504] width 73 height 20
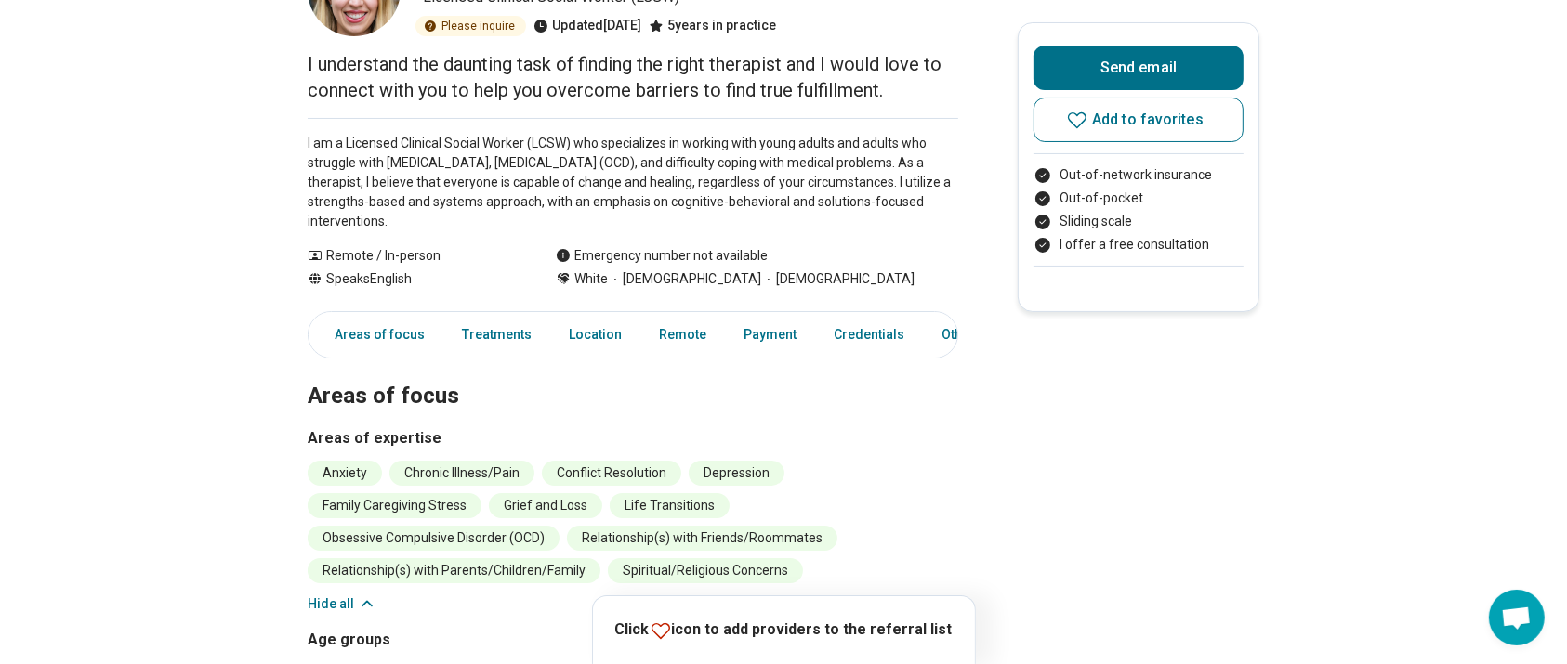
scroll to position [164, 0]
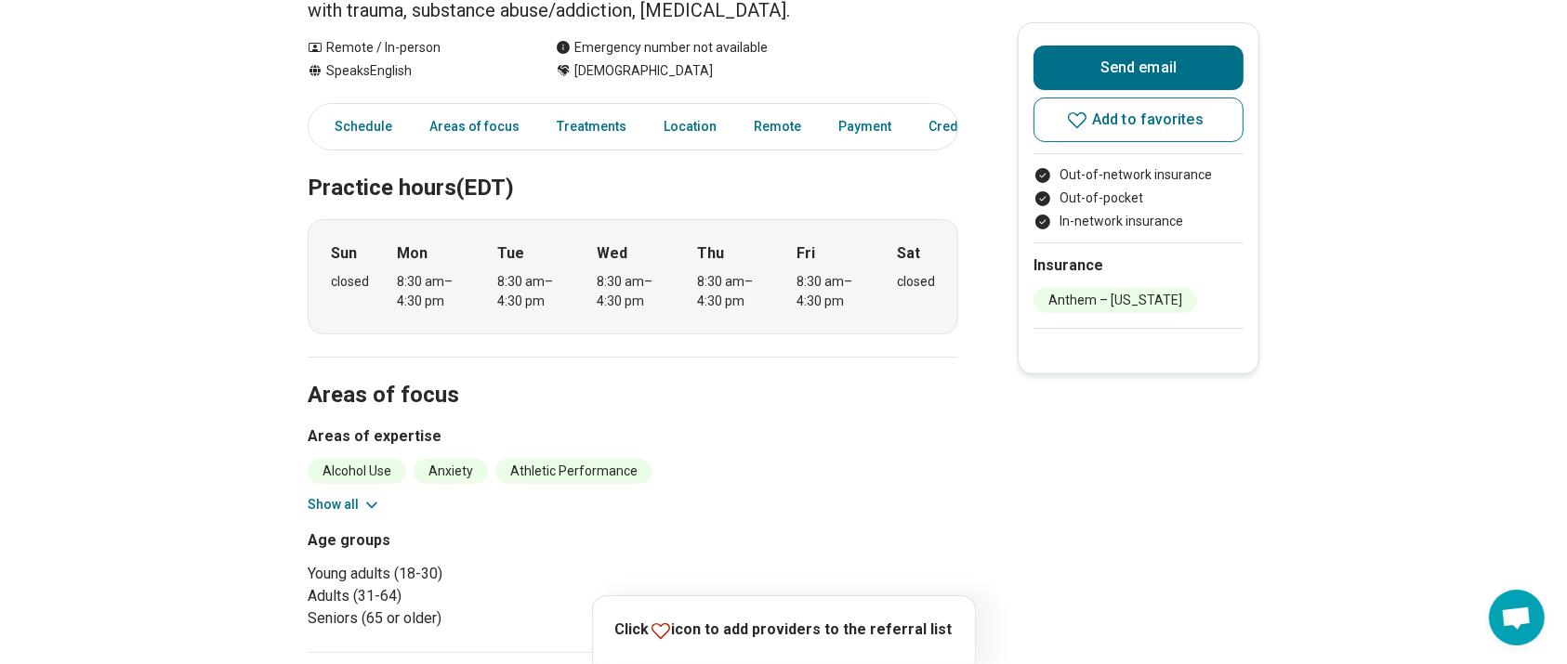
scroll to position [245, 0]
click at [357, 495] on button "Show all" at bounding box center [344, 504] width 73 height 20
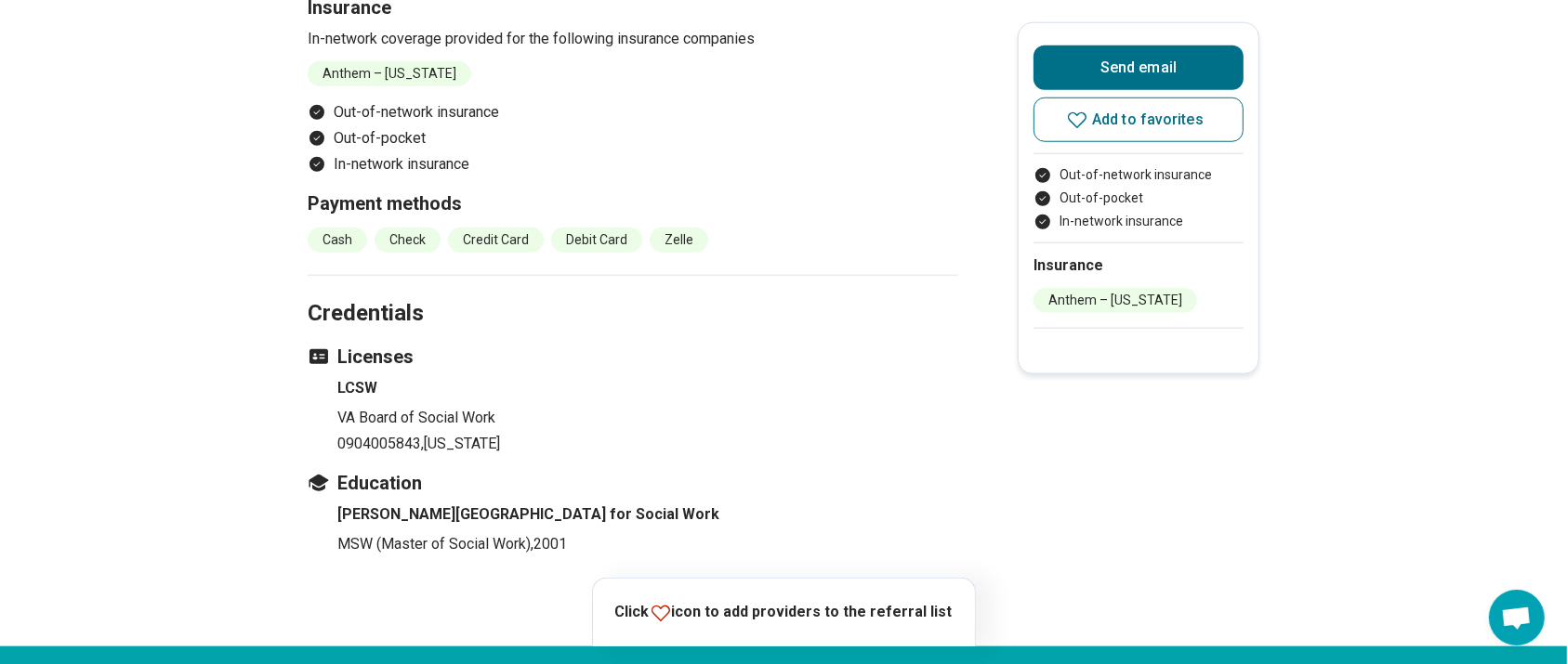
scroll to position [1700, 0]
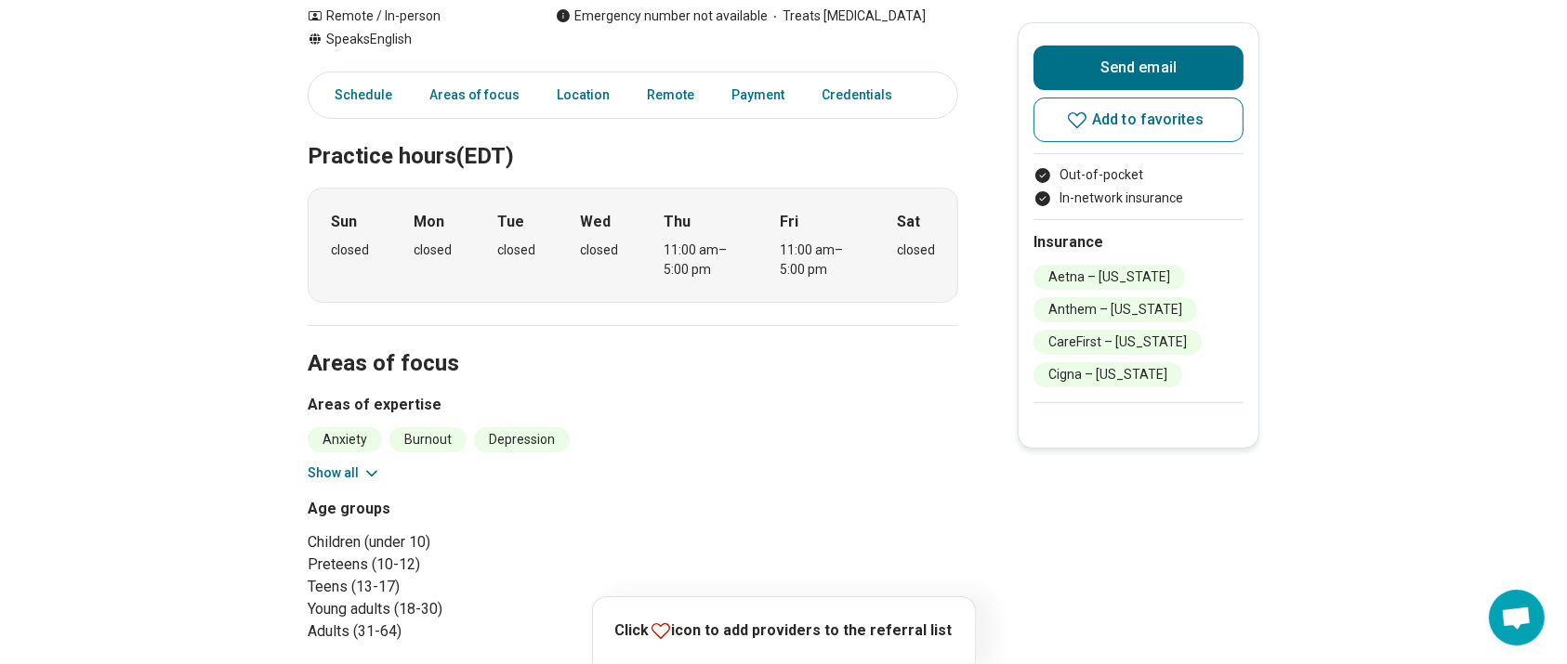
scroll to position [287, 0]
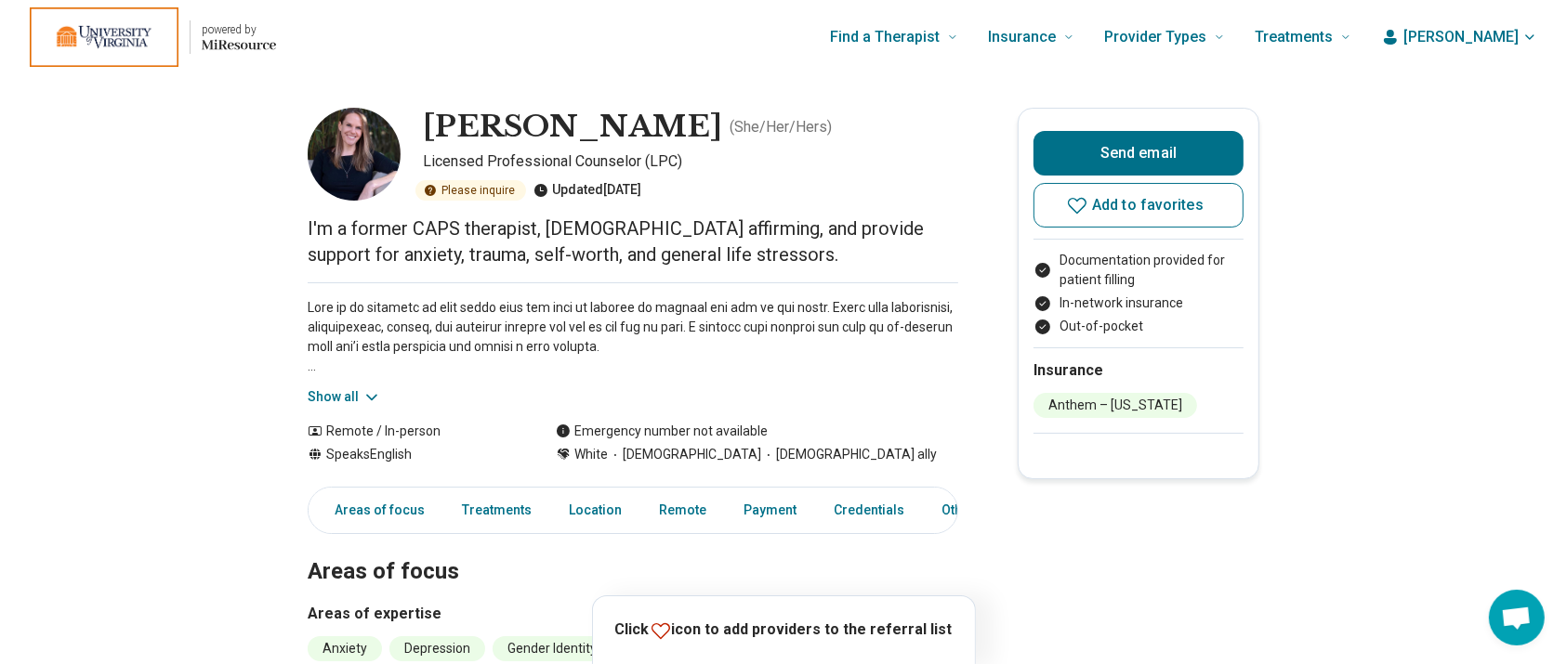
click at [352, 391] on button "Show all" at bounding box center [344, 398] width 73 height 20
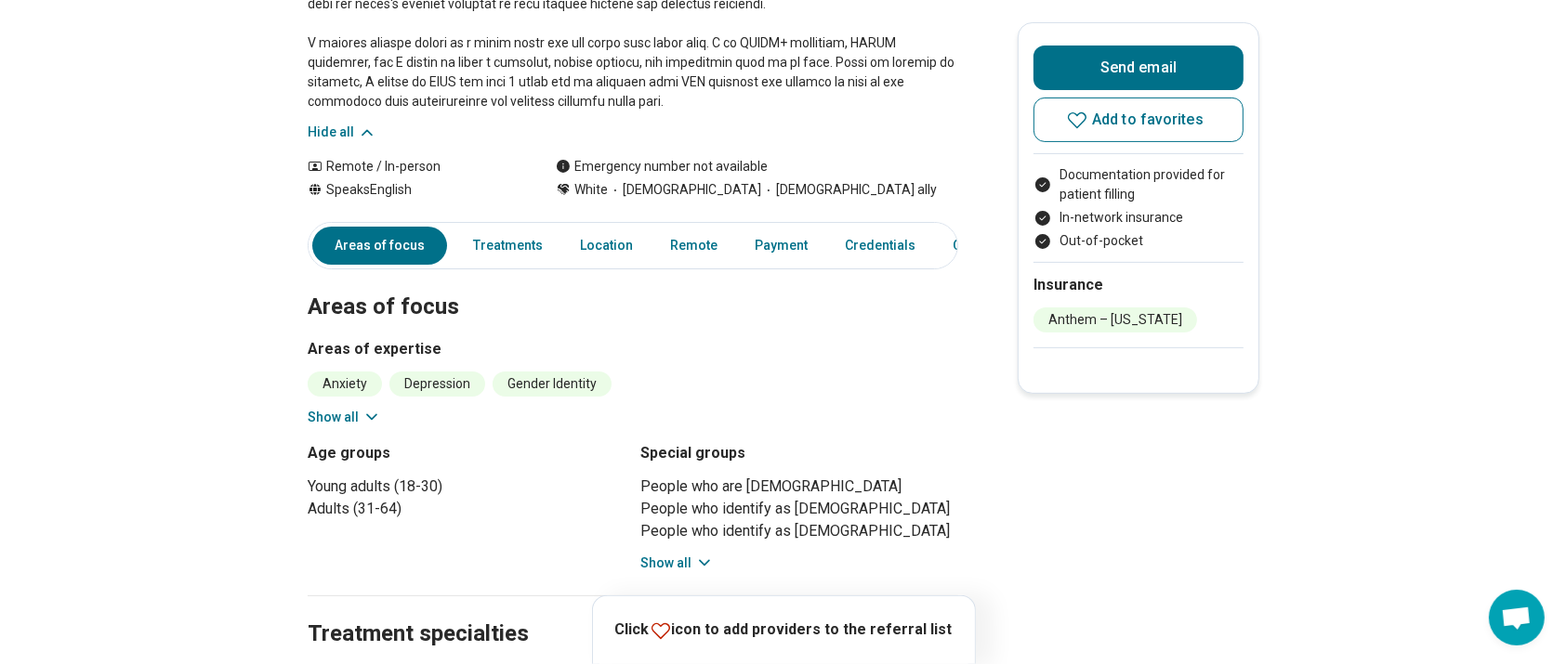
scroll to position [438, 0]
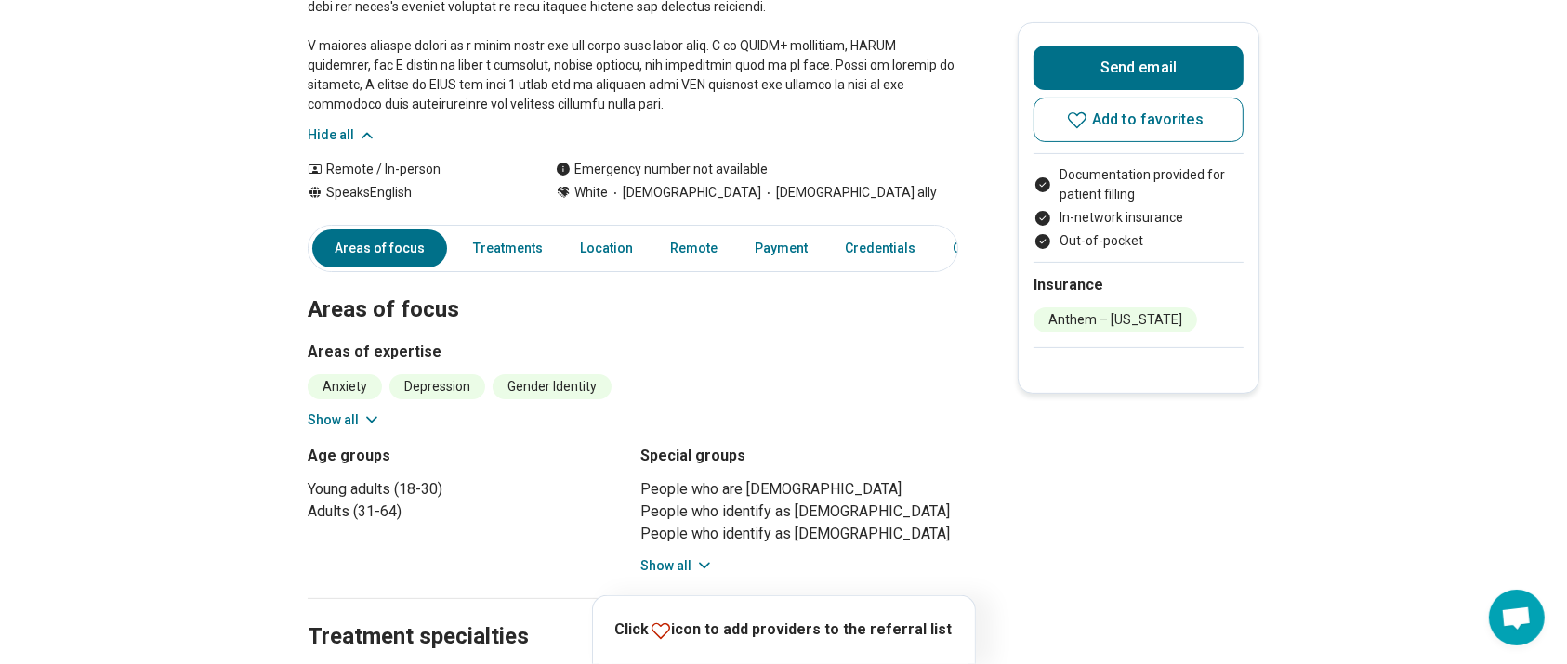
click at [371, 413] on icon at bounding box center [371, 420] width 19 height 19
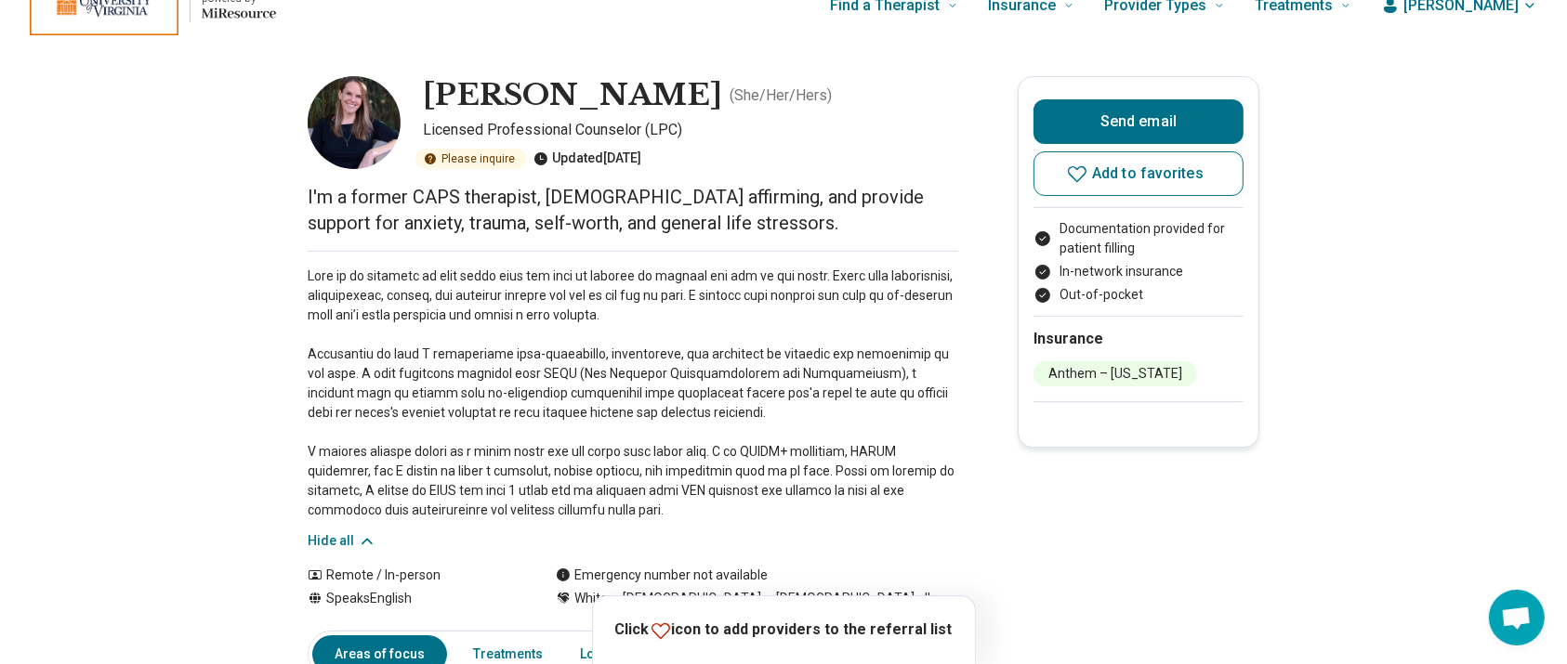
scroll to position [31, 0]
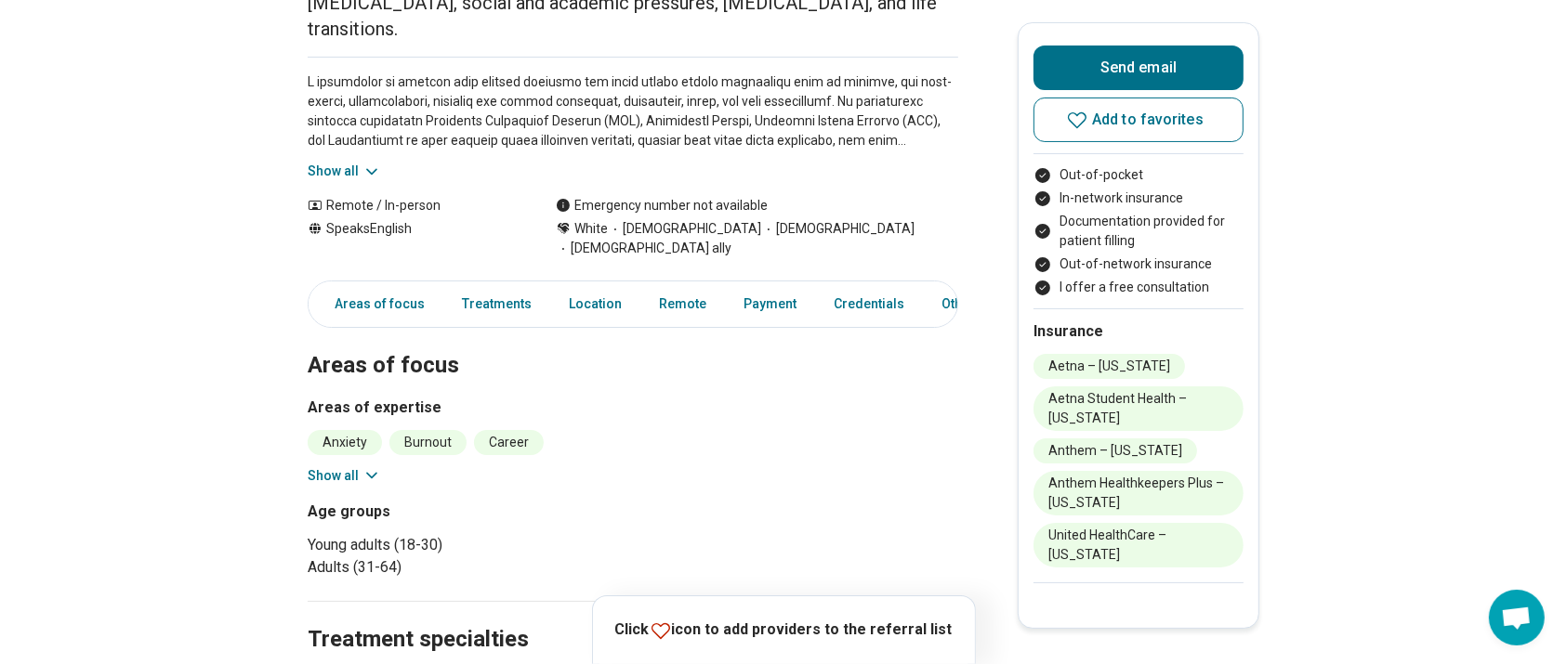
scroll to position [262, 0]
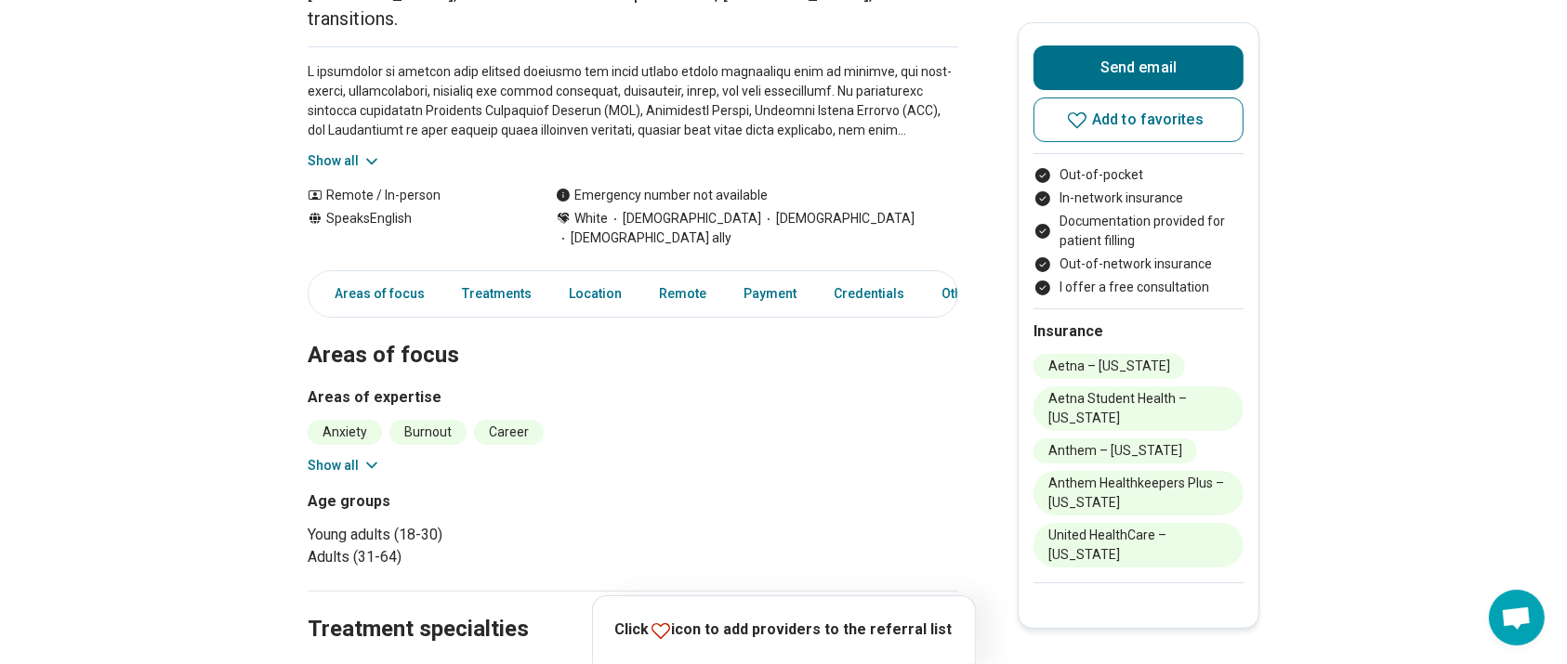
click at [354, 456] on button "Show all" at bounding box center [344, 466] width 73 height 20
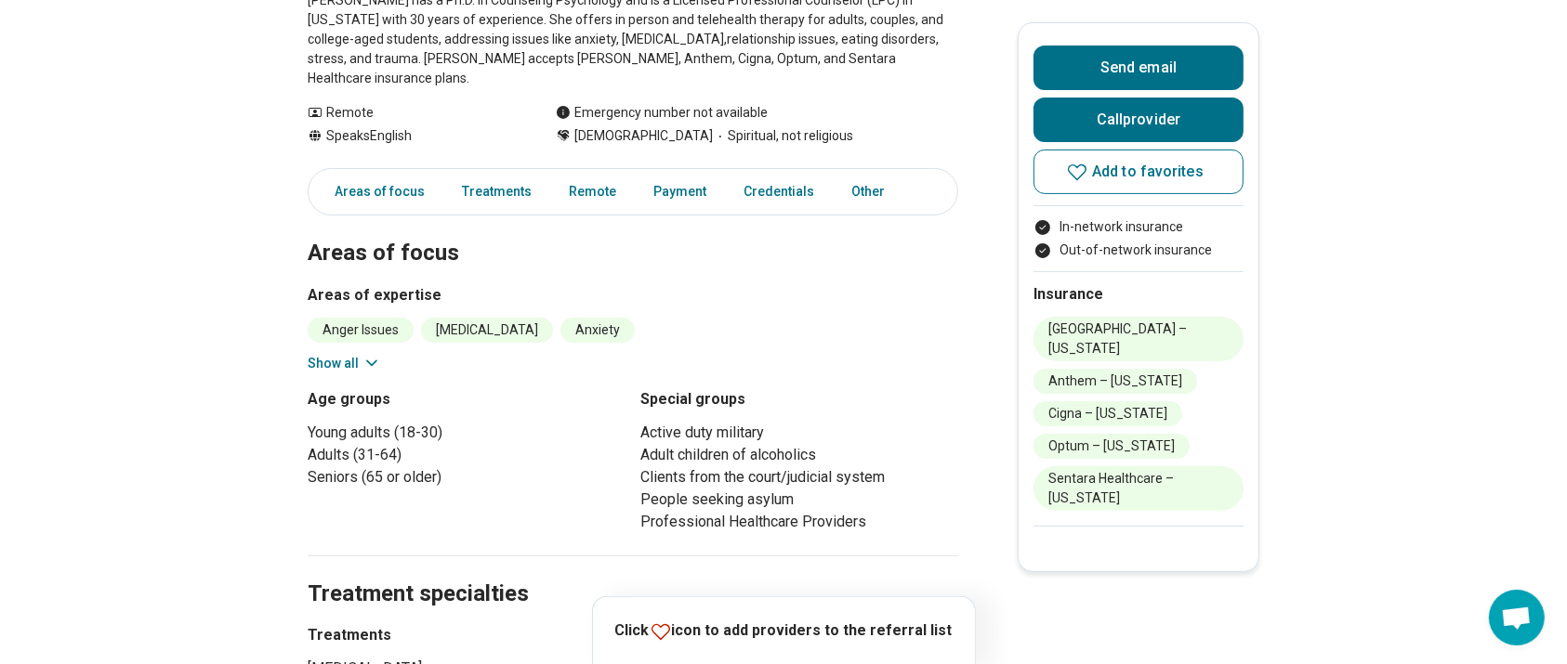
scroll to position [451, 0]
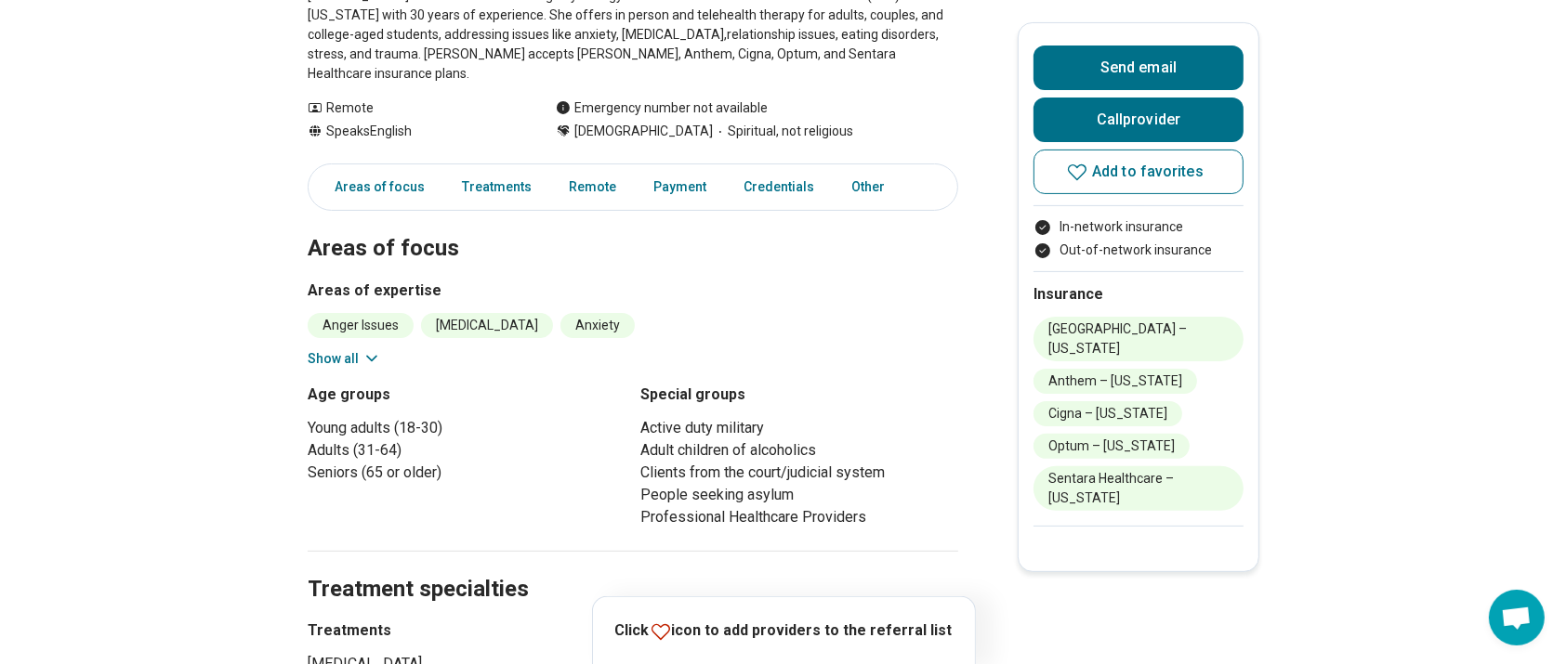
click at [358, 349] on button "Show all" at bounding box center [344, 359] width 73 height 20
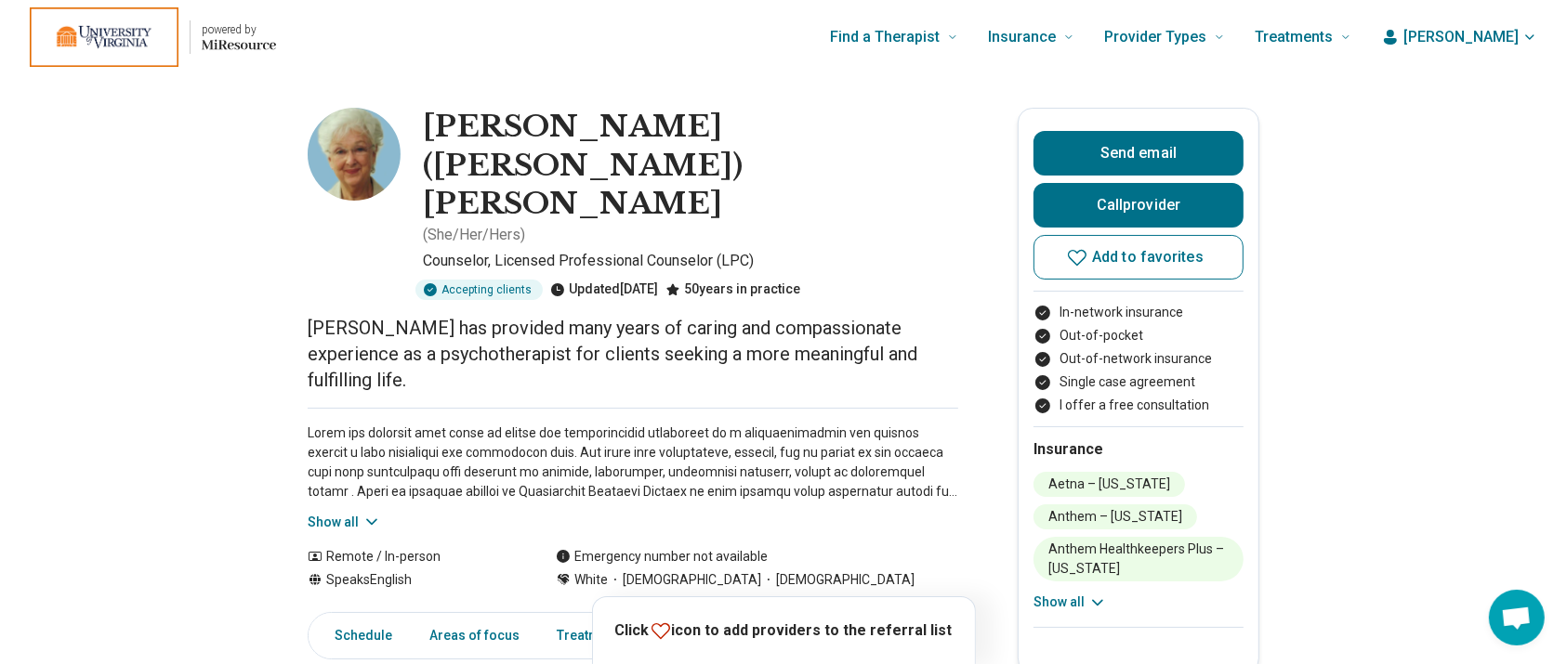
click at [374, 513] on icon at bounding box center [371, 522] width 19 height 19
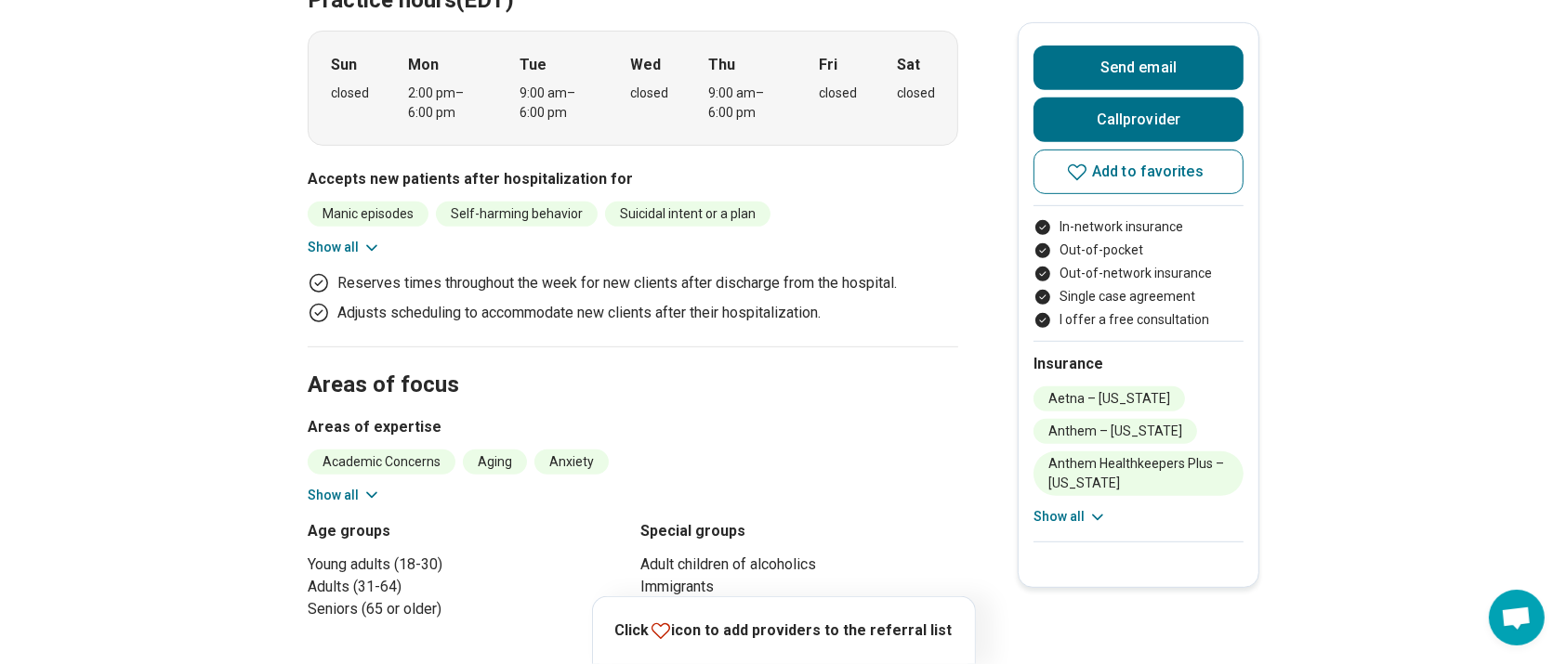
scroll to position [815, 0]
click at [339, 485] on button "Show all" at bounding box center [344, 495] width 73 height 20
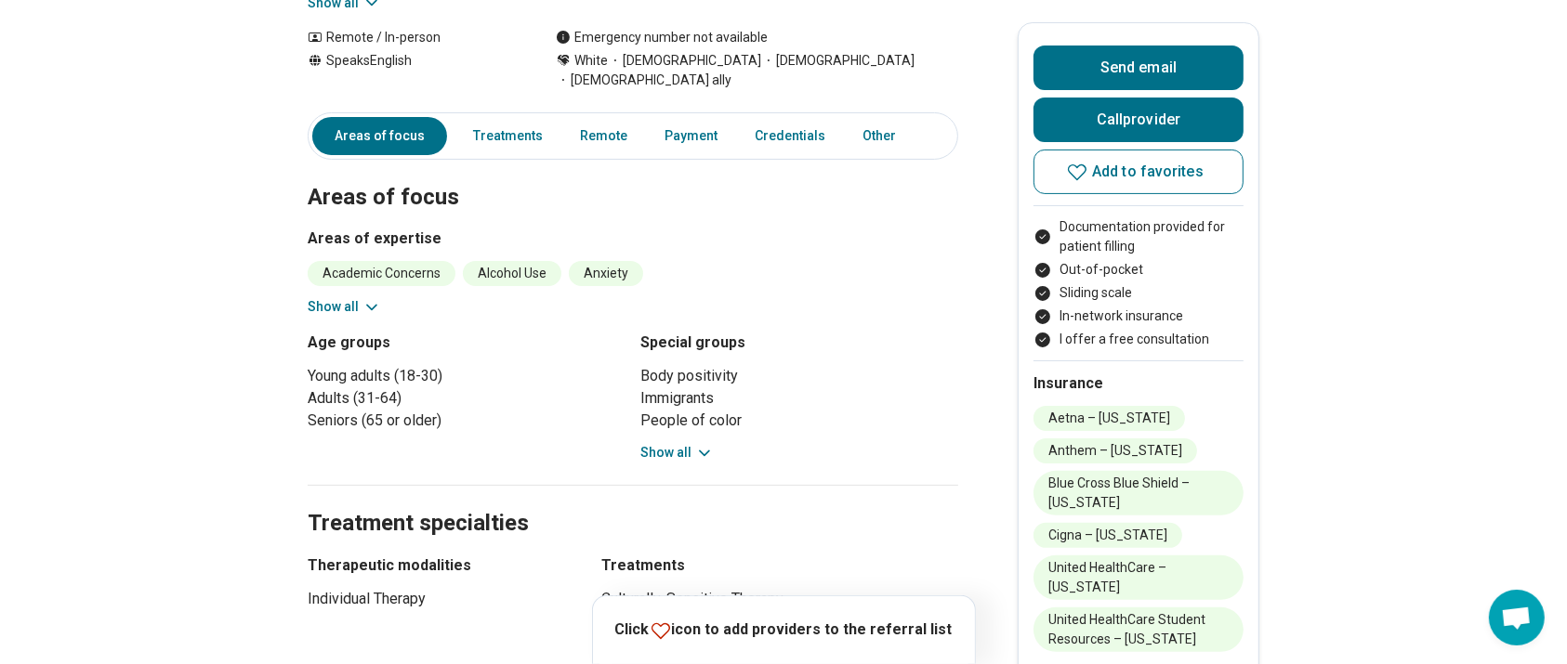
scroll to position [245, 0]
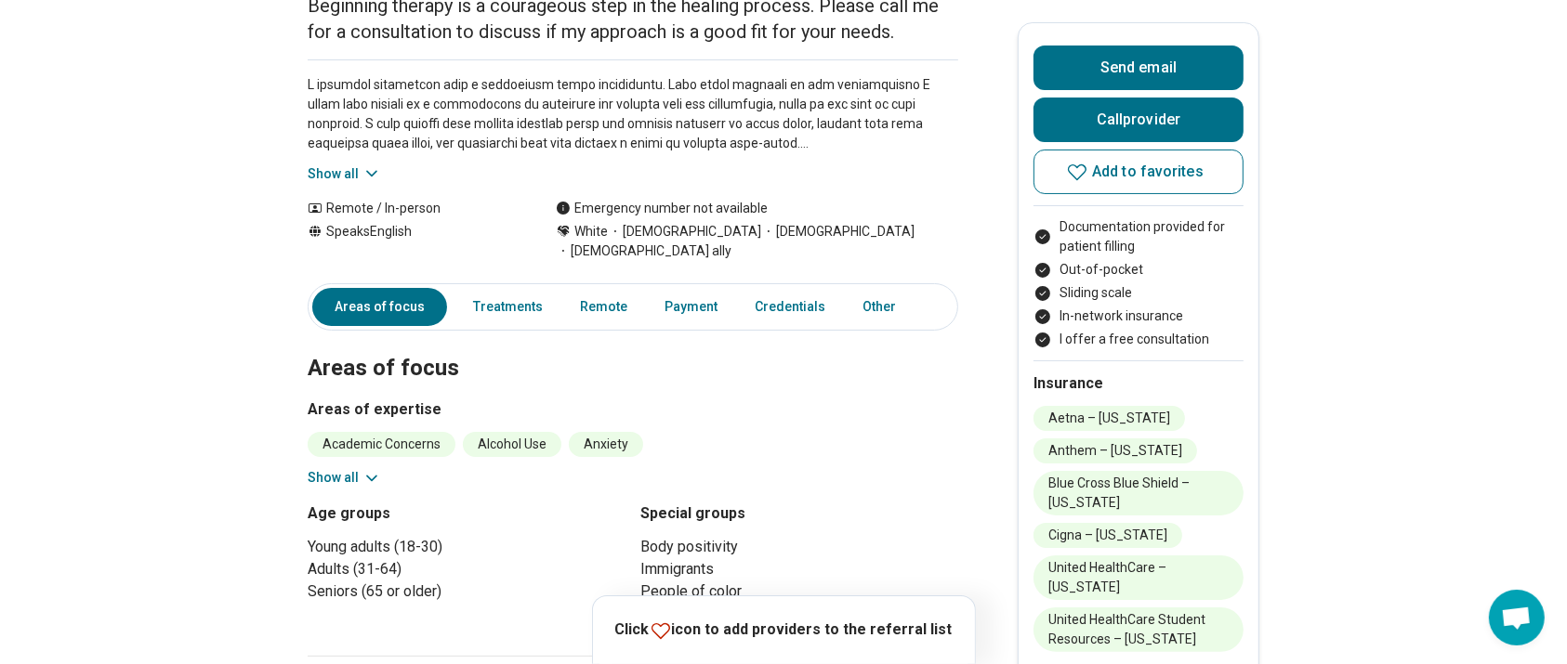
click at [366, 468] on button "Show all" at bounding box center [344, 478] width 73 height 20
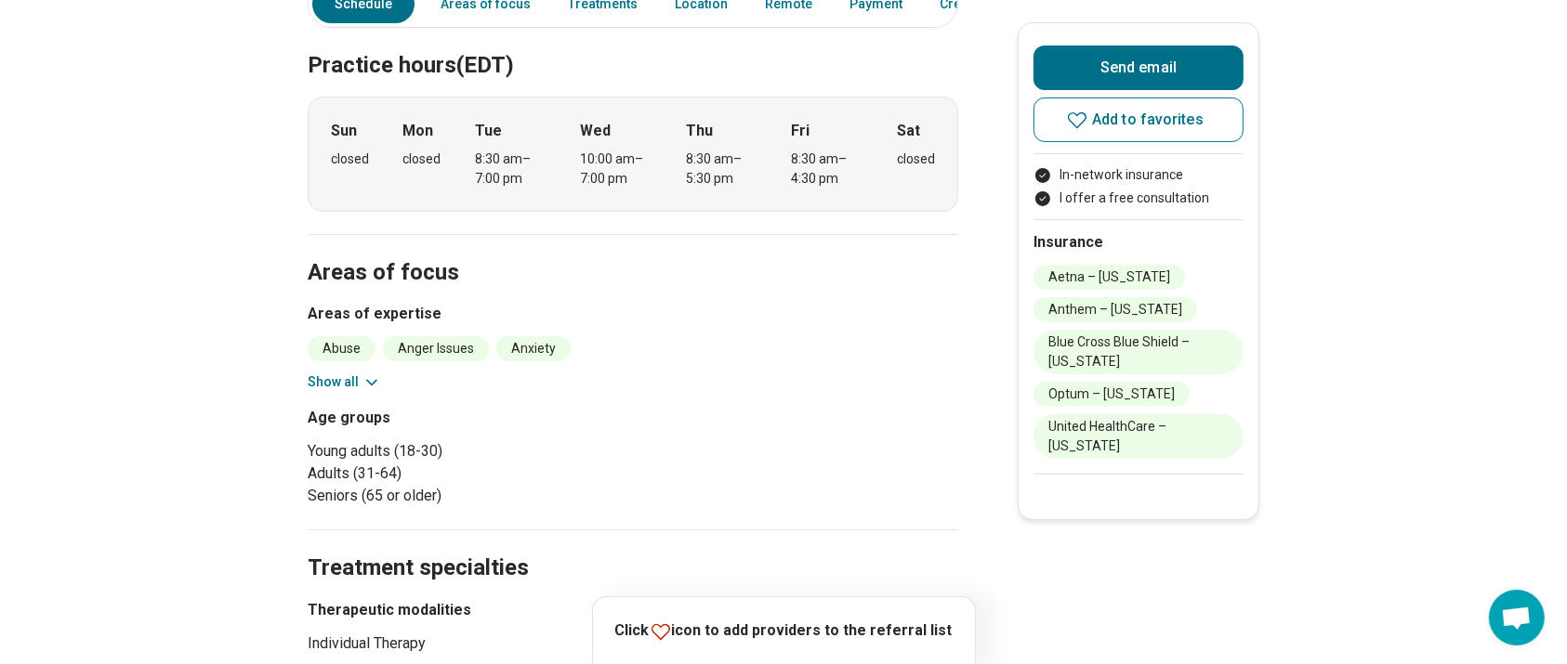
scroll to position [529, 0]
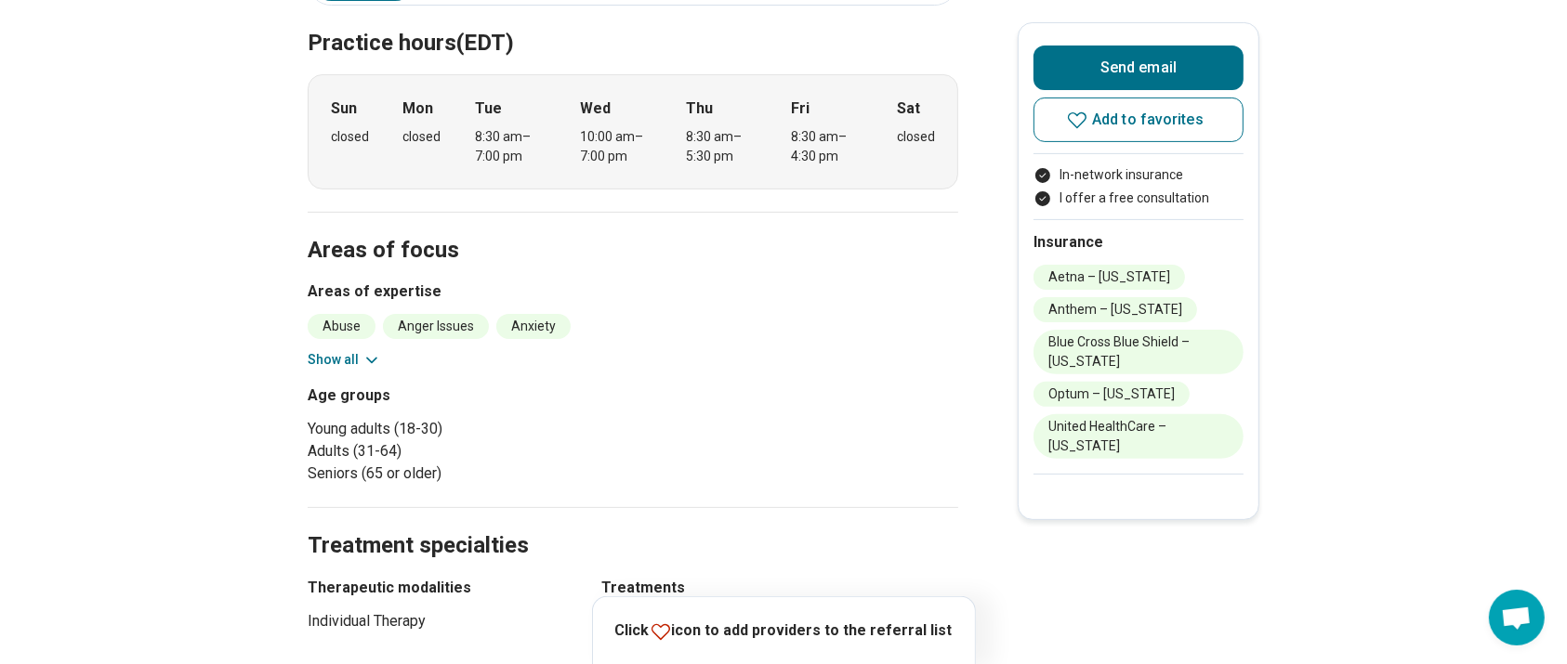
click at [349, 353] on button "Show all" at bounding box center [344, 360] width 73 height 20
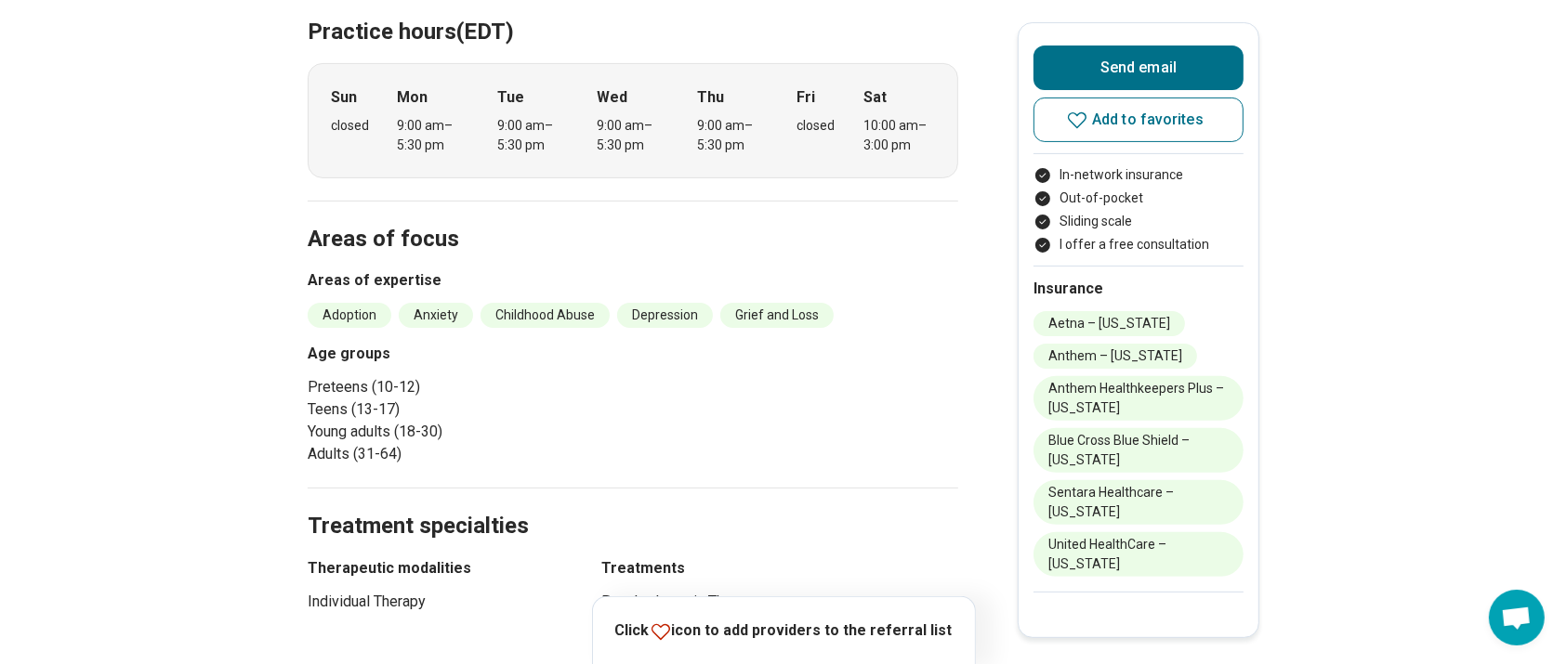
scroll to position [510, 0]
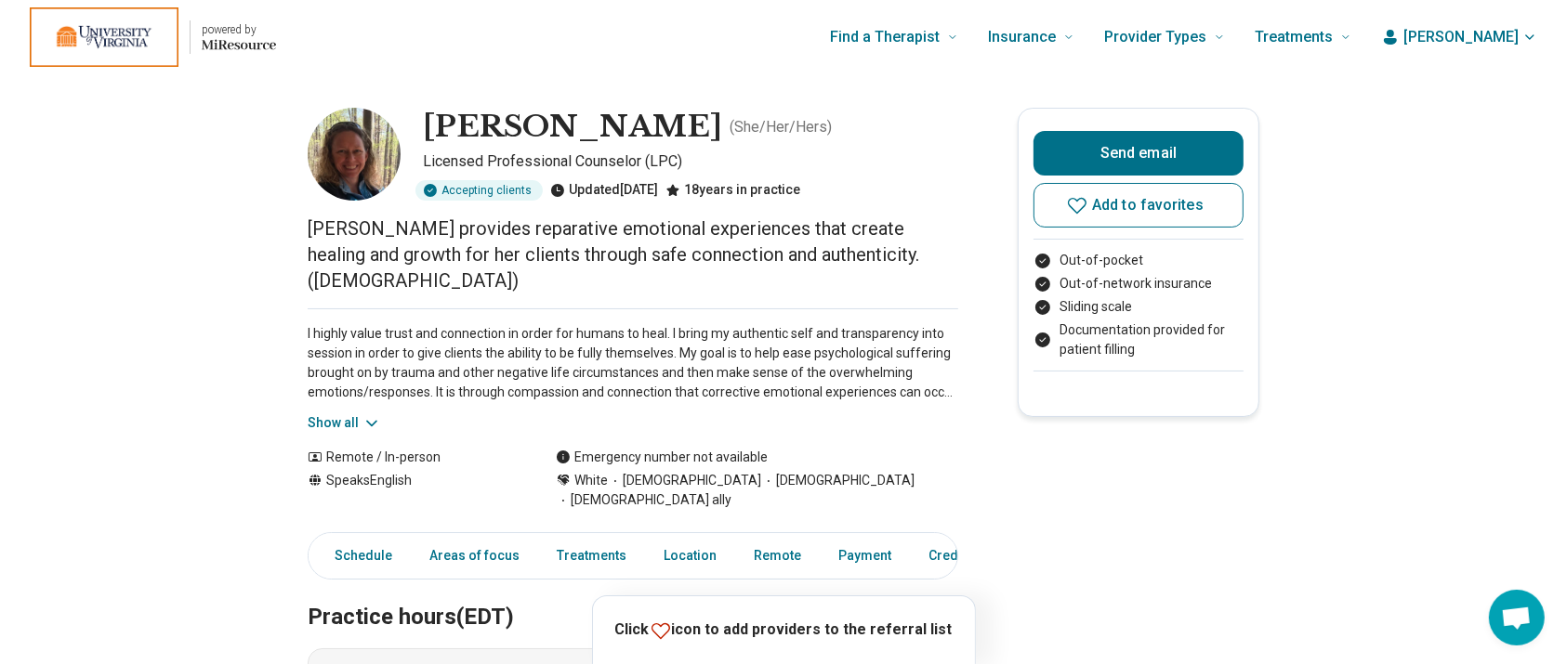
click at [364, 385] on div "I highly value trust and connection in order for humans to heal. I bring my aut…" at bounding box center [633, 371] width 651 height 125
click at [349, 414] on button "Show all" at bounding box center [344, 424] width 73 height 20
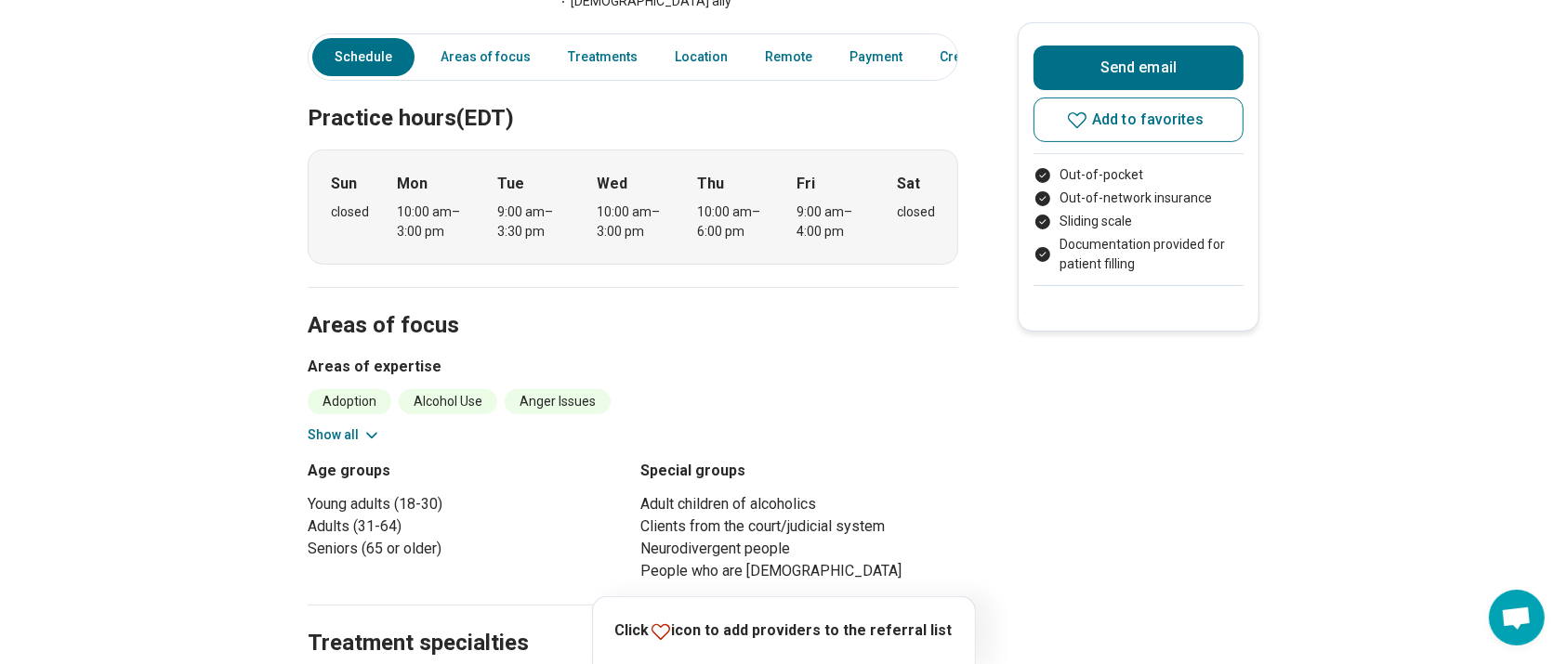
scroll to position [603, 0]
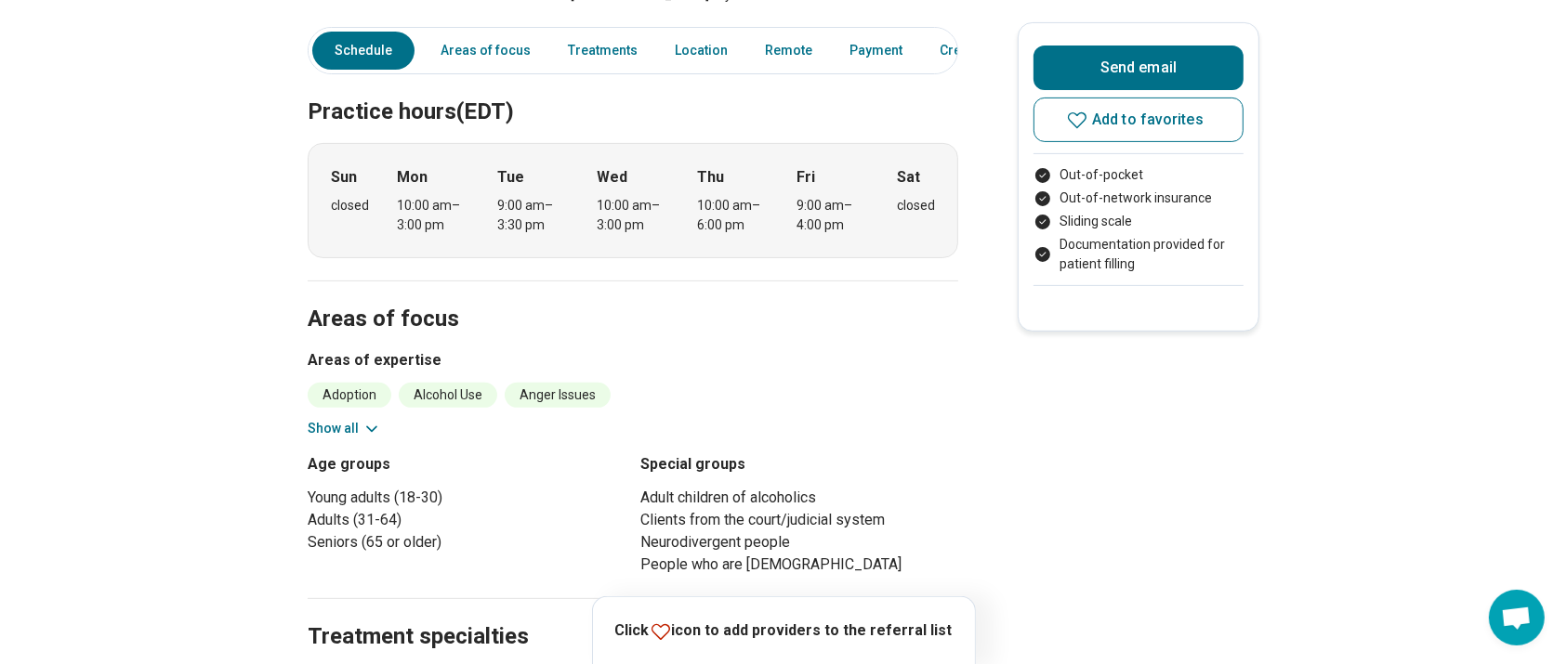
click at [350, 419] on button "Show all" at bounding box center [344, 429] width 73 height 20
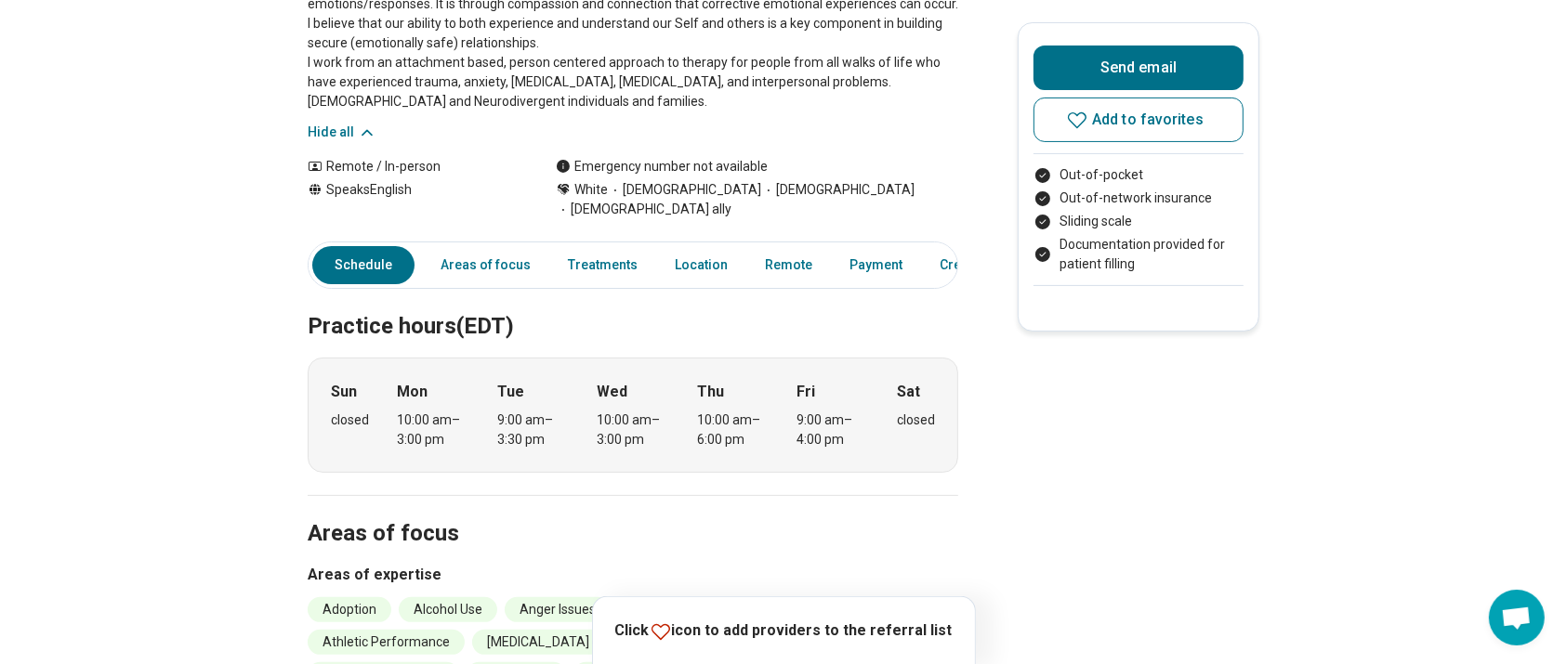
scroll to position [344, 0]
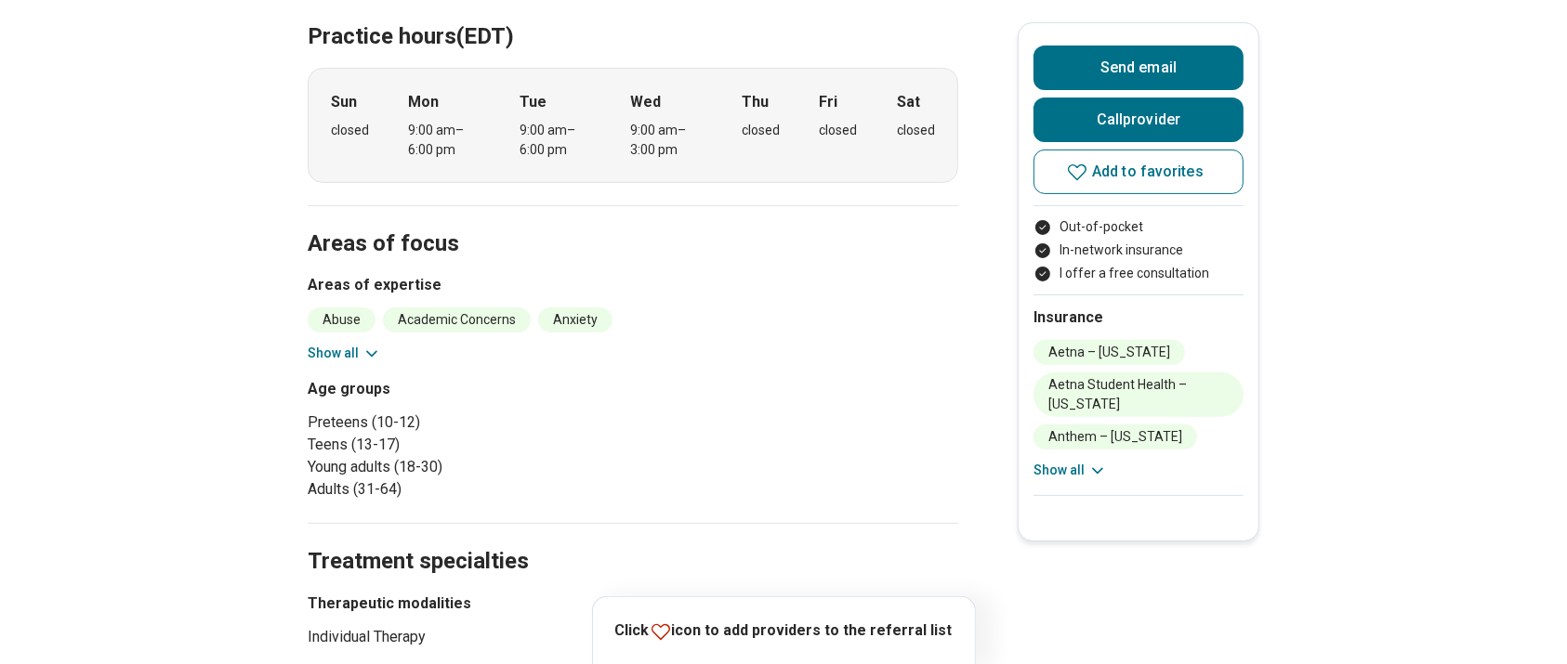
scroll to position [572, 0]
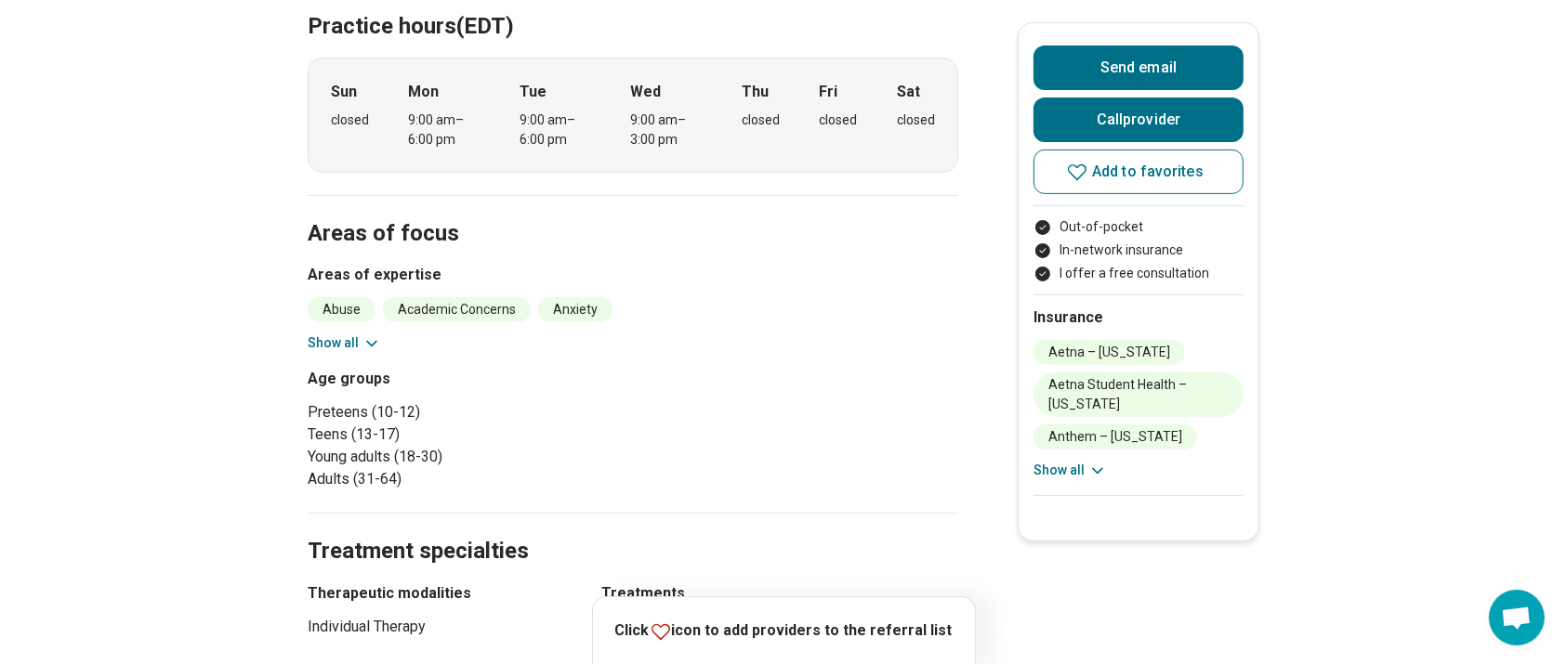
click at [364, 339] on button "Show all" at bounding box center [344, 344] width 73 height 20
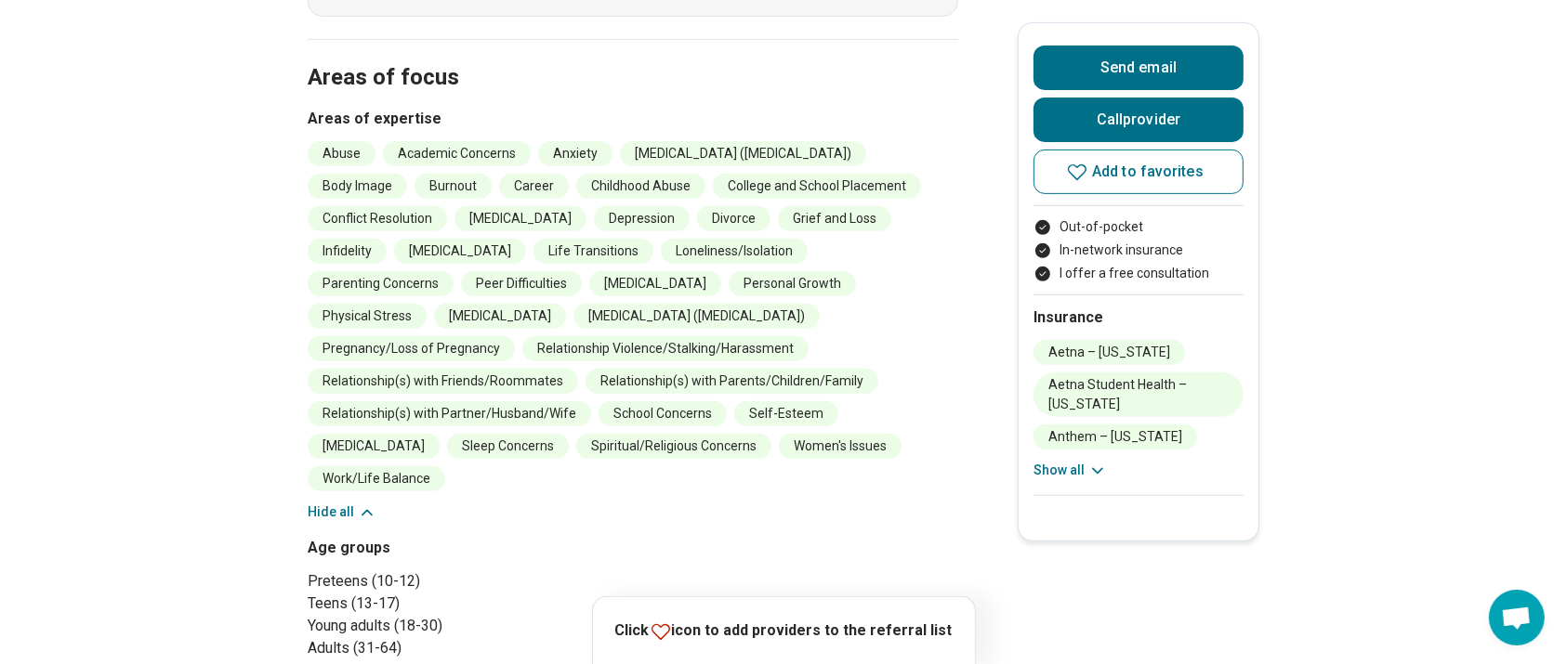
scroll to position [732, 19]
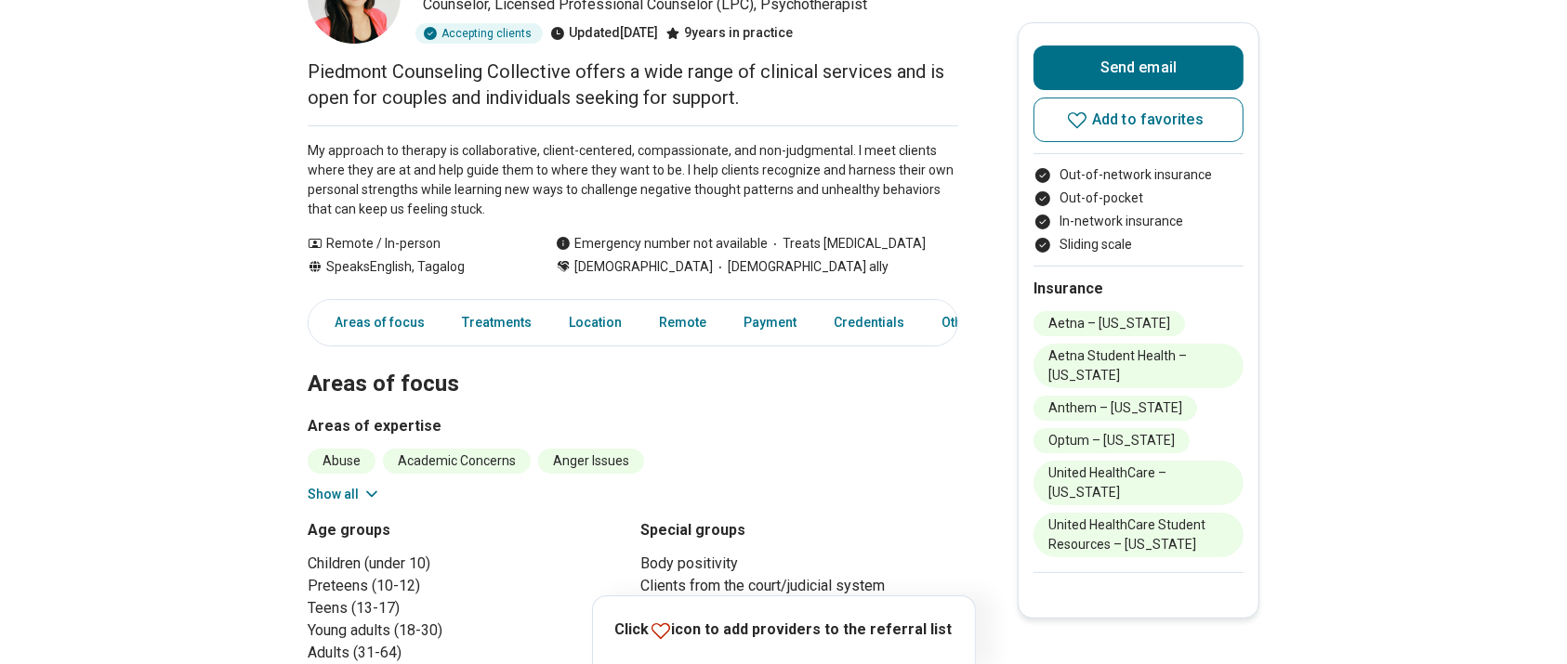
scroll to position [158, 0]
click at [325, 494] on button "Show all" at bounding box center [344, 494] width 73 height 20
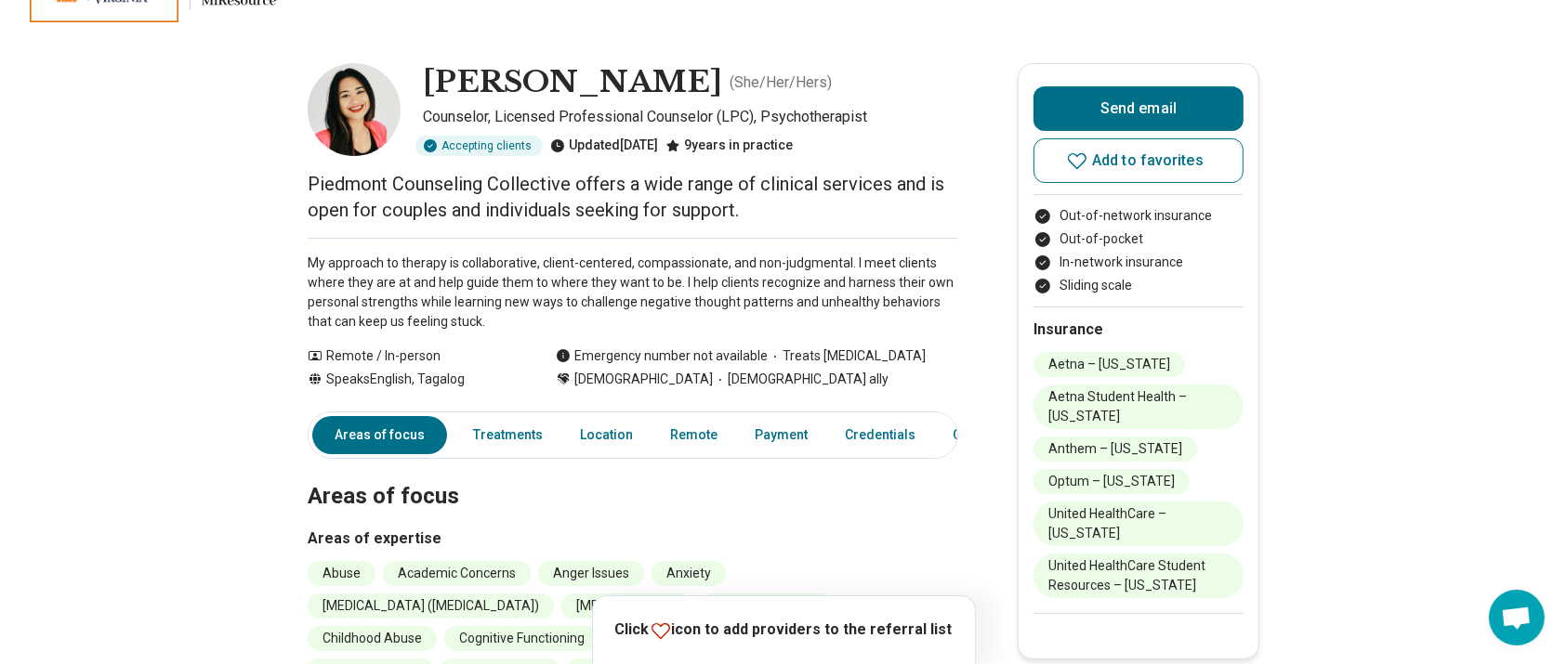
scroll to position [0, 0]
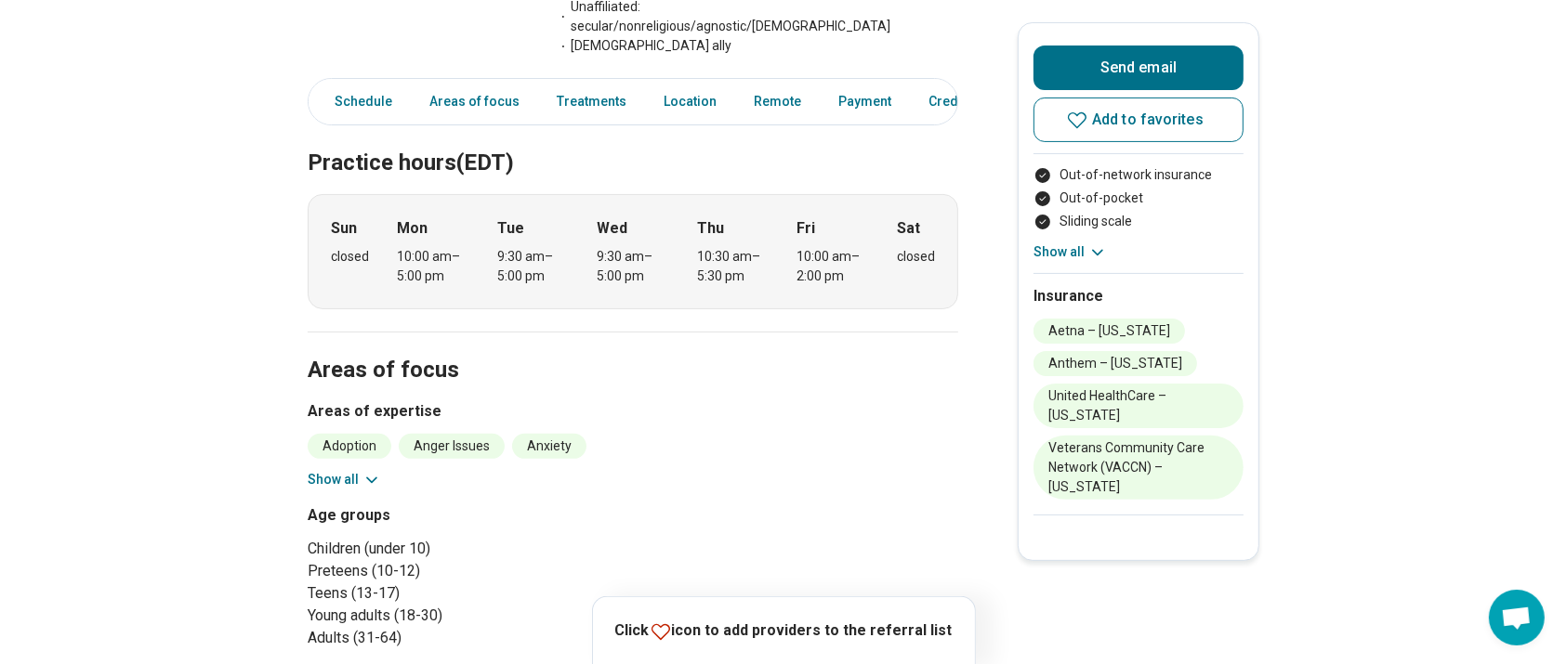
scroll to position [512, 0]
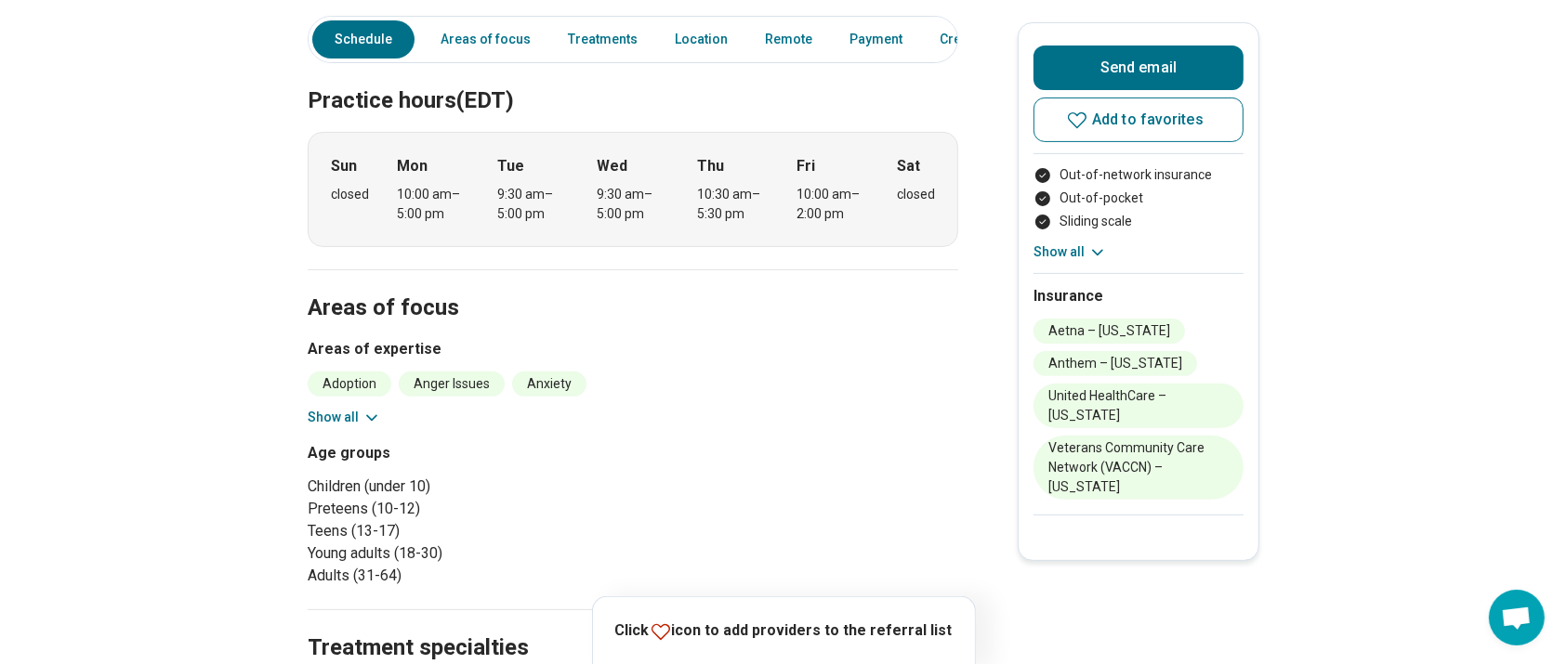
click at [335, 408] on button "Show all" at bounding box center [344, 418] width 73 height 20
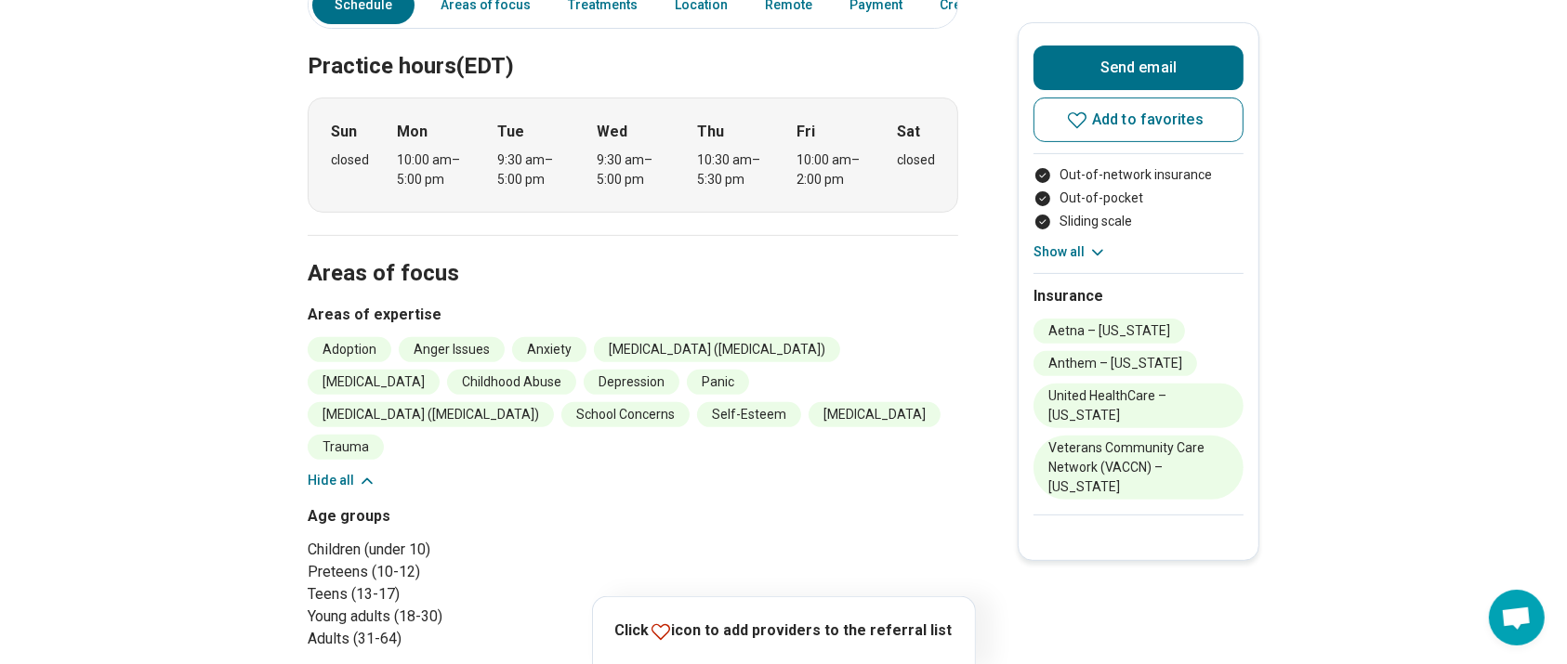
scroll to position [547, 19]
click at [310, 470] on button "Hide all" at bounding box center [342, 480] width 69 height 20
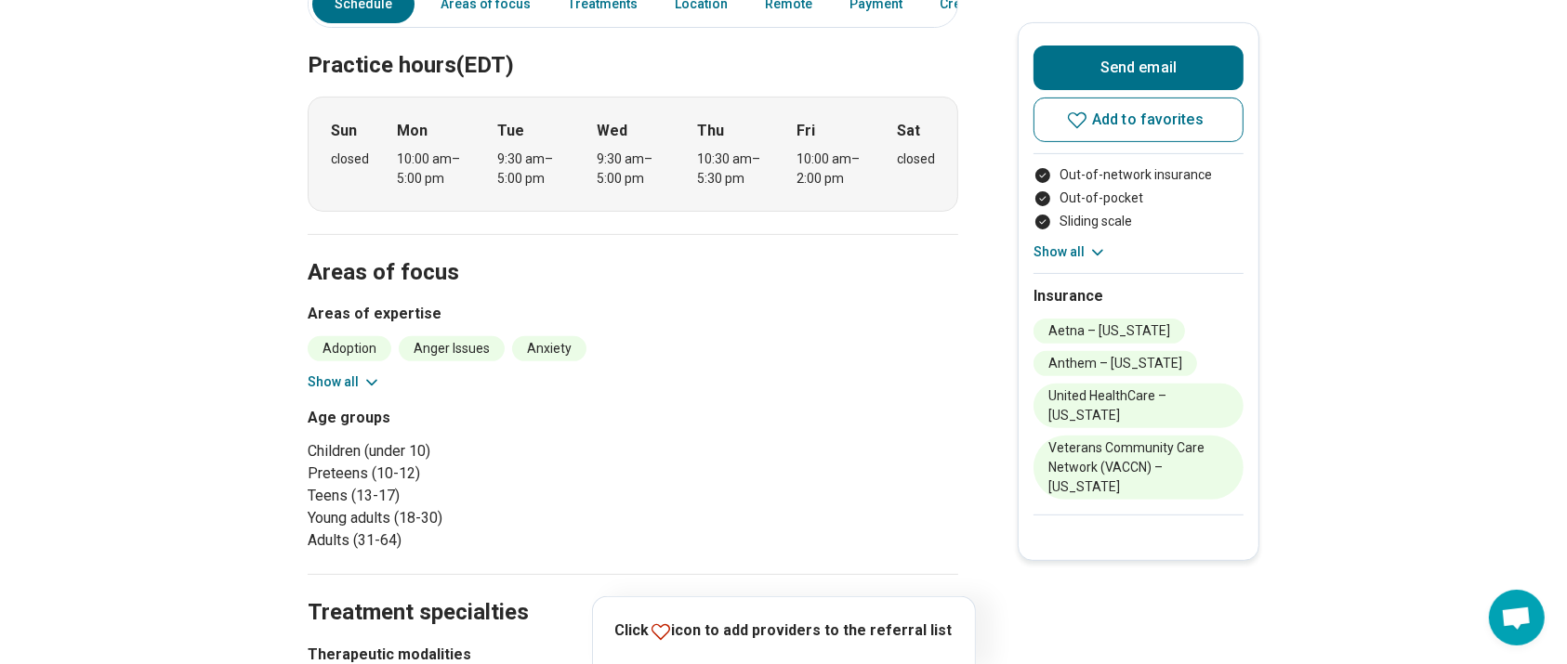
click at [341, 373] on button "Show all" at bounding box center [344, 383] width 73 height 20
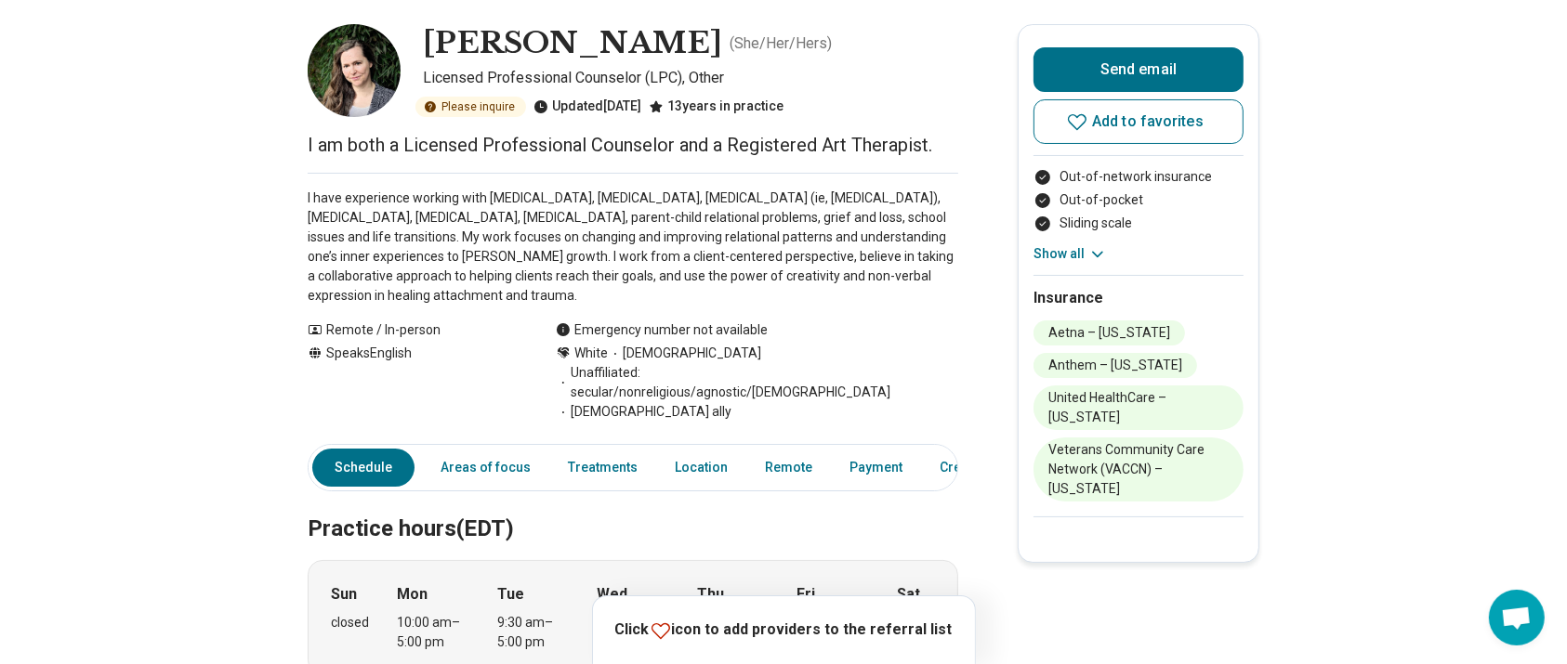
scroll to position [83, 19]
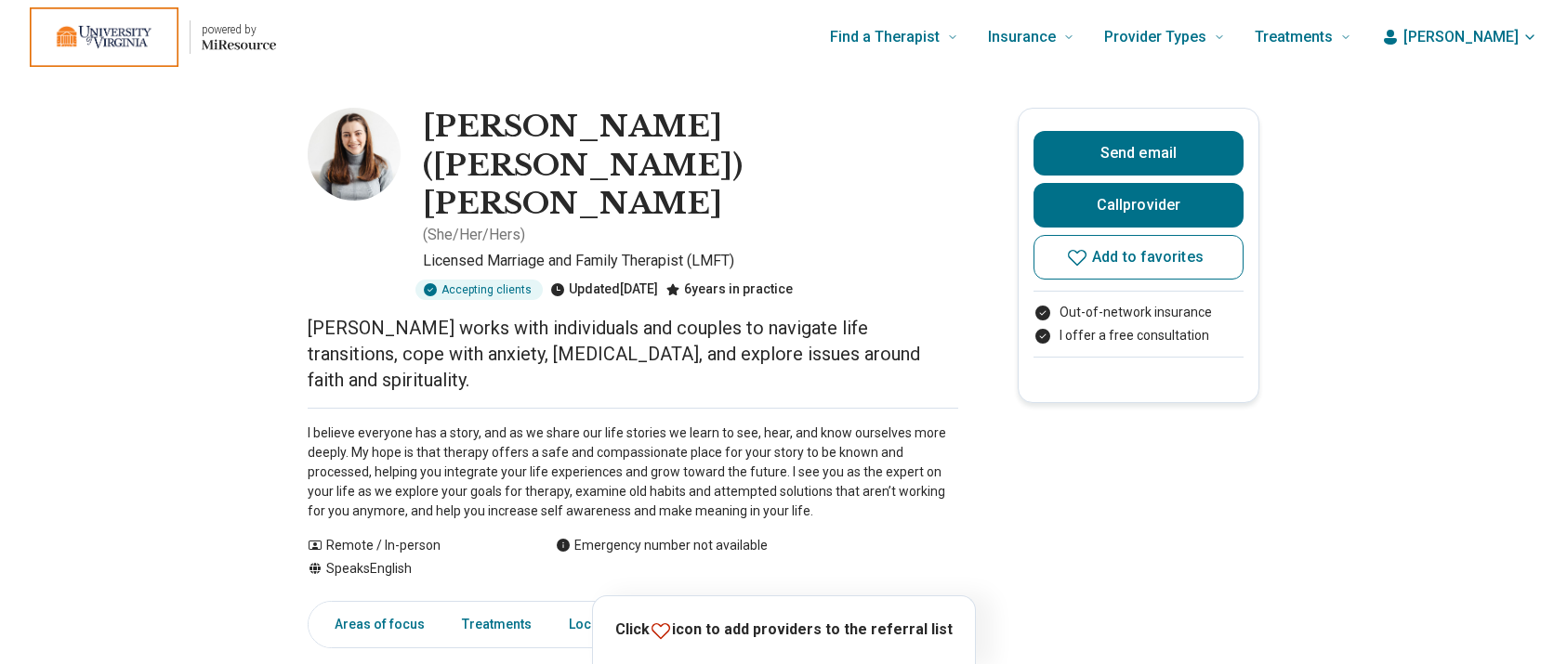
scroll to position [7, 0]
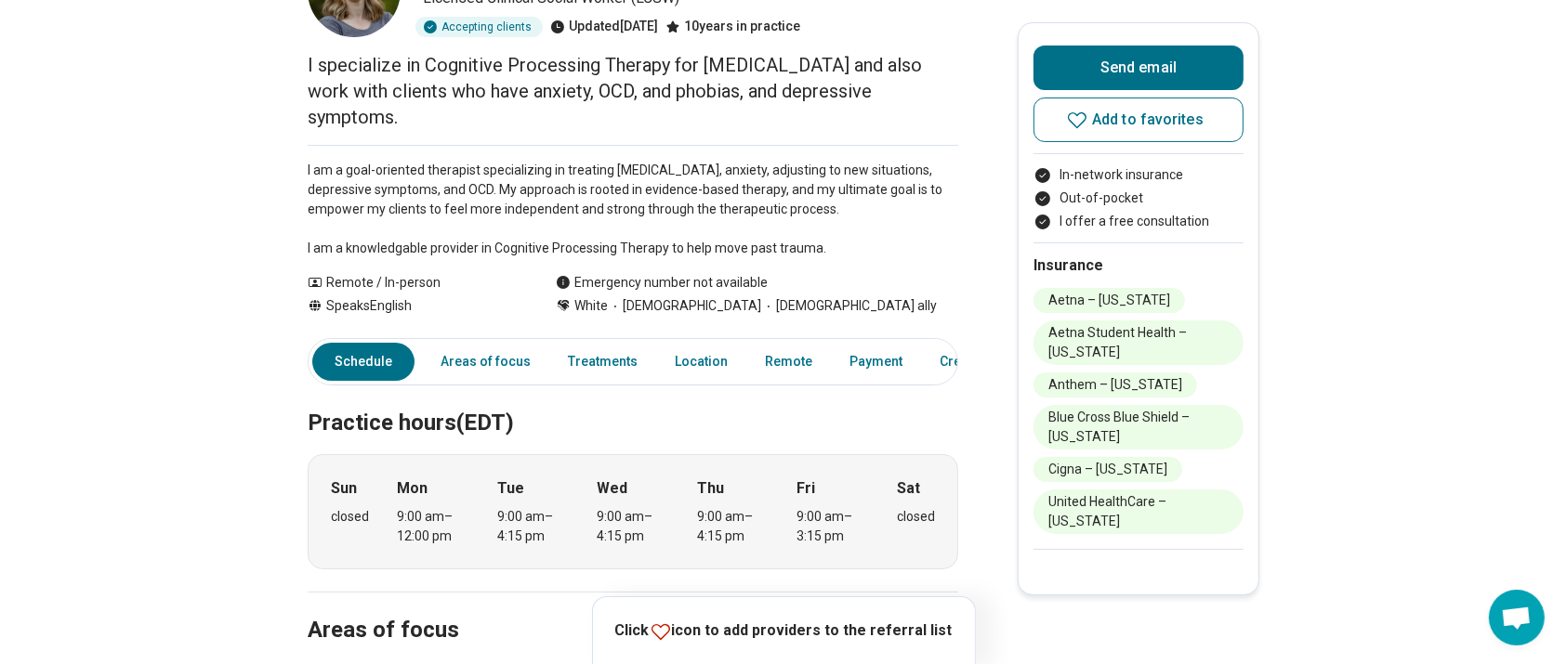
scroll to position [157, 0]
